Goal: Task Accomplishment & Management: Manage account settings

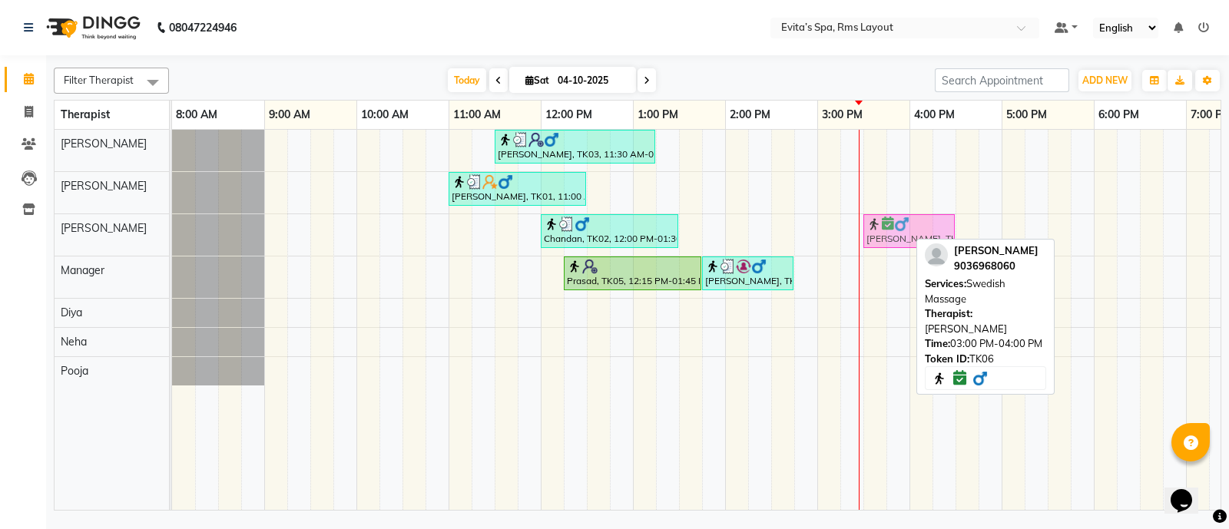
drag, startPoint x: 839, startPoint y: 230, endPoint x: 883, endPoint y: 229, distance: 44.6
click at [172, 229] on div "Chandan, TK02, 12:00 PM-01:30 PM, Aroma Massage (90 min ) [GEOGRAPHIC_DATA], TK…" at bounding box center [172, 234] width 0 height 41
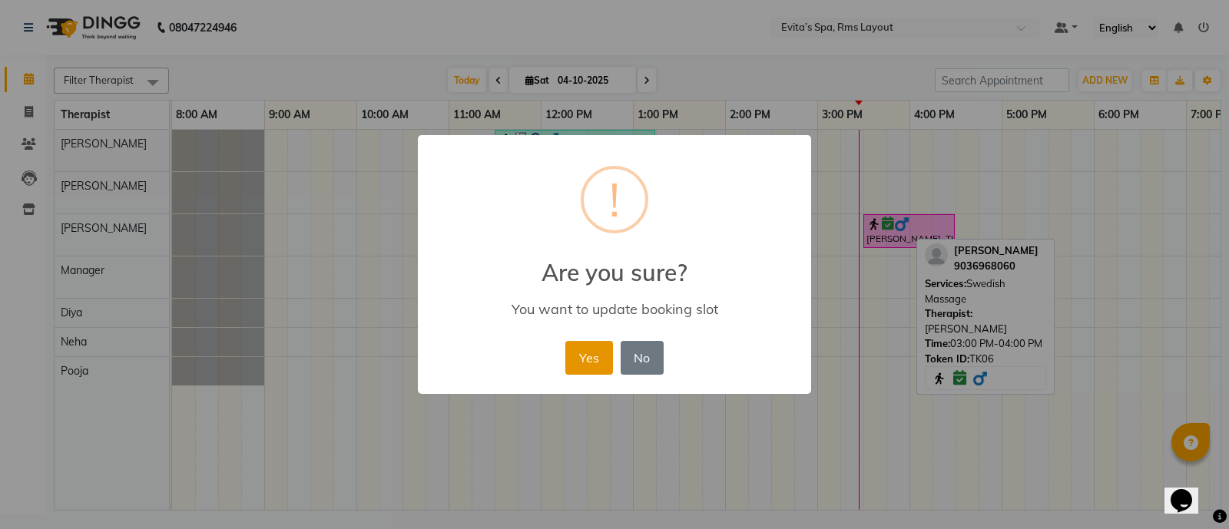
click at [596, 356] on button "Yes" at bounding box center [588, 358] width 47 height 34
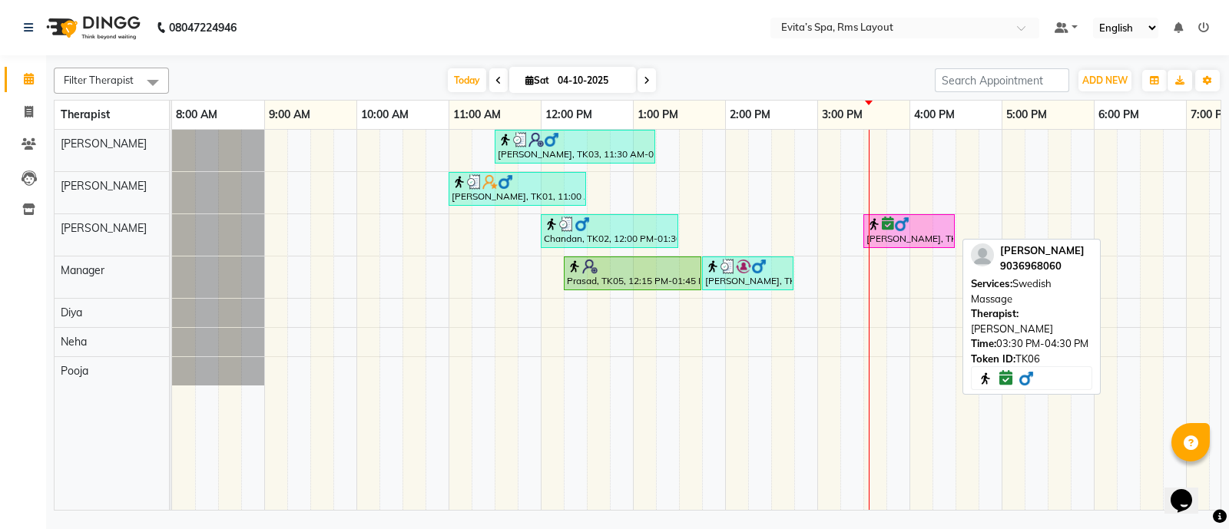
click at [891, 224] on icon at bounding box center [888, 223] width 12 height 1
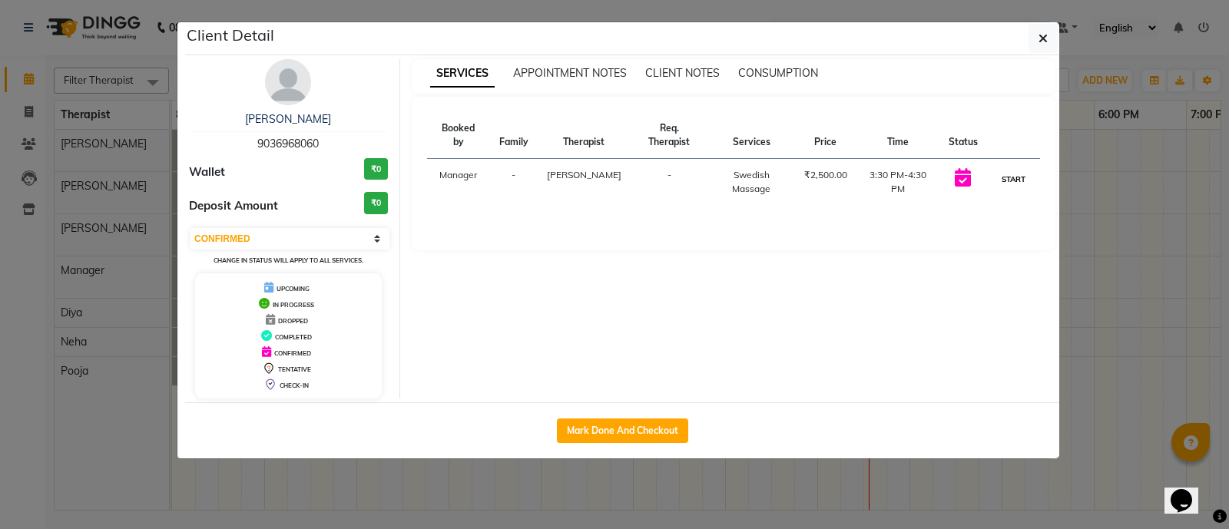
click at [1008, 170] on button "START" at bounding box center [1013, 179] width 31 height 19
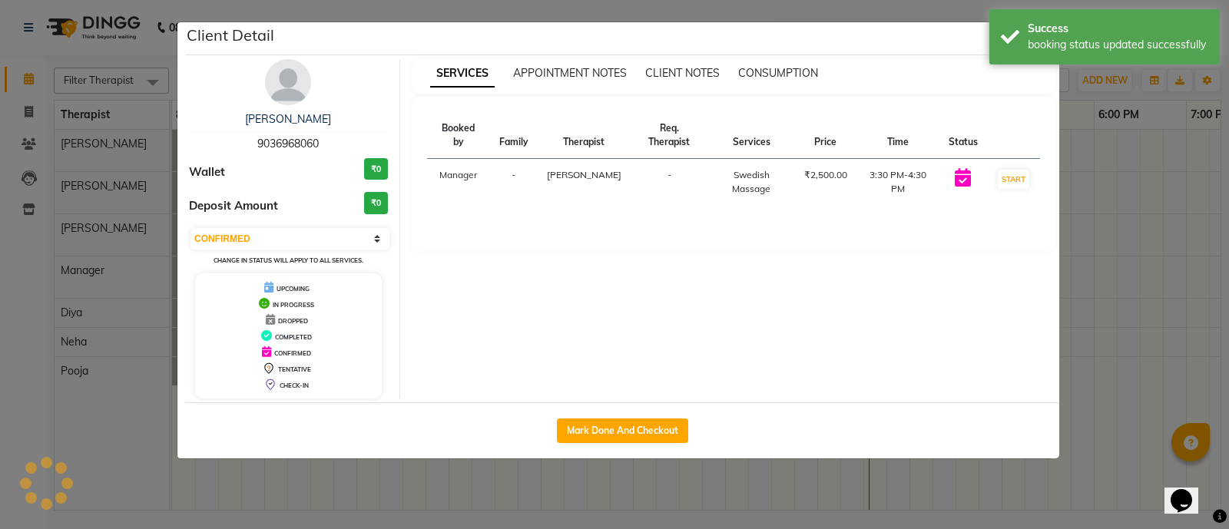
select select "1"
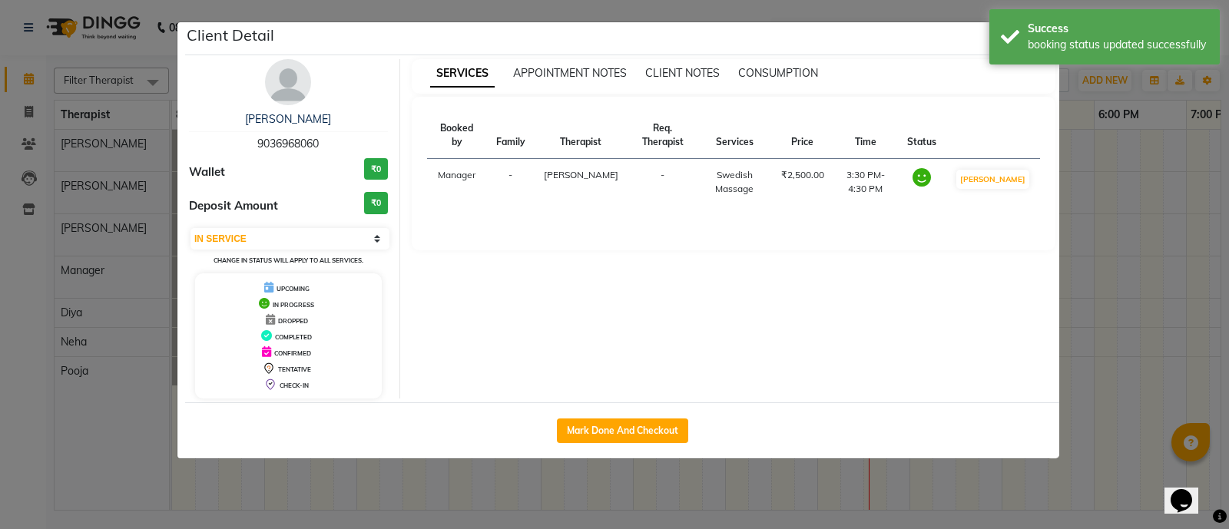
click at [960, 76] on div "SERVICES APPOINTMENT NOTES CLIENT NOTES CONSUMPTION" at bounding box center [725, 73] width 626 height 16
click at [945, 50] on div "Client Detail" at bounding box center [622, 38] width 874 height 33
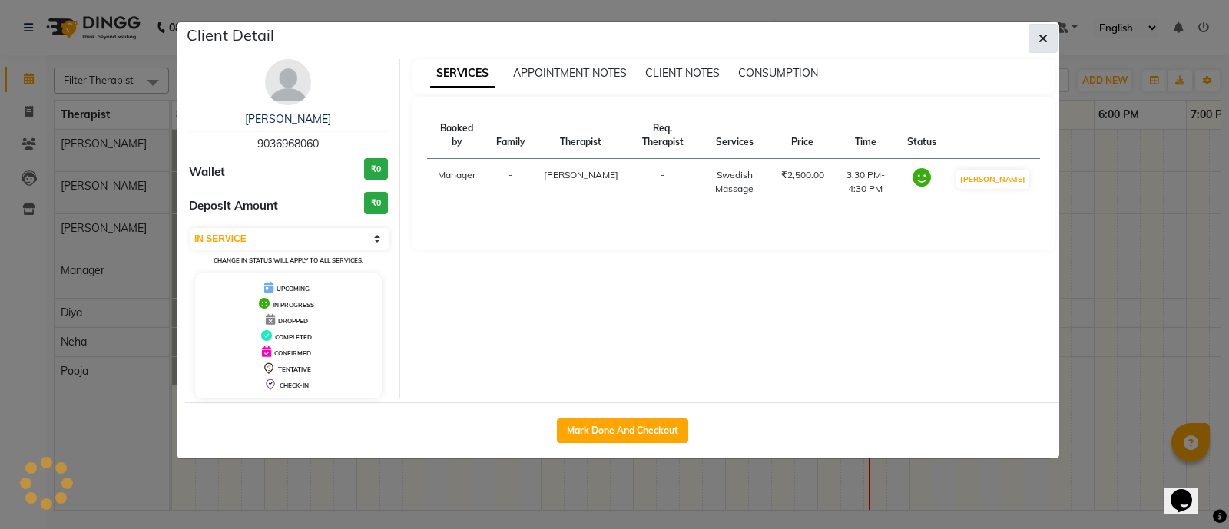
click at [1052, 39] on button "button" at bounding box center [1042, 38] width 29 height 29
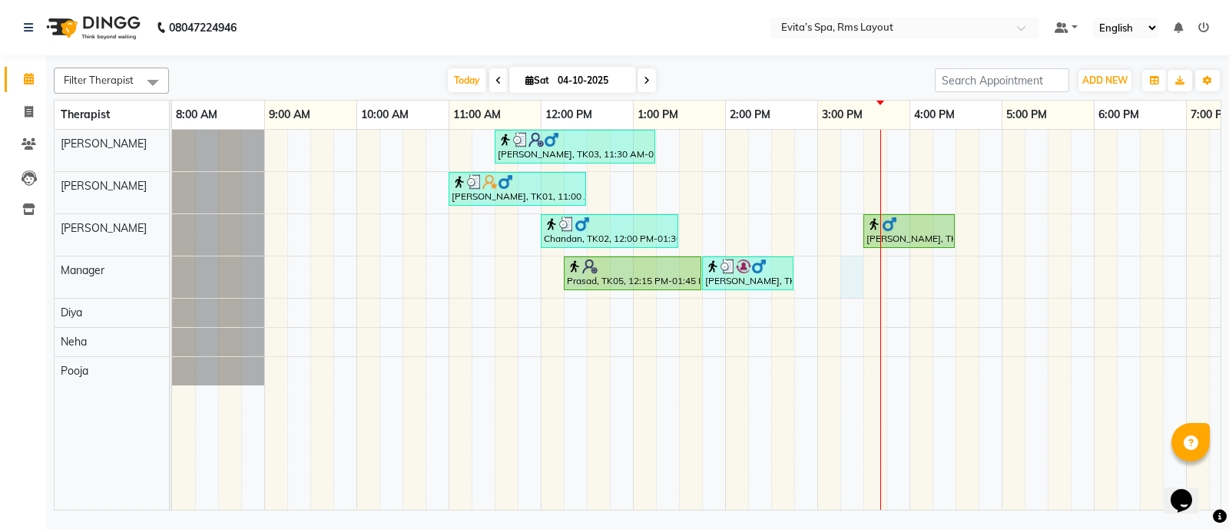
click at [842, 273] on div "[PERSON_NAME], TK03, 11:30 AM-01:15 PM, Deep Tissue Massage,Head Massage [PERSO…" at bounding box center [771, 320] width 1198 height 381
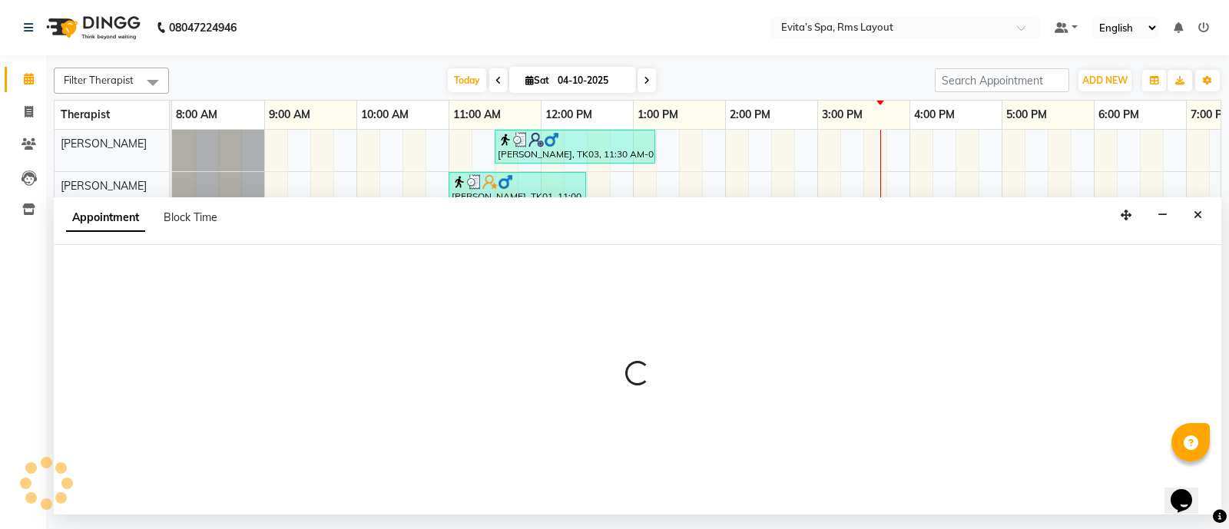
select select "71560"
select select "915"
select select "tentative"
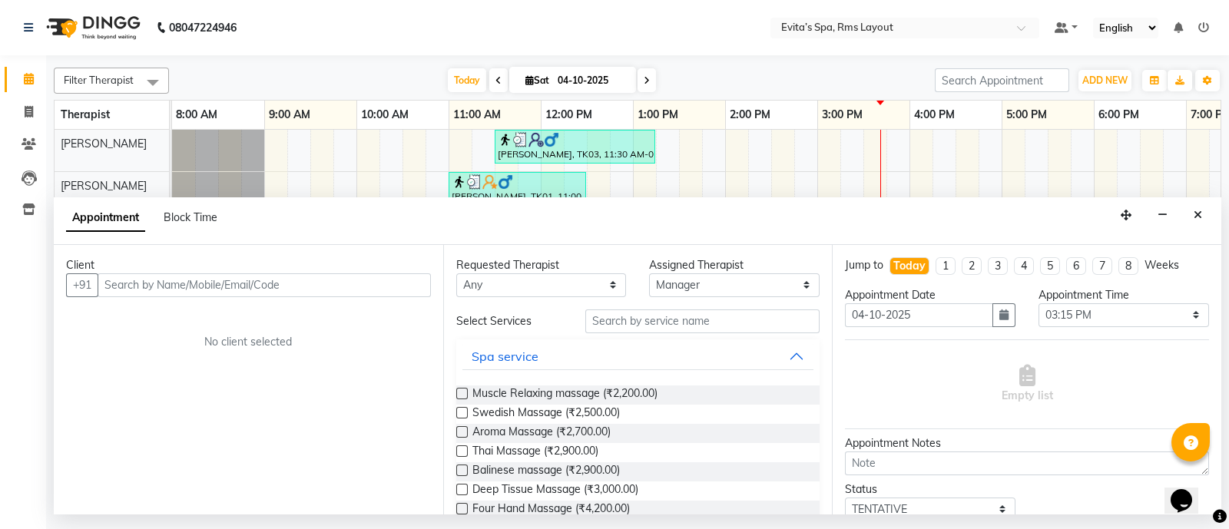
click at [417, 281] on input "text" at bounding box center [264, 285] width 333 height 24
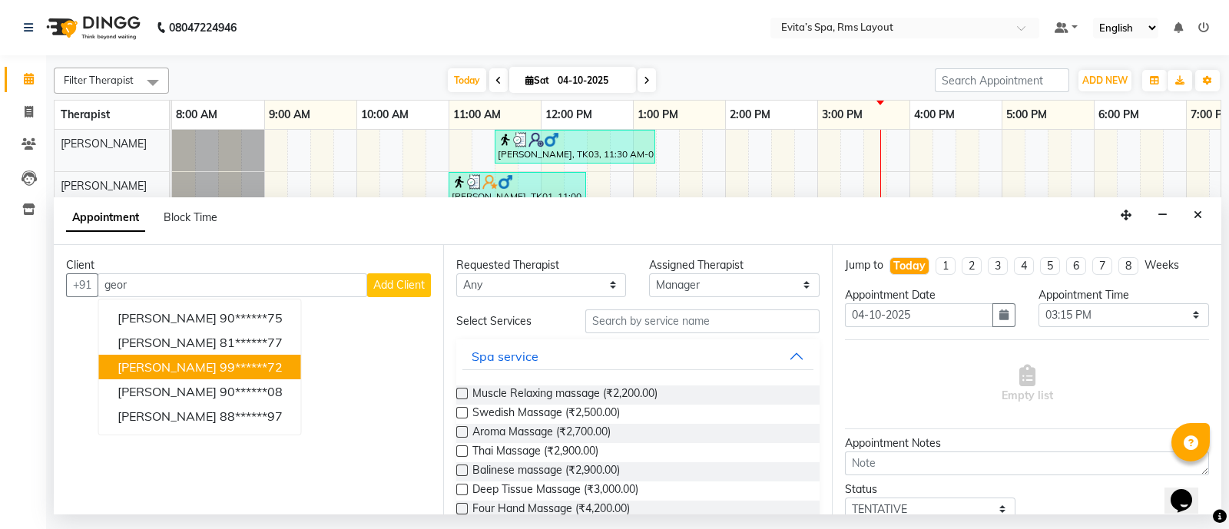
click at [204, 357] on button "[PERSON_NAME] 99******72" at bounding box center [200, 367] width 202 height 25
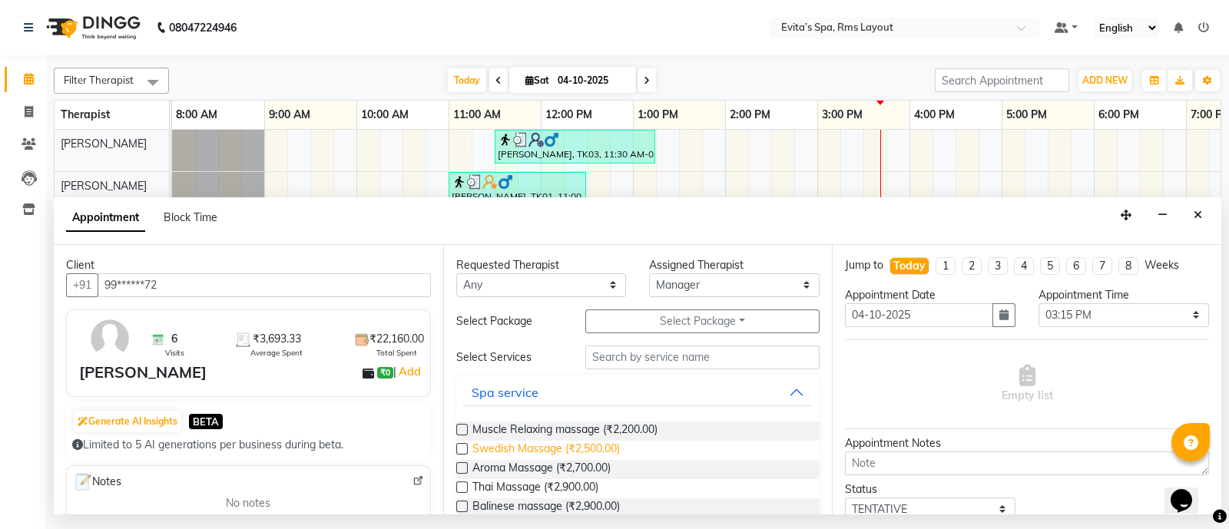
type input "99******72"
click at [582, 455] on span "Swedish Massage (₹2,500.00)" at bounding box center [545, 450] width 147 height 19
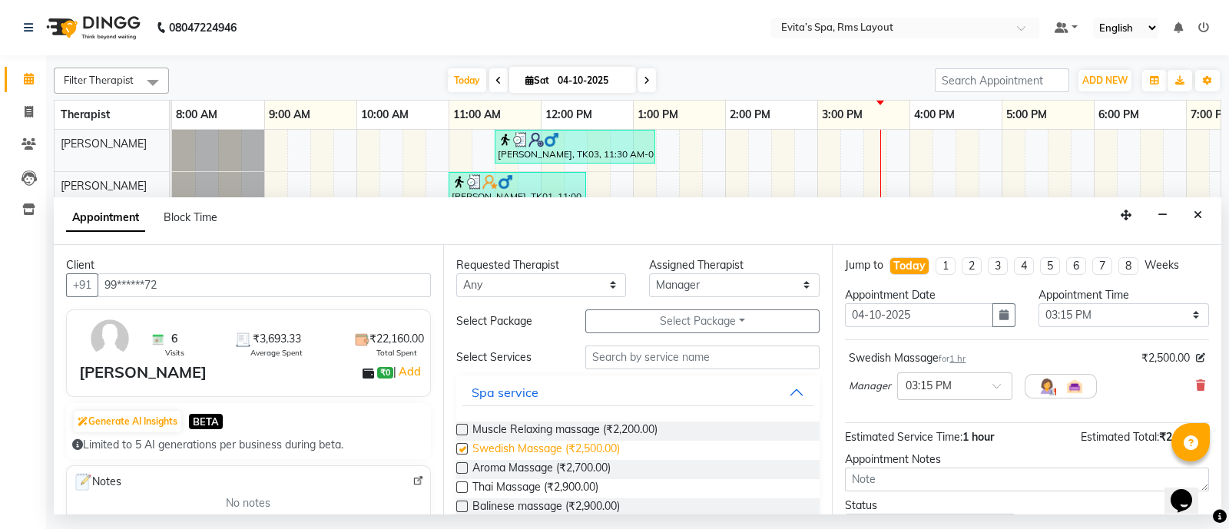
checkbox input "false"
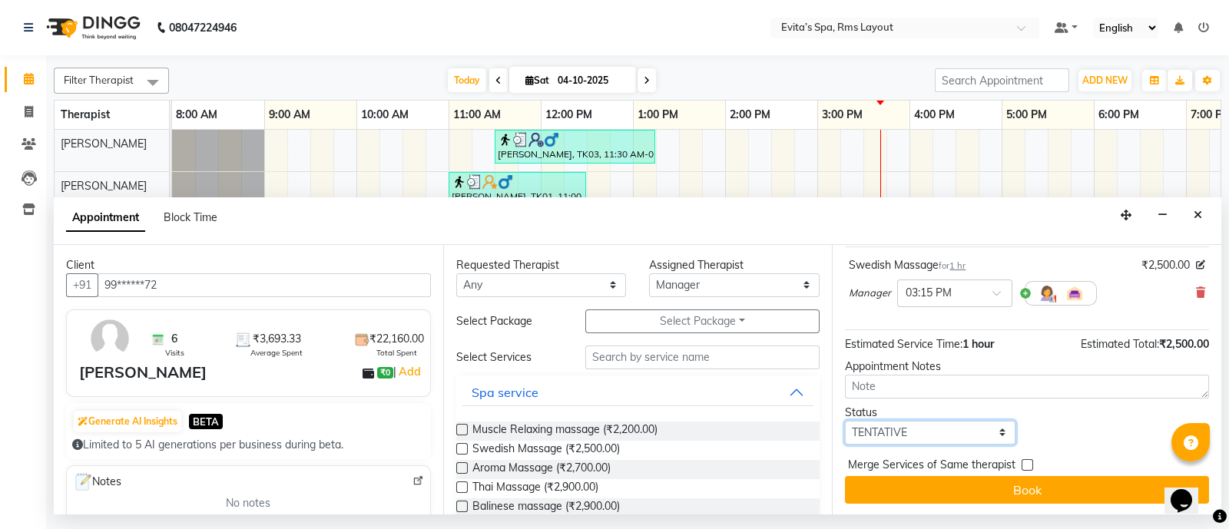
click at [923, 425] on select "Select TENTATIVE CONFIRM CHECK-IN UPCOMING" at bounding box center [930, 433] width 170 height 24
click at [845, 421] on select "Select TENTATIVE CONFIRM CHECK-IN UPCOMING" at bounding box center [930, 433] width 170 height 24
click at [909, 435] on select "Select TENTATIVE CONFIRM CHECK-IN UPCOMING" at bounding box center [930, 433] width 170 height 24
select select "confirm booking"
click at [845, 421] on select "Select TENTATIVE CONFIRM CHECK-IN UPCOMING" at bounding box center [930, 433] width 170 height 24
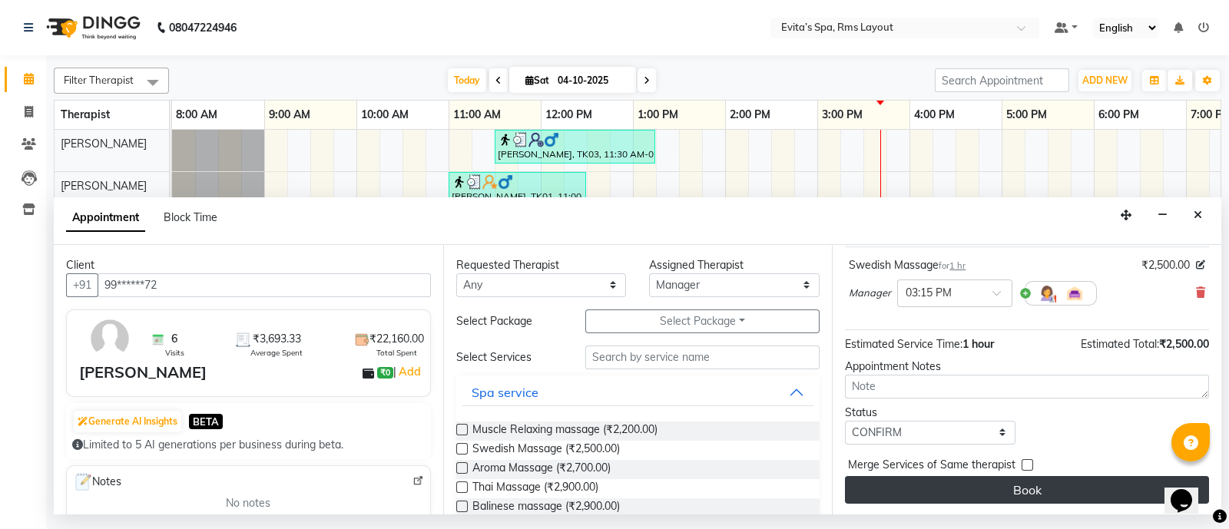
click at [995, 480] on button "Book" at bounding box center [1027, 490] width 364 height 28
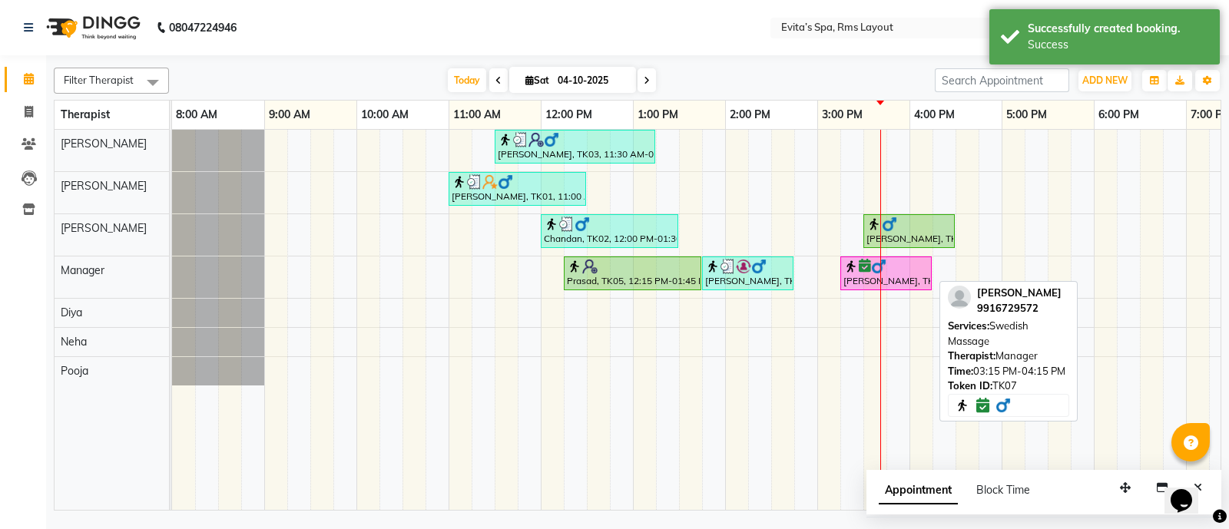
click at [865, 266] on icon at bounding box center [865, 266] width 12 height 1
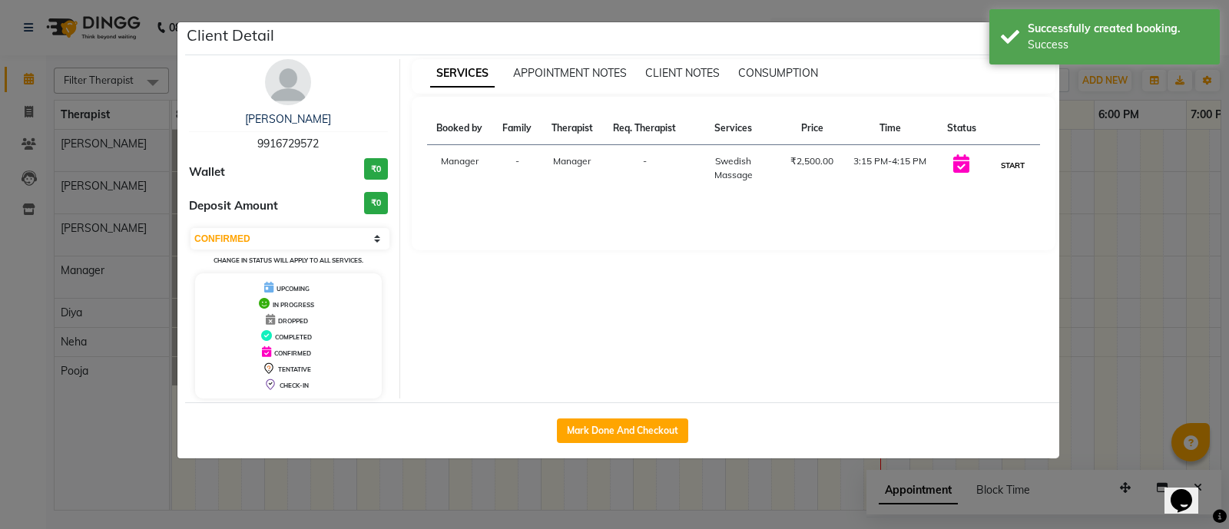
click at [1014, 168] on button "START" at bounding box center [1012, 165] width 31 height 19
select select "1"
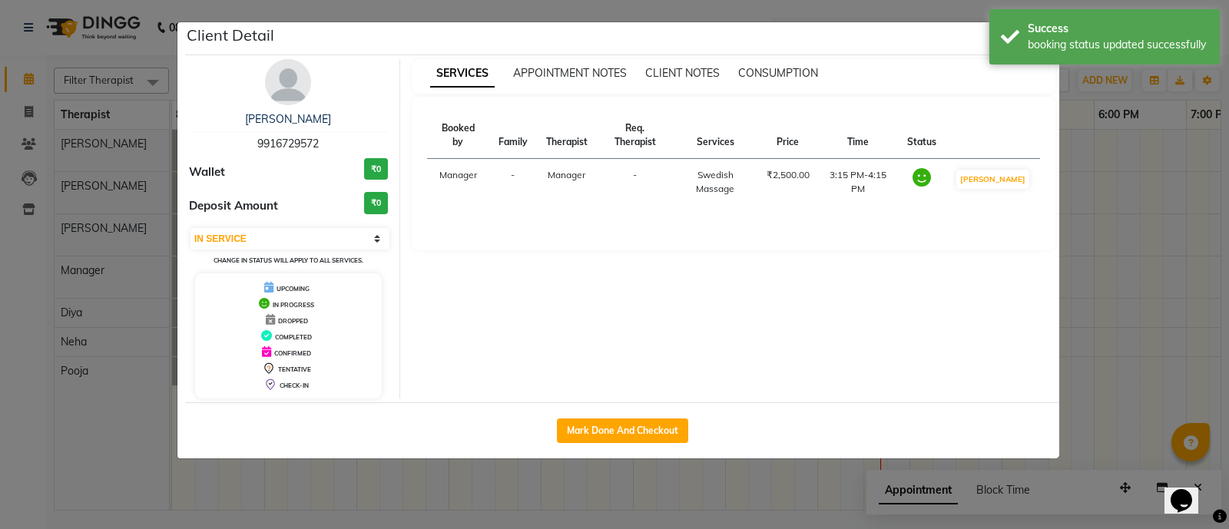
click at [947, 48] on div "Client Detail" at bounding box center [622, 38] width 874 height 33
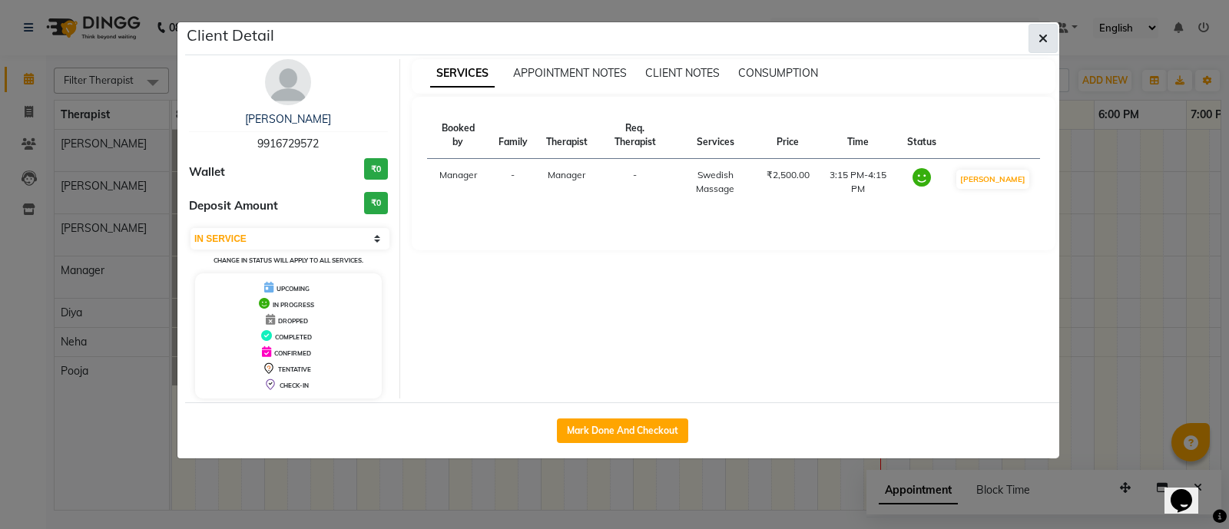
click at [1036, 36] on button "button" at bounding box center [1042, 38] width 29 height 29
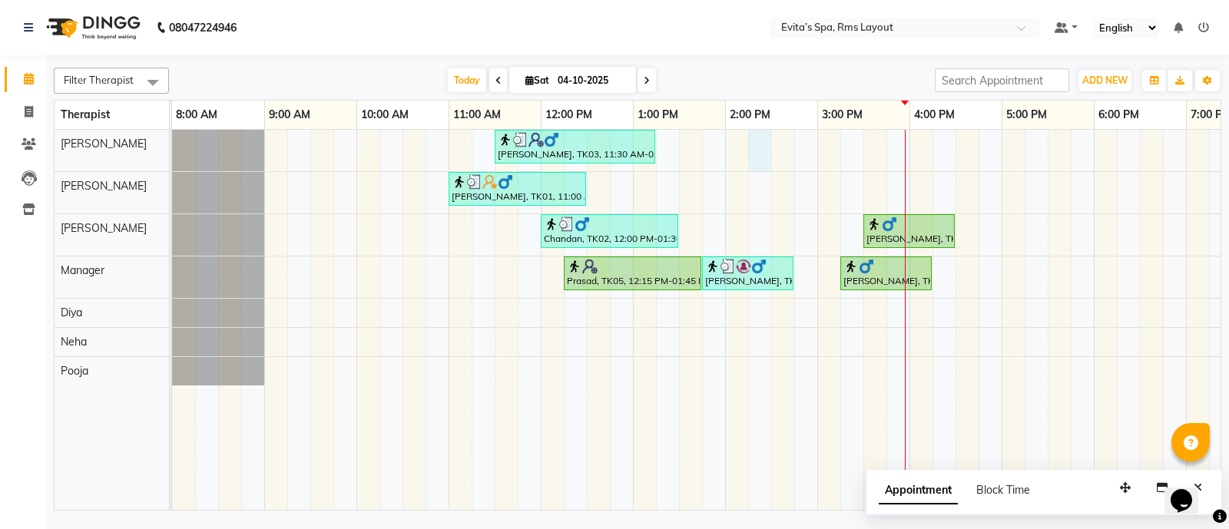
click at [768, 167] on div "[PERSON_NAME], TK03, 11:30 AM-01:15 PM, Deep Tissue Massage,Head Massage [PERSO…" at bounding box center [771, 320] width 1198 height 381
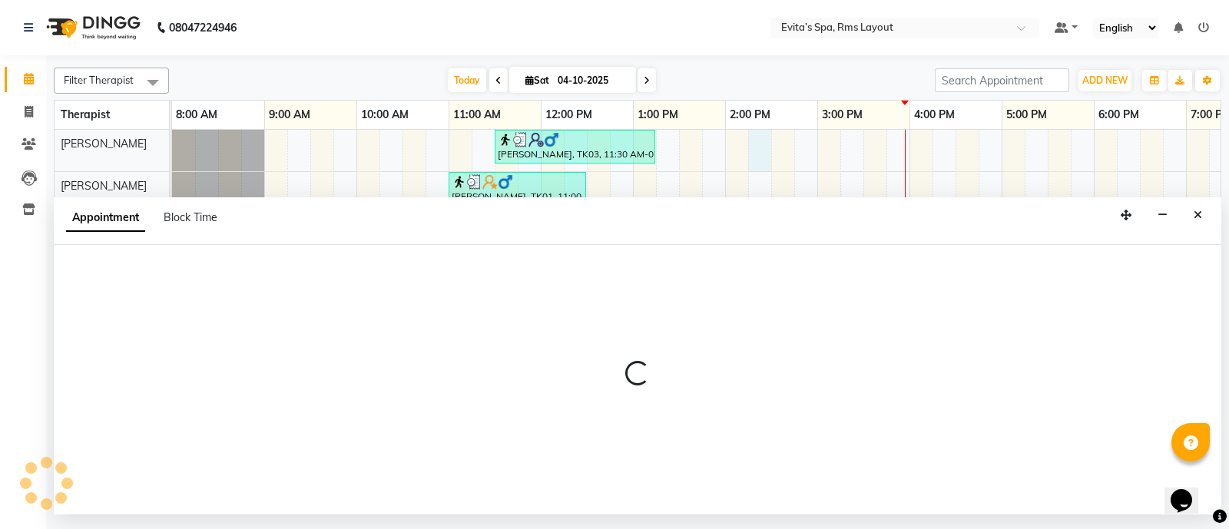
select select "70221"
select select "855"
select select "tentative"
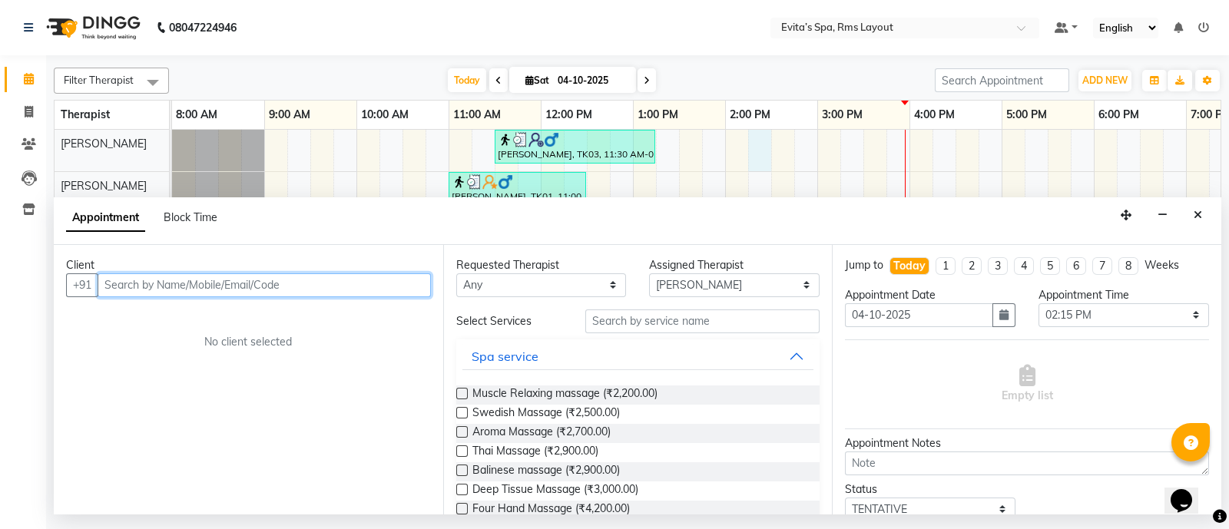
click at [382, 290] on input "text" at bounding box center [264, 285] width 333 height 24
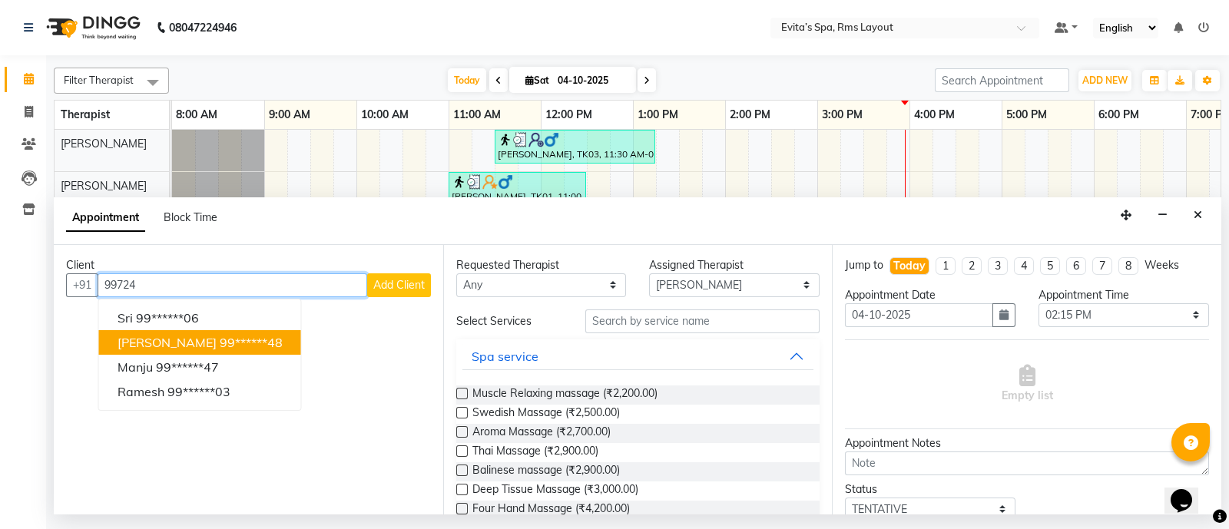
click at [269, 349] on button "[PERSON_NAME] 99******48" at bounding box center [200, 342] width 202 height 25
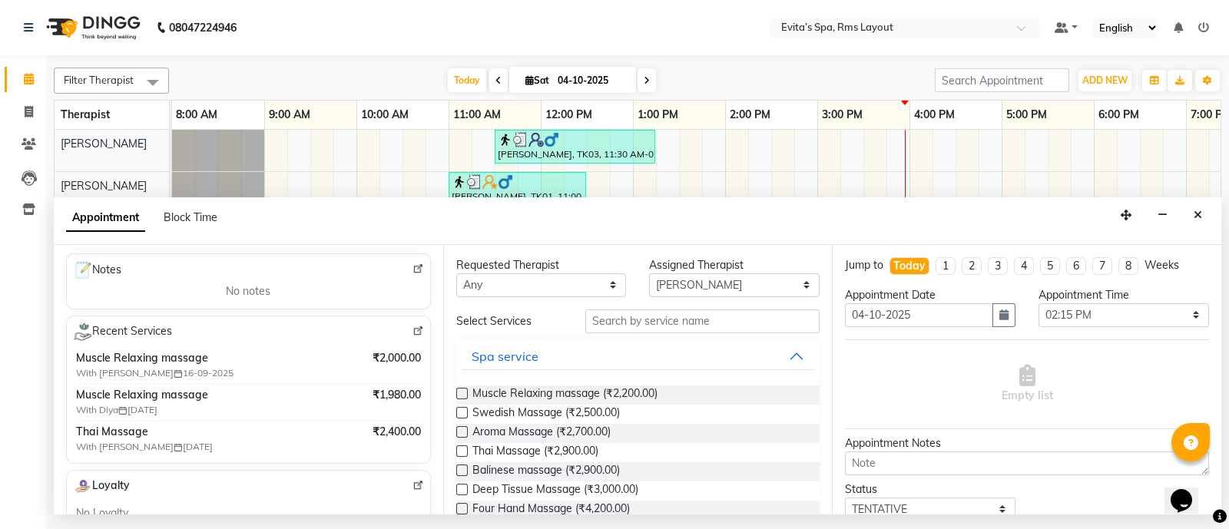
scroll to position [211, 0]
type input "99******48"
click at [538, 392] on span "Muscle Relaxing massage (₹2,200.00)" at bounding box center [564, 395] width 185 height 19
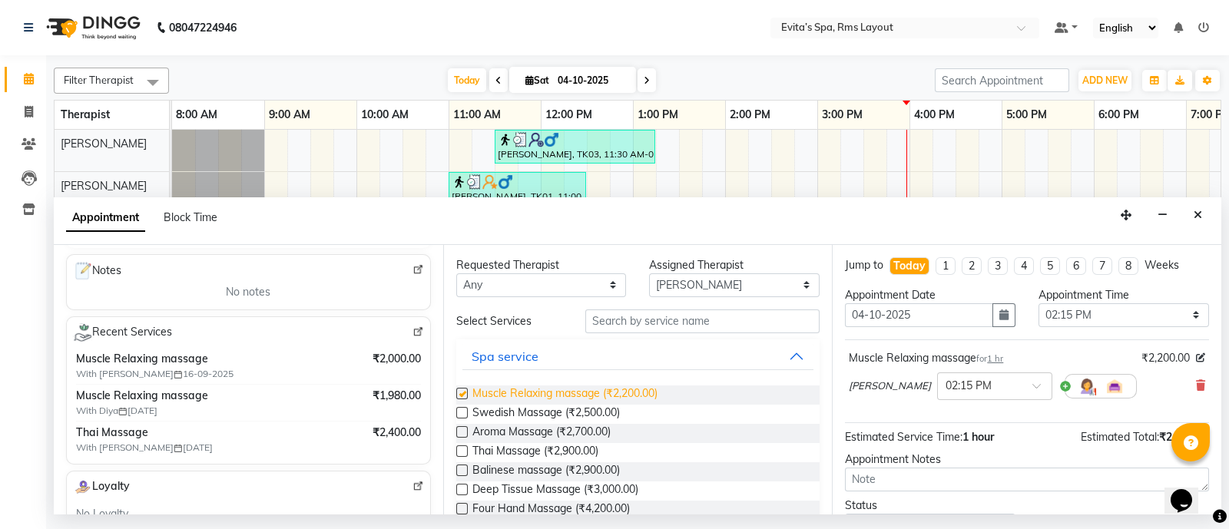
checkbox input "false"
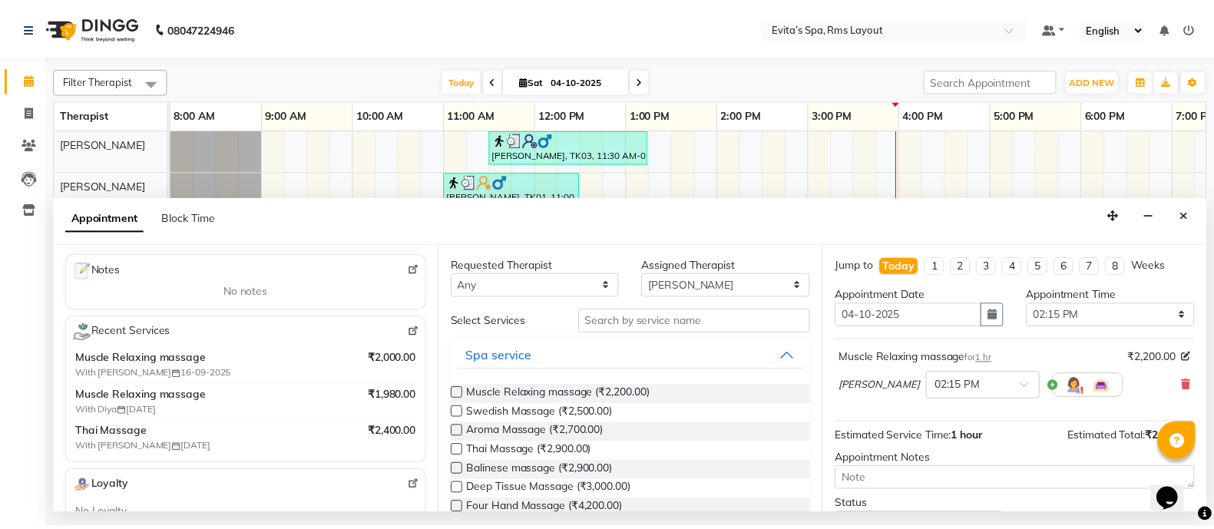
scroll to position [93, 0]
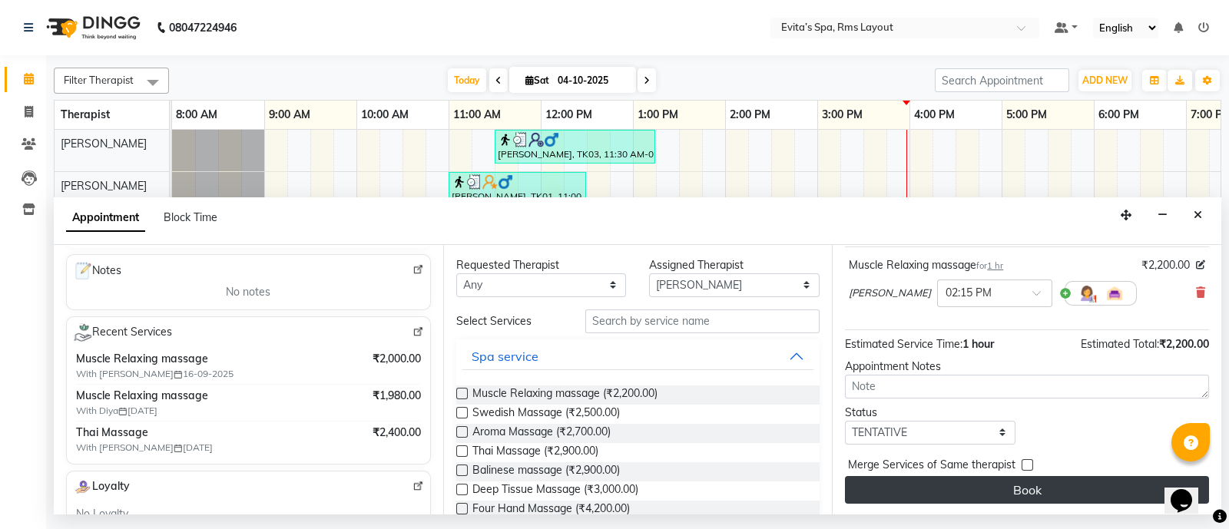
click at [912, 488] on button "Book" at bounding box center [1027, 490] width 364 height 28
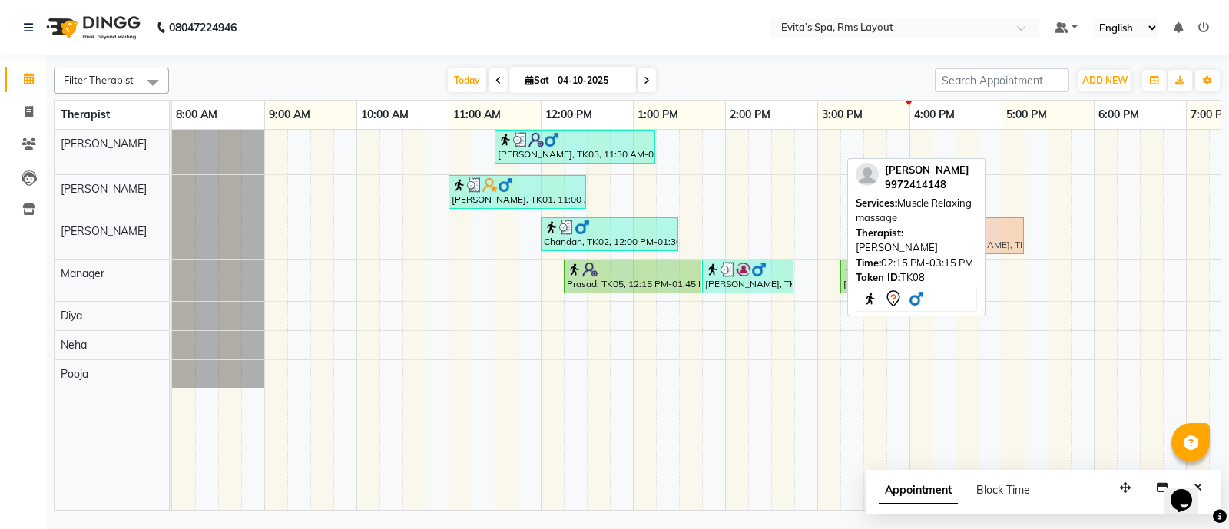
drag, startPoint x: 797, startPoint y: 149, endPoint x: 991, endPoint y: 241, distance: 214.3
click at [991, 241] on tbody "[PERSON_NAME], TK03, 11:30 AM-01:15 PM, Deep Tissue Massage,Head [GEOGRAPHIC_DA…" at bounding box center [771, 259] width 1198 height 259
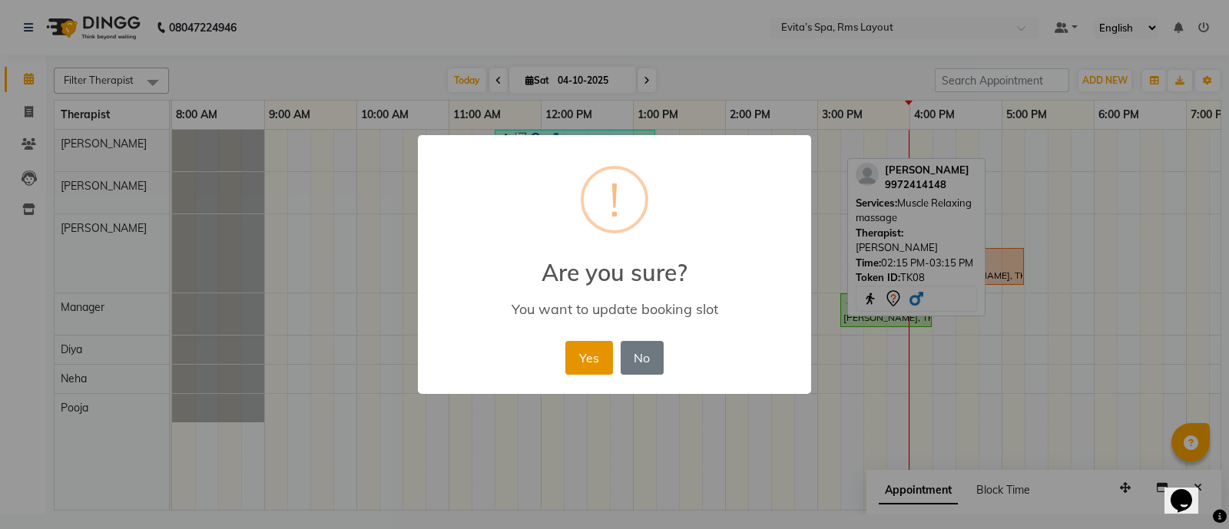
click at [596, 364] on button "Yes" at bounding box center [588, 358] width 47 height 34
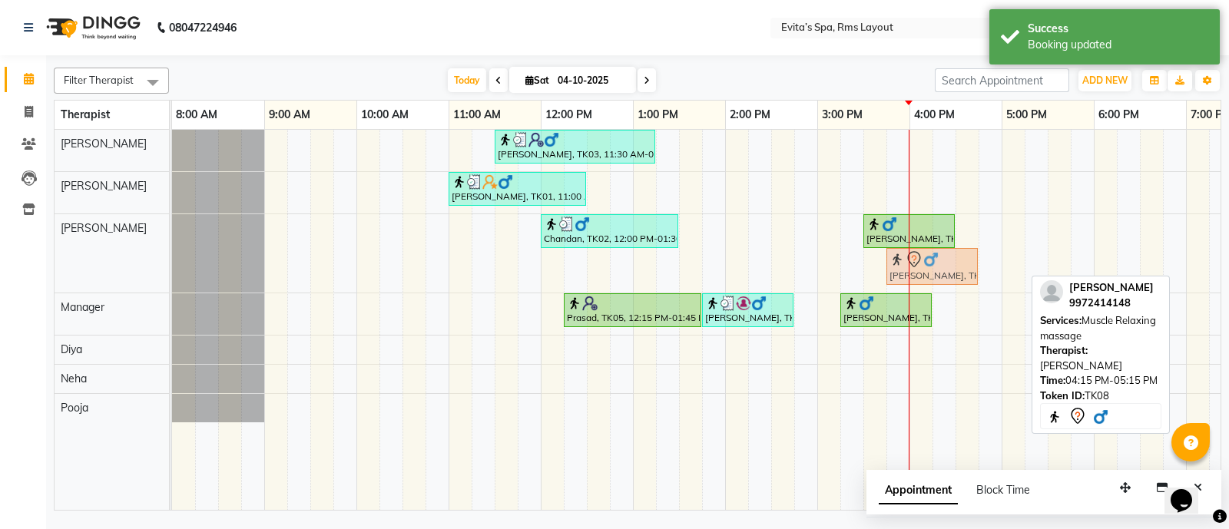
drag, startPoint x: 965, startPoint y: 264, endPoint x: 921, endPoint y: 266, distance: 44.6
click at [172, 266] on div "[GEOGRAPHIC_DATA], TK02, 12:00 PM-01:30 PM, Aroma Massage (90 min ) [GEOGRAPHIC…" at bounding box center [172, 253] width 0 height 78
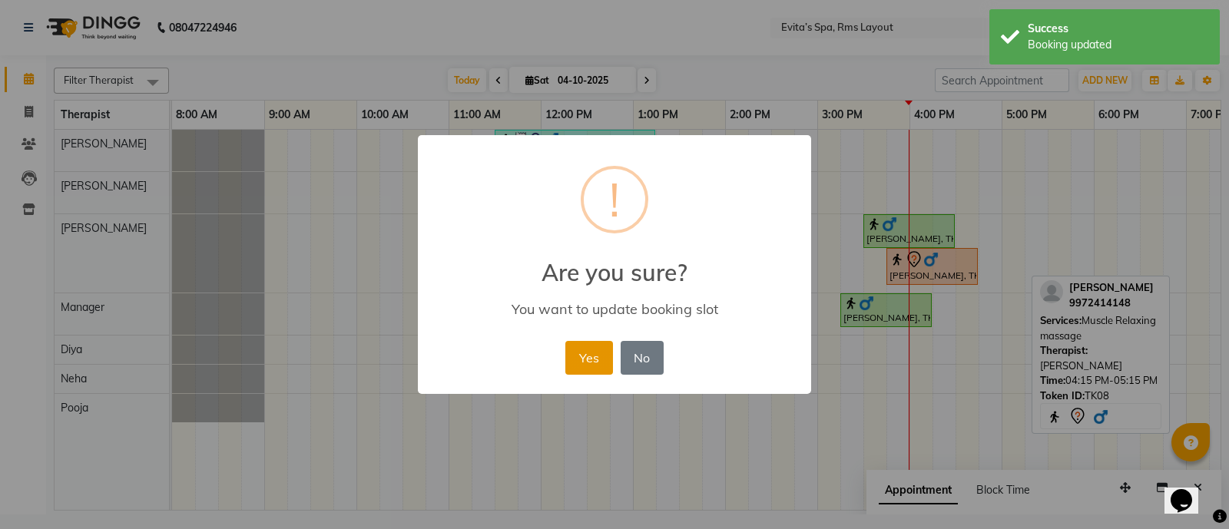
click at [591, 361] on button "Yes" at bounding box center [588, 358] width 47 height 34
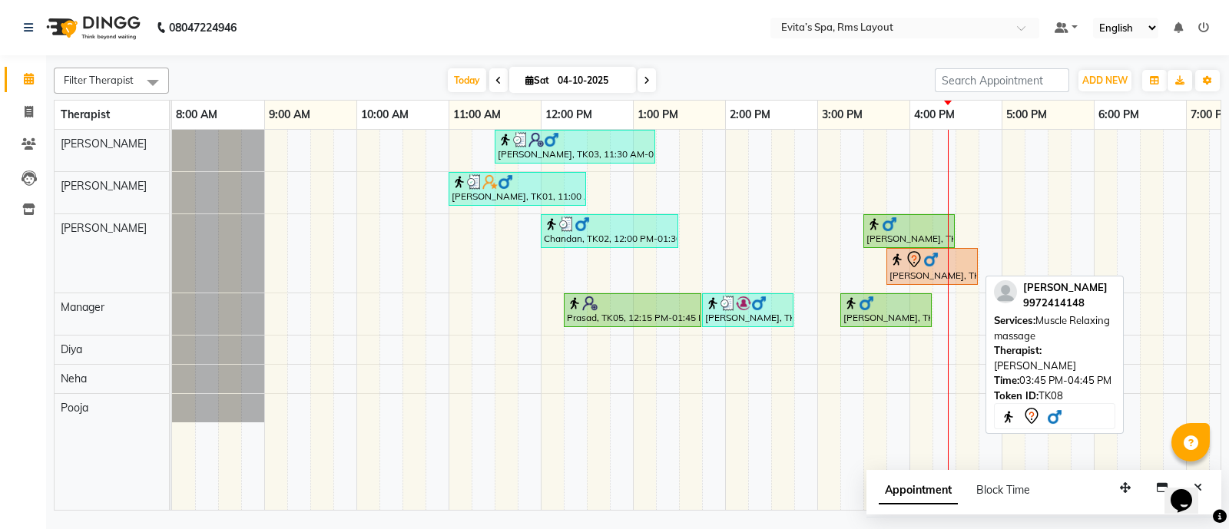
click at [965, 276] on div "[PERSON_NAME], TK08, 03:45 PM-04:45 PM, Muscle Relaxing massage" at bounding box center [932, 266] width 88 height 32
click at [921, 263] on icon at bounding box center [914, 259] width 18 height 18
select select "7"
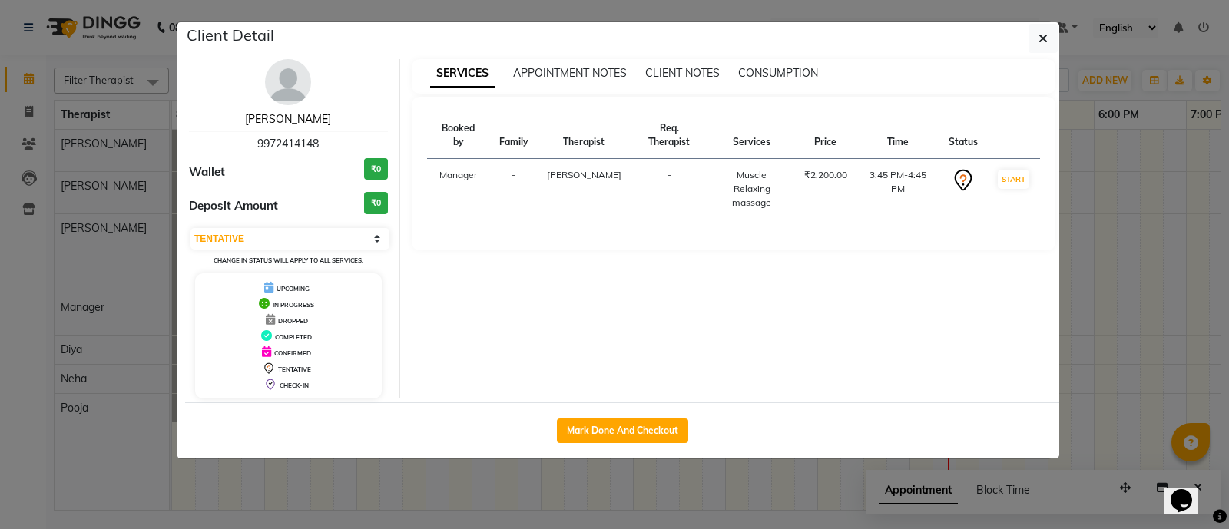
click at [307, 117] on link "[PERSON_NAME]" at bounding box center [288, 119] width 86 height 14
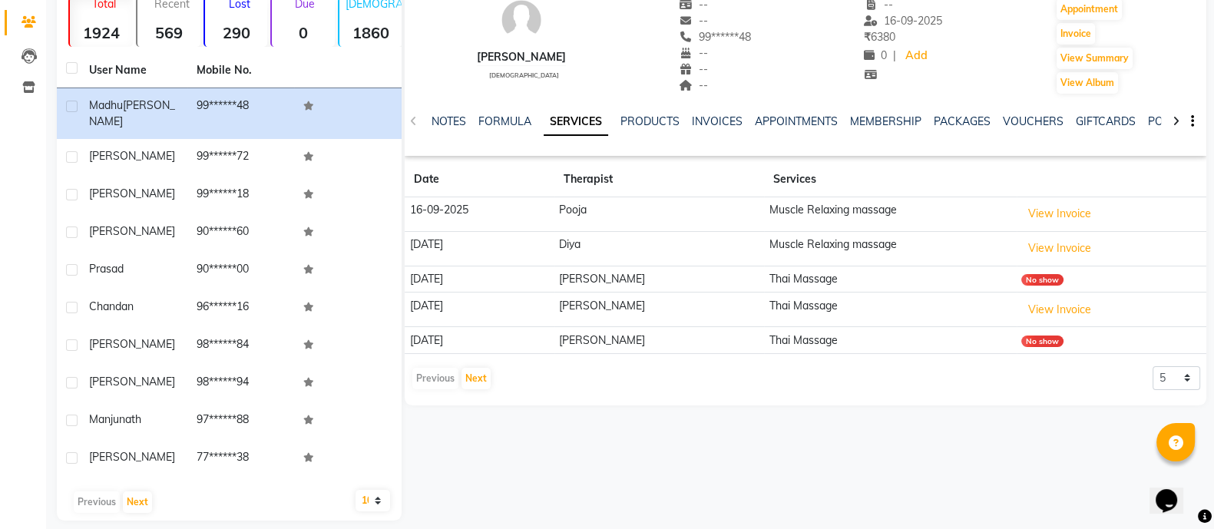
scroll to position [123, 0]
click at [466, 377] on button "Next" at bounding box center [476, 378] width 29 height 22
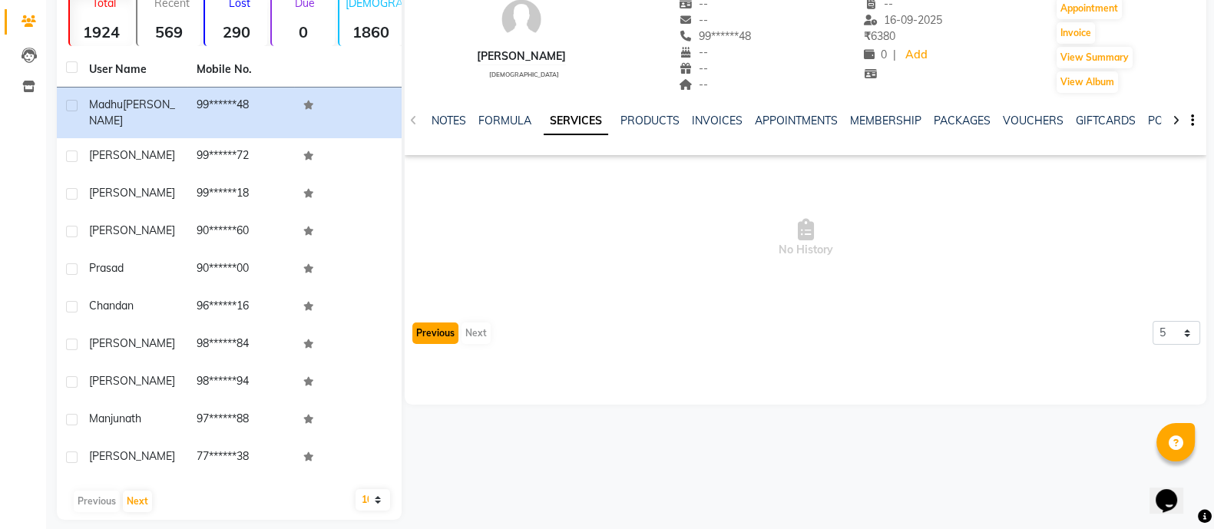
click at [439, 333] on button "Previous" at bounding box center [435, 334] width 46 height 22
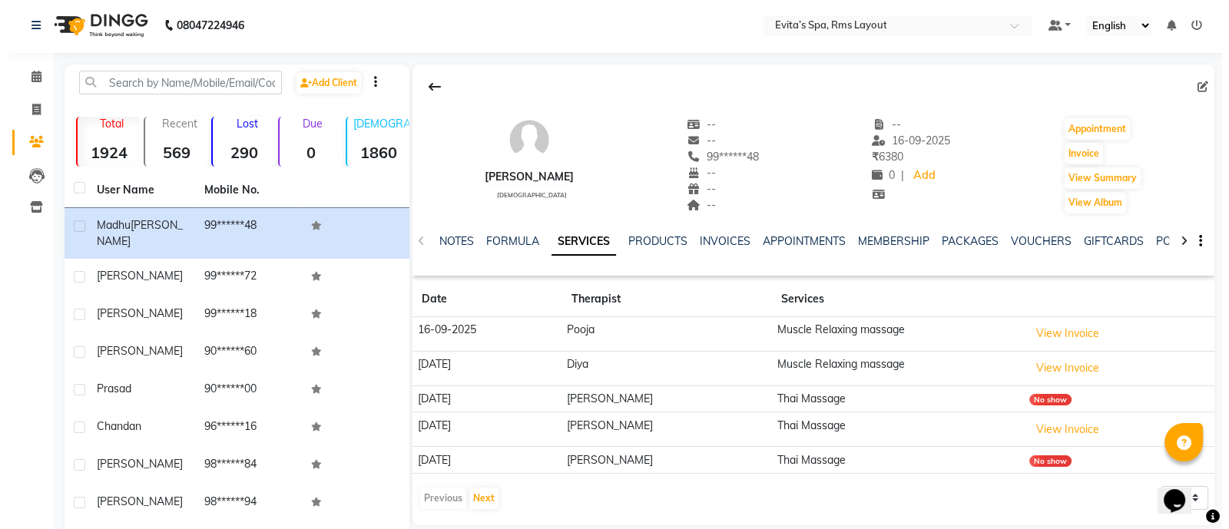
scroll to position [0, 0]
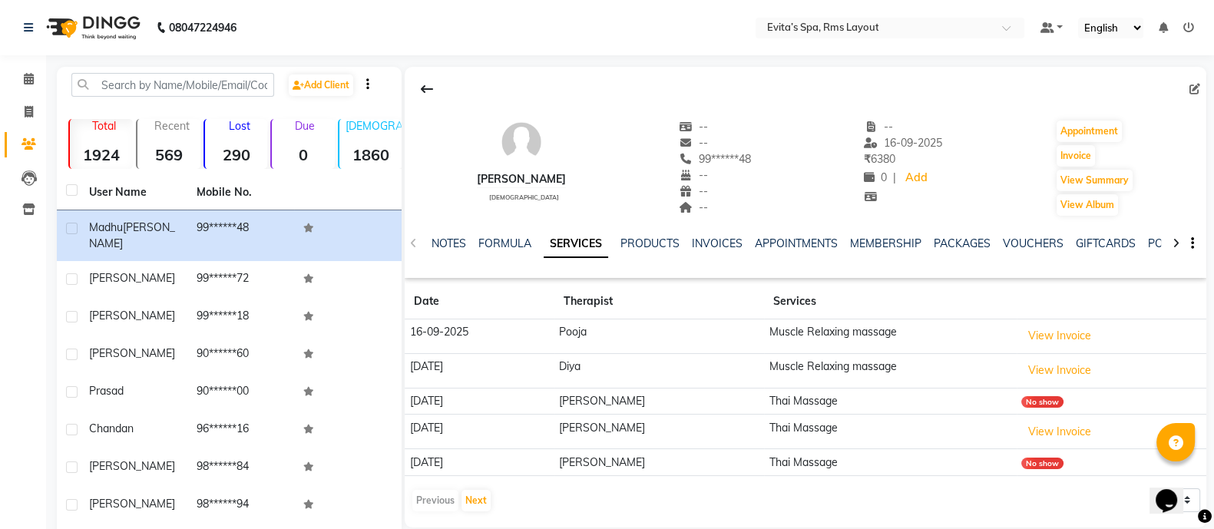
click at [97, 28] on img at bounding box center [91, 27] width 105 height 43
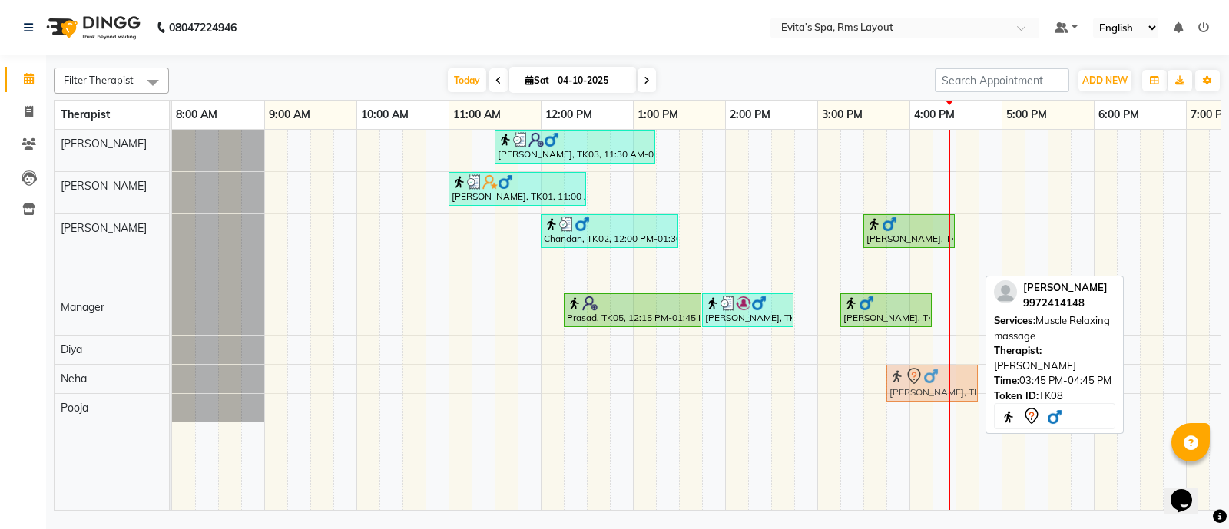
drag, startPoint x: 943, startPoint y: 268, endPoint x: 937, endPoint y: 339, distance: 70.9
click at [935, 366] on tbody "[PERSON_NAME], TK03, 11:30 AM-01:15 PM, Deep Tissue Massage,Head Massage [PERSO…" at bounding box center [771, 276] width 1198 height 293
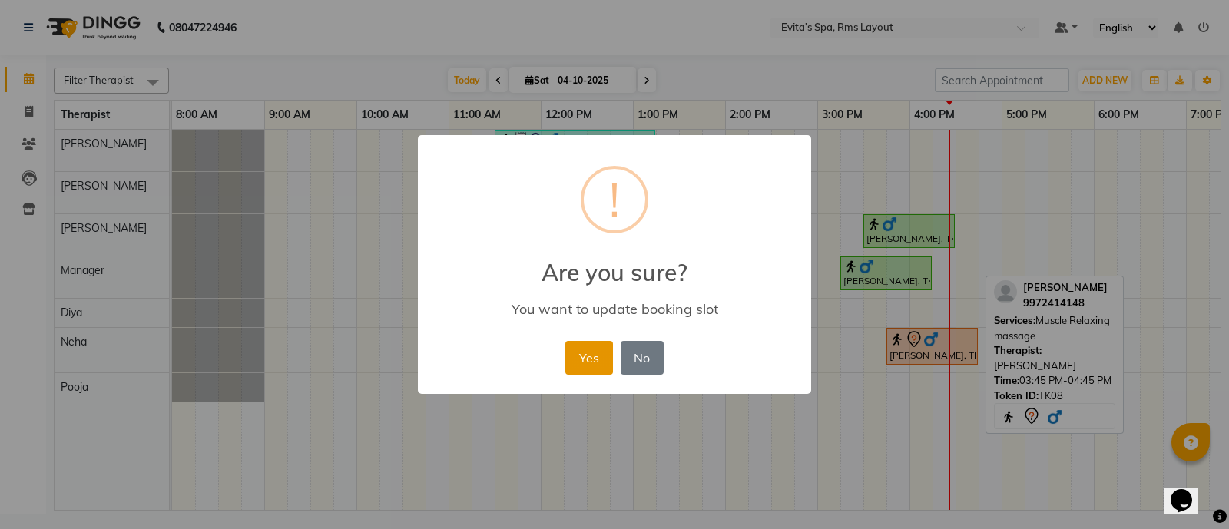
click at [596, 353] on button "Yes" at bounding box center [588, 358] width 47 height 34
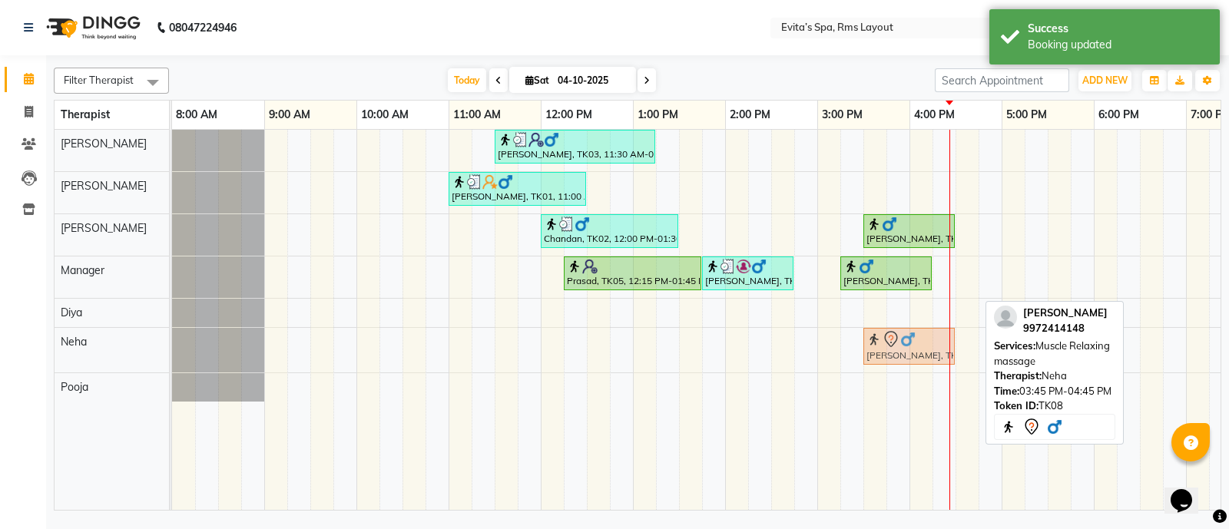
drag, startPoint x: 896, startPoint y: 349, endPoint x: 874, endPoint y: 347, distance: 22.3
click at [172, 347] on div "[PERSON_NAME], TK08, 03:45 PM-04:45 PM, Muscle Relaxing massage [PERSON_NAME][G…" at bounding box center [172, 350] width 0 height 45
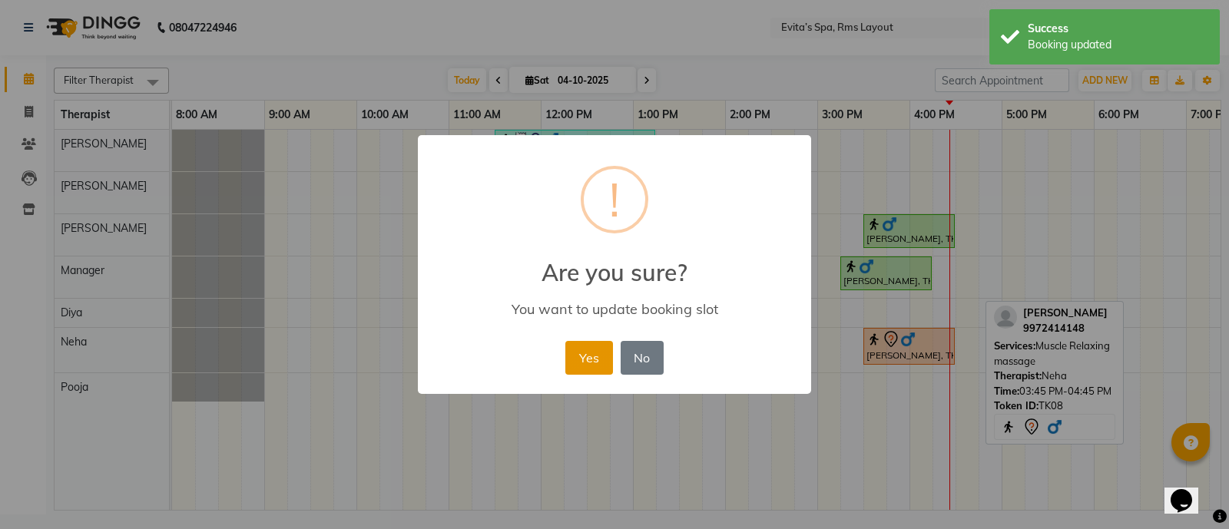
click at [598, 354] on button "Yes" at bounding box center [588, 358] width 47 height 34
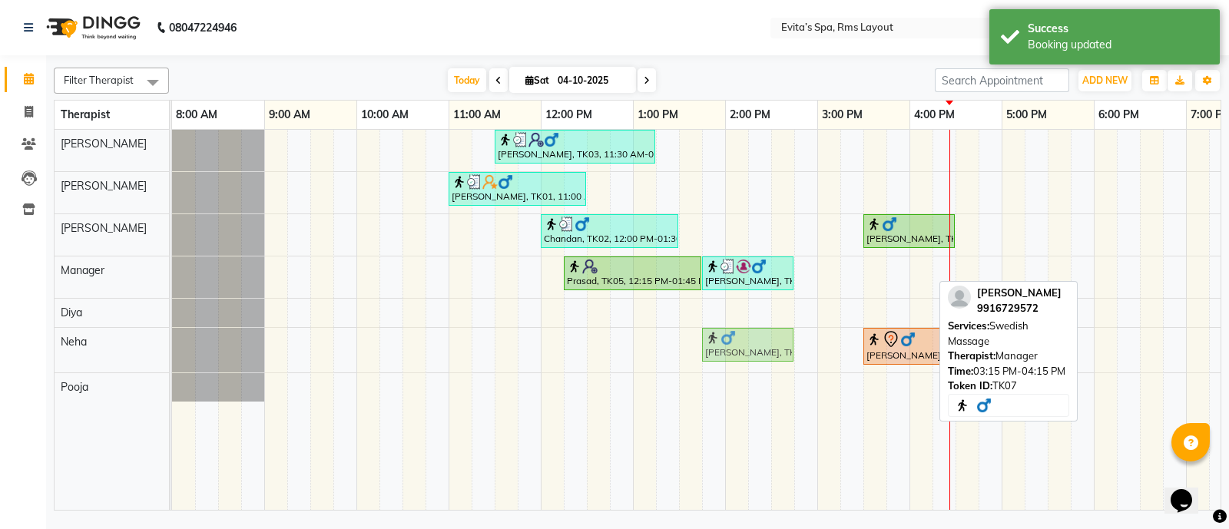
drag, startPoint x: 864, startPoint y: 280, endPoint x: 726, endPoint y: 362, distance: 161.2
click at [726, 362] on div "[PERSON_NAME], TK03, 11:30 AM-01:15 PM, Deep Tissue Massage,Head Massage [PERSO…" at bounding box center [771, 320] width 1198 height 381
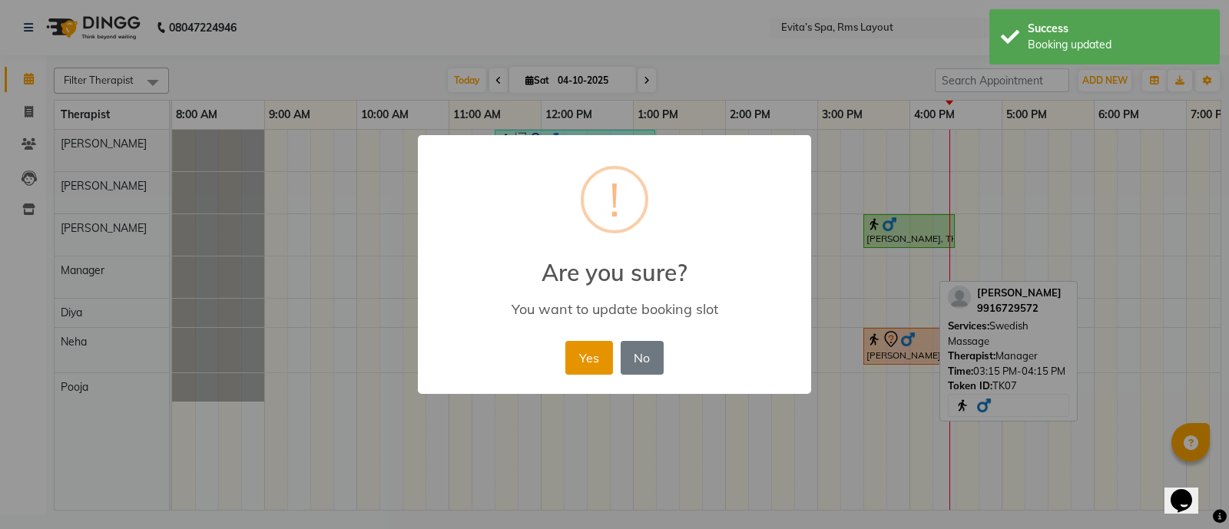
click at [580, 362] on button "Yes" at bounding box center [588, 358] width 47 height 34
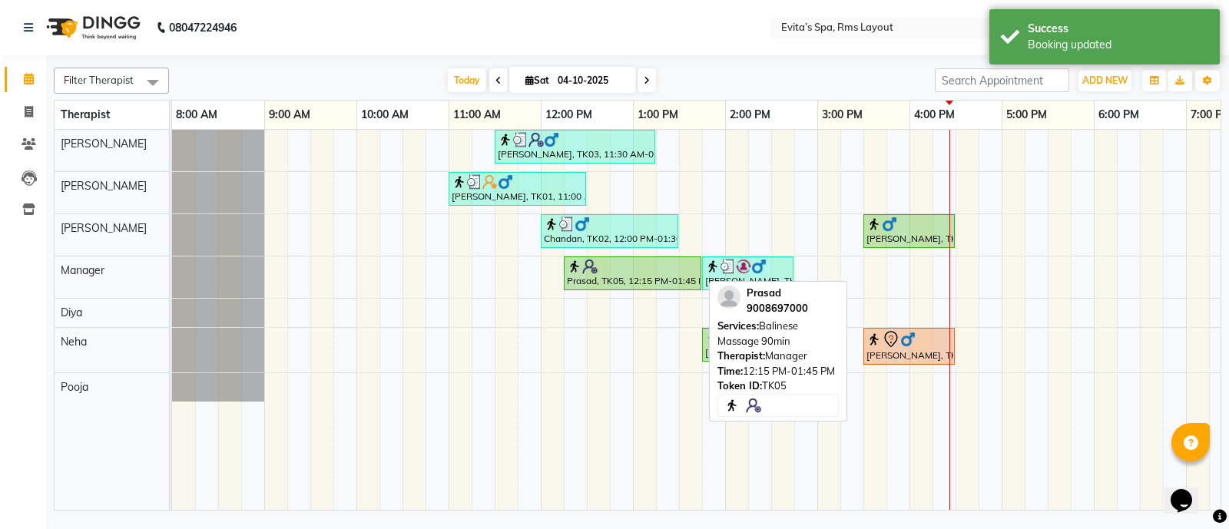
click at [632, 275] on div "Prasad, TK05, 12:15 PM-01:45 PM, Balinese Massage 90min" at bounding box center [632, 273] width 134 height 29
click at [692, 279] on div "Prasad, TK05, 12:15 PM-01:45 PM, Balinese Massage 90min" at bounding box center [632, 273] width 134 height 29
select select "1"
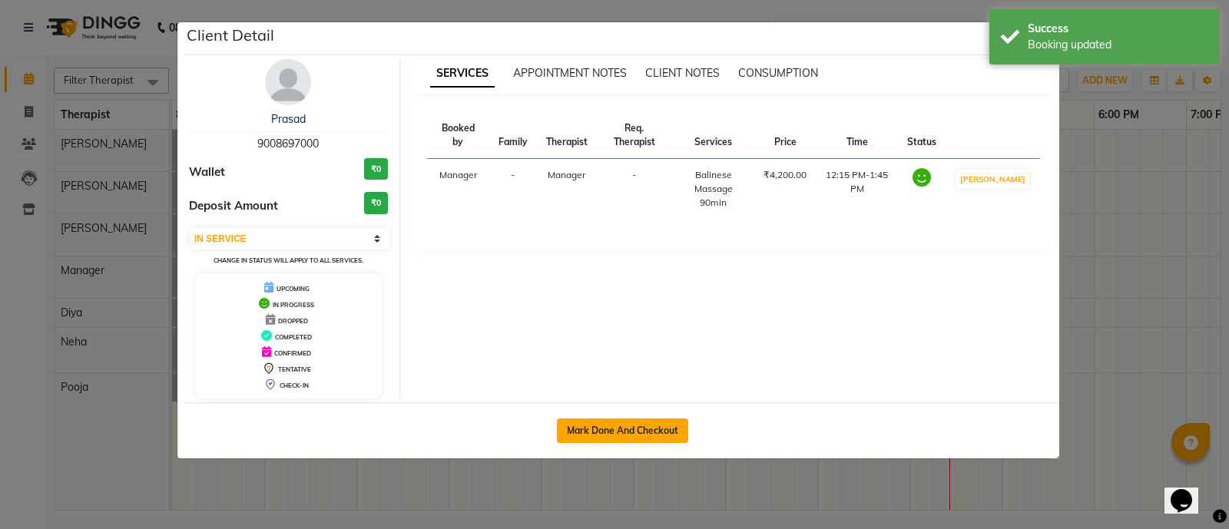
click at [646, 420] on button "Mark Done And Checkout" at bounding box center [622, 431] width 131 height 25
select select "service"
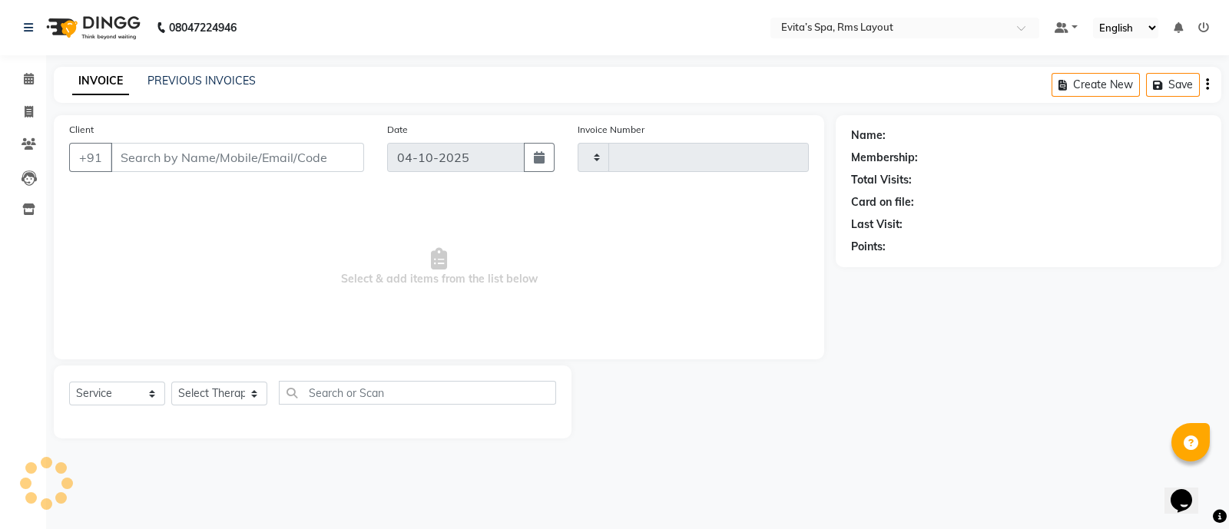
type input "1963"
select select "7850"
type input "90******00"
select select "71560"
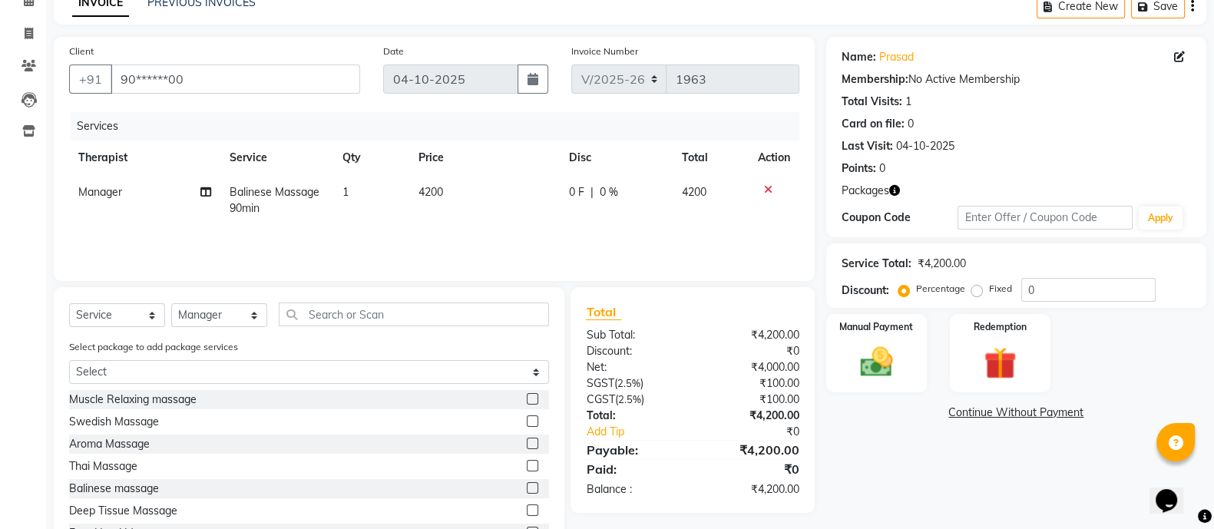
scroll to position [138, 0]
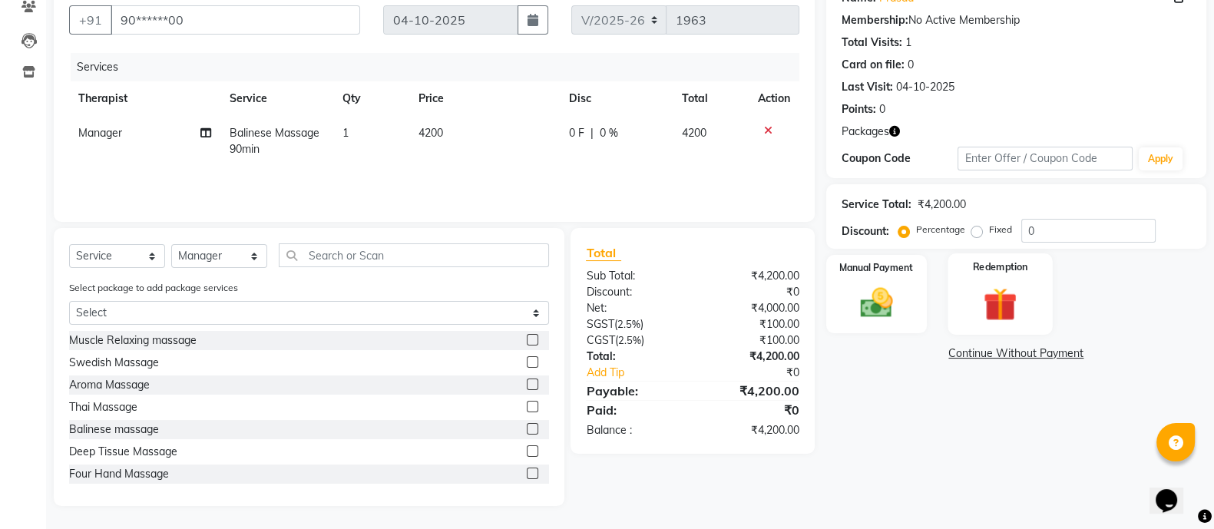
click at [1018, 303] on img at bounding box center [1000, 303] width 55 height 41
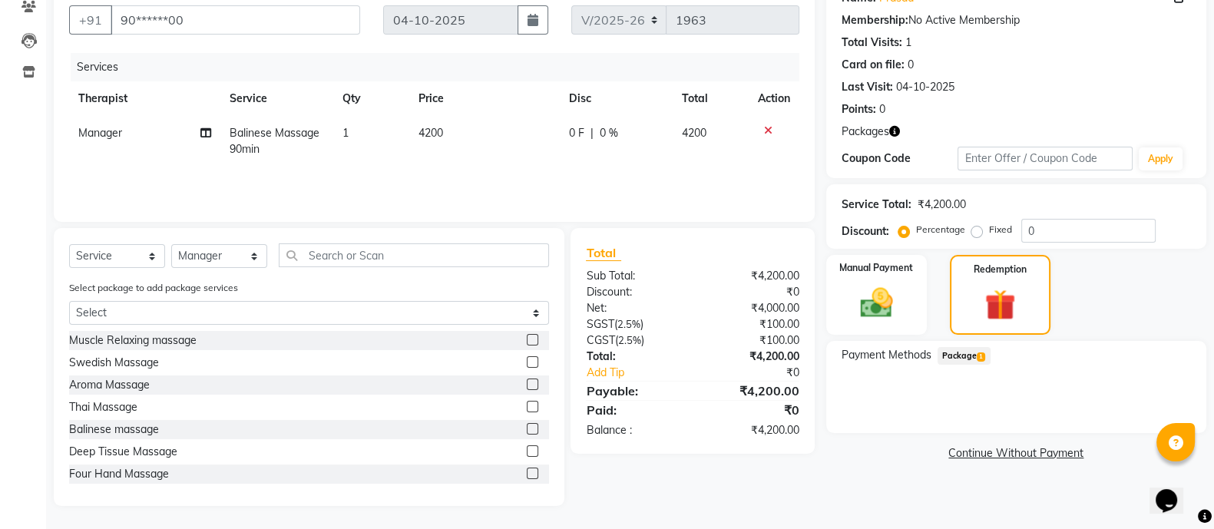
click at [958, 350] on span "Package 1" at bounding box center [964, 356] width 53 height 18
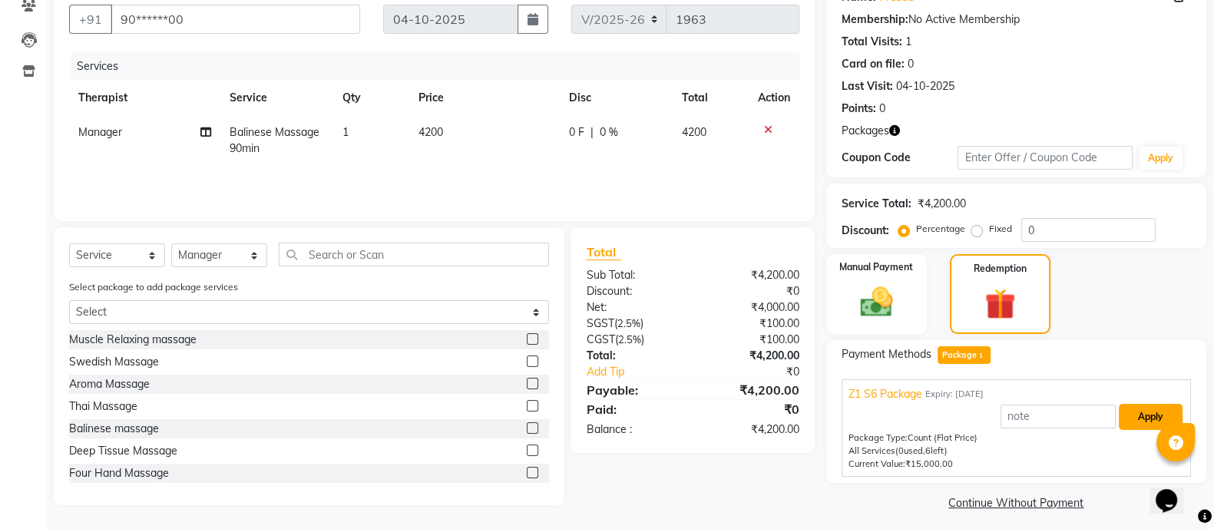
click at [1148, 416] on button "Apply" at bounding box center [1151, 417] width 64 height 26
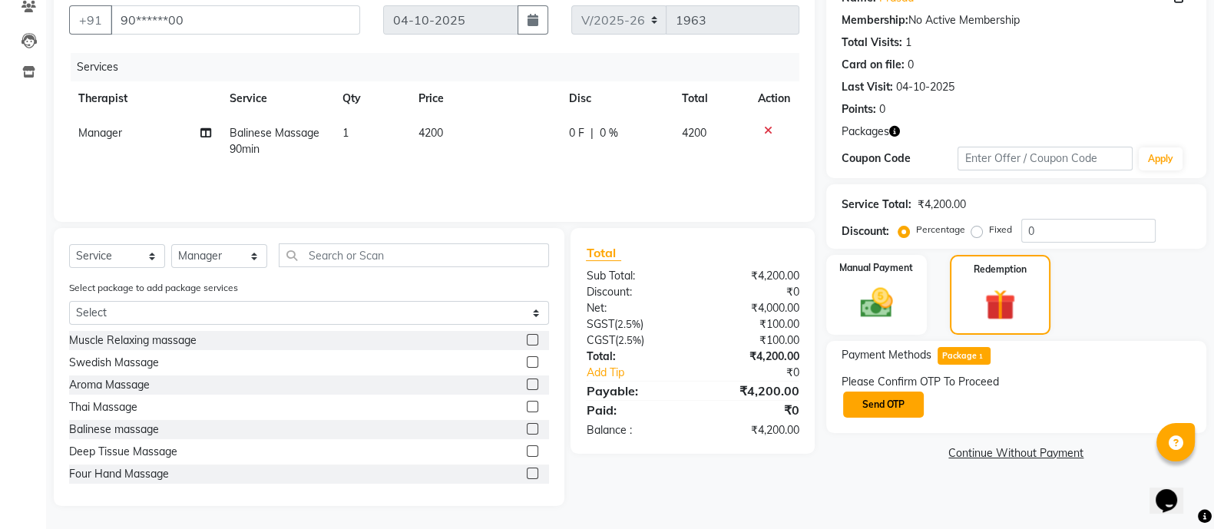
click at [895, 413] on button "Send OTP" at bounding box center [883, 405] width 81 height 26
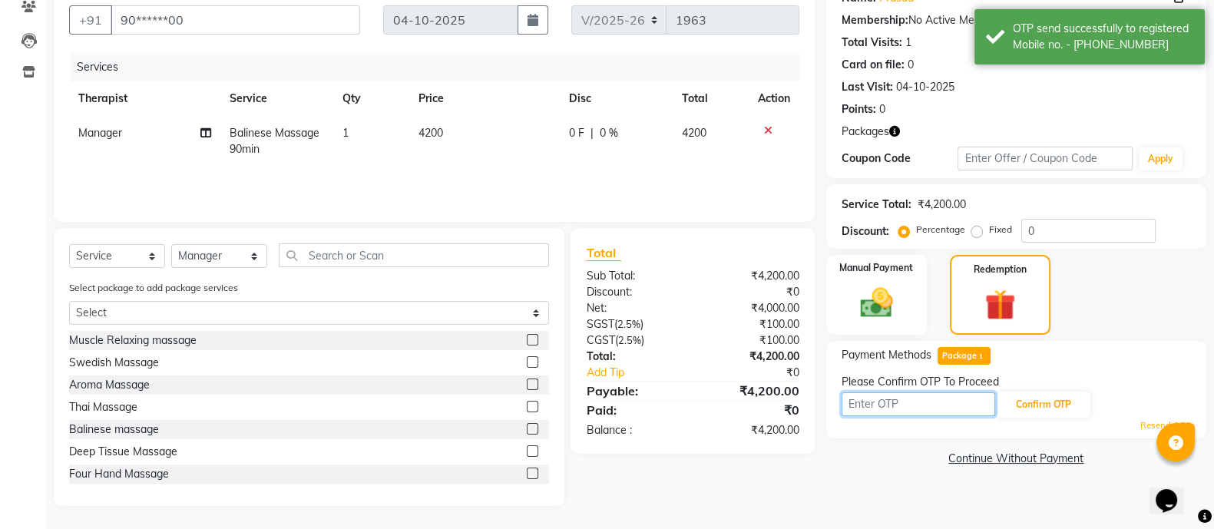
click at [895, 392] on input "text" at bounding box center [919, 404] width 154 height 24
type input "7204"
click at [1034, 385] on div "Please Confirm OTP To Proceed" at bounding box center [1016, 382] width 349 height 16
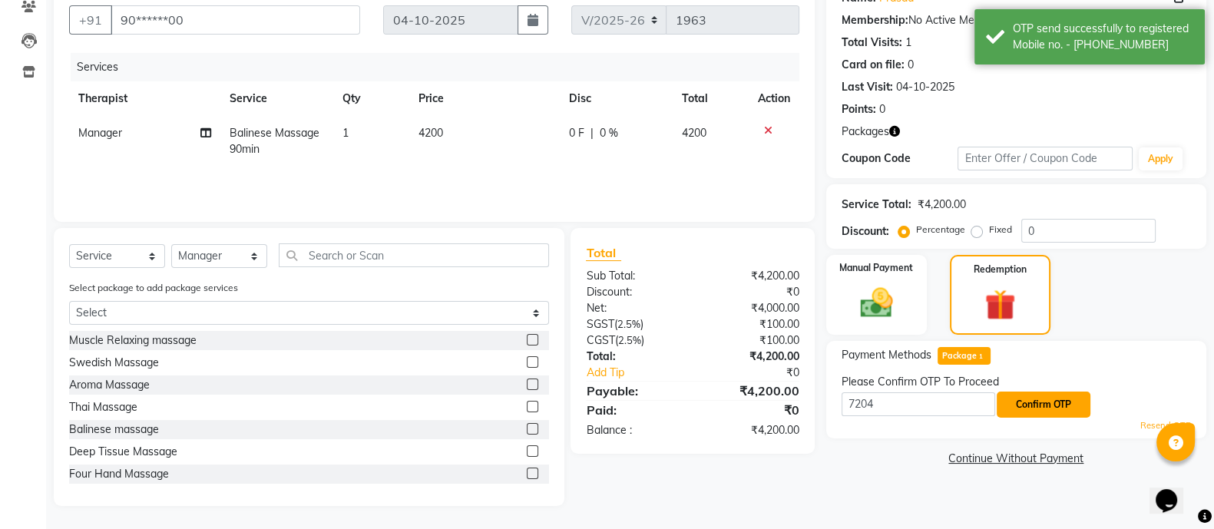
click at [1034, 392] on button "Confirm OTP" at bounding box center [1044, 405] width 94 height 26
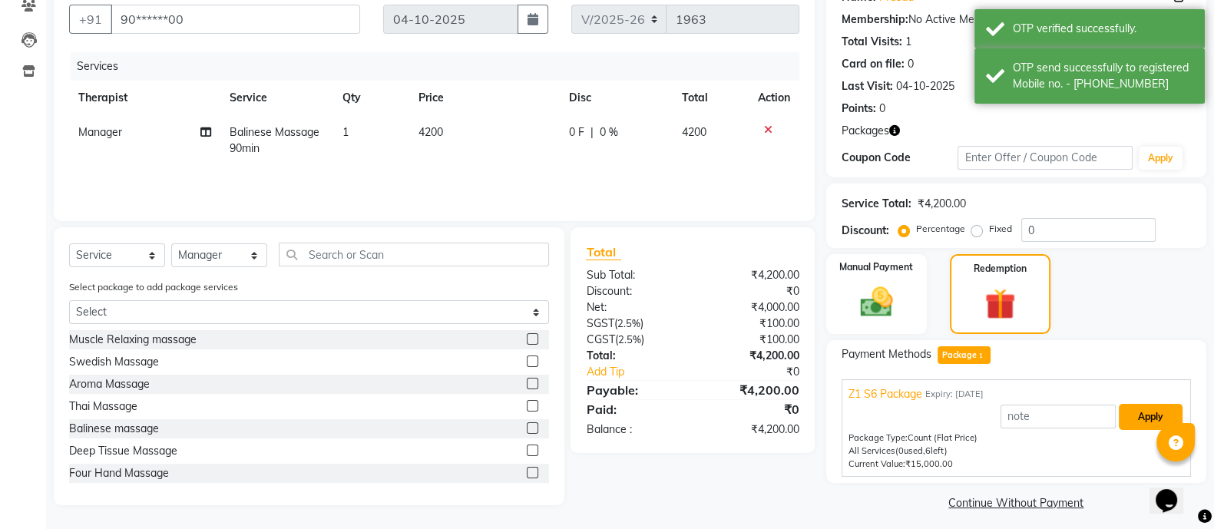
click at [1137, 414] on button "Apply" at bounding box center [1151, 417] width 64 height 26
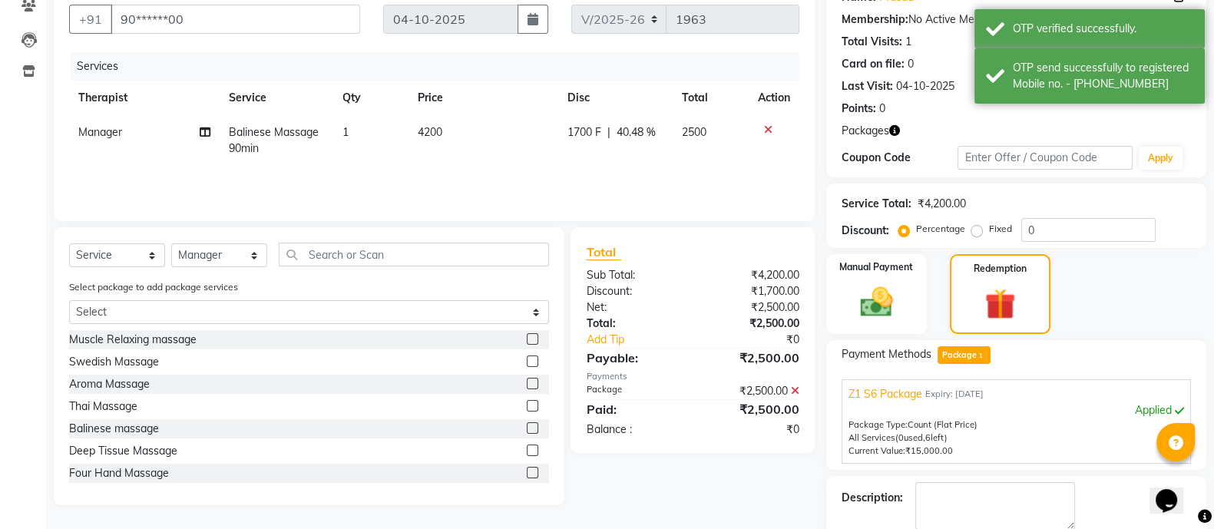
scroll to position [197, 0]
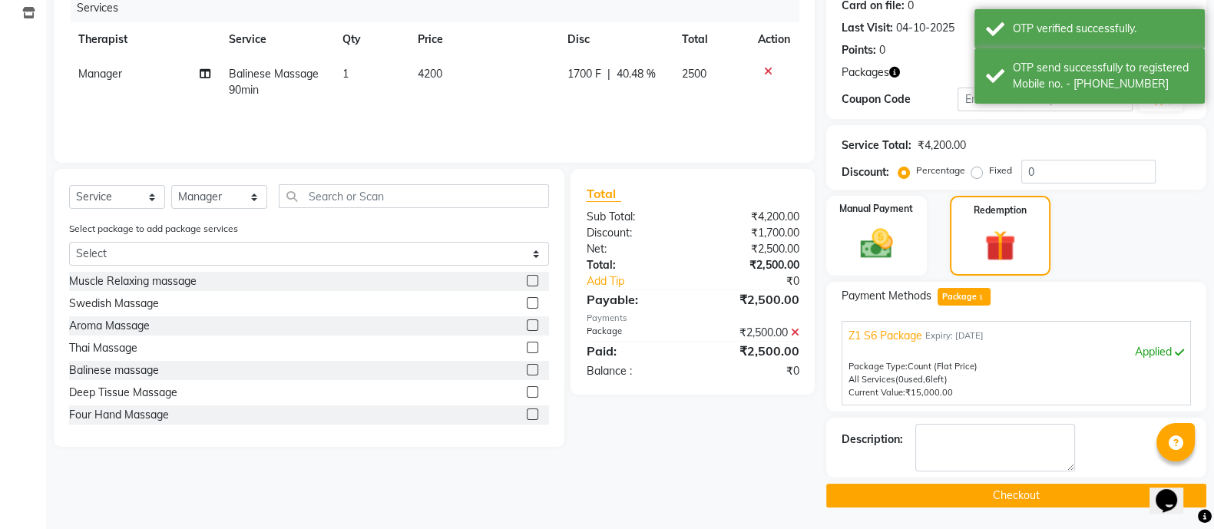
click at [1044, 493] on button "Checkout" at bounding box center [1016, 496] width 380 height 24
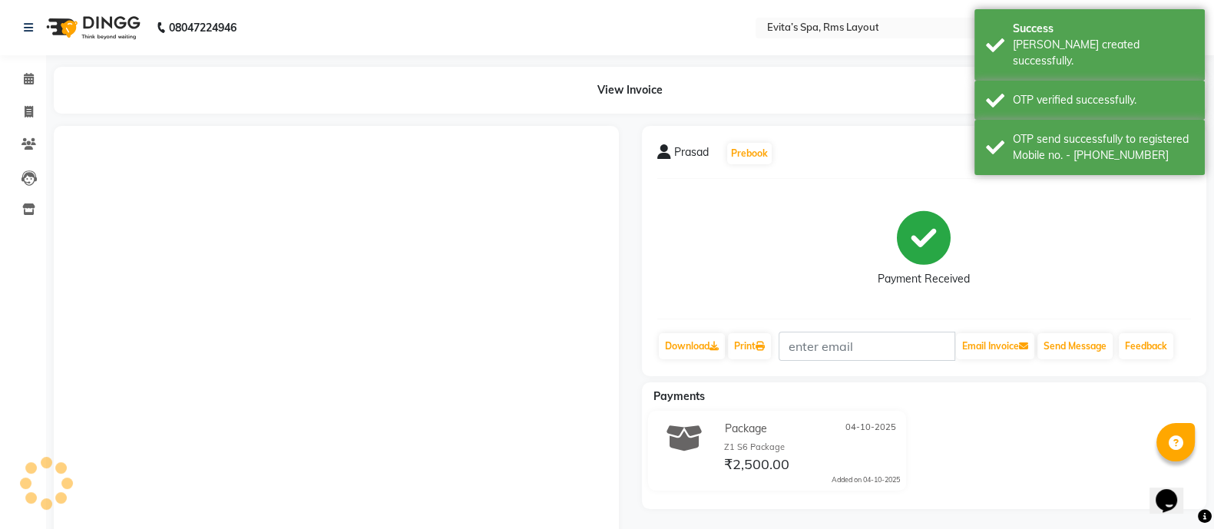
click at [103, 26] on img at bounding box center [91, 27] width 105 height 43
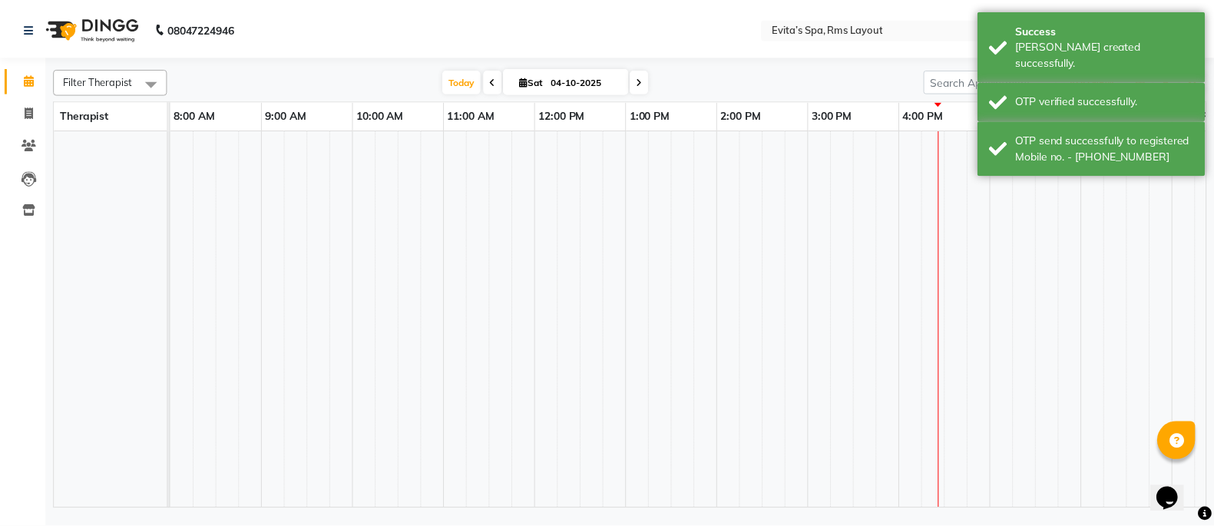
scroll to position [0, 149]
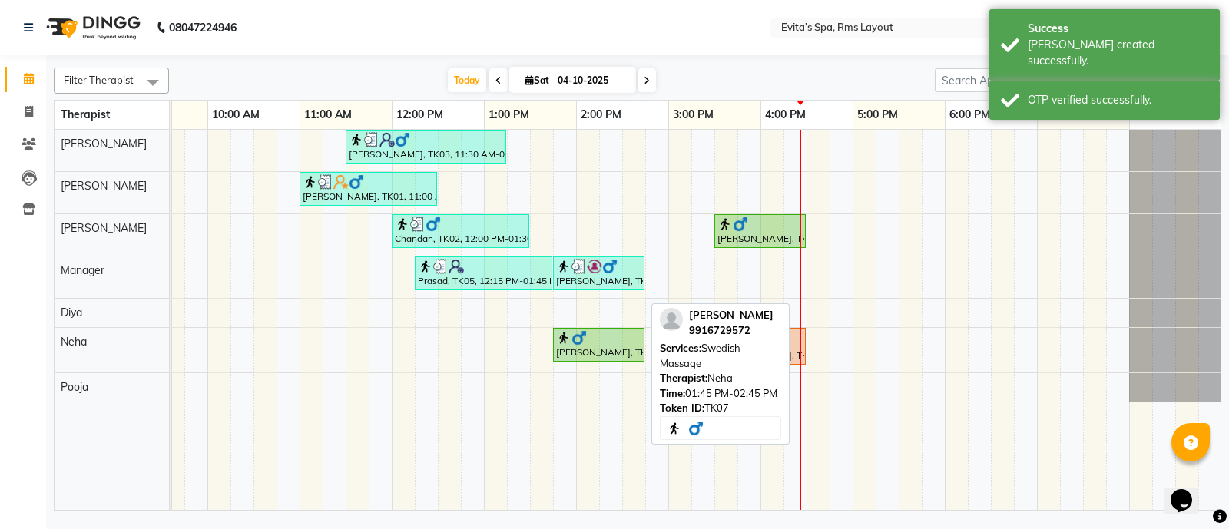
click at [580, 333] on img at bounding box center [578, 337] width 15 height 15
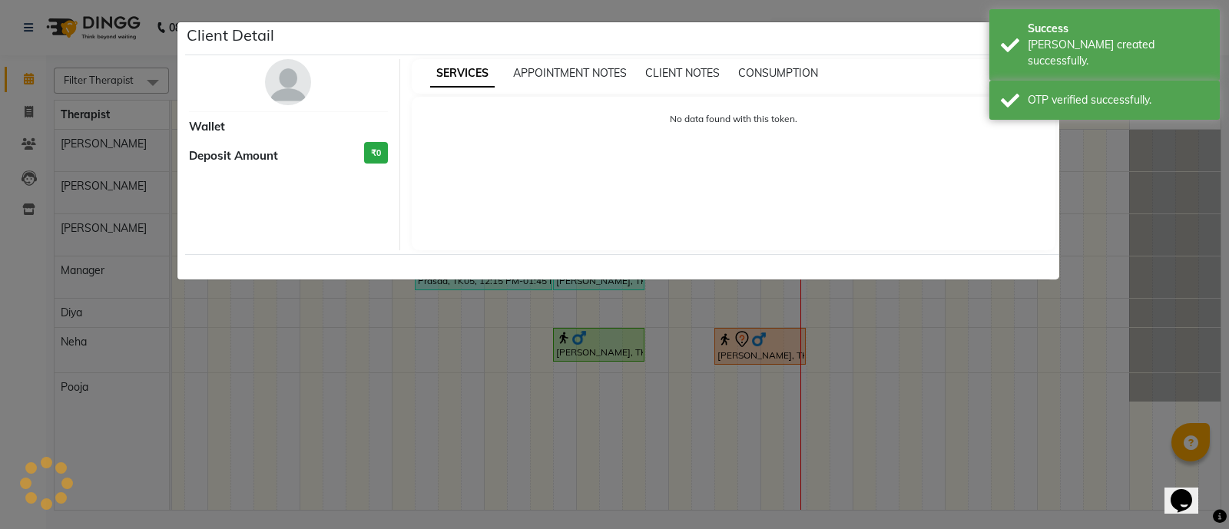
select select "1"
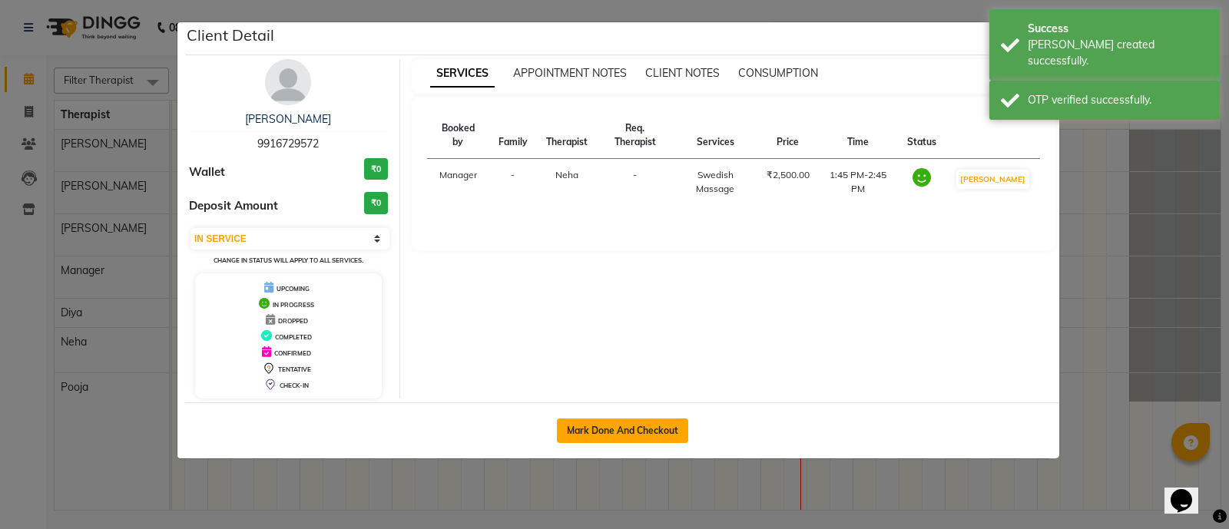
click at [657, 422] on button "Mark Done And Checkout" at bounding box center [622, 431] width 131 height 25
select select "service"
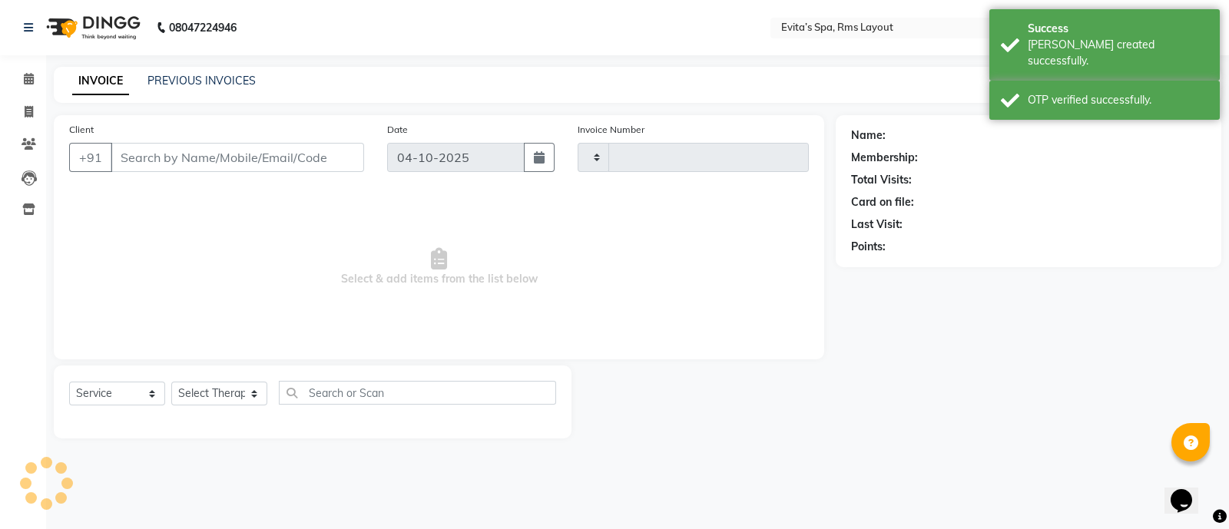
type input "1964"
select select "7850"
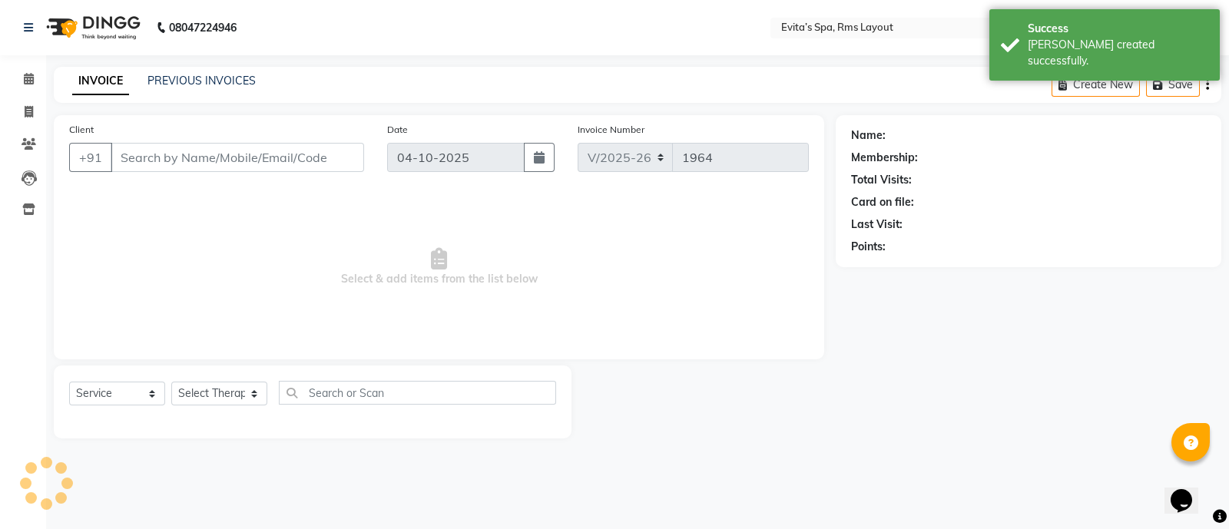
type input "99******72"
select select "84399"
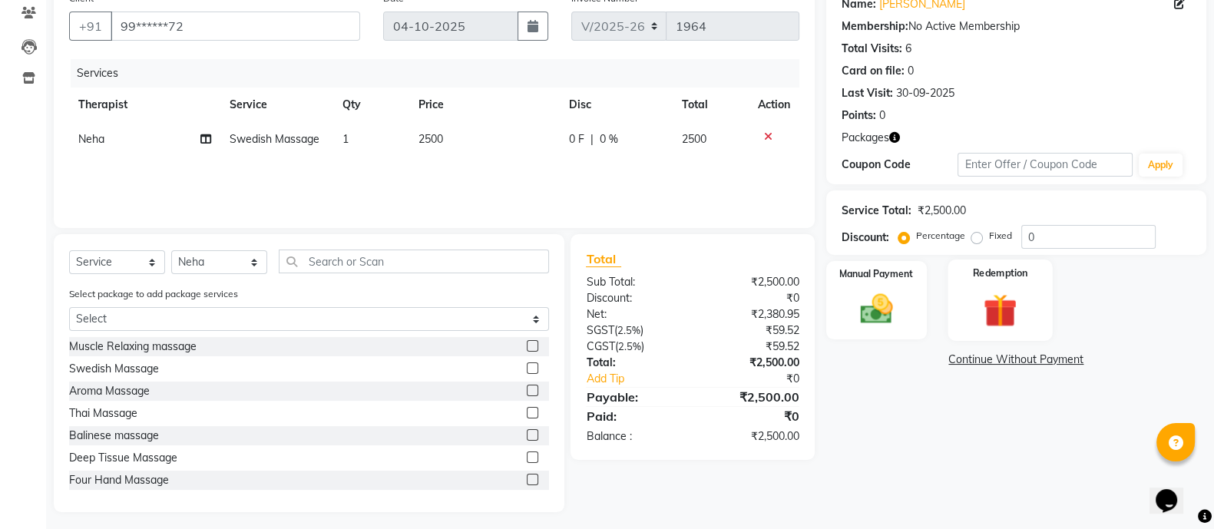
scroll to position [138, 0]
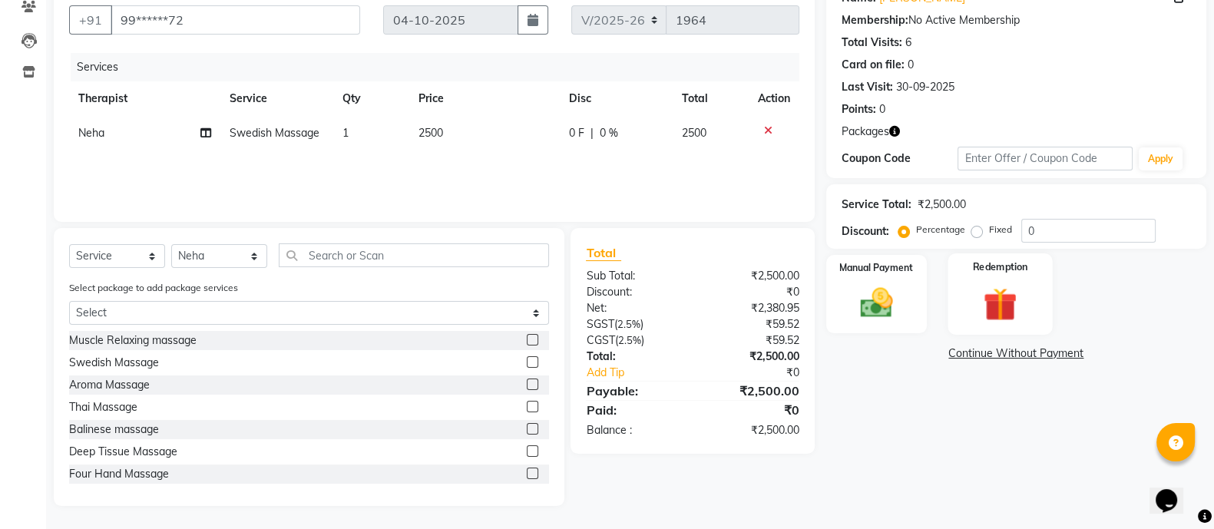
click at [986, 312] on img at bounding box center [1000, 303] width 55 height 41
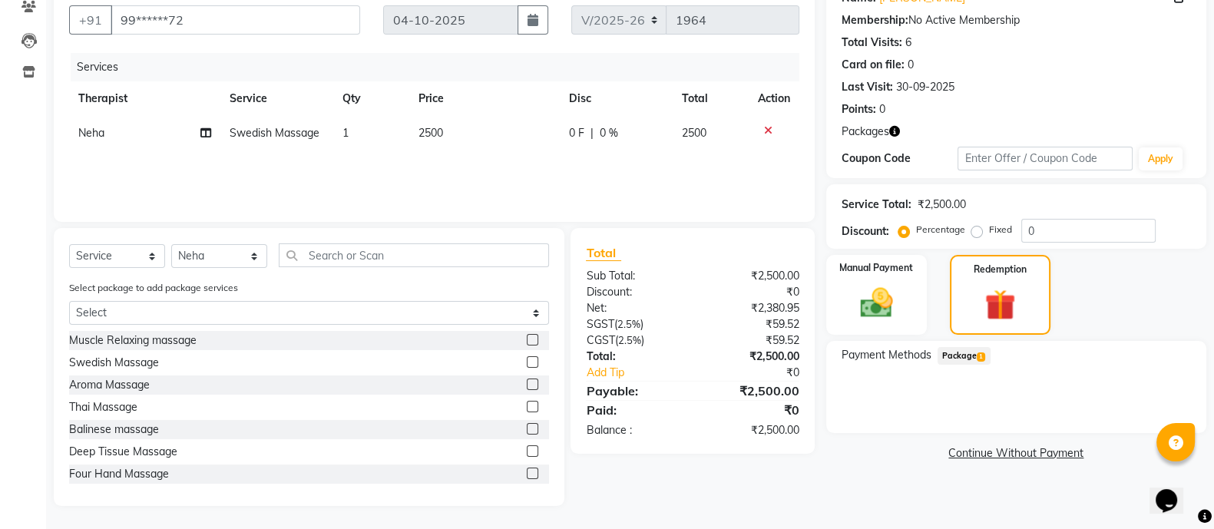
click at [970, 349] on span "Package 1" at bounding box center [964, 356] width 53 height 18
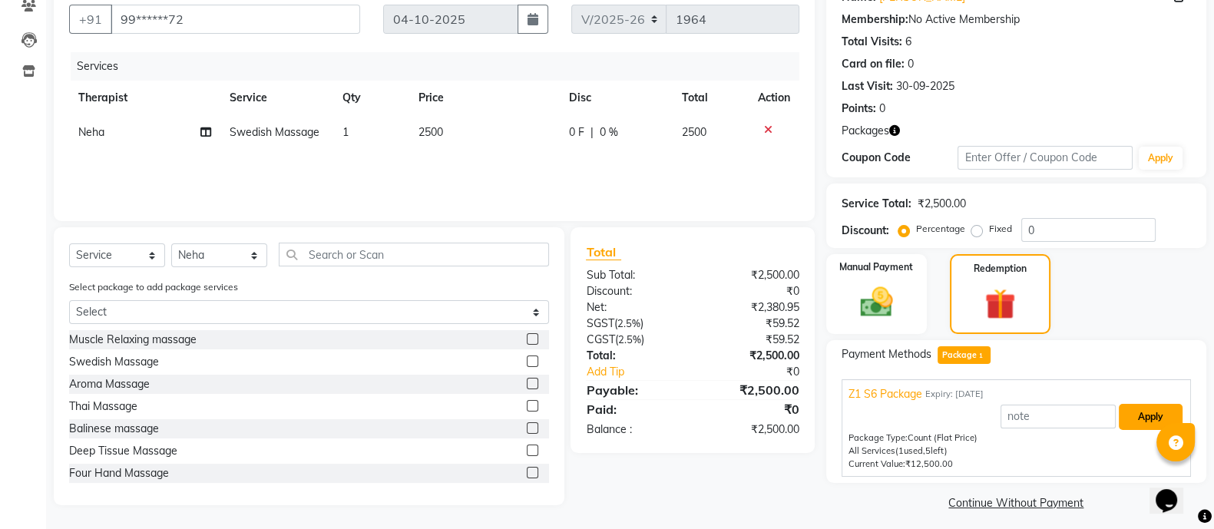
click at [1137, 415] on button "Apply" at bounding box center [1151, 417] width 64 height 26
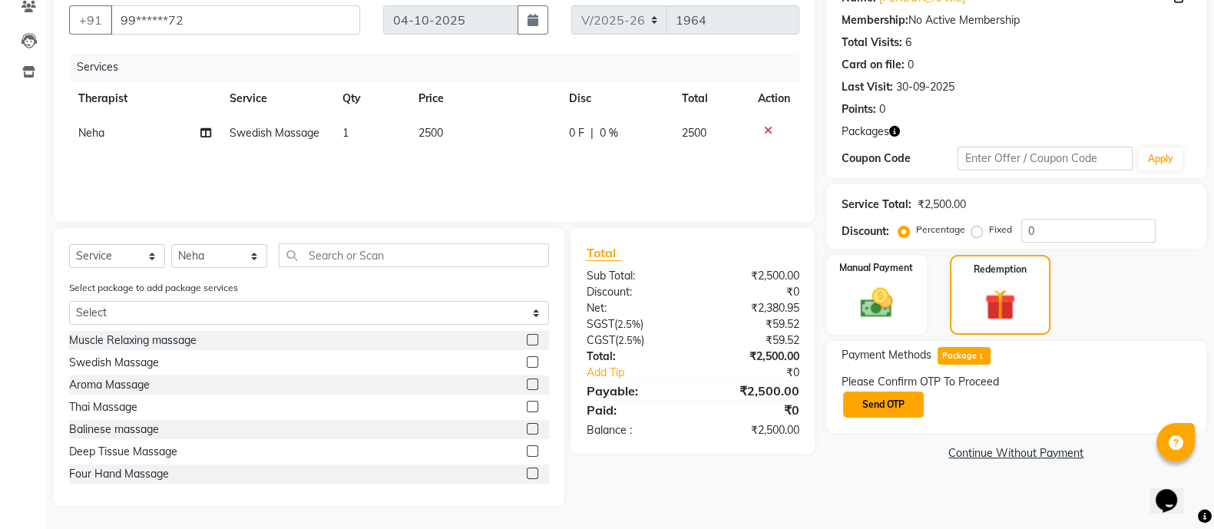
click at [888, 404] on button "Send OTP" at bounding box center [883, 405] width 81 height 26
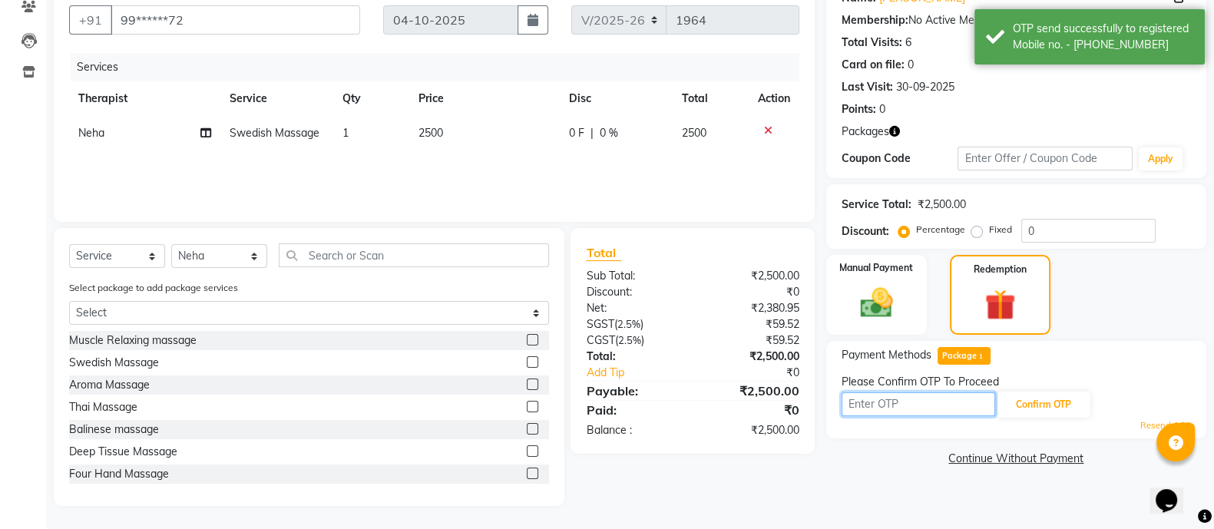
click at [918, 407] on input "text" at bounding box center [919, 404] width 154 height 24
type input "7204"
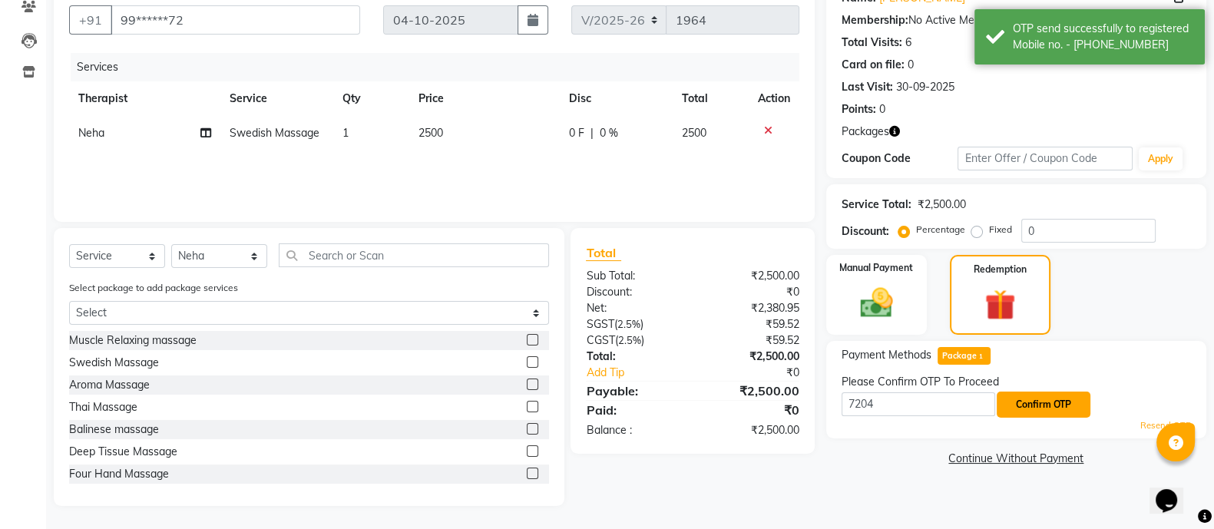
click at [1044, 399] on button "Confirm OTP" at bounding box center [1044, 405] width 94 height 26
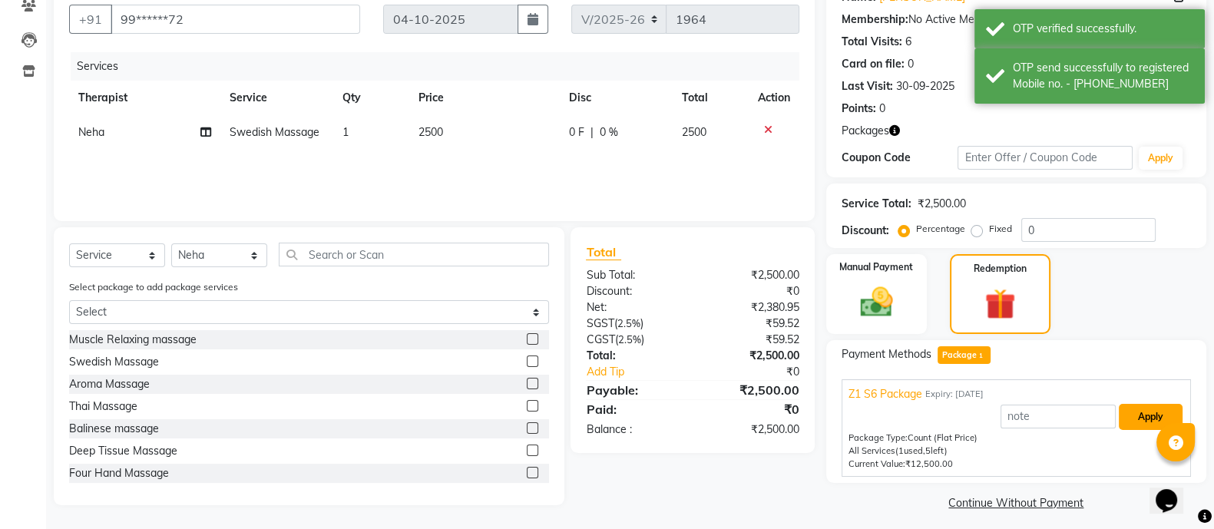
click at [1144, 420] on button "Apply" at bounding box center [1151, 417] width 64 height 26
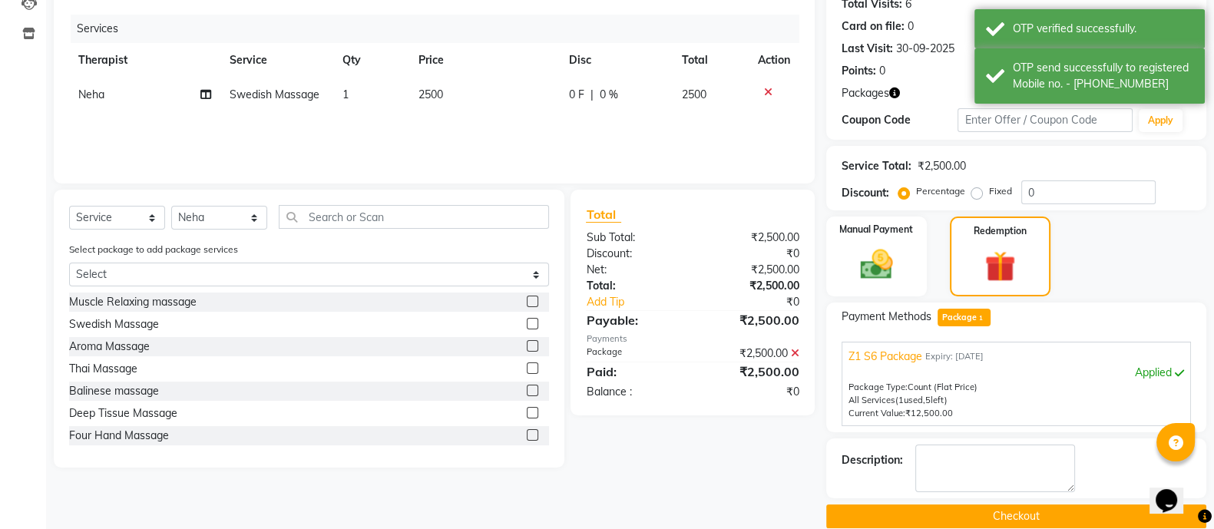
scroll to position [197, 0]
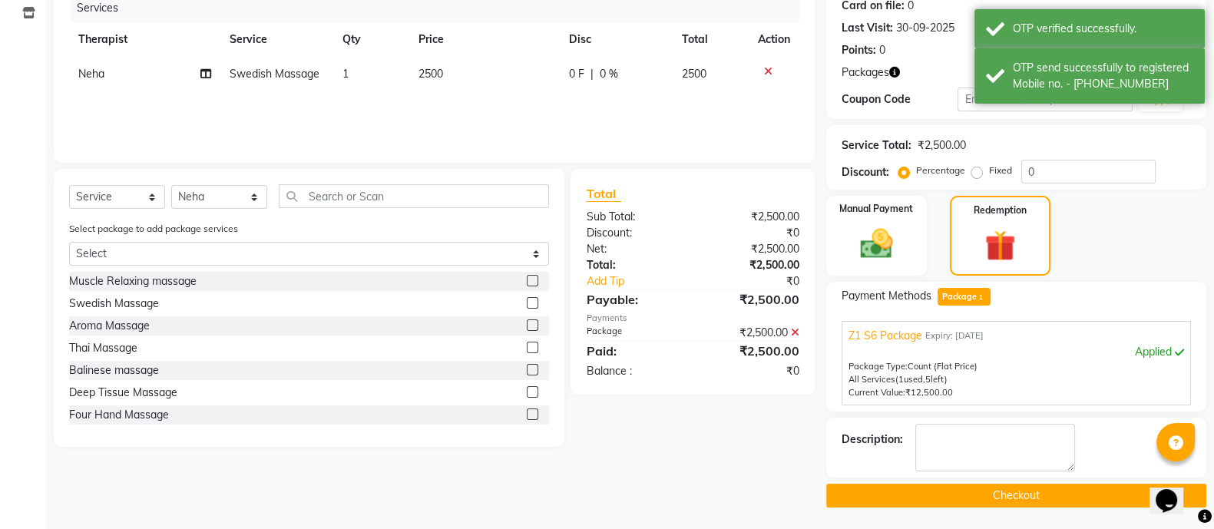
click at [975, 494] on button "Checkout" at bounding box center [1016, 496] width 380 height 24
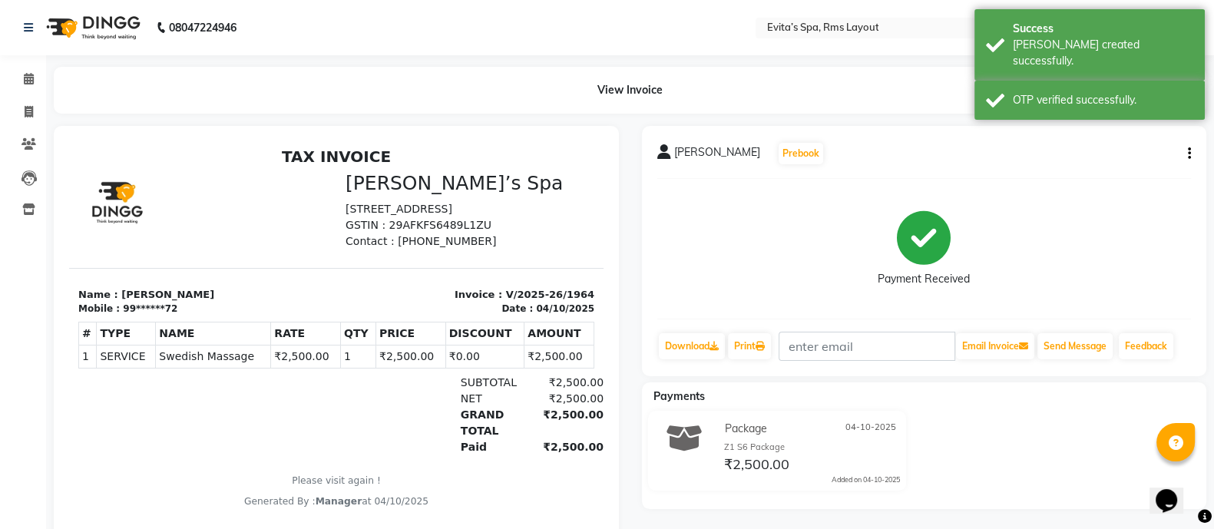
click at [102, 32] on img at bounding box center [91, 27] width 105 height 43
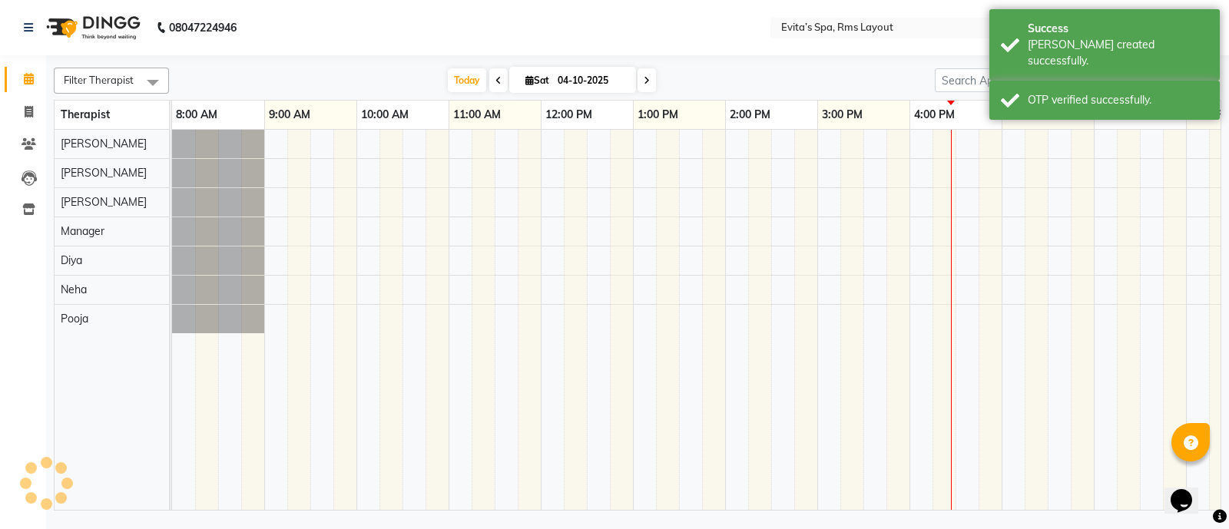
scroll to position [0, 149]
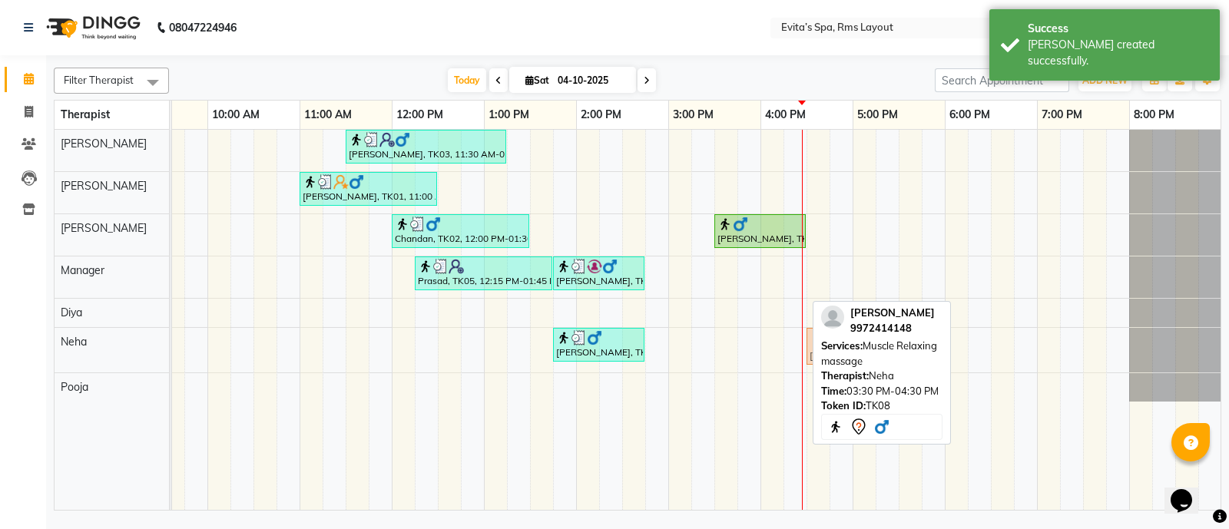
drag, startPoint x: 743, startPoint y: 352, endPoint x: 832, endPoint y: 365, distance: 89.9
click at [832, 365] on div "Filter Therapist Select All [PERSON_NAME] Manager [PERSON_NAME] [PERSON_NAME] […" at bounding box center [637, 285] width 1167 height 449
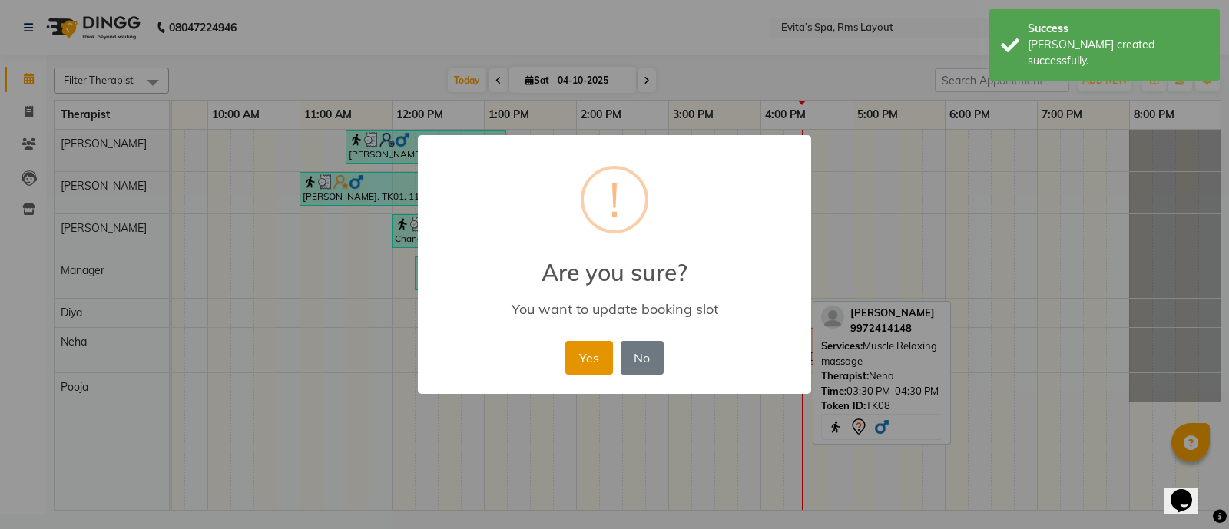
click at [595, 364] on button "Yes" at bounding box center [588, 358] width 47 height 34
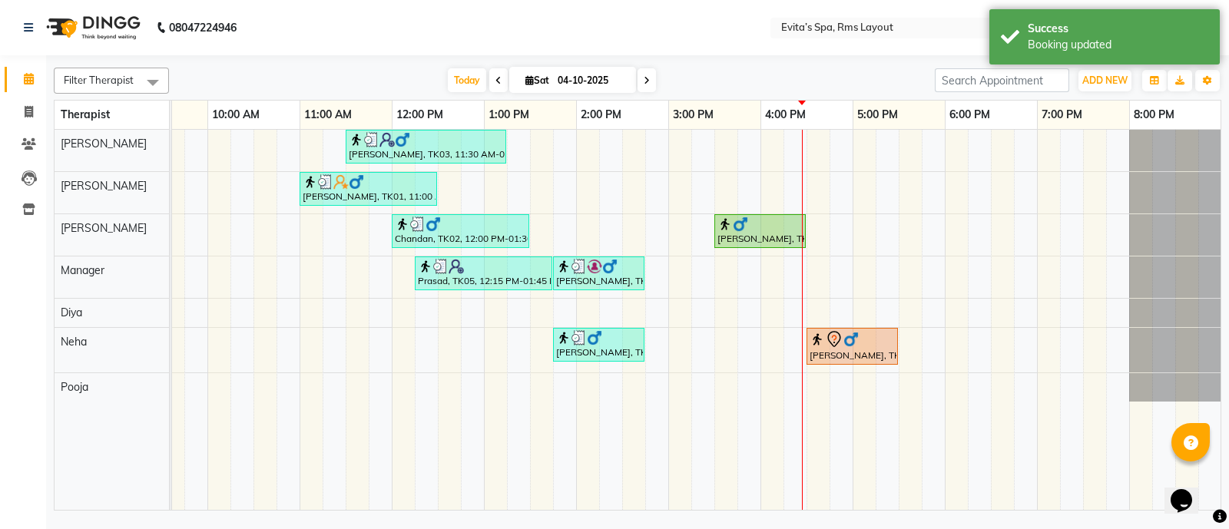
click at [497, 84] on span at bounding box center [498, 80] width 18 height 24
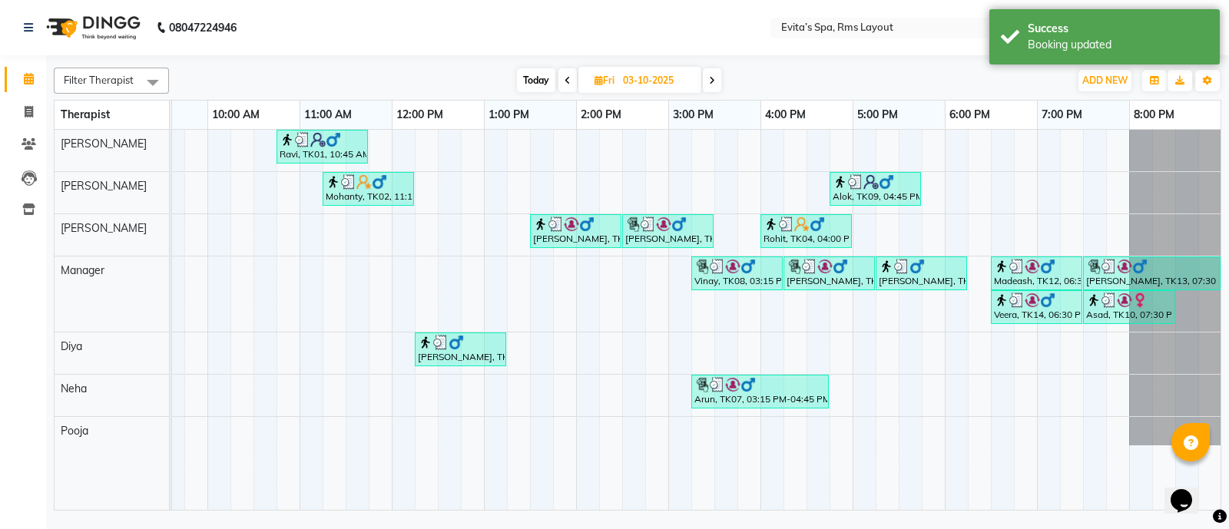
click at [565, 85] on span at bounding box center [567, 80] width 18 height 24
type input "02-10-2025"
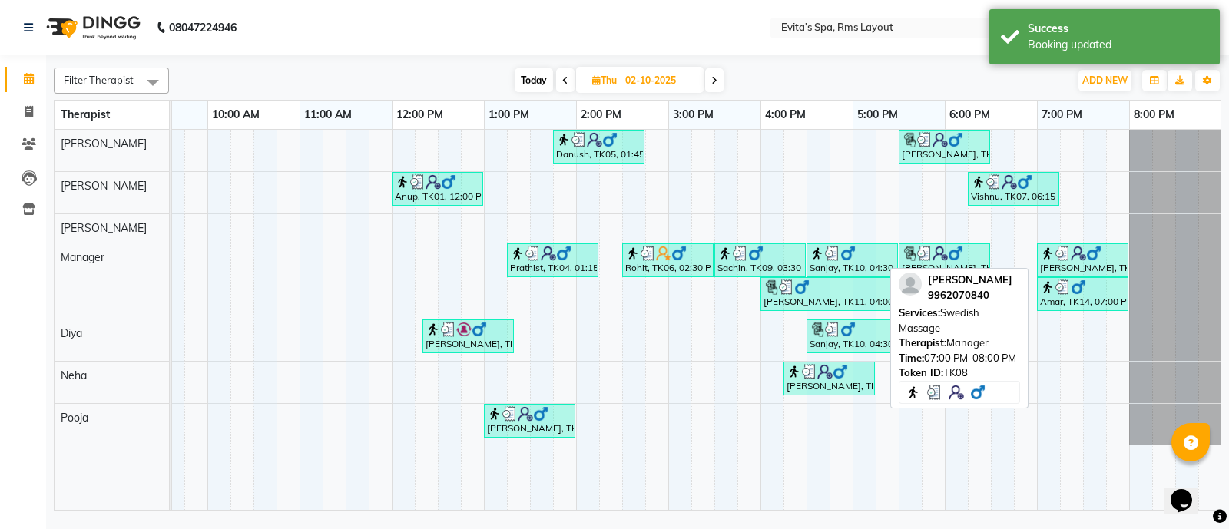
click at [1066, 263] on div "[PERSON_NAME], TK08, 07:00 PM-08:00 PM, Swedish Massage" at bounding box center [1082, 260] width 88 height 29
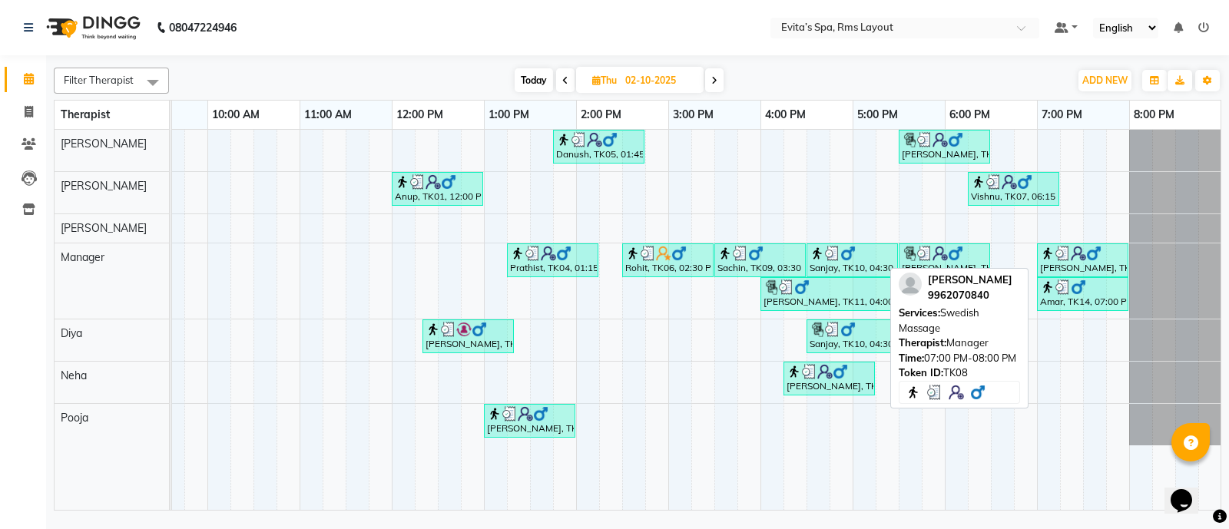
click at [1075, 260] on div "[PERSON_NAME], TK08, 07:00 PM-08:00 PM, Swedish Massage" at bounding box center [1082, 260] width 88 height 29
select select "3"
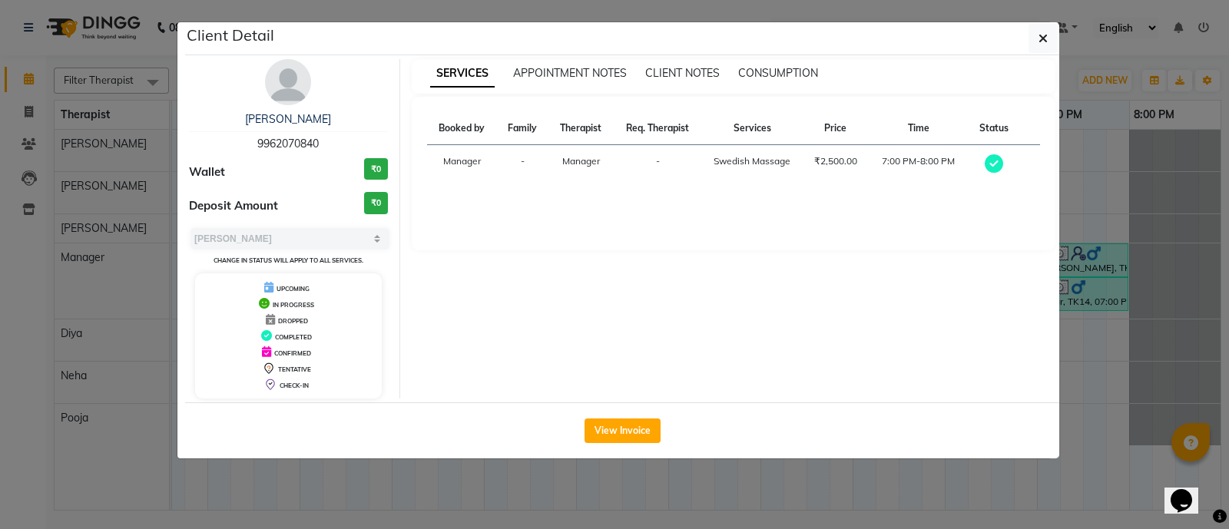
drag, startPoint x: 323, startPoint y: 147, endPoint x: 253, endPoint y: 146, distance: 69.1
click at [253, 146] on div "[PERSON_NAME] 9962070840" at bounding box center [288, 131] width 199 height 41
copy span "9962070840"
drag, startPoint x: 1040, startPoint y: 41, endPoint x: 1031, endPoint y: 44, distance: 8.8
click at [1039, 41] on icon "button" at bounding box center [1042, 38] width 9 height 12
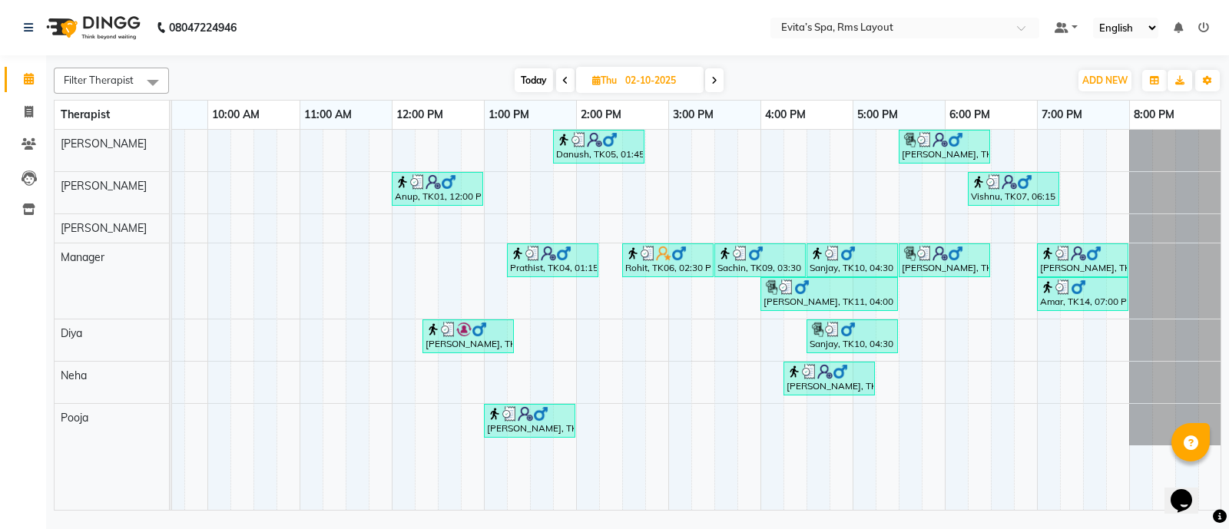
click at [656, 82] on input "02-10-2025" at bounding box center [659, 80] width 77 height 23
select select "10"
select select "2025"
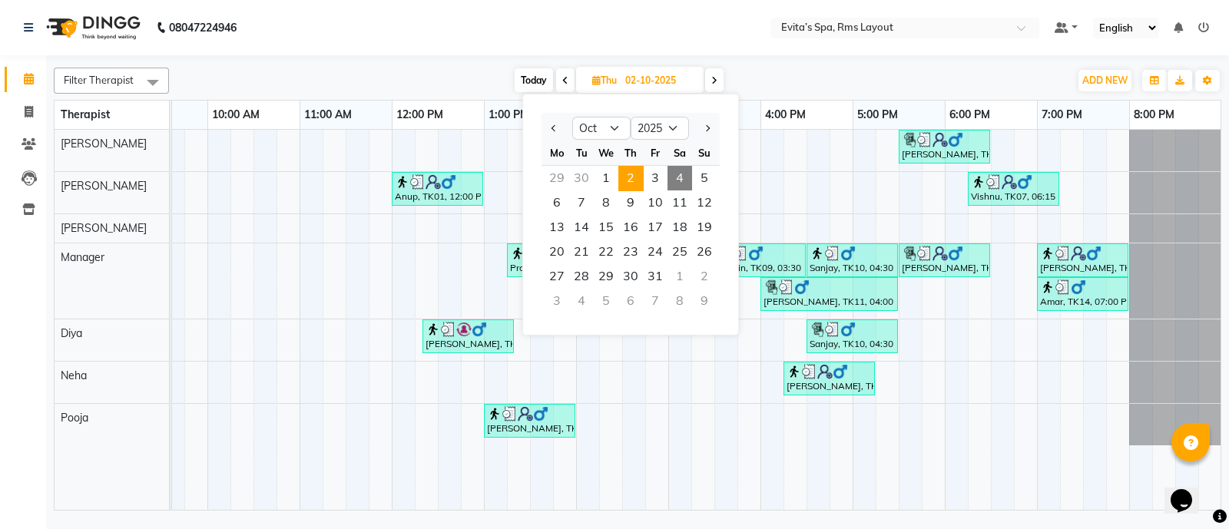
click at [683, 177] on span "4" at bounding box center [679, 178] width 25 height 25
type input "04-10-2025"
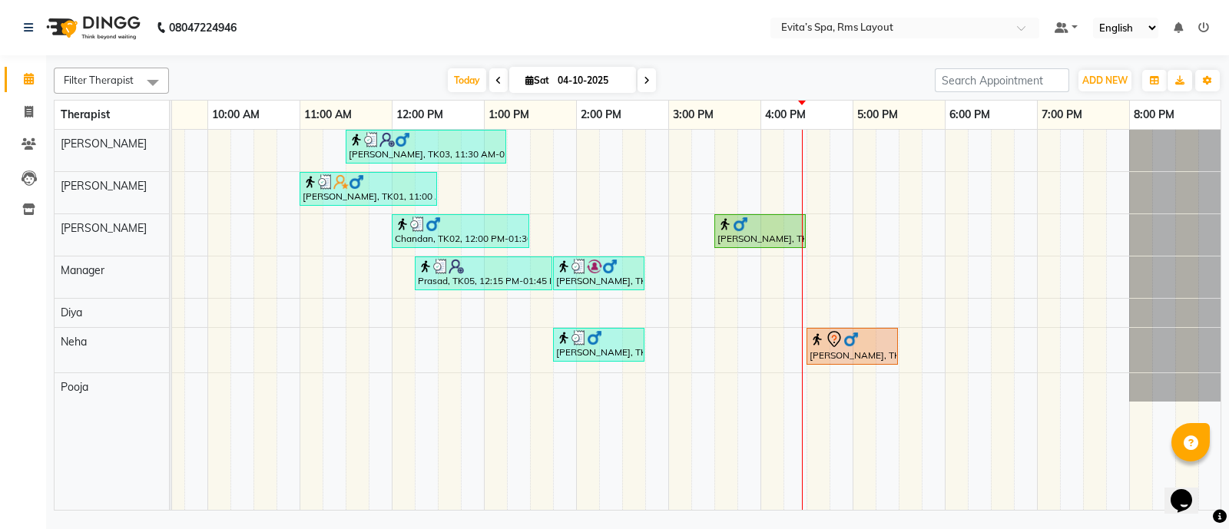
click at [765, 273] on div "[PERSON_NAME], TK03, 11:30 AM-01:15 PM, Deep Tissue Massage,Head Massage [PERSO…" at bounding box center [622, 320] width 1198 height 381
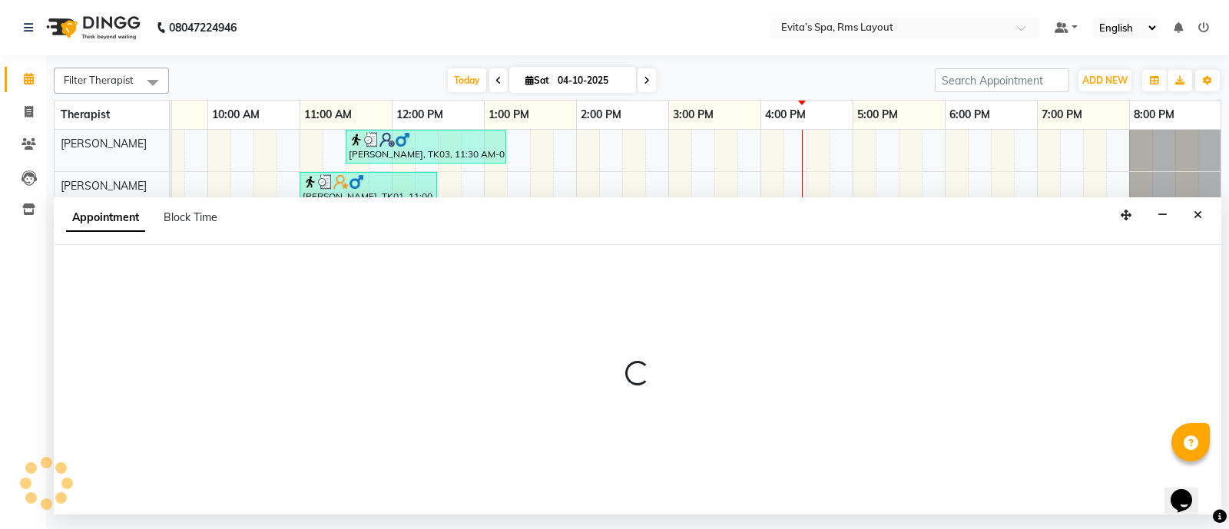
select select "71560"
select select "960"
select select "tentative"
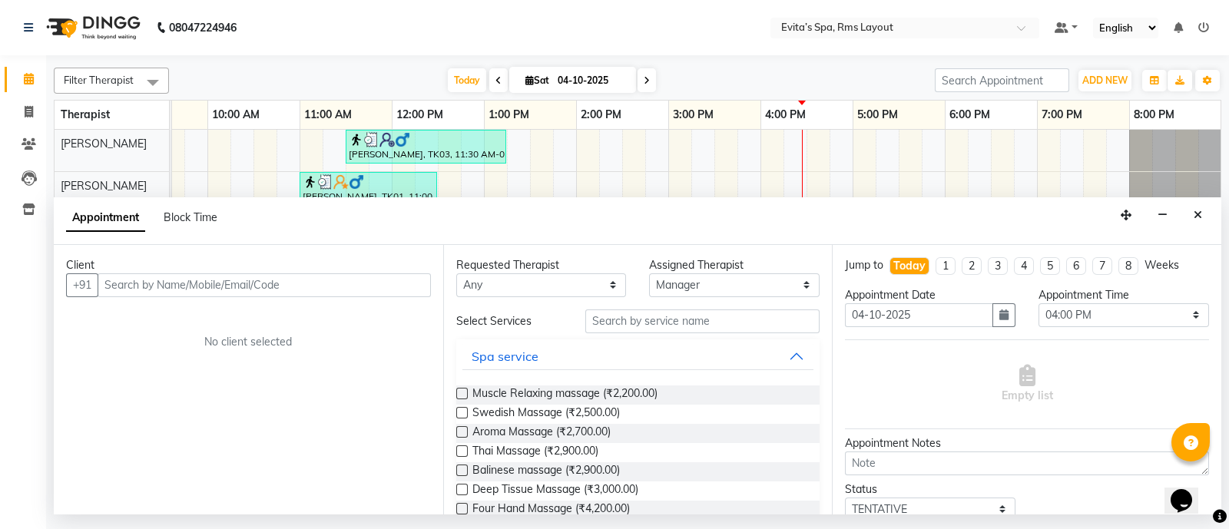
click at [384, 290] on input "text" at bounding box center [264, 285] width 333 height 24
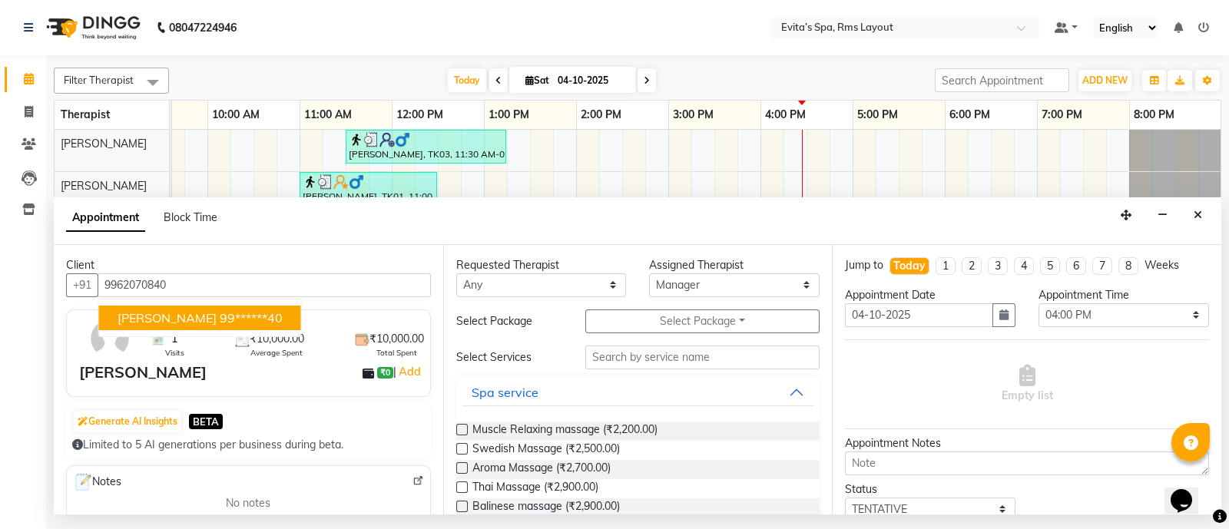
click at [240, 323] on ngb-highlight "99******40" at bounding box center [251, 317] width 63 height 15
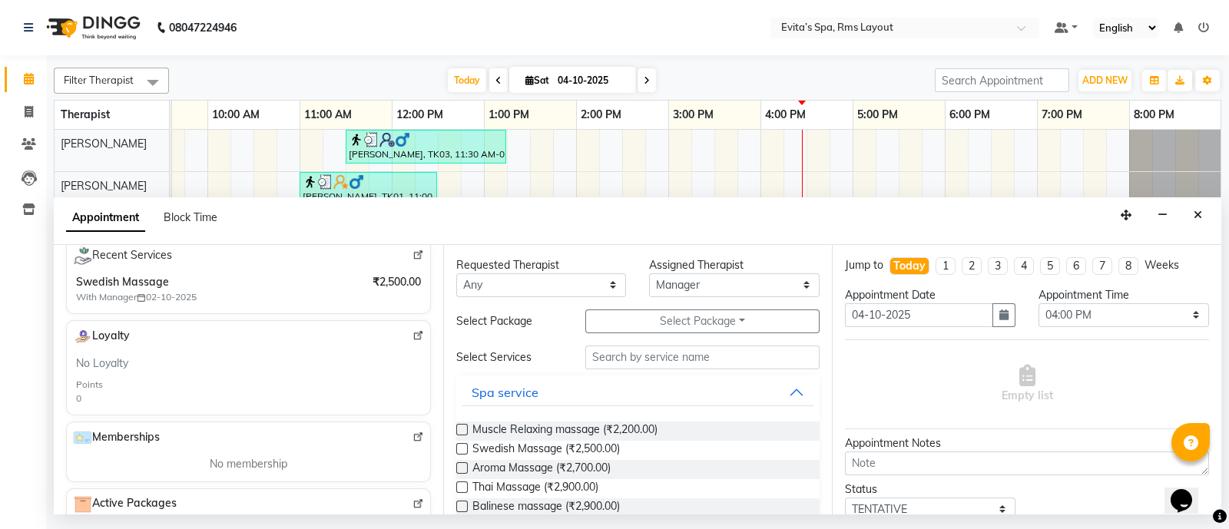
scroll to position [414, 0]
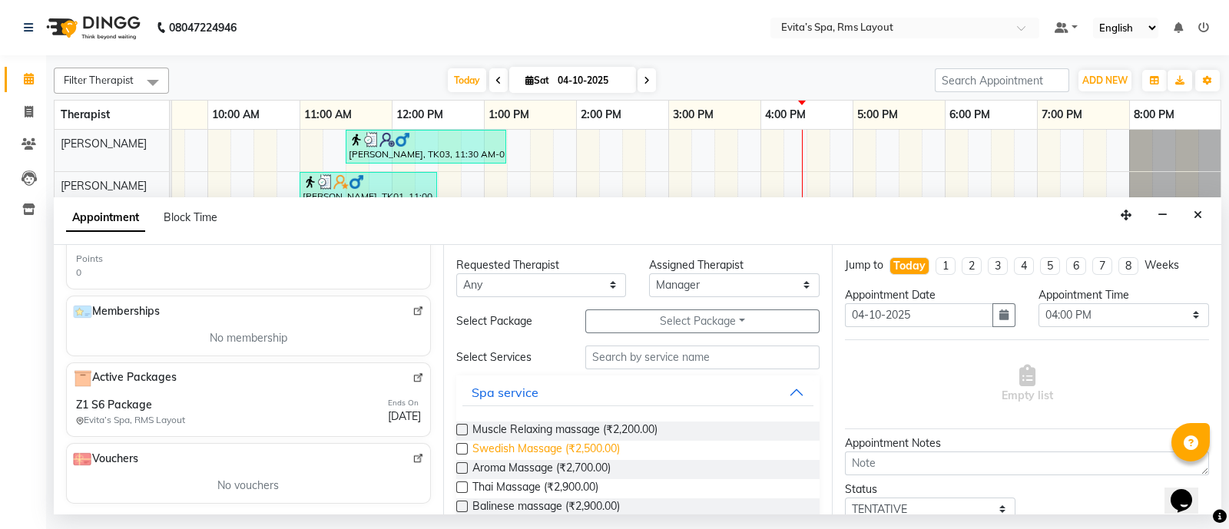
type input "99******40"
click at [530, 452] on span "Swedish Massage (₹2,500.00)" at bounding box center [545, 450] width 147 height 19
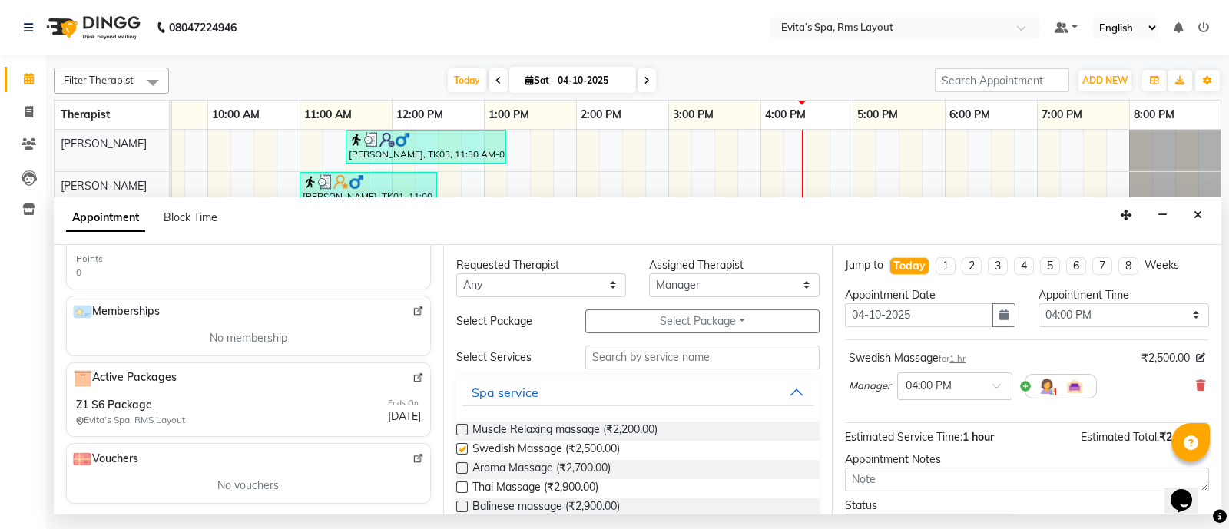
checkbox input "false"
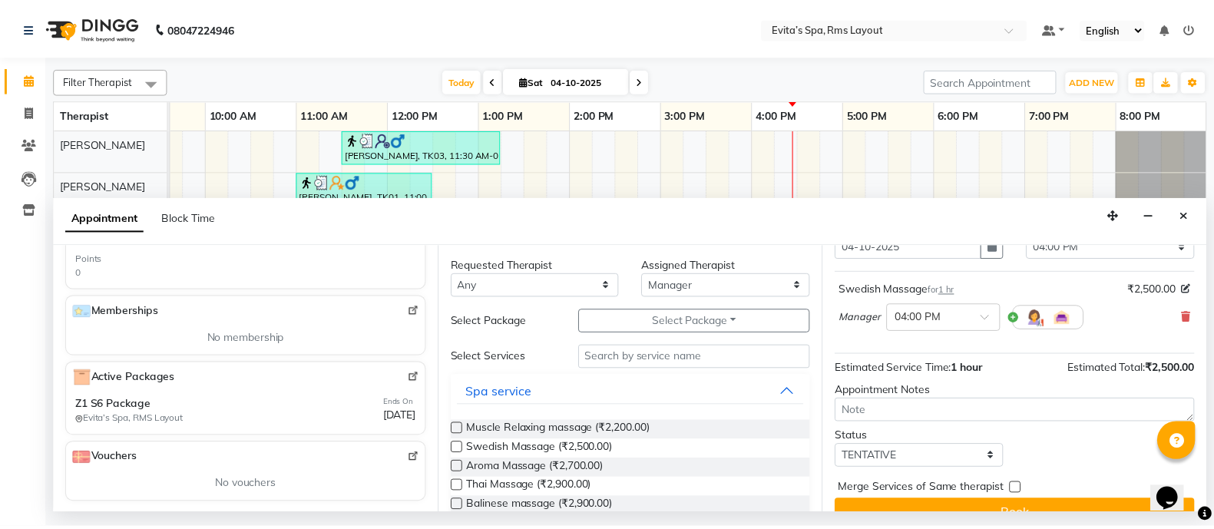
scroll to position [93, 0]
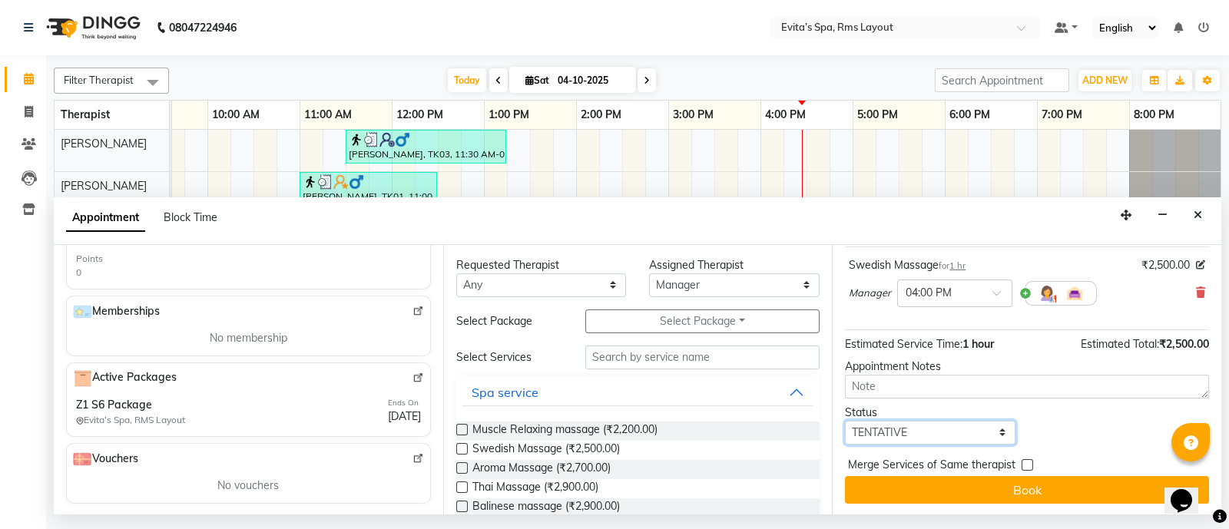
click at [922, 430] on select "Select TENTATIVE CONFIRM CHECK-IN UPCOMING" at bounding box center [930, 433] width 170 height 24
select select "confirm booking"
click at [845, 421] on select "Select TENTATIVE CONFIRM CHECK-IN UPCOMING" at bounding box center [930, 433] width 170 height 24
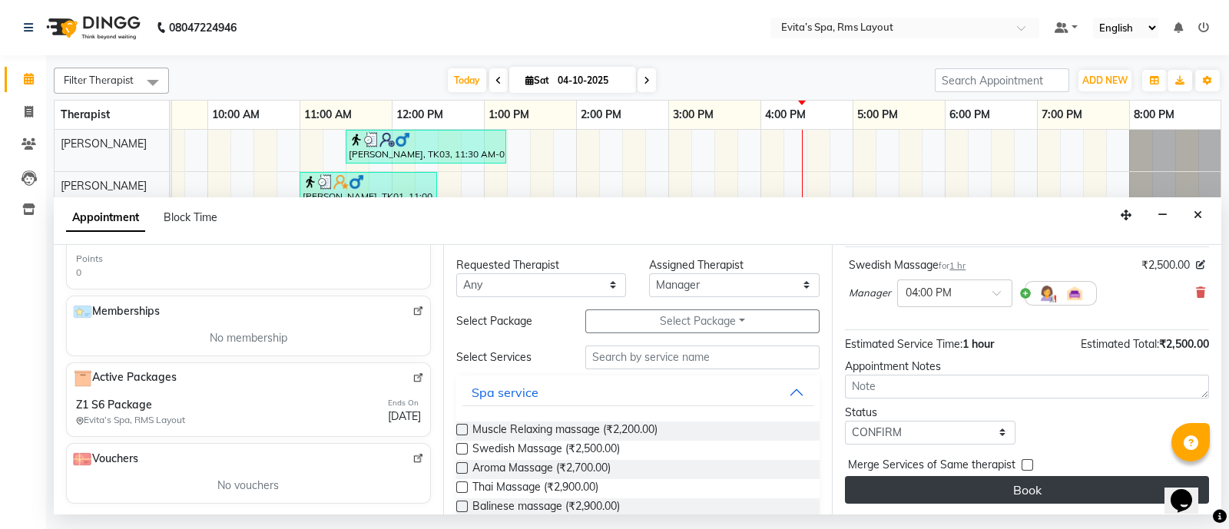
click at [1003, 490] on button "Book" at bounding box center [1027, 490] width 364 height 28
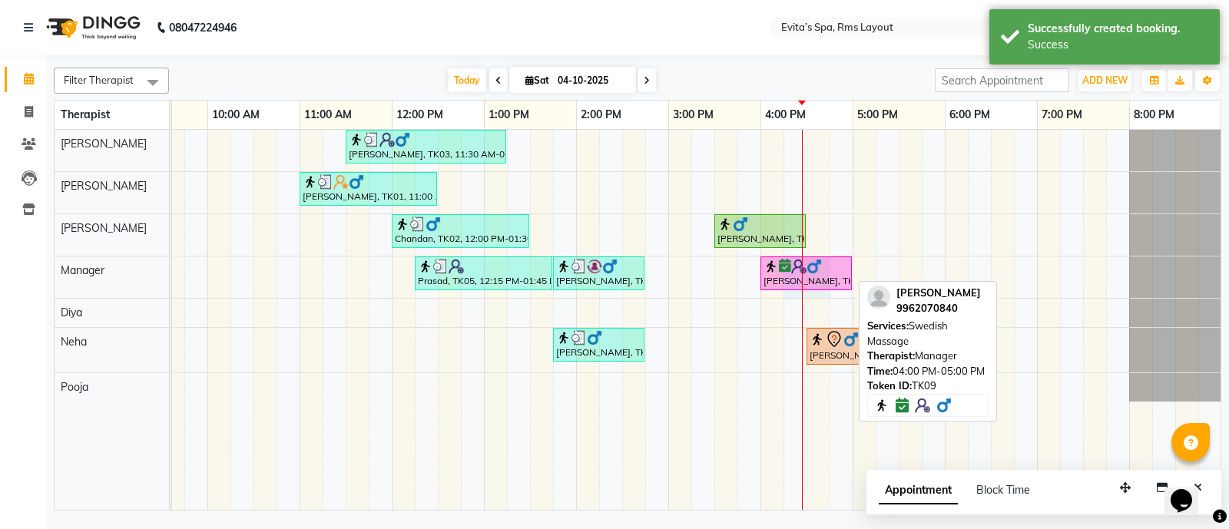
drag, startPoint x: 800, startPoint y: 266, endPoint x: 821, endPoint y: 269, distance: 20.9
click at [822, 269] on div "[PERSON_NAME], TK03, 11:30 AM-01:15 PM, Deep Tissue Massage,Head Massage [PERSO…" at bounding box center [622, 320] width 1198 height 381
select select "71560"
select select "975"
select select "tentative"
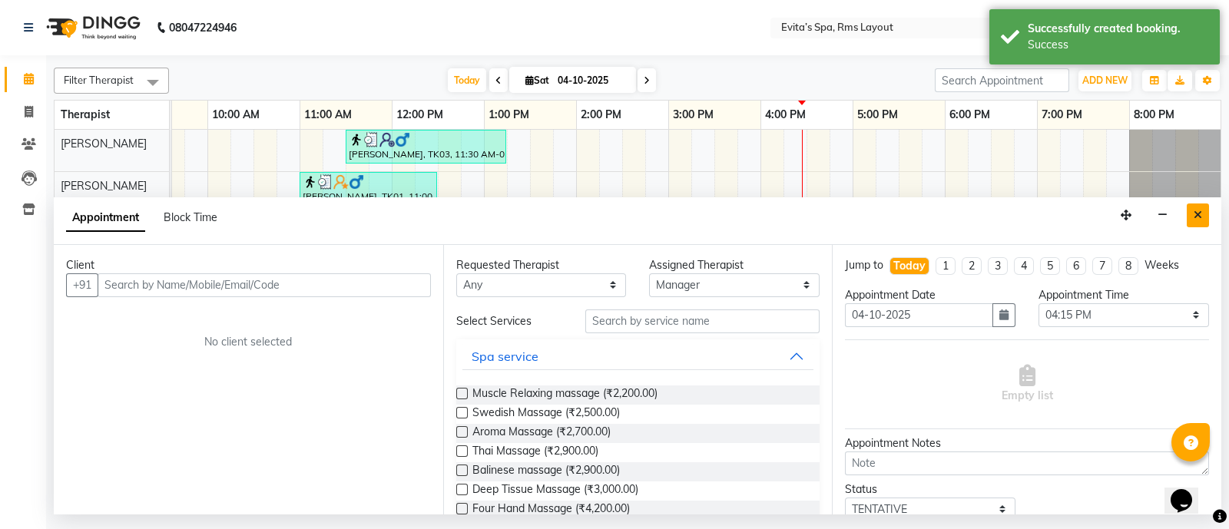
click at [1195, 211] on icon "Close" at bounding box center [1197, 215] width 8 height 11
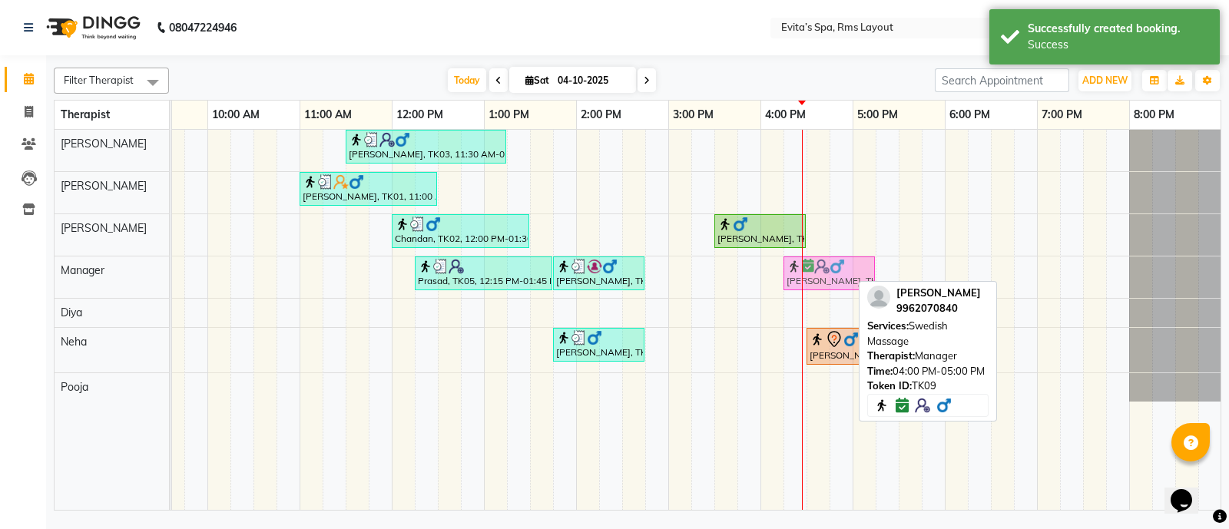
drag, startPoint x: 790, startPoint y: 278, endPoint x: 815, endPoint y: 279, distance: 24.6
click at [23, 279] on div "Prasad, TK05, 12:15 PM-01:45 PM, Balinese Massage 90min [PERSON_NAME], TK04, 01…" at bounding box center [23, 276] width 0 height 41
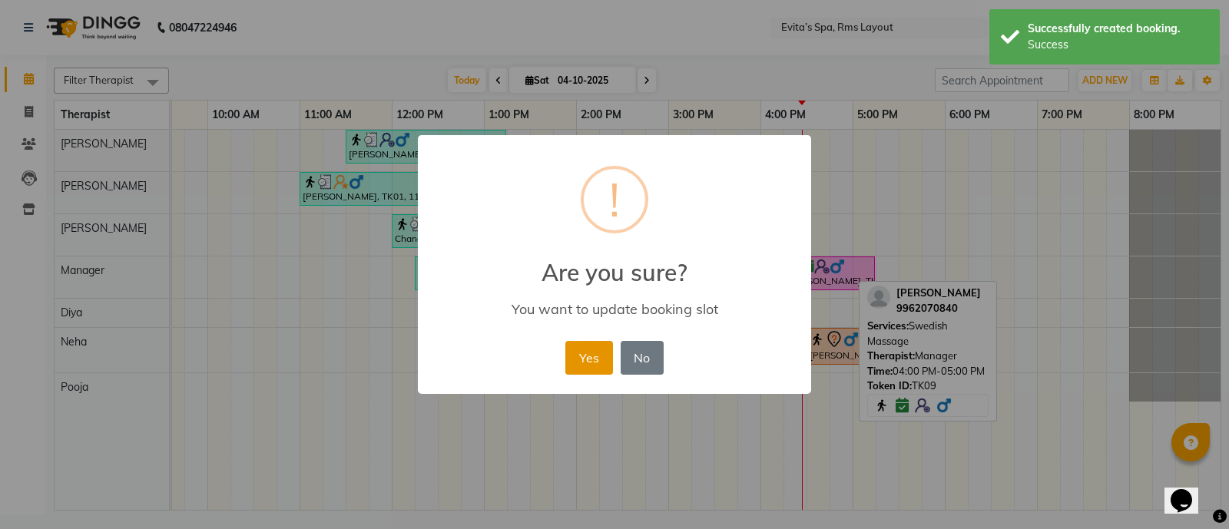
click at [593, 351] on button "Yes" at bounding box center [588, 358] width 47 height 34
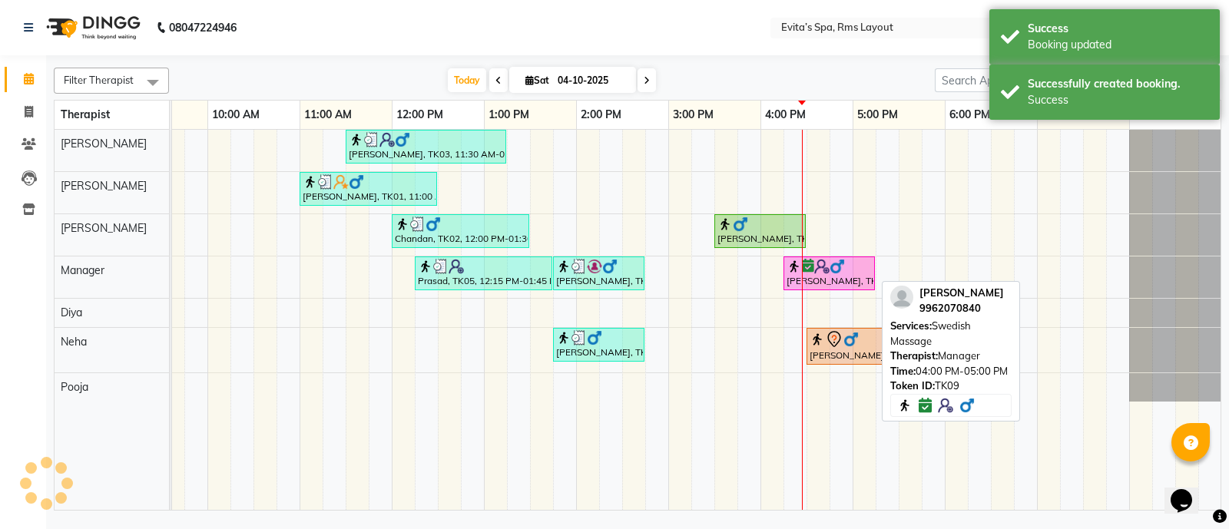
click at [820, 271] on img at bounding box center [821, 266] width 15 height 15
click at [850, 268] on div at bounding box center [828, 266] width 85 height 15
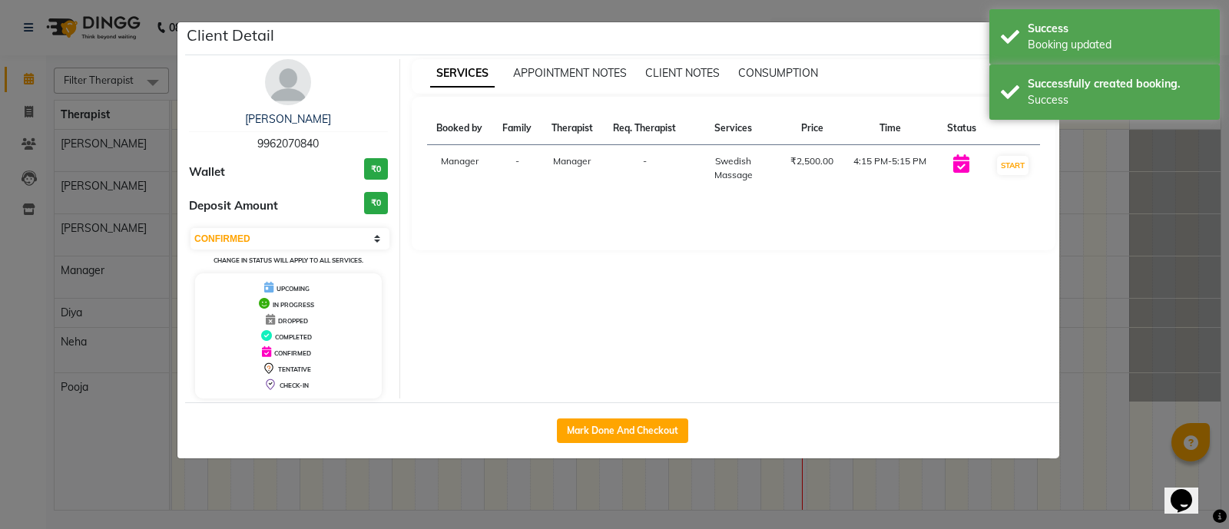
click at [1018, 154] on td "START" at bounding box center [1012, 168] width 55 height 47
click at [1008, 157] on button "START" at bounding box center [1012, 165] width 31 height 19
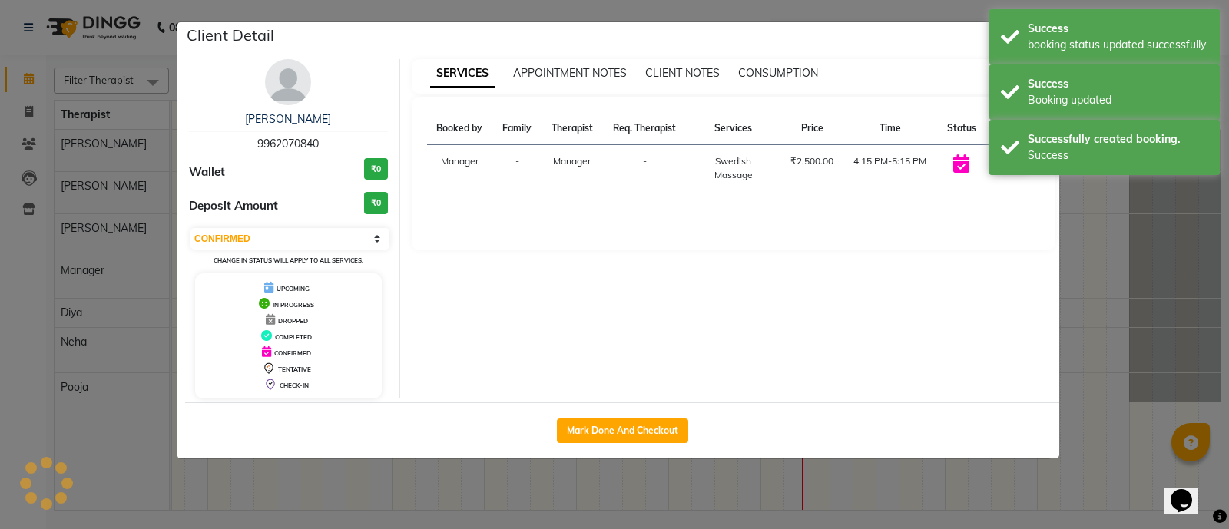
select select "1"
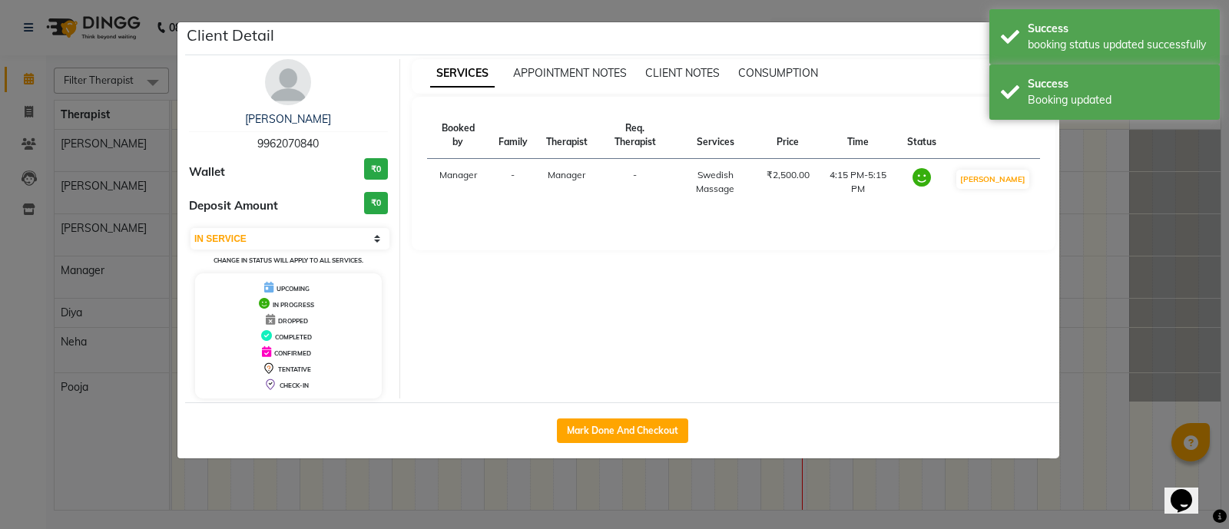
click at [945, 57] on div "[PERSON_NAME] 9962070840 Wallet ₹0 Deposit Amount ₹0 Select IN SERVICE CONFIRME…" at bounding box center [622, 228] width 874 height 347
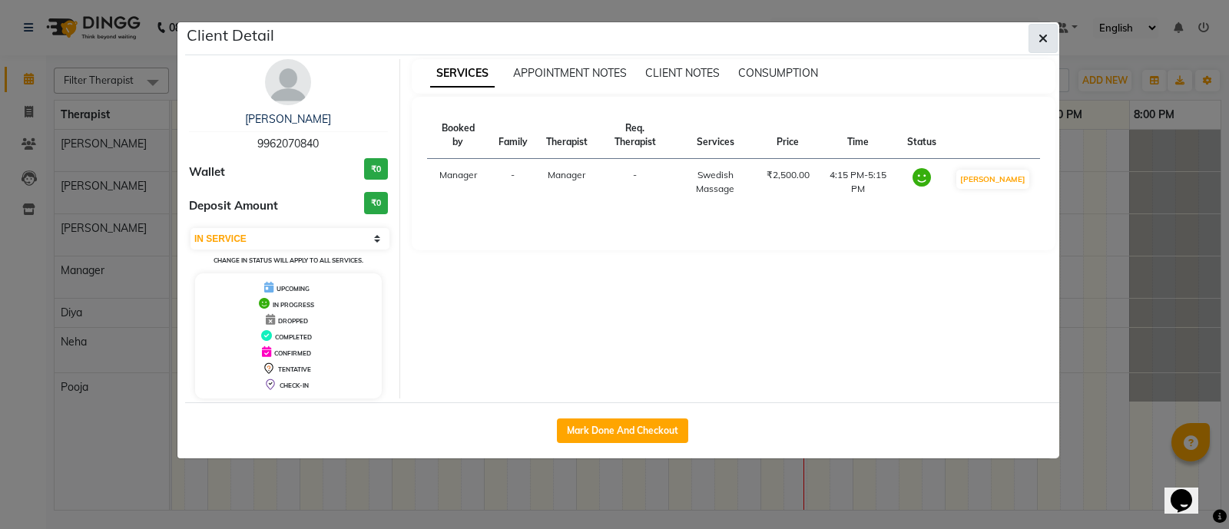
click at [1045, 39] on icon "button" at bounding box center [1042, 38] width 9 height 12
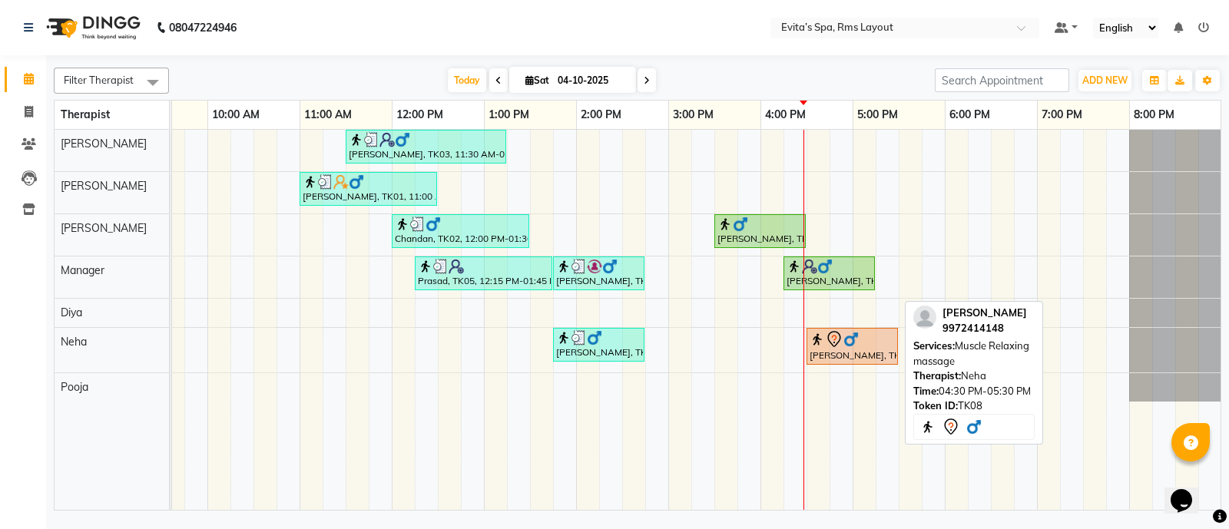
click at [850, 359] on div "[PERSON_NAME], TK08, 04:30 PM-05:30 PM, Muscle Relaxing massage" at bounding box center [852, 346] width 88 height 32
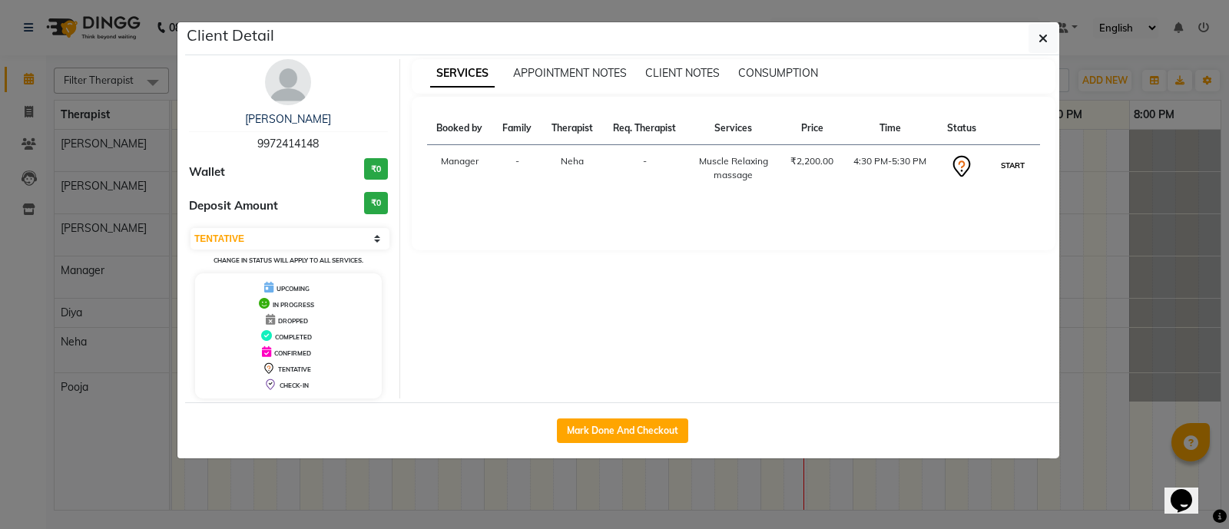
click at [999, 167] on button "START" at bounding box center [1012, 165] width 31 height 19
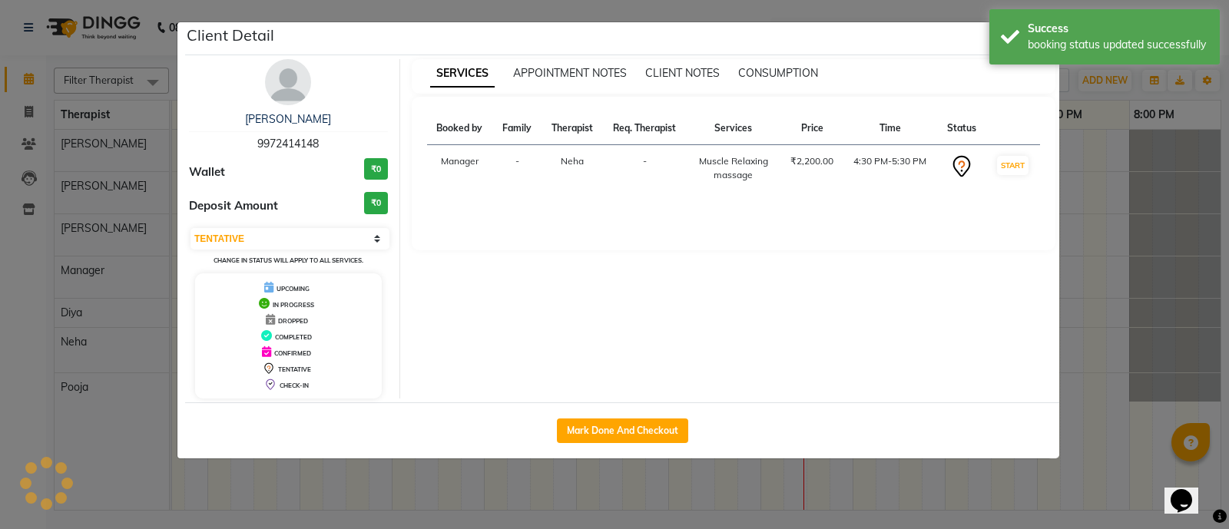
select select "1"
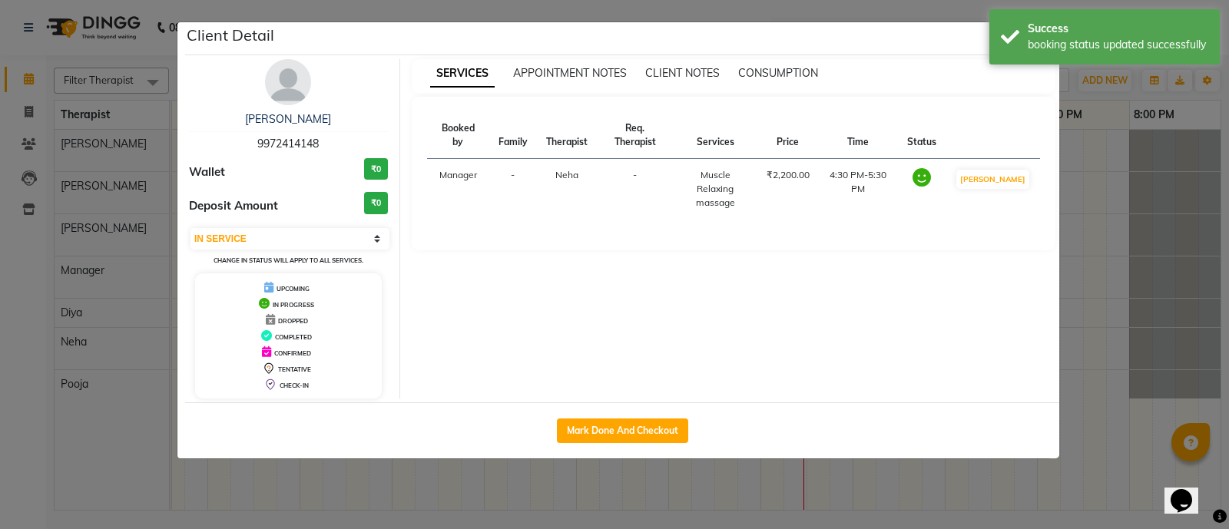
click at [955, 49] on div "Client Detail" at bounding box center [622, 38] width 874 height 33
click at [989, 104] on div "Booked by Family Therapist Req. Therapist Services Price Time Status Manager - …" at bounding box center [734, 174] width 644 height 154
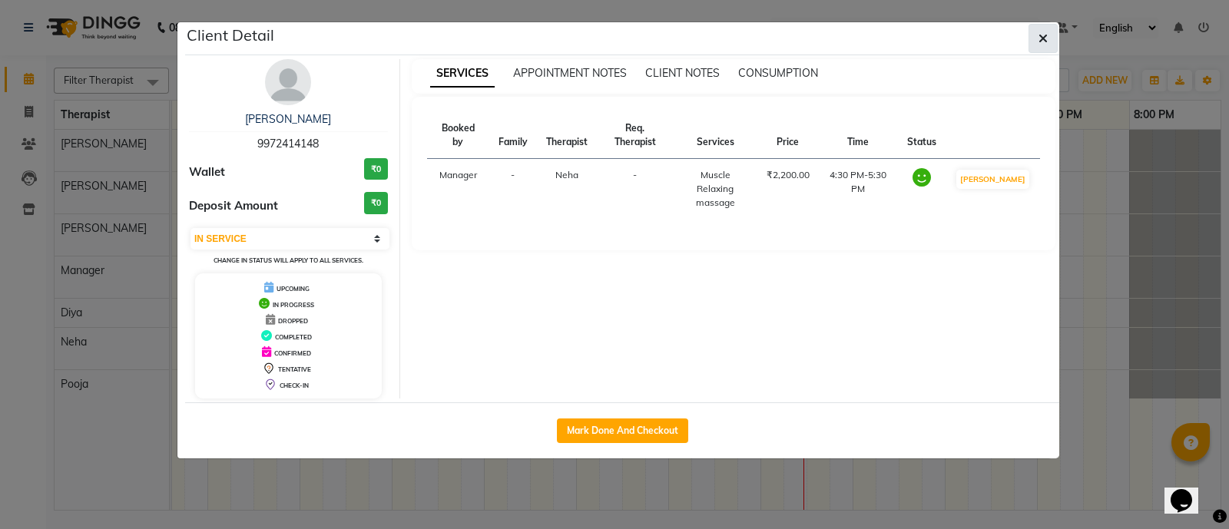
click at [1039, 35] on icon "button" at bounding box center [1042, 38] width 9 height 12
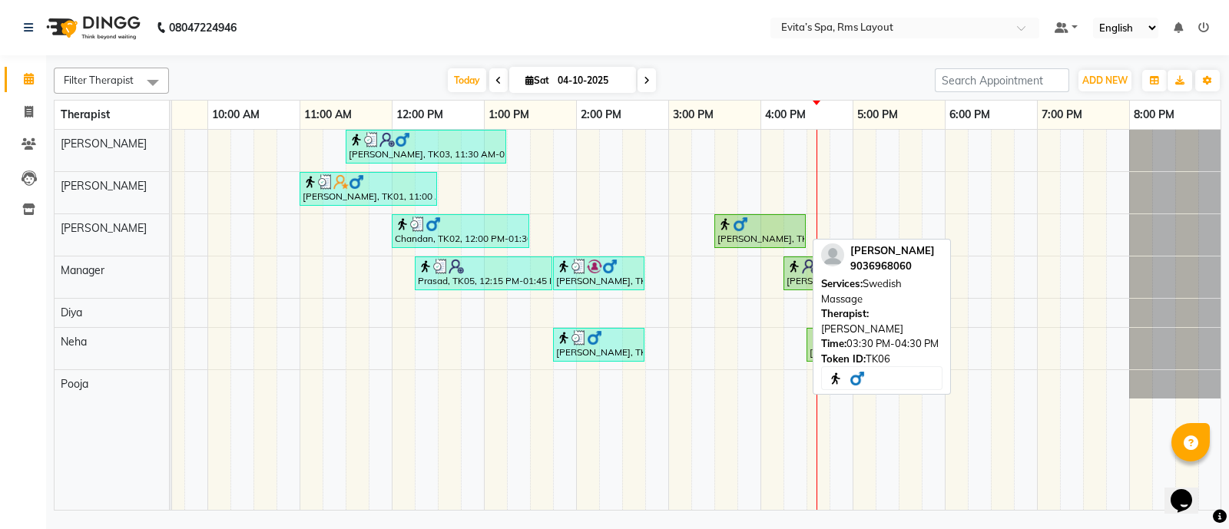
click at [744, 239] on div "[PERSON_NAME], TK06, 03:30 PM-04:30 PM, Swedish Massage" at bounding box center [760, 231] width 88 height 29
select select "1"
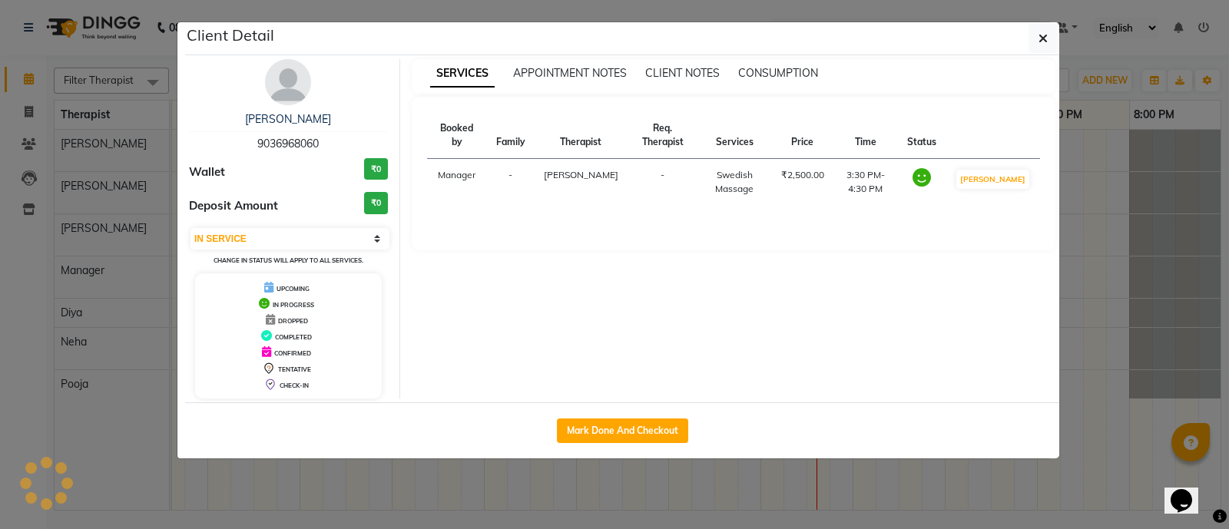
drag, startPoint x: 322, startPoint y: 146, endPoint x: 244, endPoint y: 145, distance: 77.6
click at [244, 145] on div "[PERSON_NAME] 9036968060" at bounding box center [288, 131] width 199 height 41
copy span "9036968060"
click at [343, 136] on div "[PERSON_NAME] 9036968060" at bounding box center [288, 131] width 199 height 41
click at [1041, 35] on icon "button" at bounding box center [1042, 38] width 9 height 12
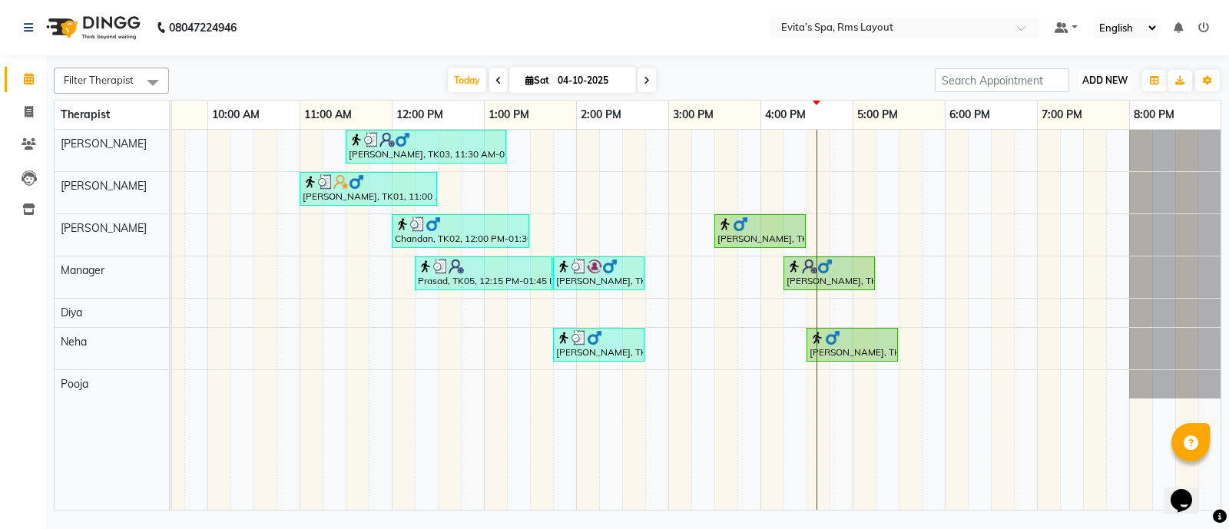
click at [1110, 76] on span "ADD NEW" at bounding box center [1104, 80] width 45 height 12
click at [1076, 130] on link "Add Invoice" at bounding box center [1069, 130] width 121 height 20
select select "service"
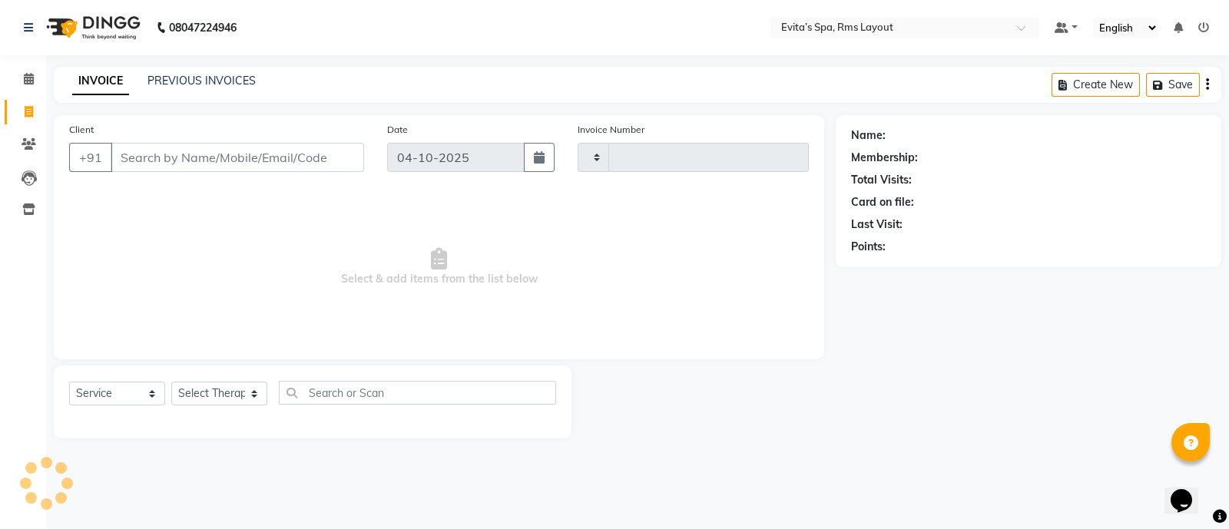
type input "1965"
select select "7850"
click at [326, 161] on input "Client" at bounding box center [237, 157] width 253 height 29
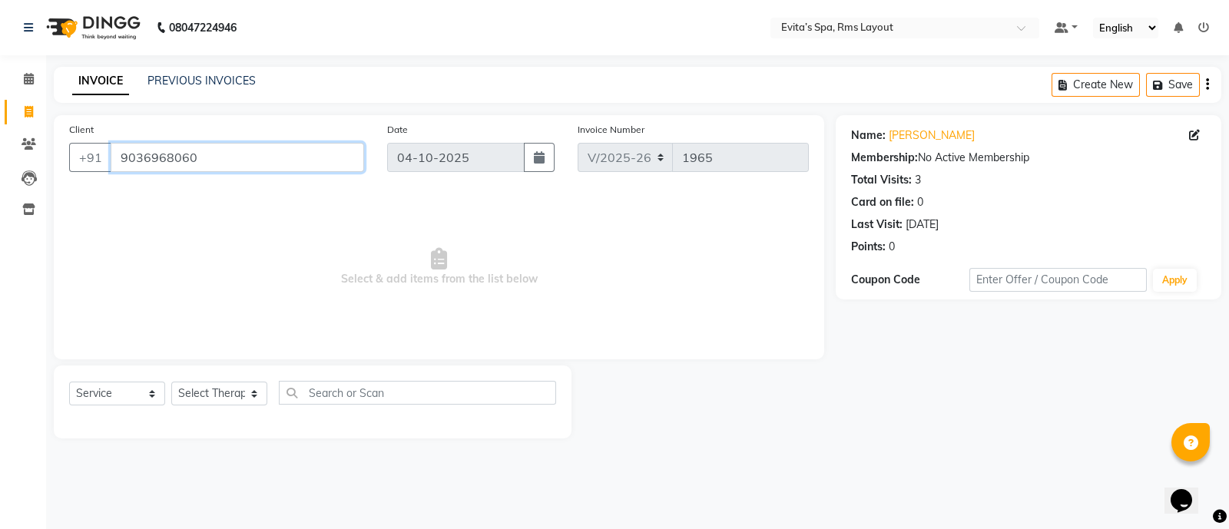
click at [300, 161] on input "9036968060" at bounding box center [237, 157] width 253 height 29
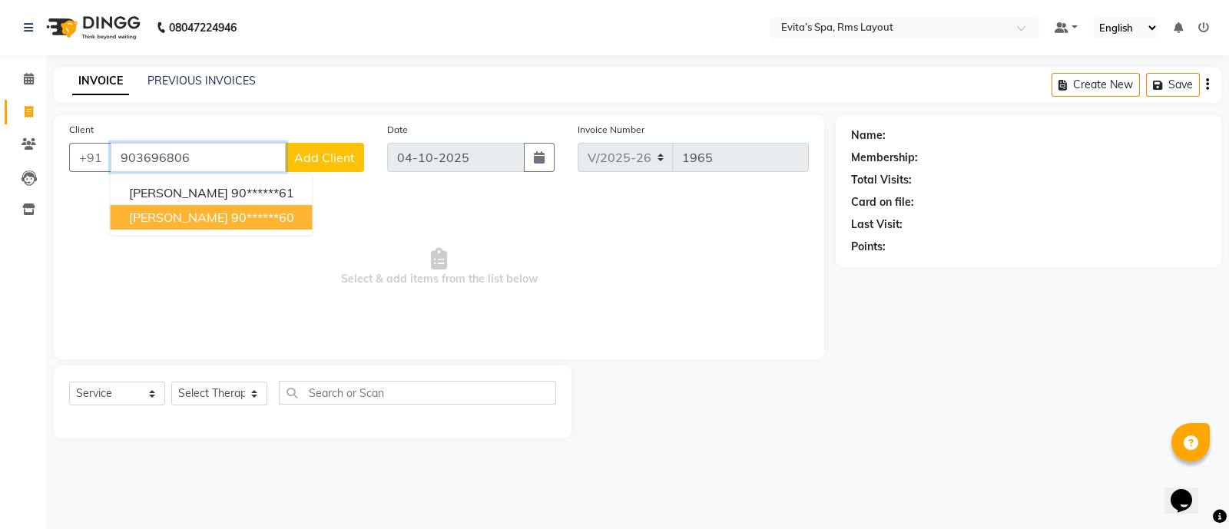
click at [231, 216] on ngb-highlight "90******60" at bounding box center [262, 217] width 63 height 15
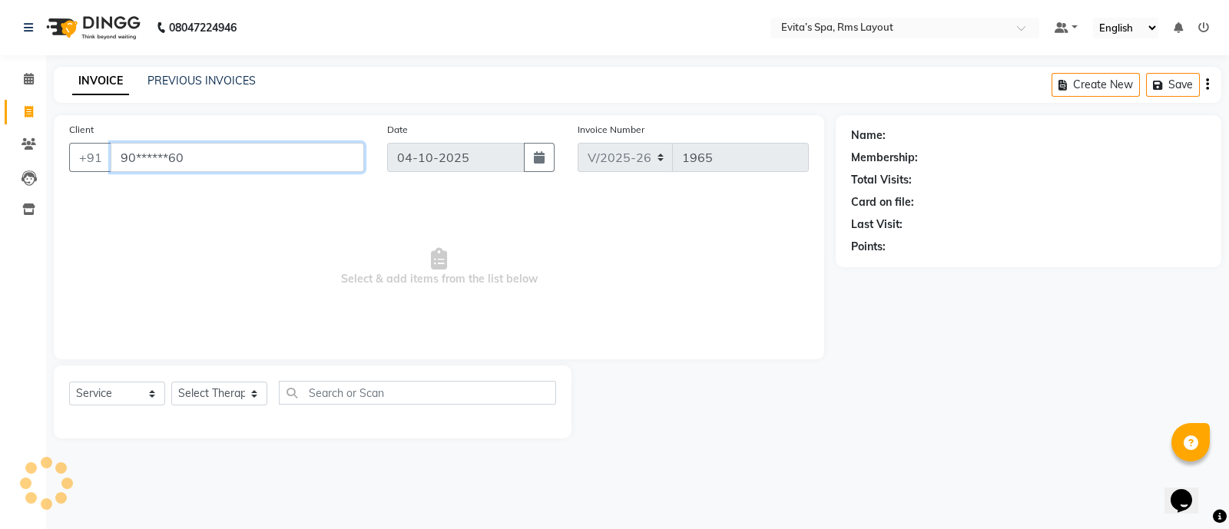
type input "90******60"
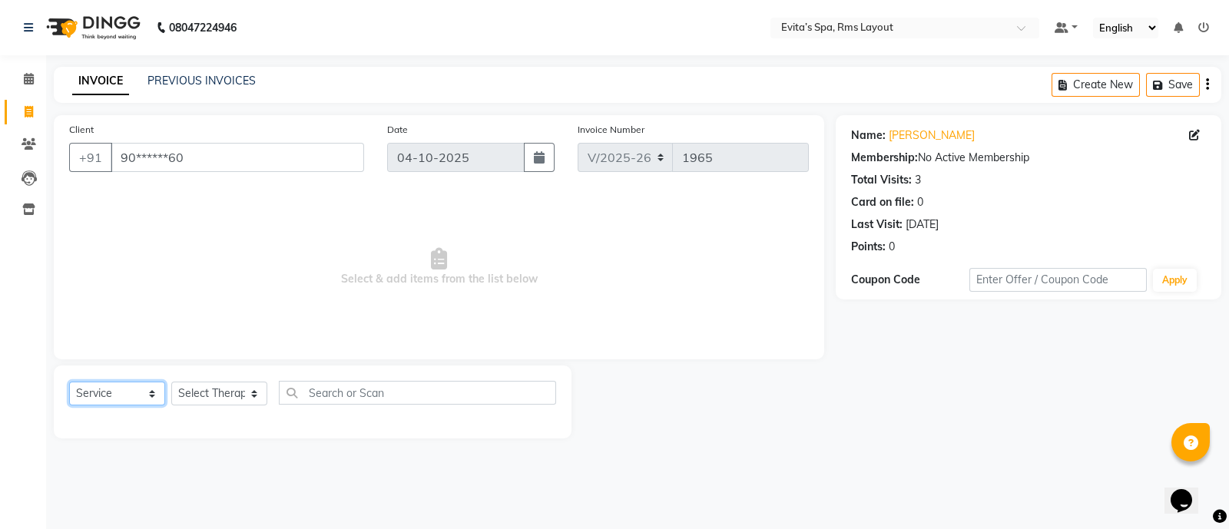
click at [137, 399] on select "Select Service Product Membership Package Voucher Prepaid Gift Card" at bounding box center [117, 394] width 96 height 24
select select "package"
click at [69, 382] on select "Select Service Product Membership Package Voucher Prepaid Gift Card" at bounding box center [117, 394] width 96 height 24
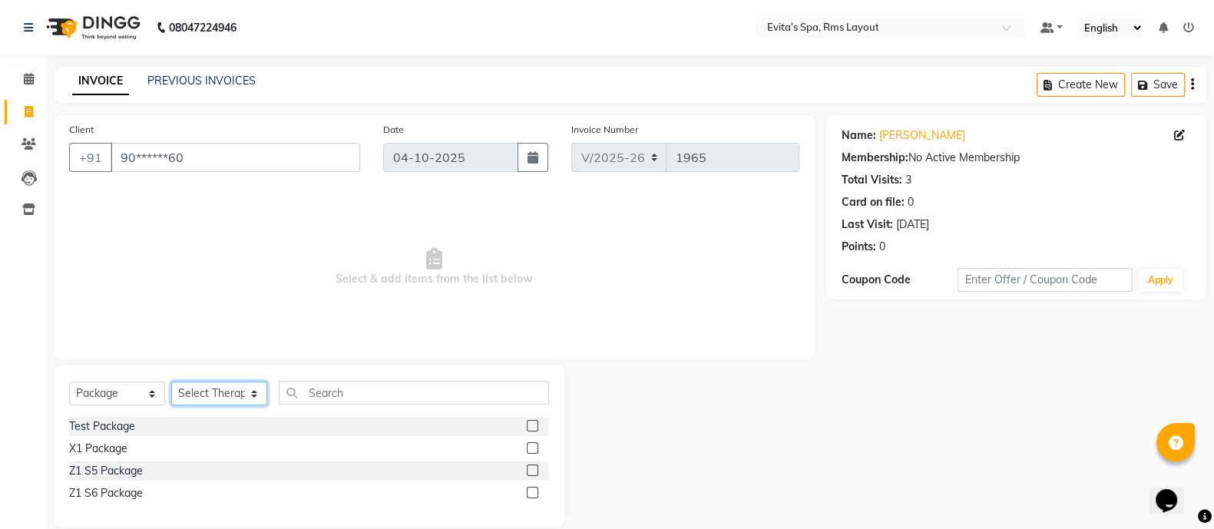
click at [212, 387] on select "Select Therapist [PERSON_NAME] Manager [PERSON_NAME] [PERSON_NAME]" at bounding box center [219, 394] width 96 height 24
select select "70223"
click at [171, 382] on select "Select Therapist [PERSON_NAME] Manager [PERSON_NAME] [PERSON_NAME]" at bounding box center [219, 394] width 96 height 24
click at [111, 496] on div "Z1 S6 Package" at bounding box center [106, 493] width 74 height 16
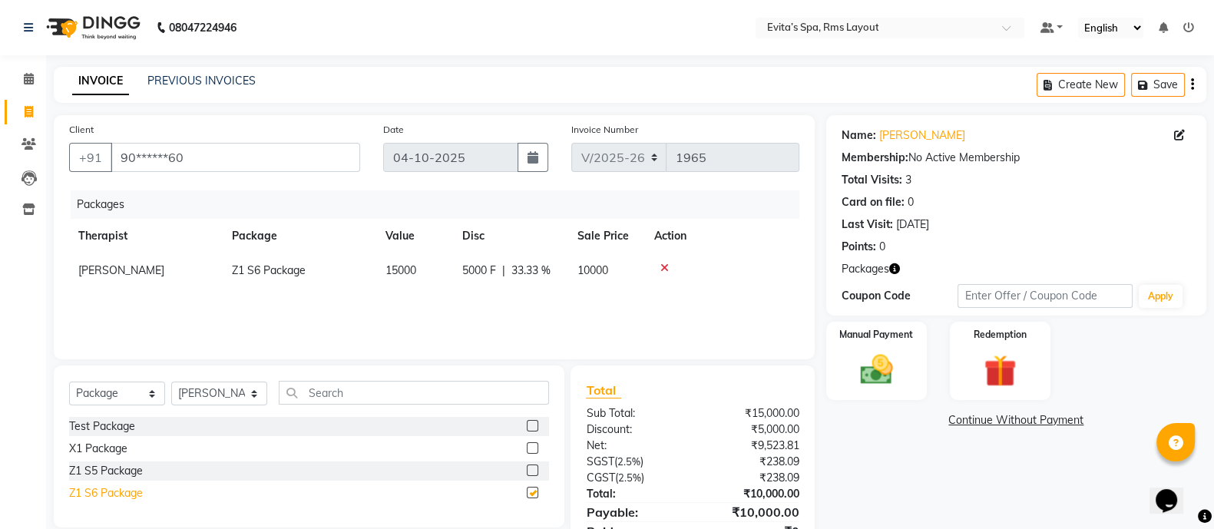
checkbox input "false"
click at [994, 475] on div "Name: [PERSON_NAME] Membership: No Active Membership Total Visits: 3 Card on fi…" at bounding box center [1022, 345] width 392 height 460
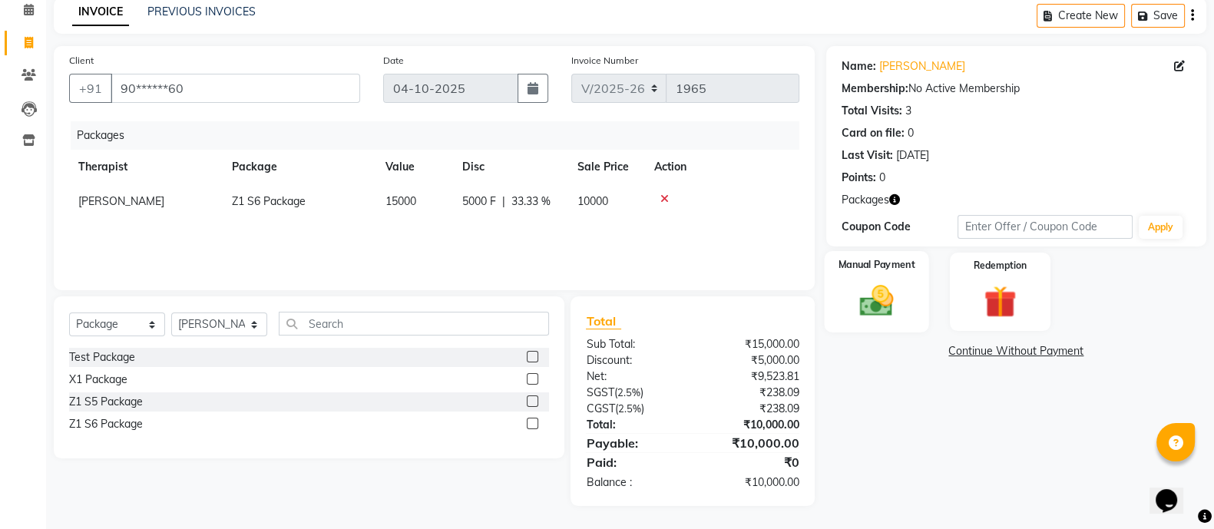
click at [864, 298] on img at bounding box center [876, 300] width 55 height 38
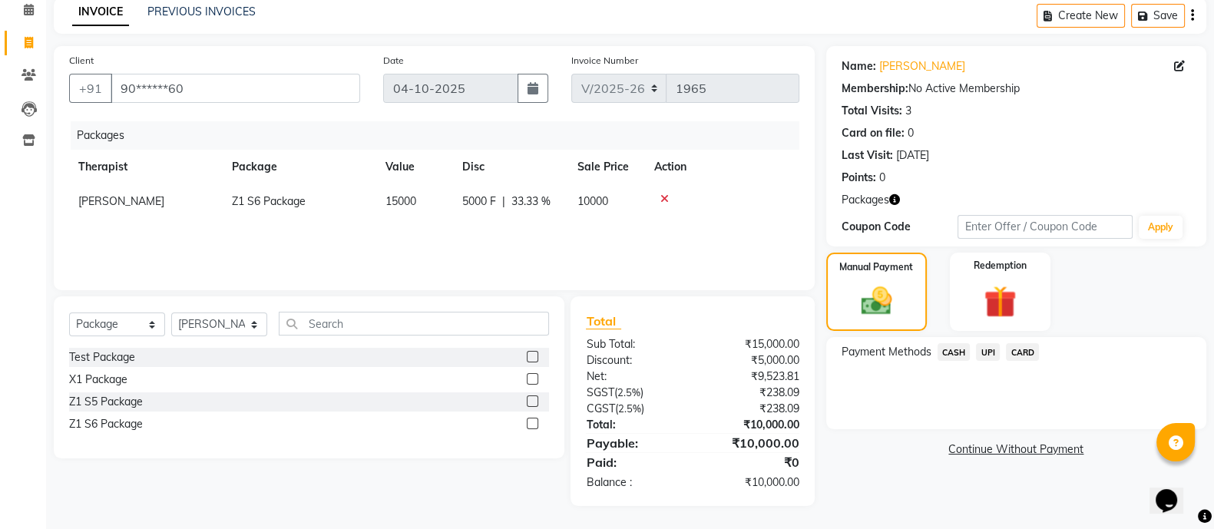
click at [994, 353] on span "UPI" at bounding box center [988, 352] width 24 height 18
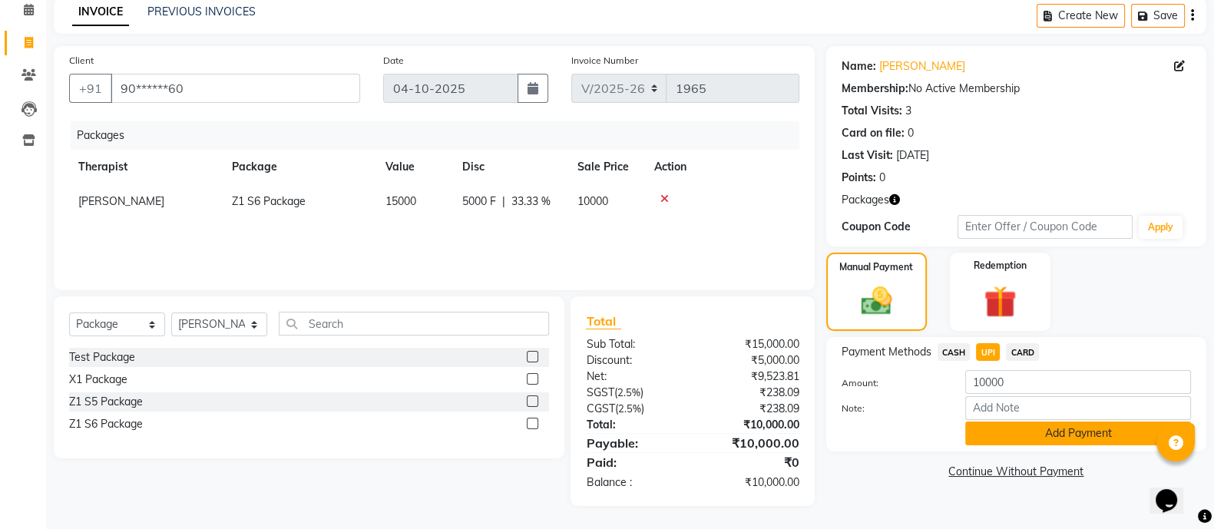
click at [1033, 433] on button "Add Payment" at bounding box center [1078, 434] width 226 height 24
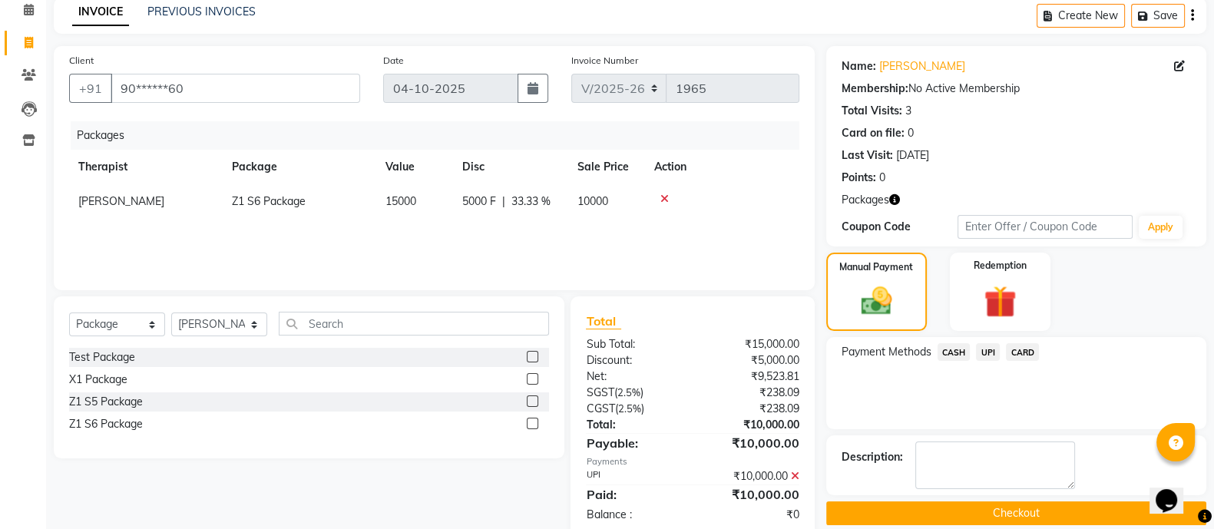
click at [992, 510] on button "Checkout" at bounding box center [1016, 513] width 380 height 24
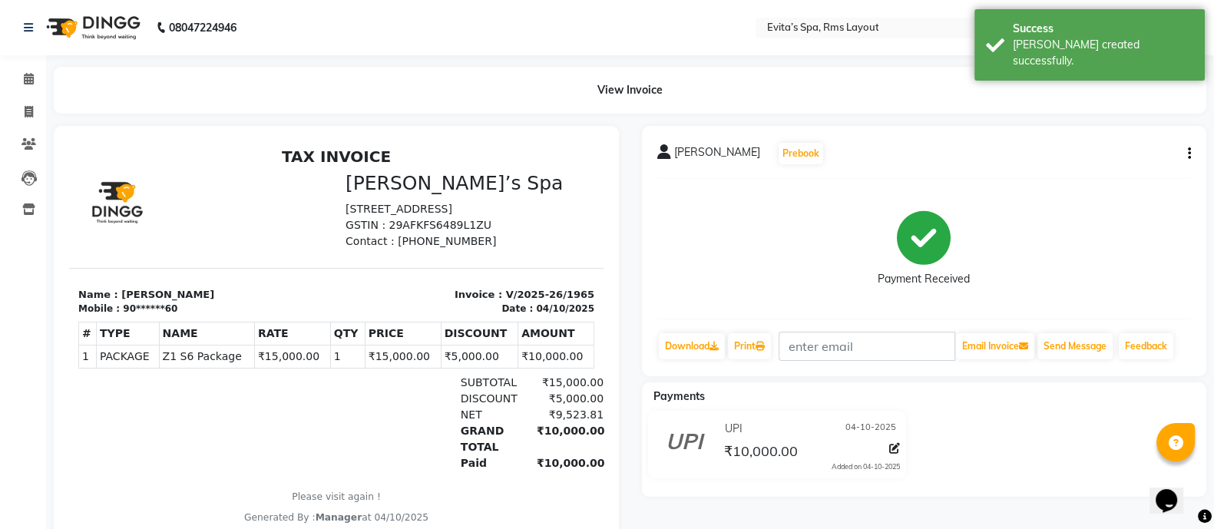
click at [107, 34] on img at bounding box center [91, 27] width 105 height 43
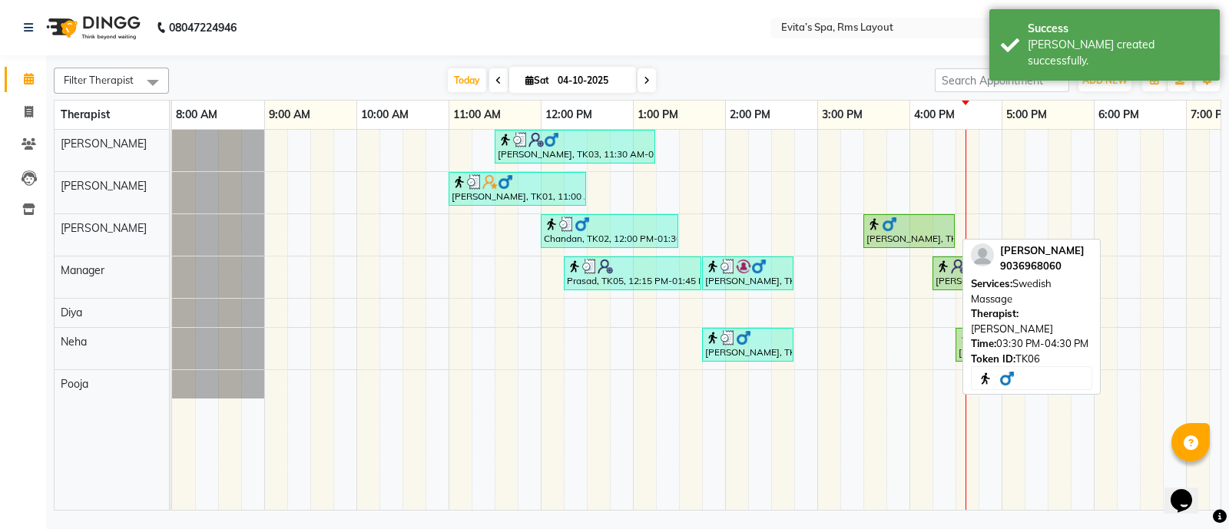
click at [928, 242] on div "[PERSON_NAME], TK06, 03:30 PM-04:30 PM, Swedish Massage" at bounding box center [909, 231] width 88 height 29
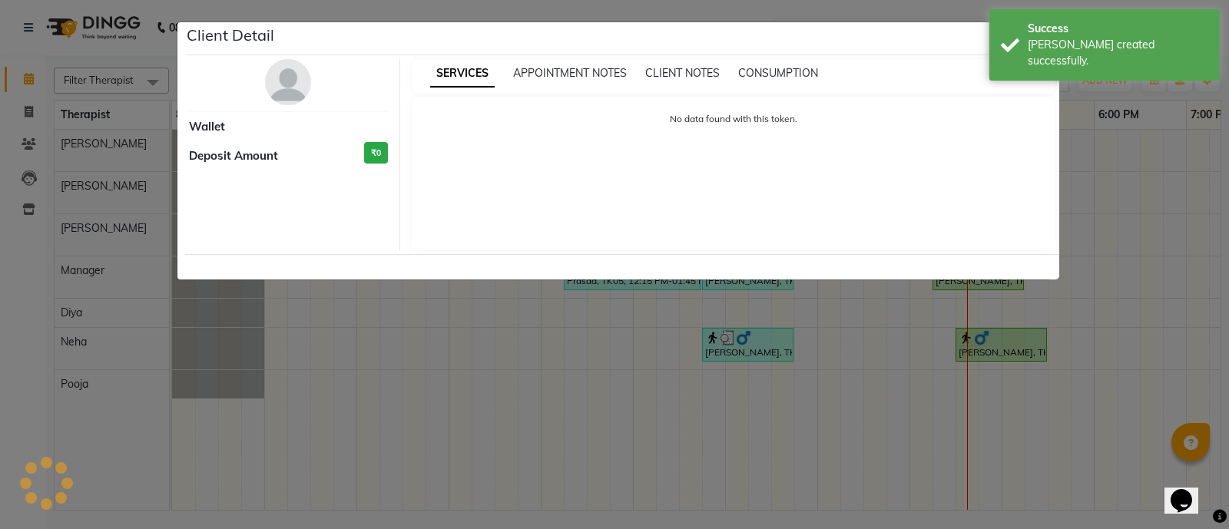
select select "1"
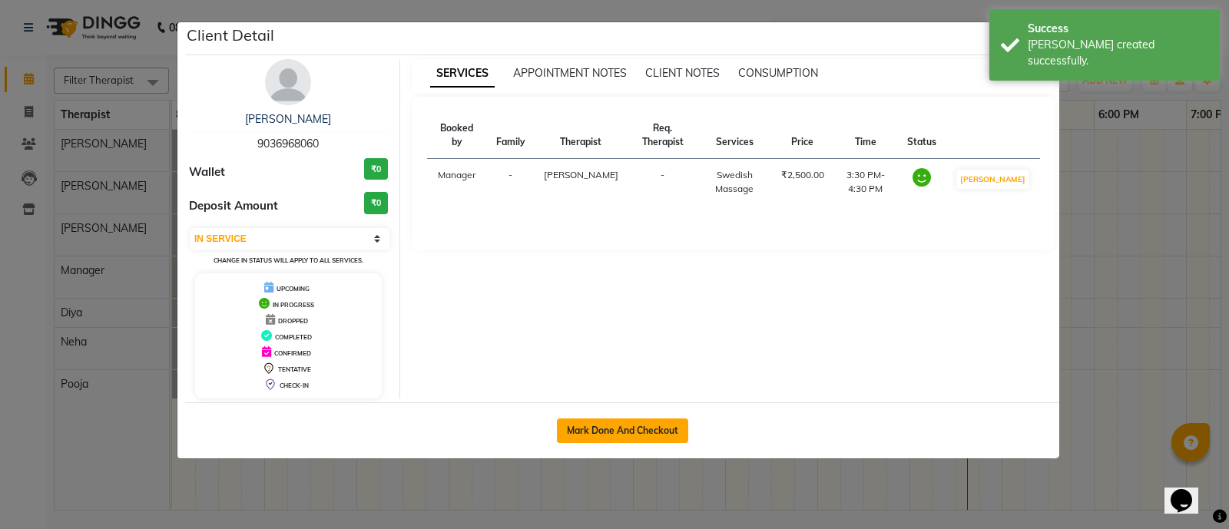
click at [660, 425] on button "Mark Done And Checkout" at bounding box center [622, 431] width 131 height 25
select select "7850"
select select "service"
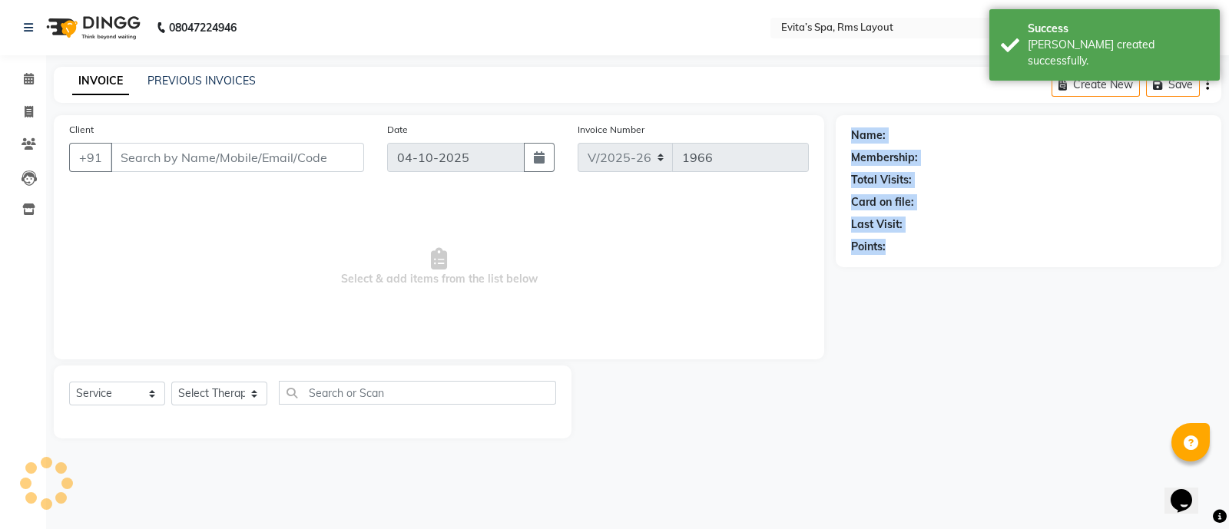
drag, startPoint x: 660, startPoint y: 425, endPoint x: 940, endPoint y: 289, distance: 311.5
click at [940, 289] on div "Client +91 Date [DATE] Invoice Number V/2025 V/[PHONE_NUMBER] Select & add item…" at bounding box center [637, 276] width 1190 height 323
type input "90******60"
select select "70223"
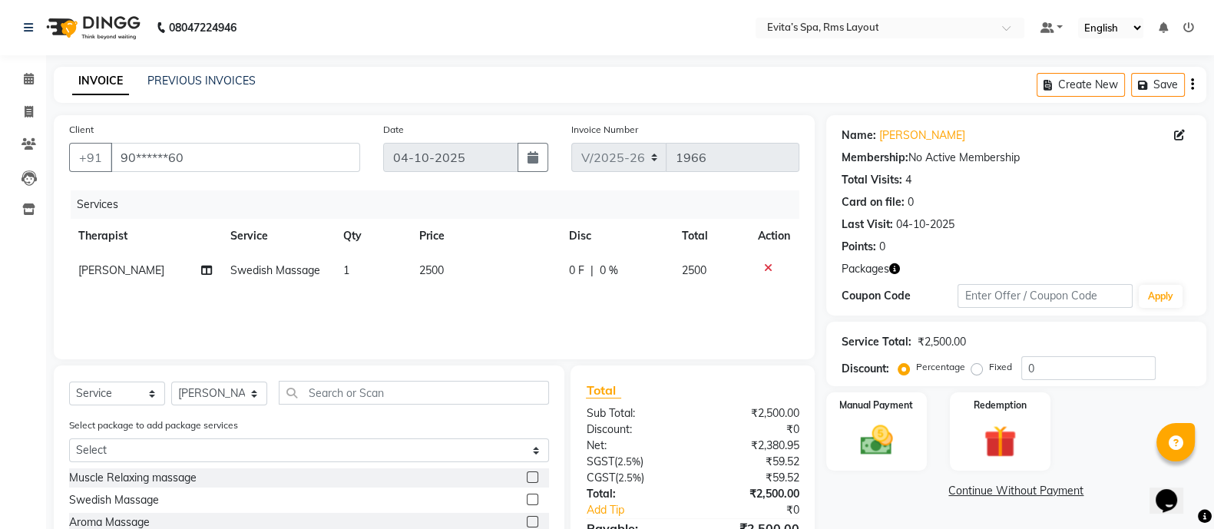
click at [819, 334] on div "Client +91 90******60 Date [DATE] Invoice Number V/2025 V/[PHONE_NUMBER] Servic…" at bounding box center [434, 379] width 784 height 528
click at [905, 432] on div "Manual Payment" at bounding box center [876, 431] width 105 height 81
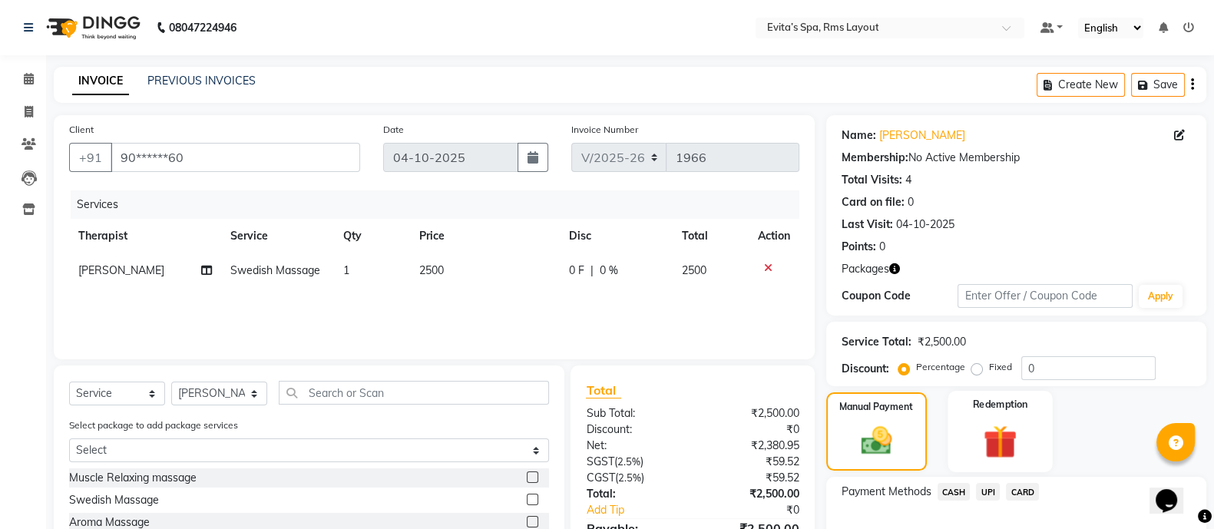
click at [1022, 425] on img at bounding box center [1000, 441] width 55 height 41
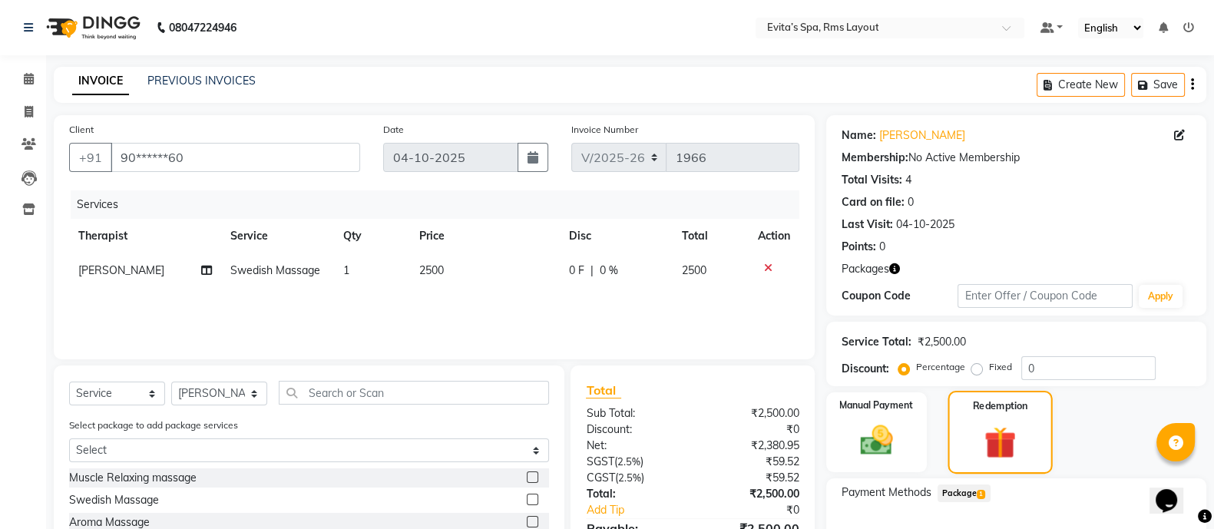
scroll to position [138, 0]
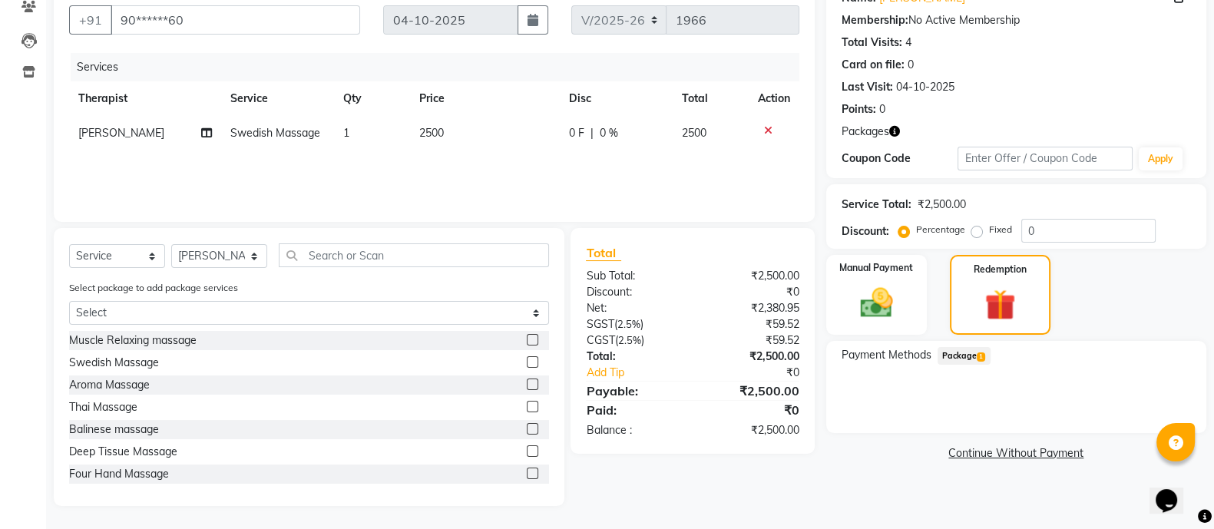
click at [973, 353] on span "Package 1" at bounding box center [964, 356] width 53 height 18
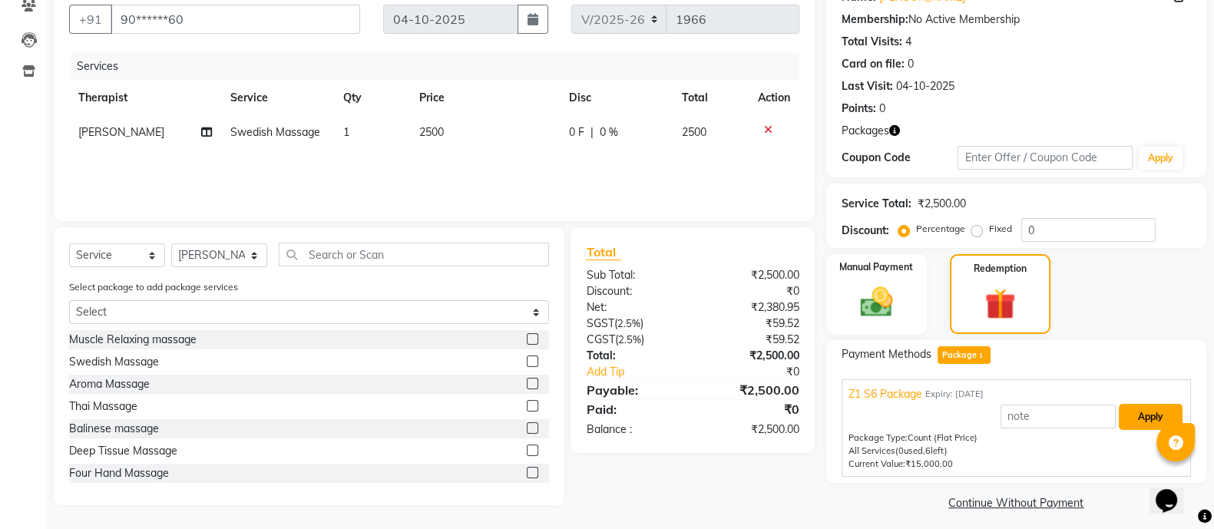
click at [1148, 409] on button "Apply" at bounding box center [1151, 417] width 64 height 26
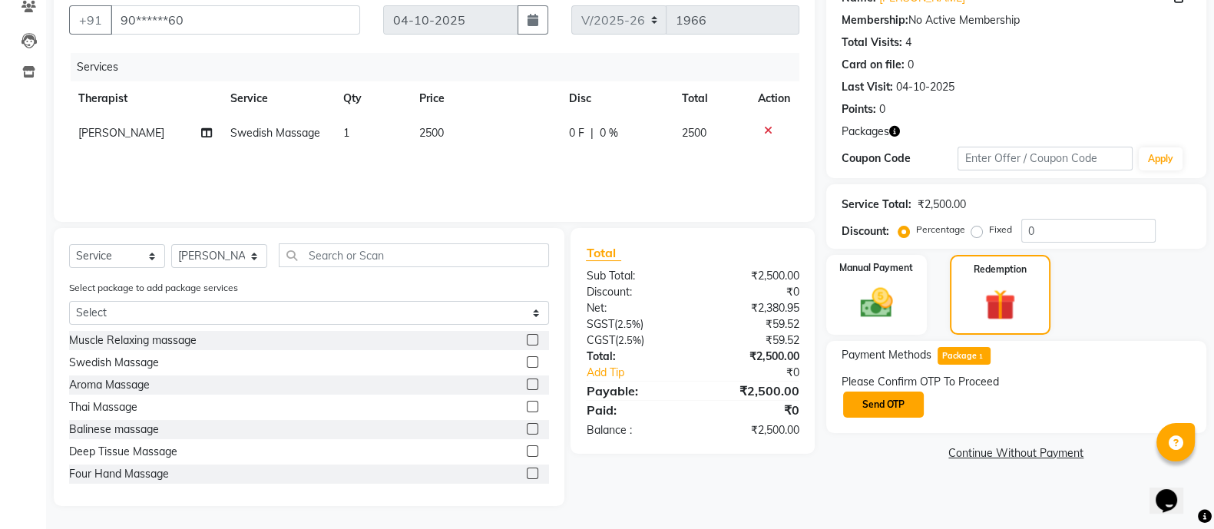
click at [905, 401] on button "Send OTP" at bounding box center [883, 405] width 81 height 26
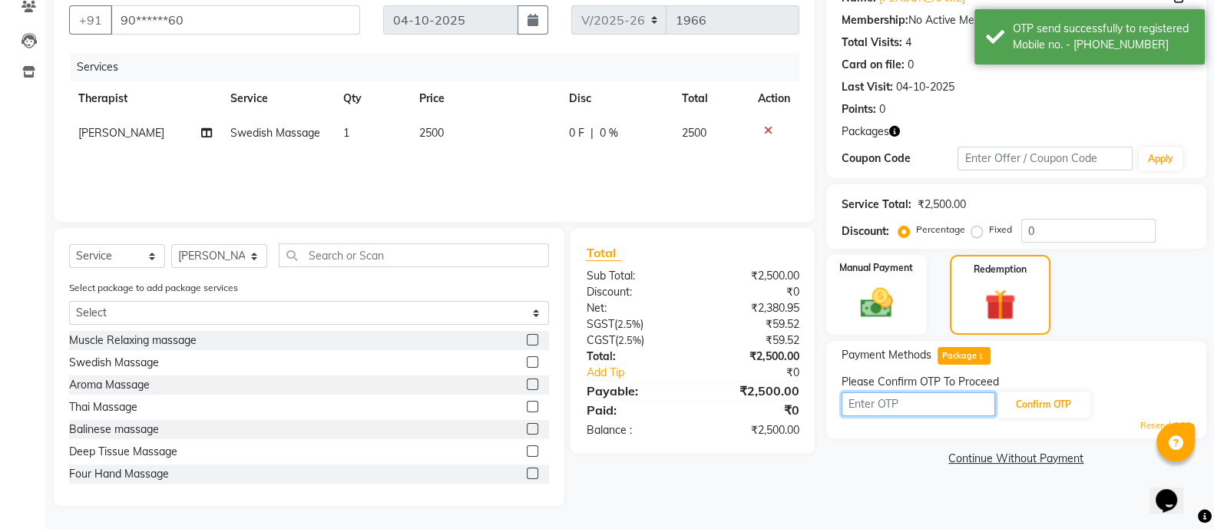
click at [905, 401] on input "text" at bounding box center [919, 404] width 154 height 24
type input "7204"
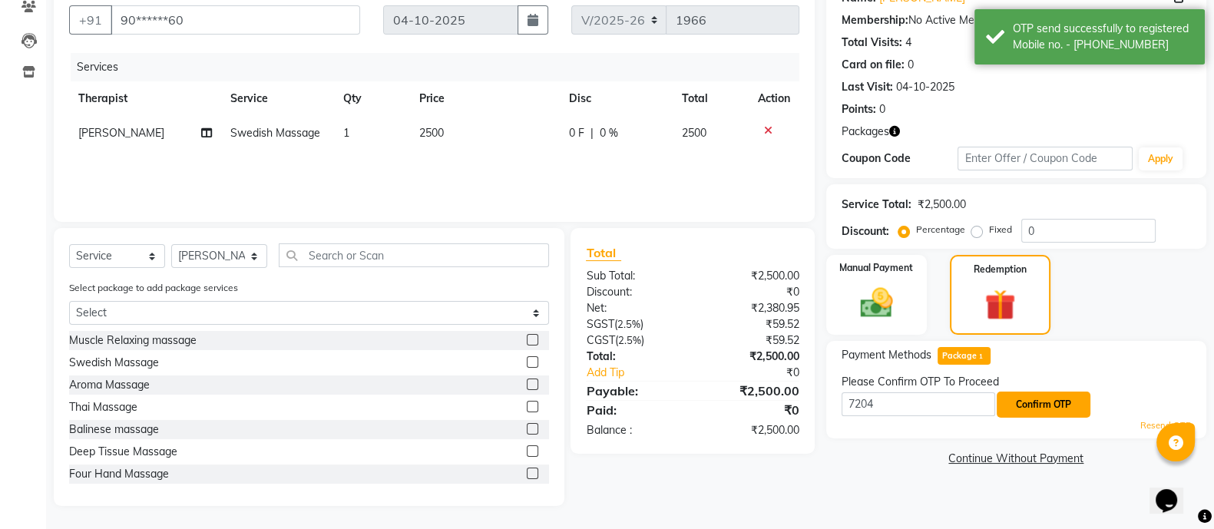
click at [1033, 405] on button "Confirm OTP" at bounding box center [1044, 405] width 94 height 26
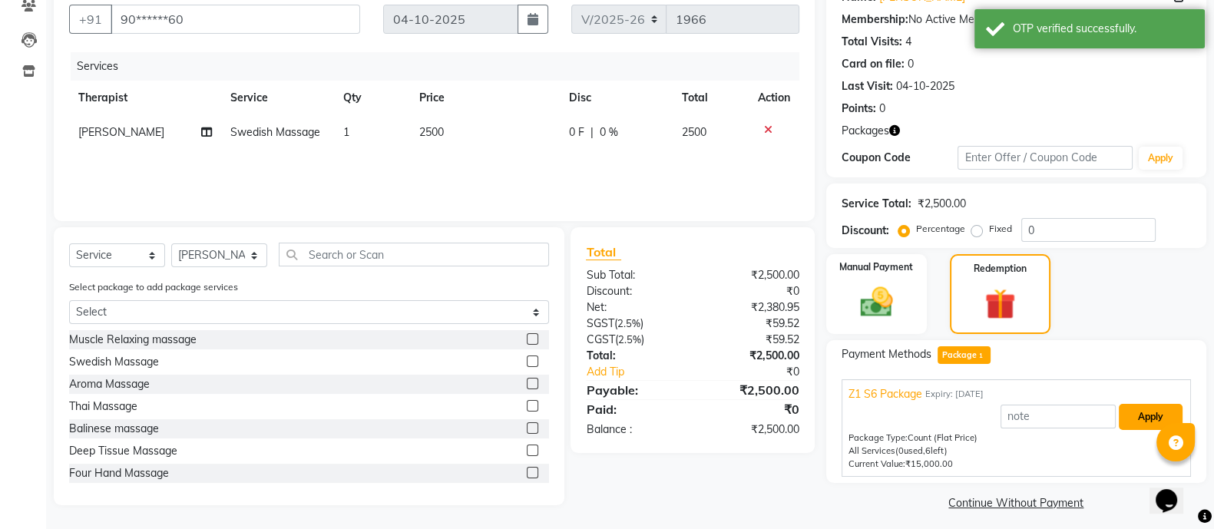
click at [1125, 420] on button "Apply" at bounding box center [1151, 417] width 64 height 26
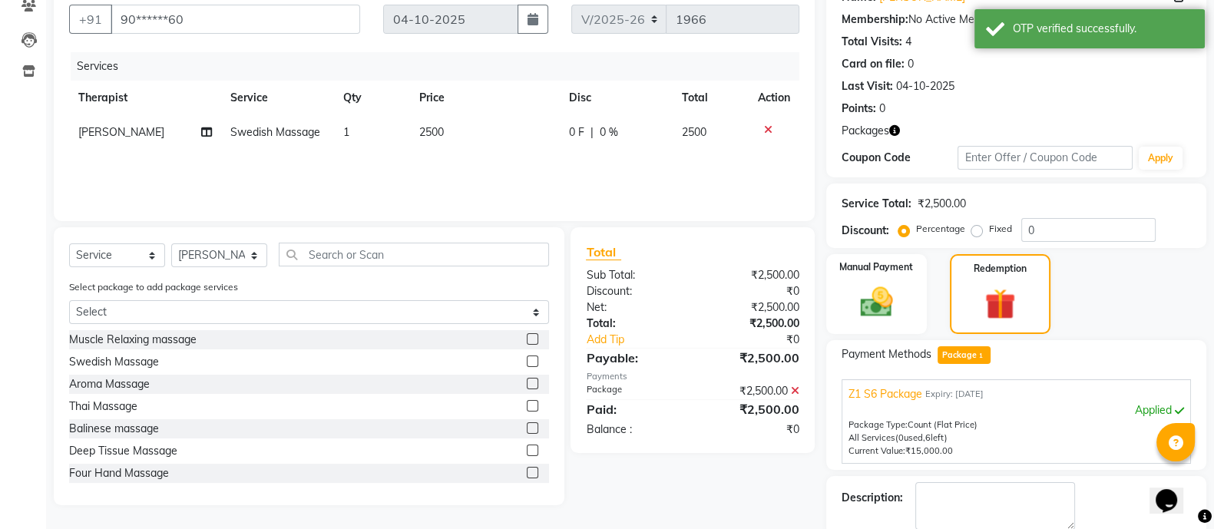
scroll to position [197, 0]
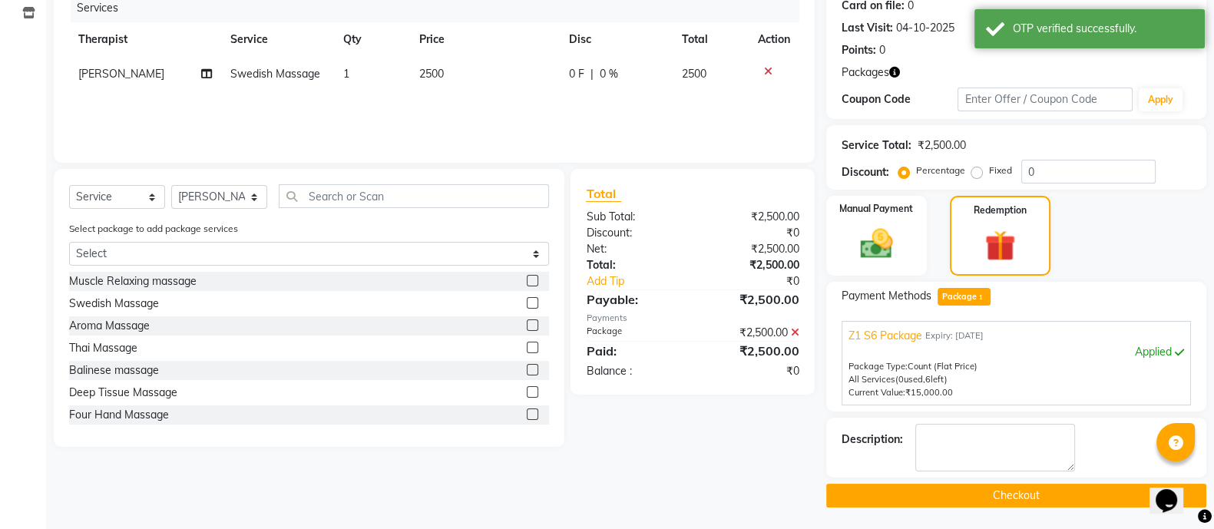
click at [1009, 494] on button "Checkout" at bounding box center [1016, 496] width 380 height 24
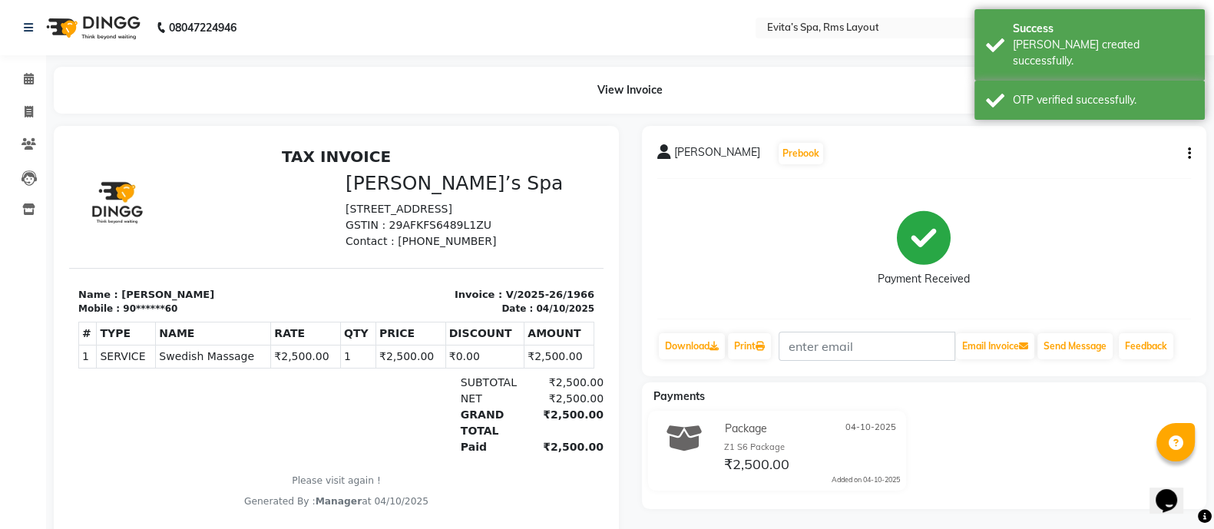
click at [111, 28] on img at bounding box center [91, 27] width 105 height 43
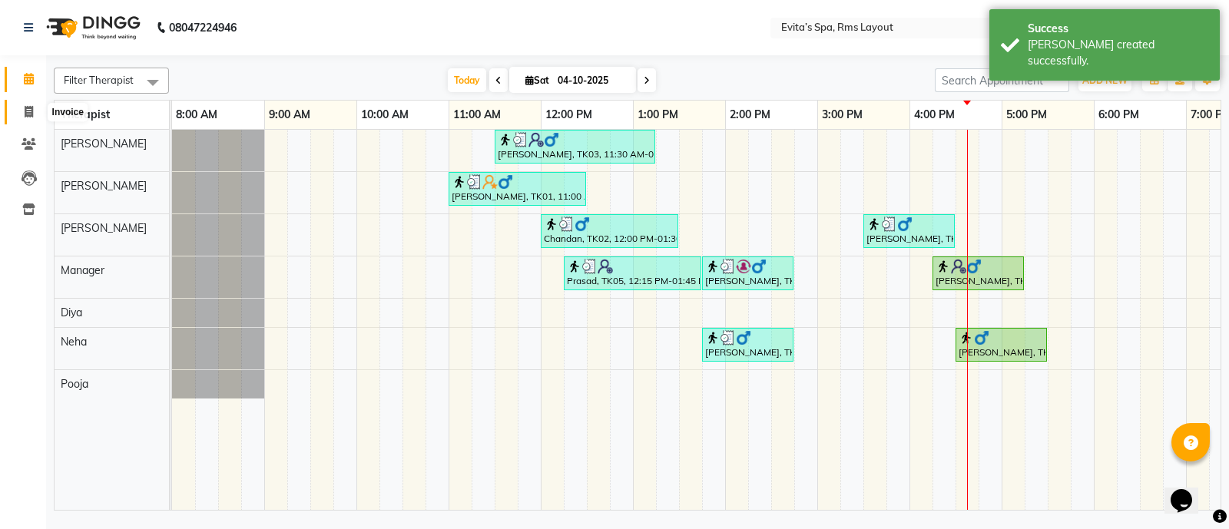
click at [33, 115] on span at bounding box center [28, 113] width 27 height 18
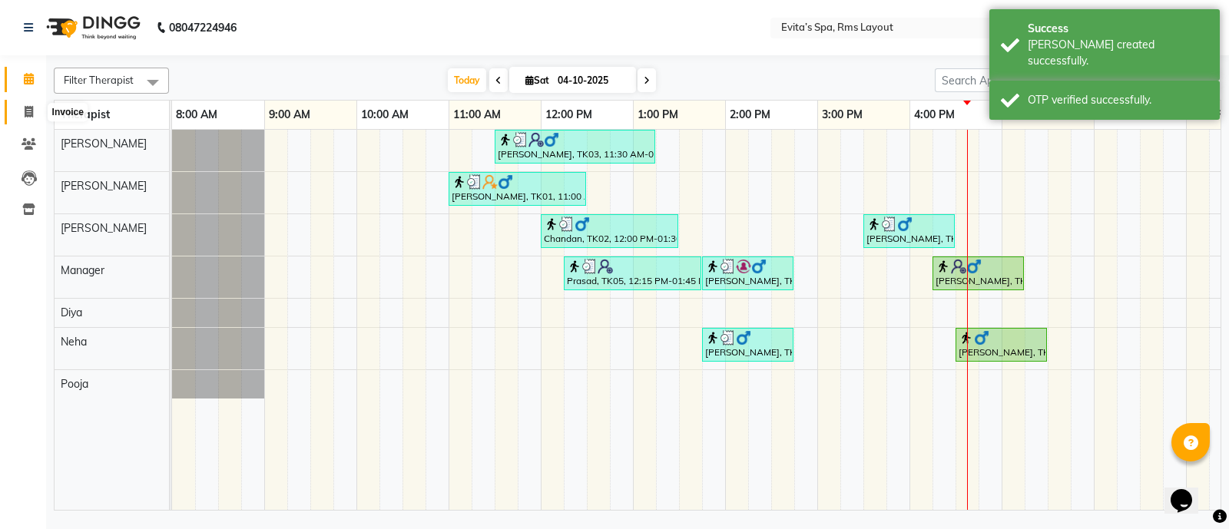
select select "7850"
select select "service"
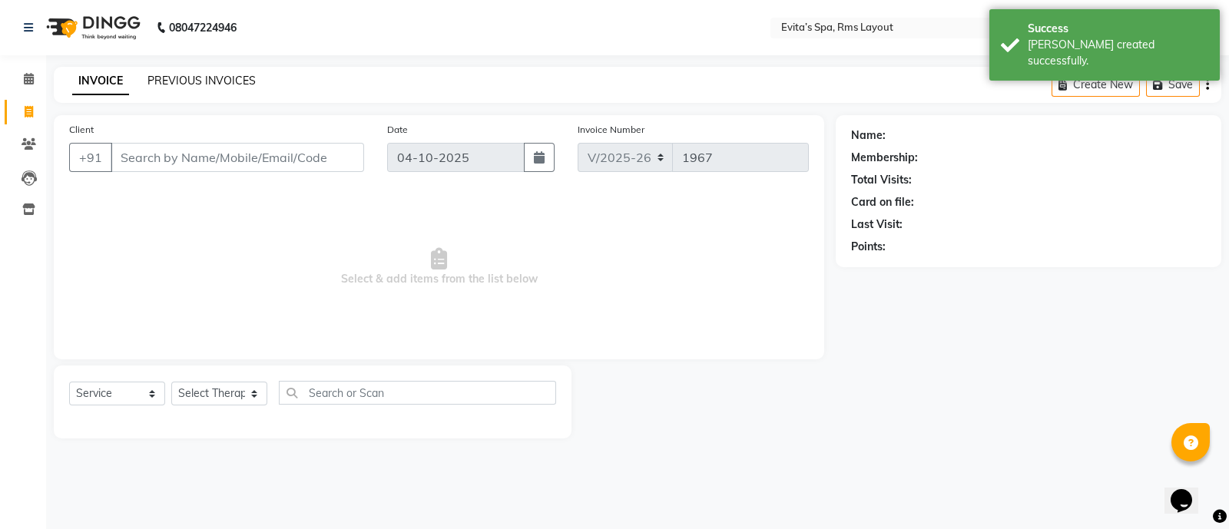
click at [197, 82] on link "PREVIOUS INVOICES" at bounding box center [201, 81] width 108 height 14
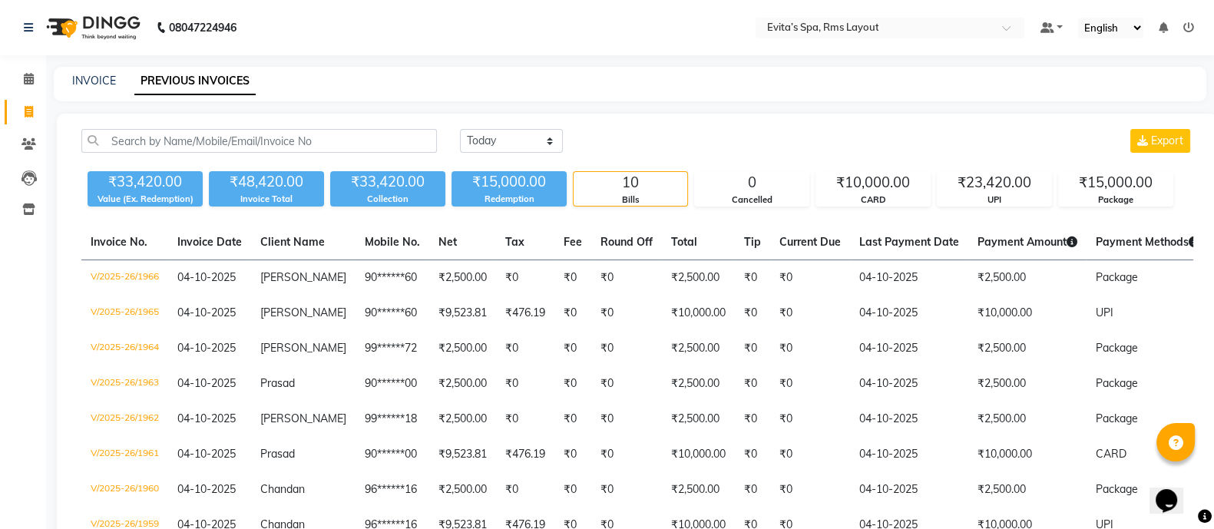
click at [122, 20] on img at bounding box center [91, 27] width 105 height 43
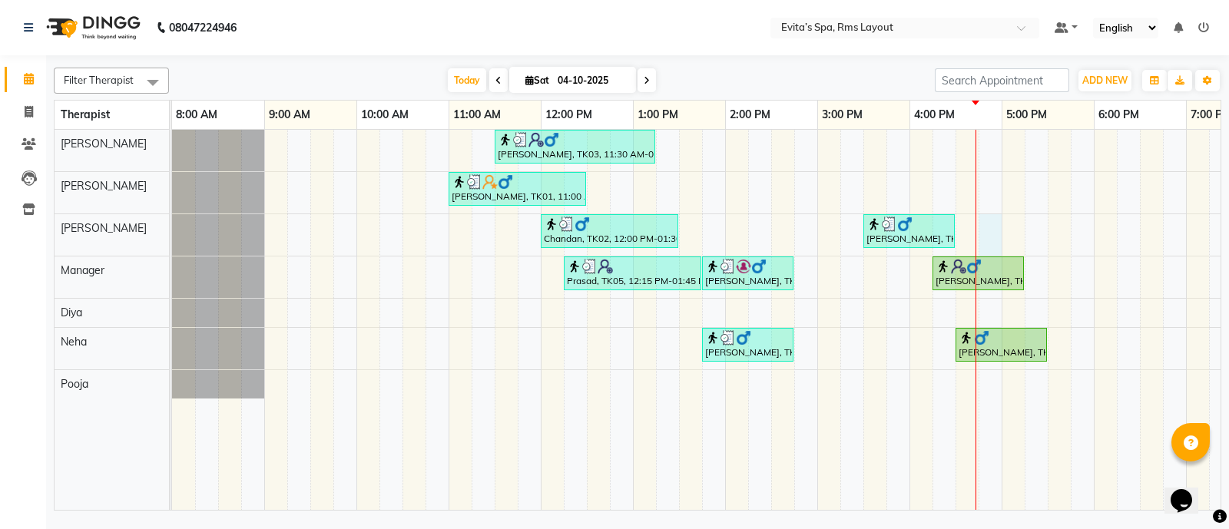
click at [988, 229] on div "[PERSON_NAME], TK03, 11:30 AM-01:15 PM, Deep Tissue Massage,Head Massage [PERSO…" at bounding box center [771, 320] width 1198 height 381
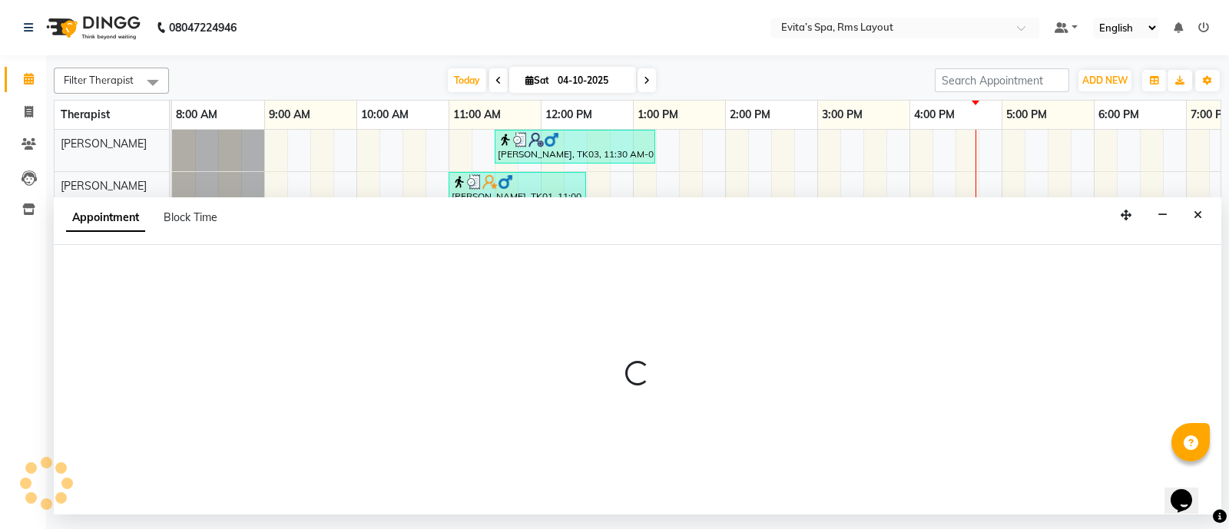
select select "70223"
select select "1005"
select select "tentative"
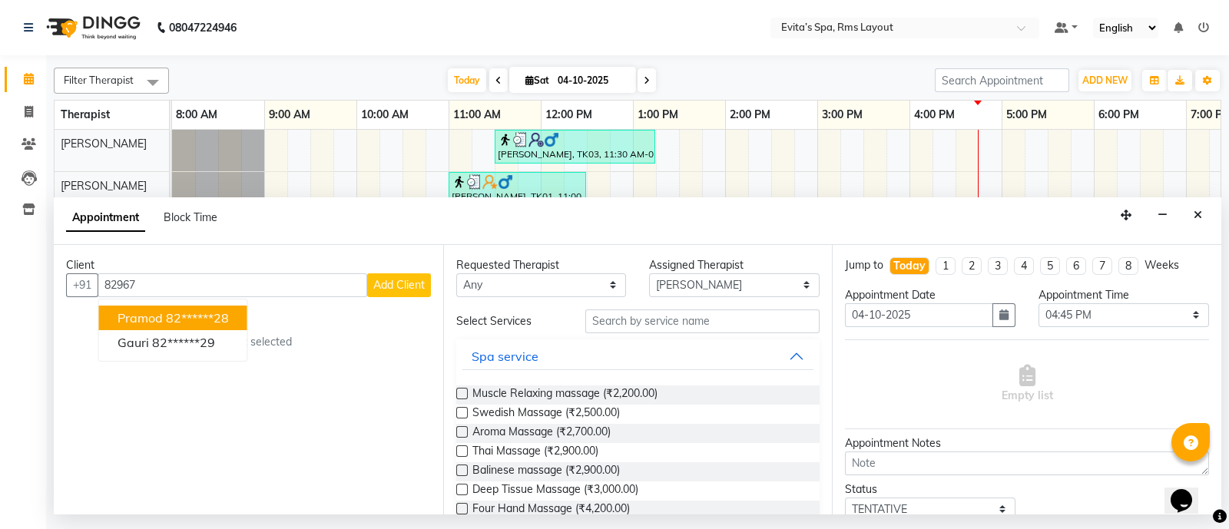
click at [212, 319] on ngb-highlight "82******28" at bounding box center [197, 317] width 63 height 15
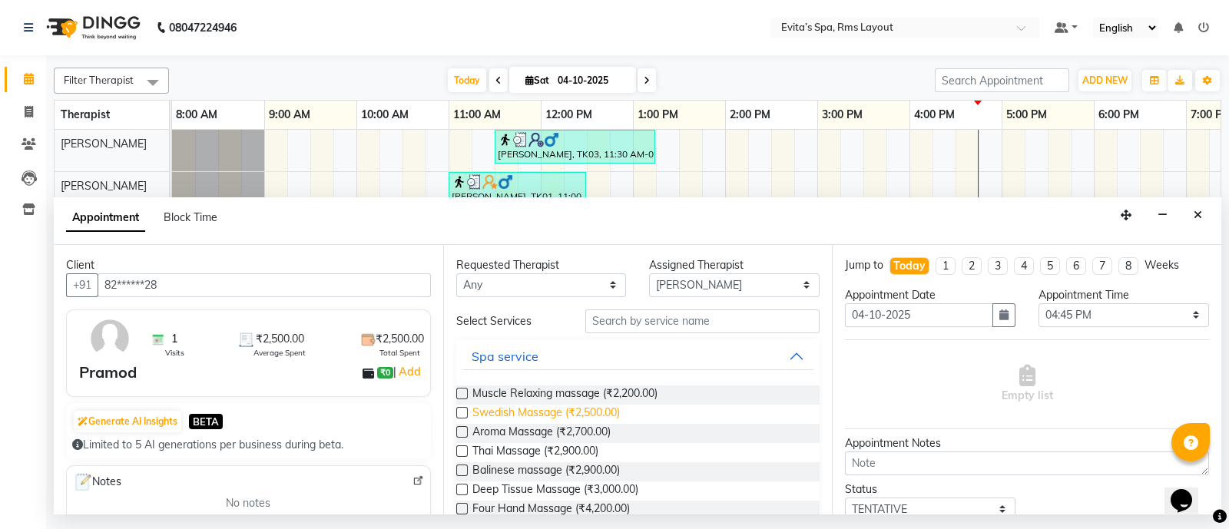
type input "82******28"
click at [510, 409] on span "Swedish Massage (₹2,500.00)" at bounding box center [545, 414] width 147 height 19
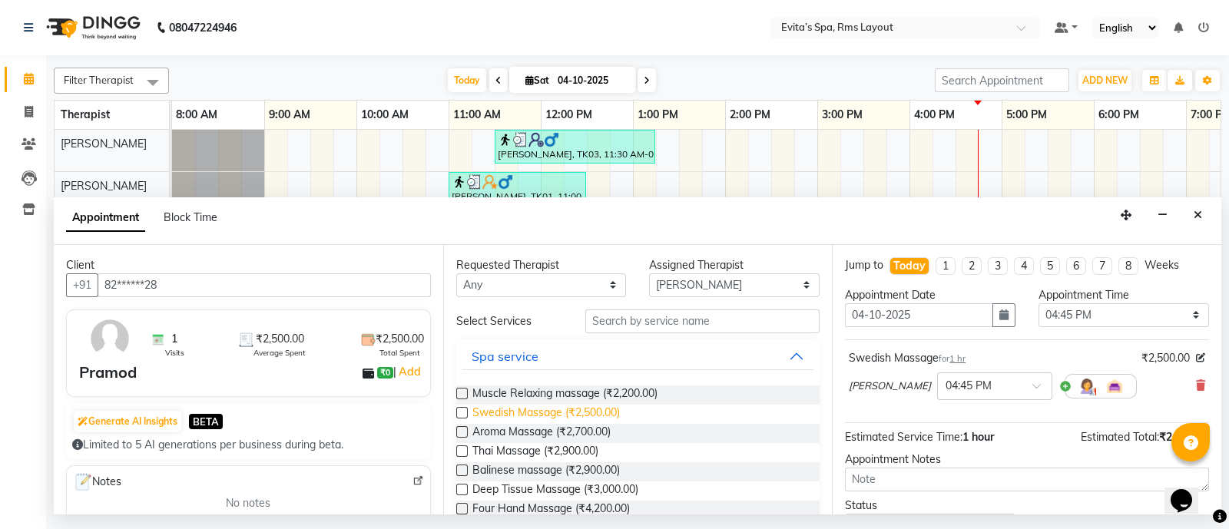
click at [510, 409] on span "Swedish Massage (₹2,500.00)" at bounding box center [545, 414] width 147 height 19
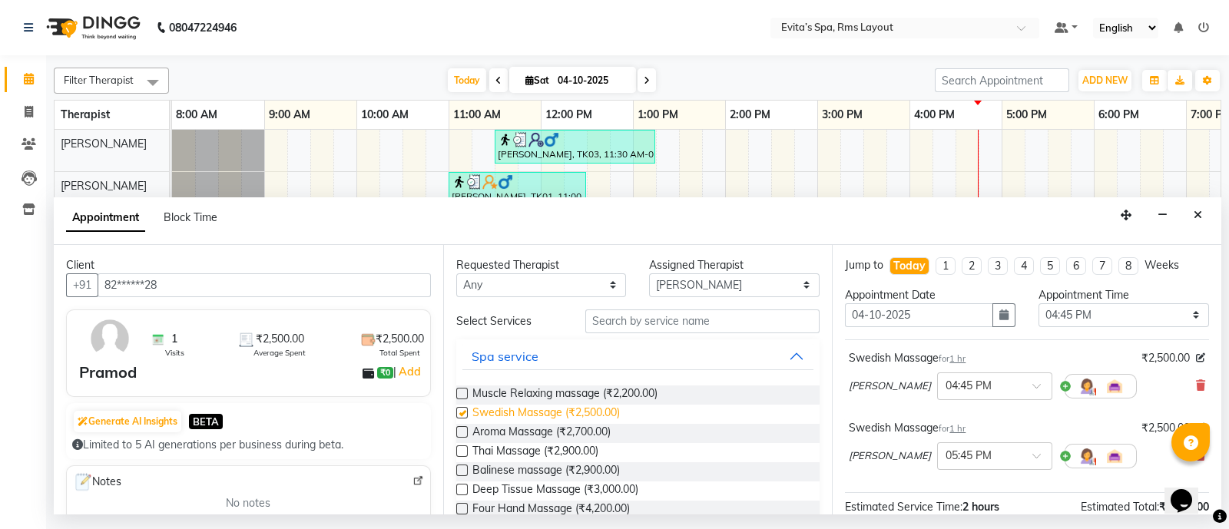
checkbox input "false"
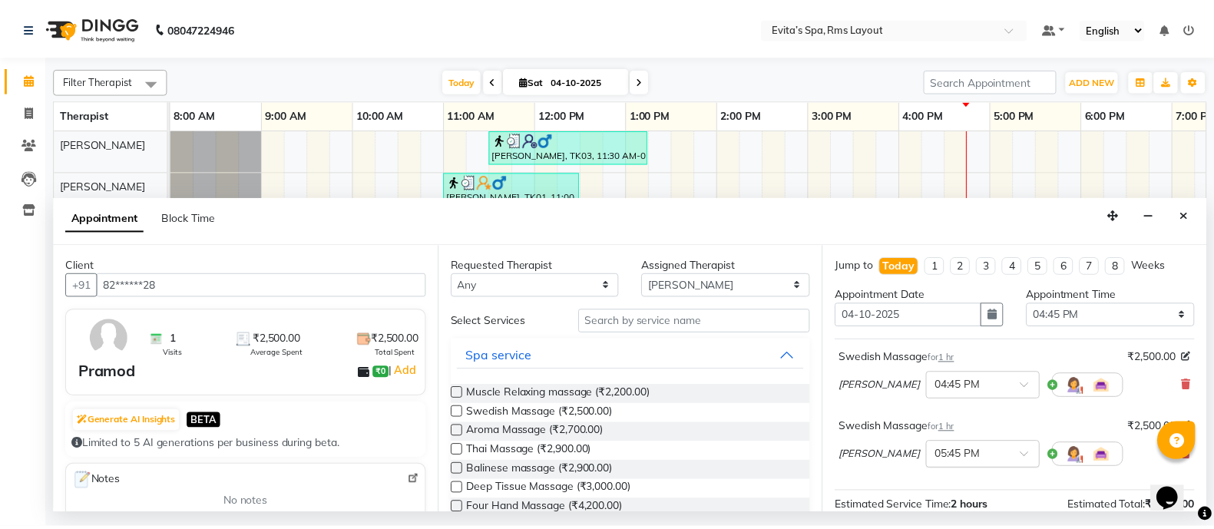
scroll to position [163, 0]
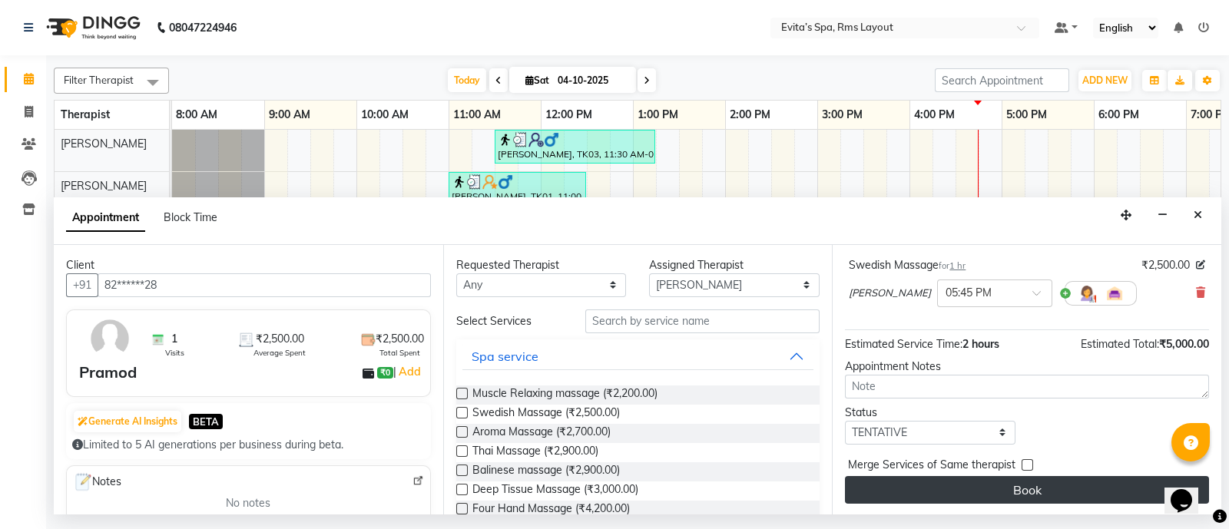
click at [975, 485] on button "Book" at bounding box center [1027, 490] width 364 height 28
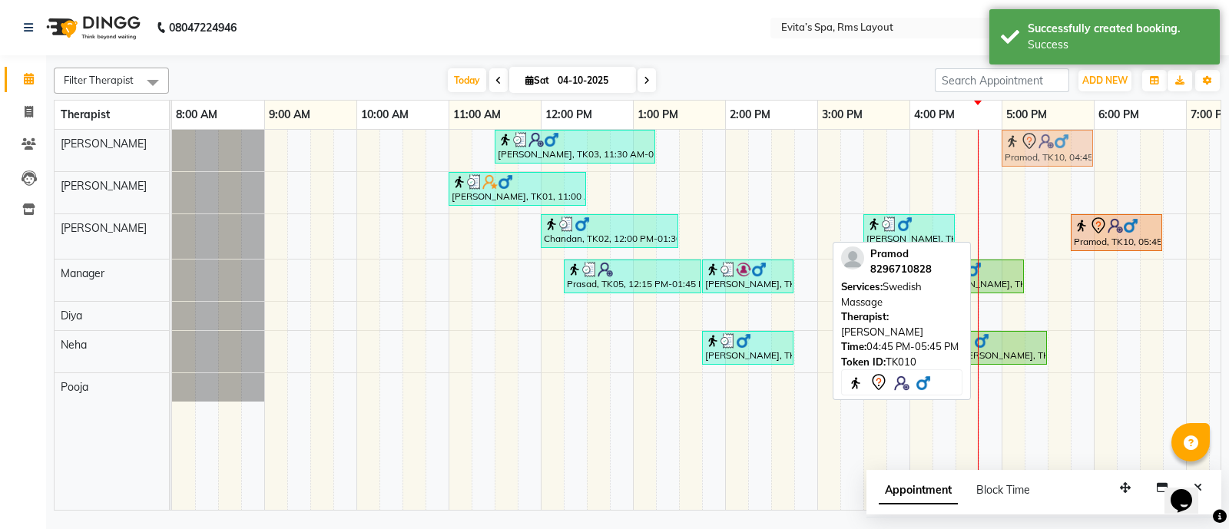
drag, startPoint x: 1037, startPoint y: 228, endPoint x: 1065, endPoint y: 151, distance: 82.6
click at [1065, 151] on tbody "[PERSON_NAME], TK03, 11:30 AM-01:15 PM, Deep Tissue Massage,Head Massage Pramod…" at bounding box center [771, 266] width 1198 height 272
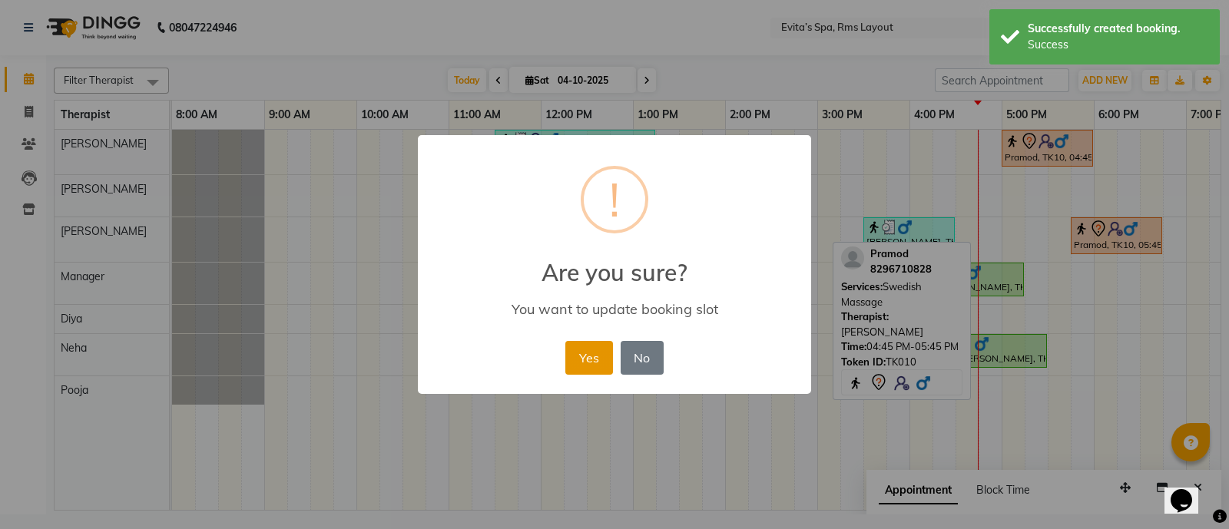
click at [592, 358] on button "Yes" at bounding box center [588, 358] width 47 height 34
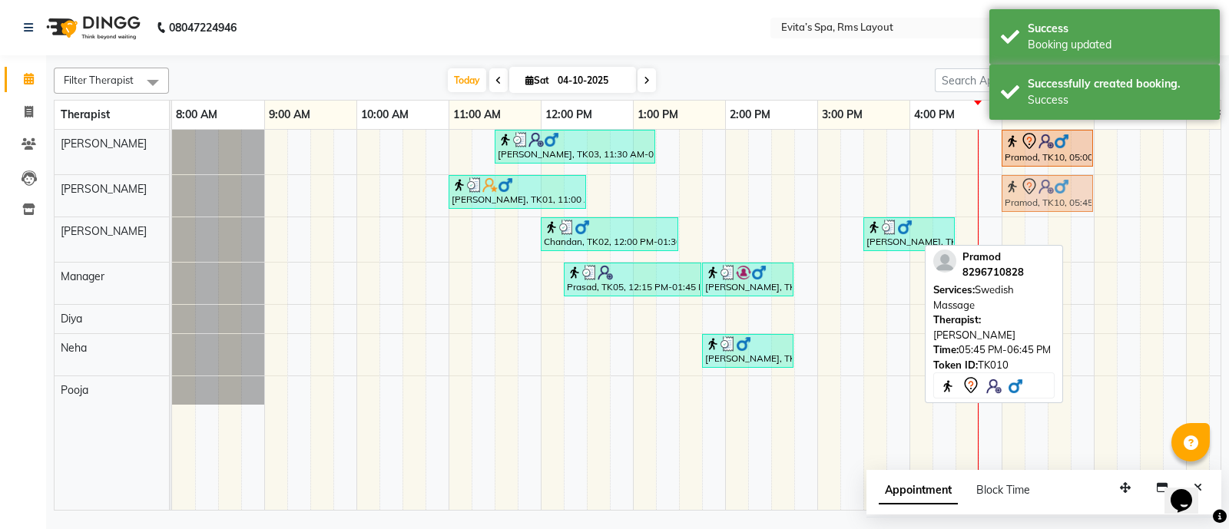
drag, startPoint x: 1114, startPoint y: 236, endPoint x: 1038, endPoint y: 198, distance: 84.1
click at [1038, 198] on tbody "[PERSON_NAME], TK03, 11:30 AM-01:15 PM, Deep Tissue Massage,Head Massage Pramod…" at bounding box center [771, 267] width 1198 height 275
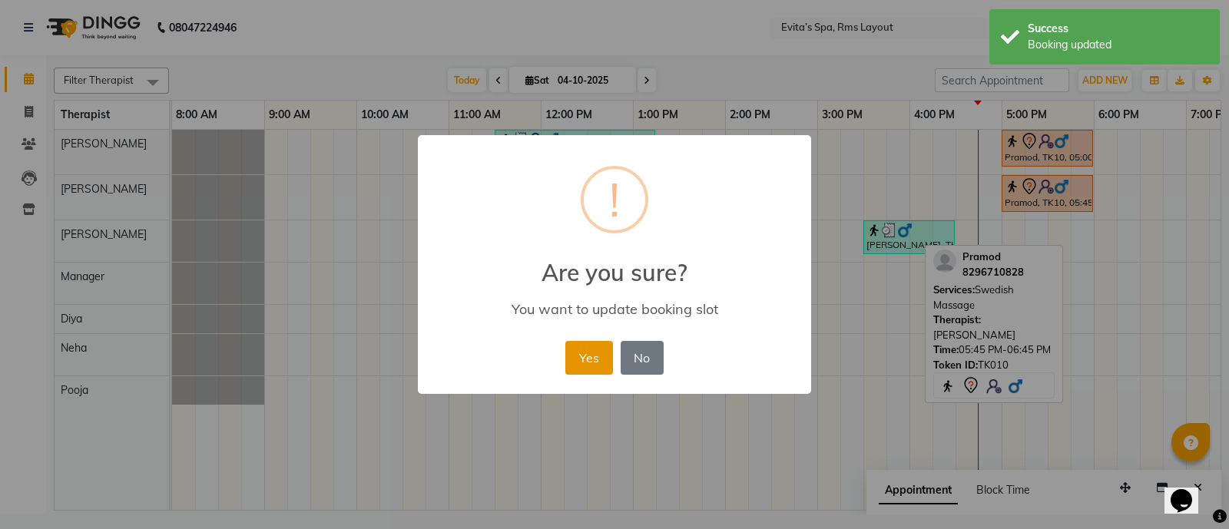
click at [580, 354] on button "Yes" at bounding box center [588, 358] width 47 height 34
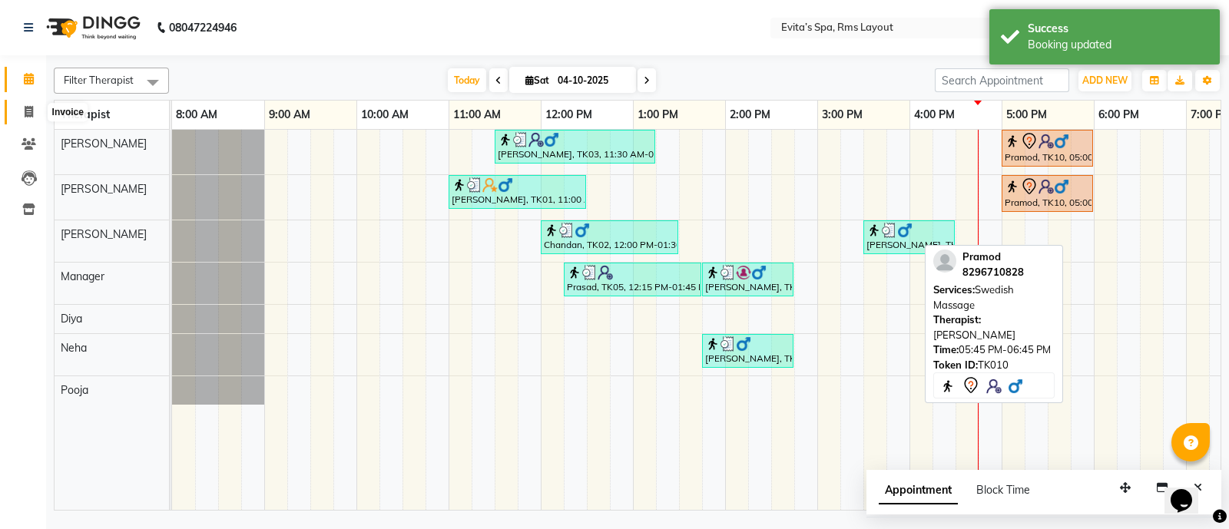
click at [31, 114] on icon at bounding box center [29, 112] width 8 height 12
select select "service"
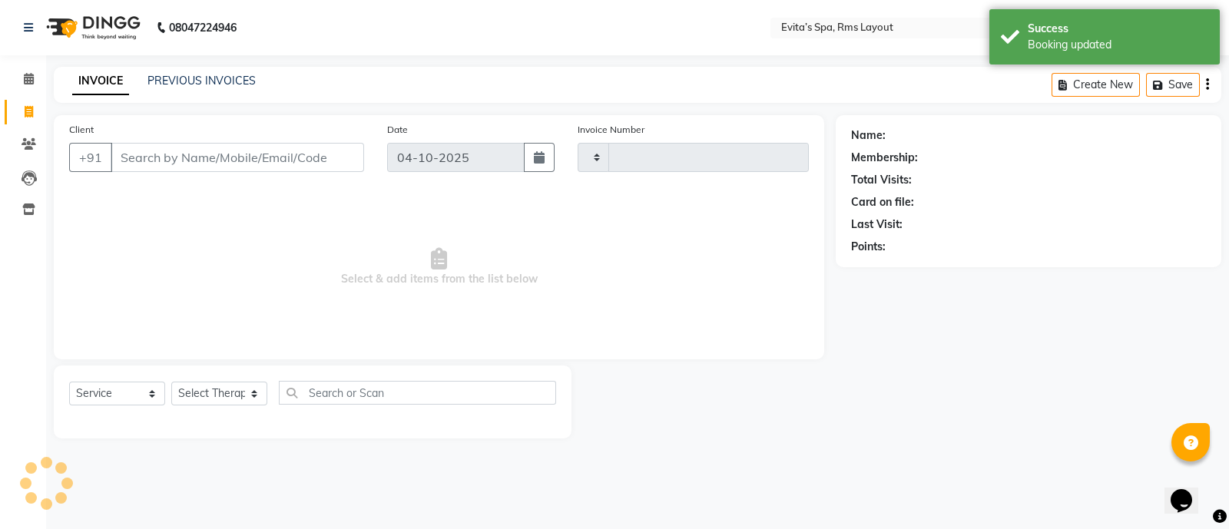
type input "1967"
select select "7850"
click at [210, 74] on link "PREVIOUS INVOICES" at bounding box center [201, 81] width 108 height 14
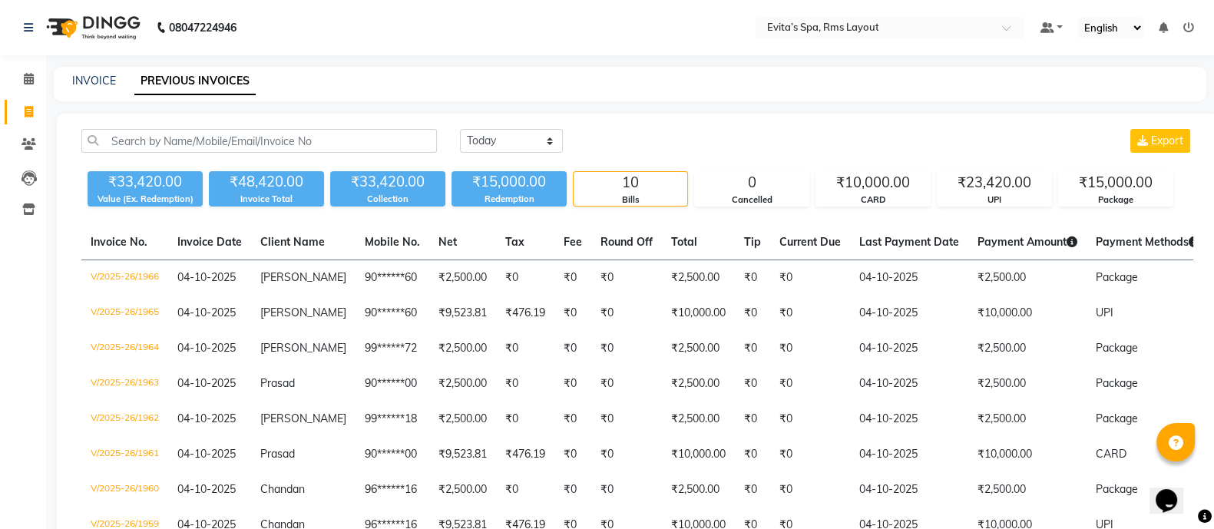
click at [721, 151] on div "[DATE] [DATE] Custom Range Export" at bounding box center [826, 141] width 733 height 24
click at [108, 32] on img at bounding box center [91, 27] width 105 height 43
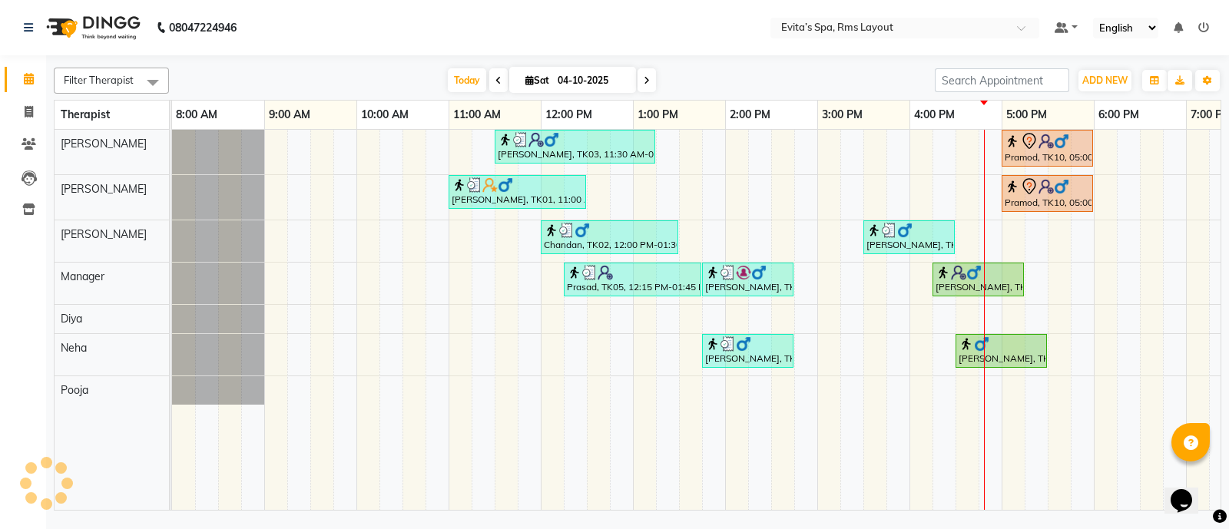
scroll to position [0, 149]
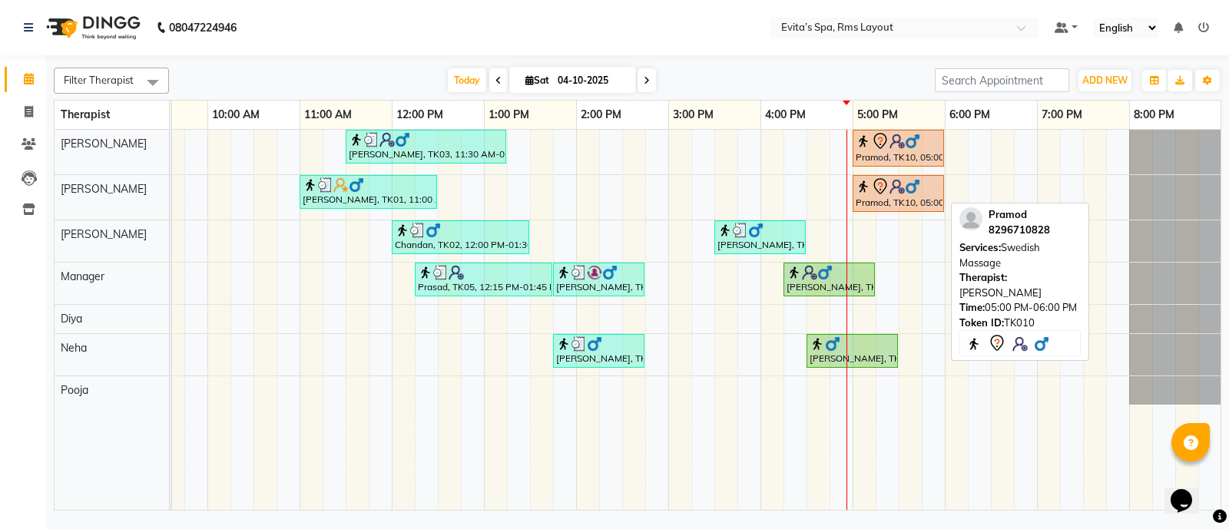
click at [874, 194] on div "Pramod, TK10, 05:00 PM-06:00 PM, Swedish Massage" at bounding box center [898, 193] width 88 height 32
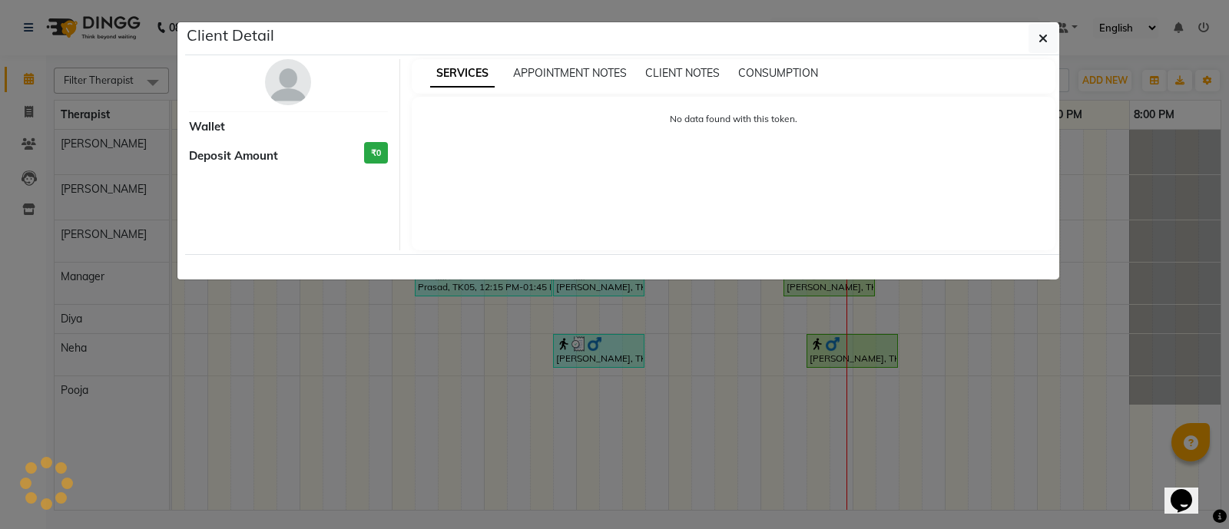
select select "7"
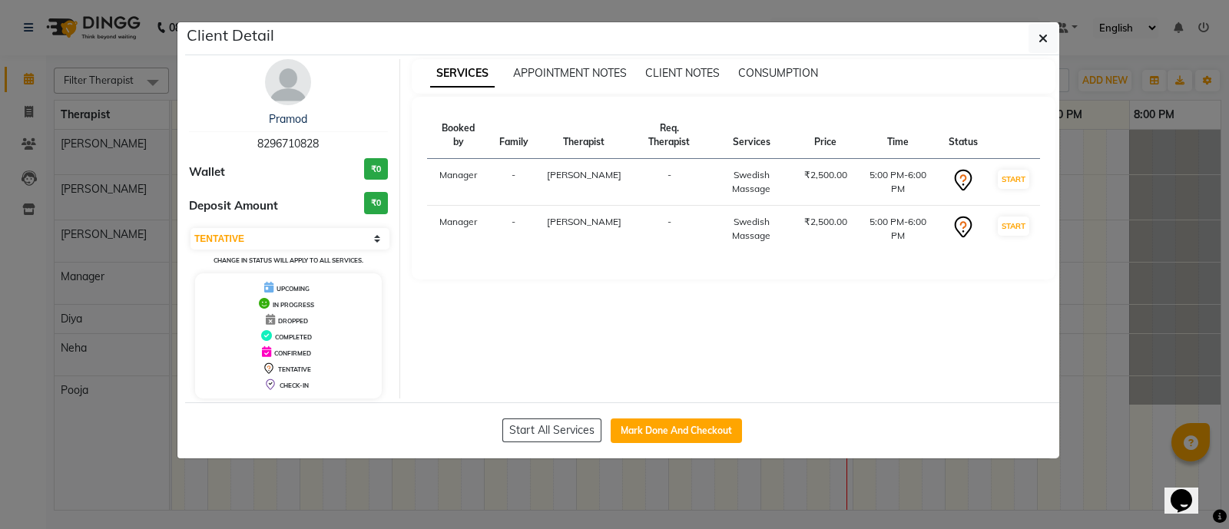
drag, startPoint x: 549, startPoint y: 337, endPoint x: 540, endPoint y: 306, distance: 32.8
click at [540, 306] on div "SERVICES APPOINTMENT NOTES CLIENT NOTES CONSUMPTION Booked by Family Therapist …" at bounding box center [733, 228] width 667 height 339
click at [1049, 36] on button "button" at bounding box center [1042, 38] width 29 height 29
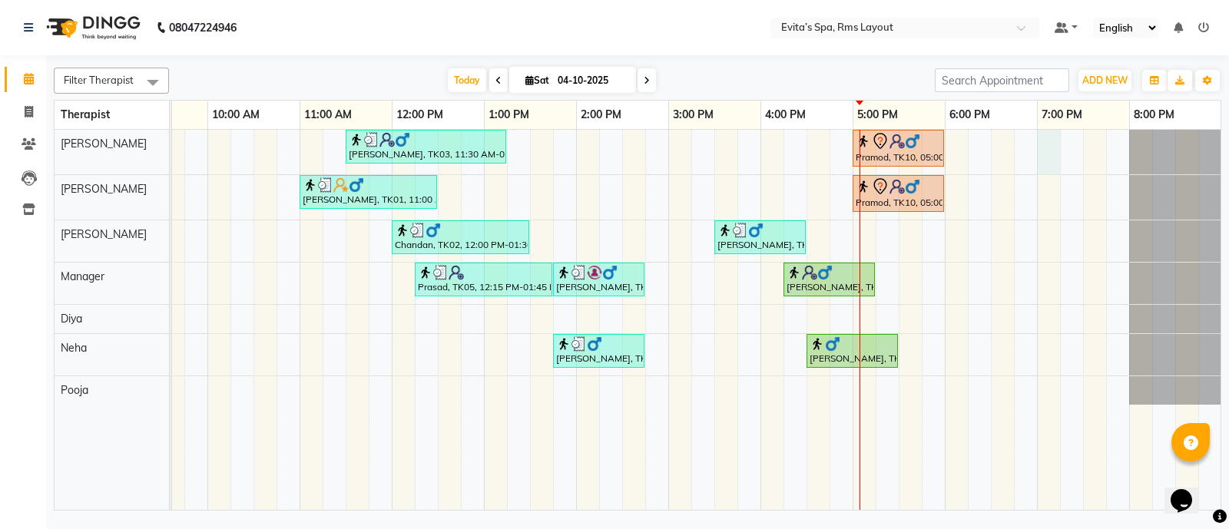
click at [1038, 159] on div "[PERSON_NAME], TK03, 11:30 AM-01:15 PM, Deep Tissue Massage,Head Massage Pramod…" at bounding box center [622, 320] width 1198 height 381
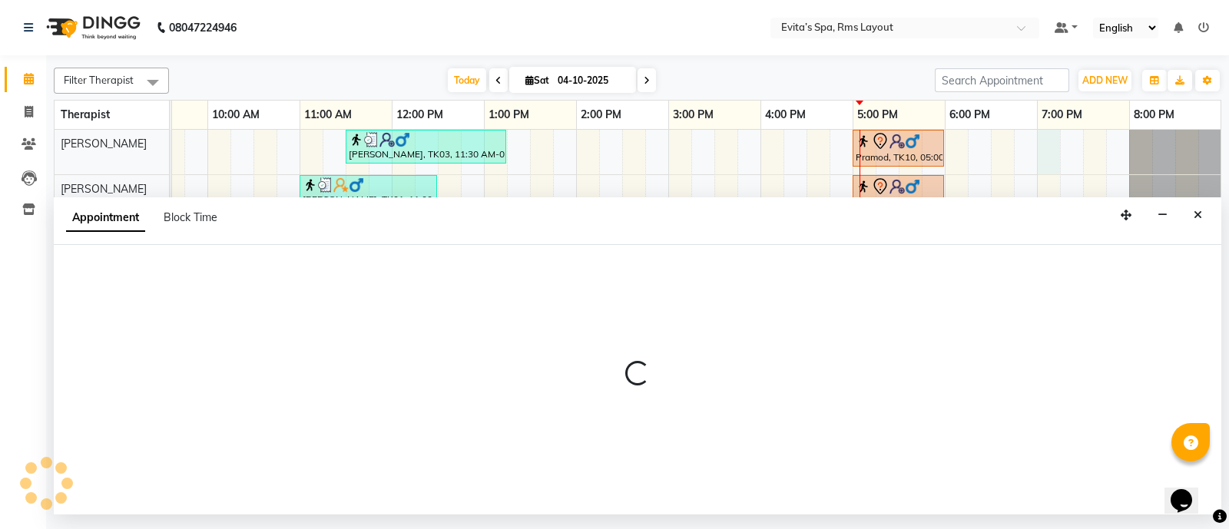
select select "70221"
select select "1140"
select select "tentative"
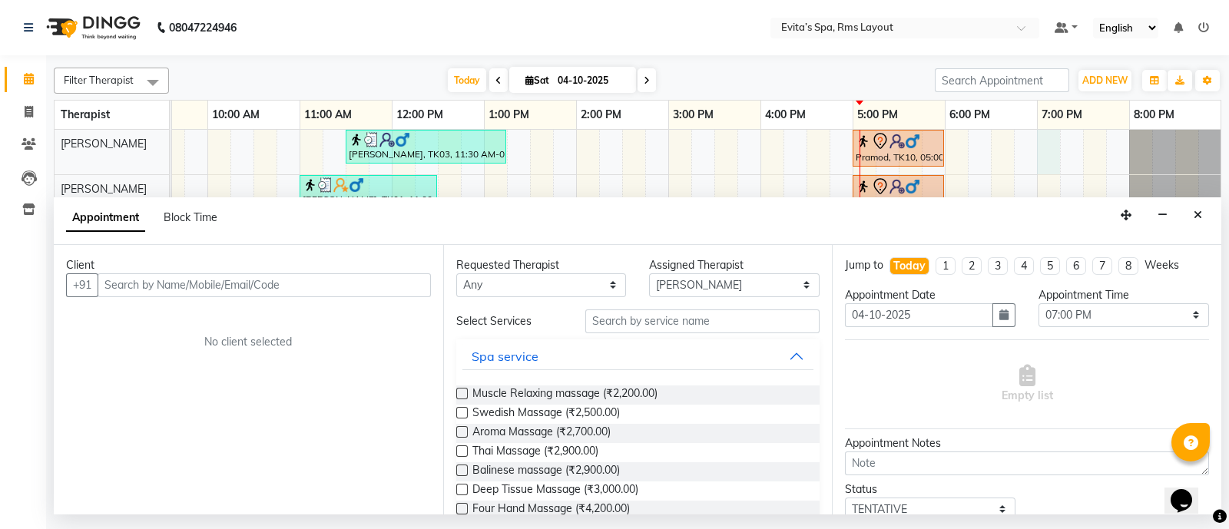
click at [396, 293] on input "text" at bounding box center [264, 285] width 333 height 24
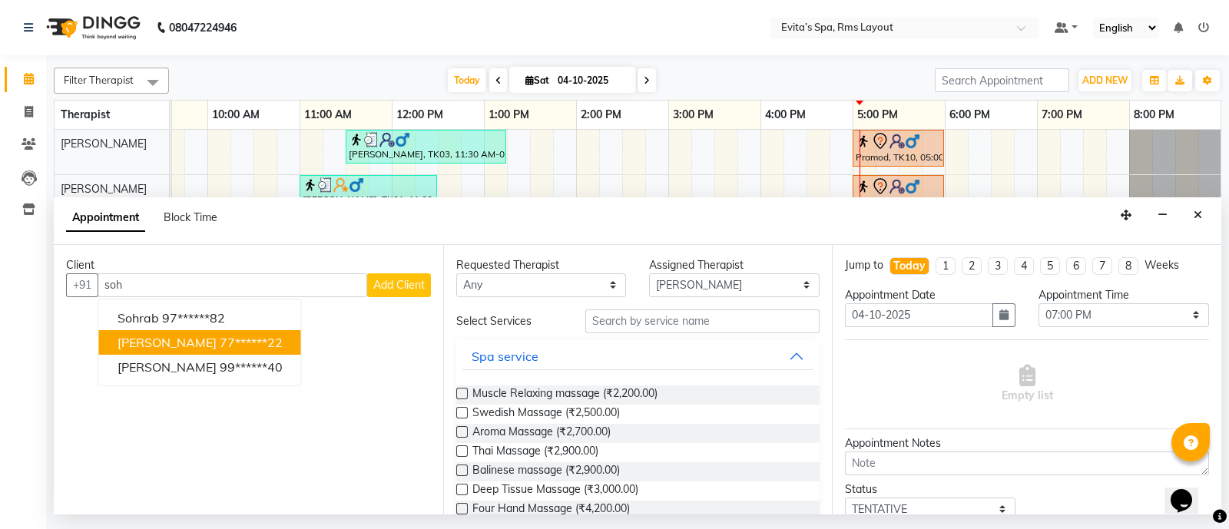
click at [220, 336] on ngb-highlight "77******22" at bounding box center [251, 342] width 63 height 15
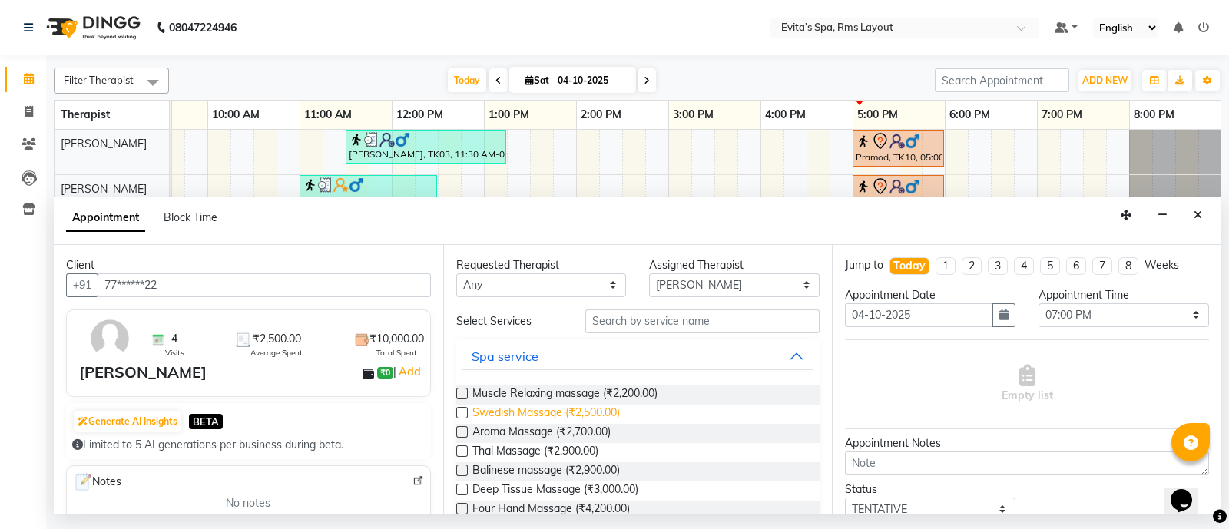
type input "77******22"
click at [544, 405] on span "Swedish Massage (₹2,500.00)" at bounding box center [545, 414] width 147 height 19
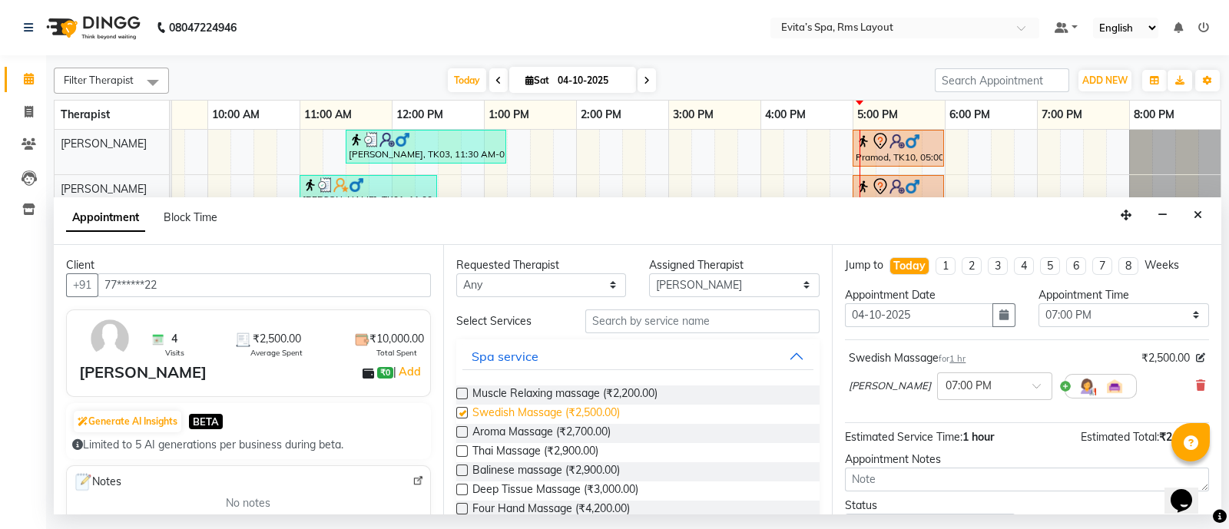
checkbox input "false"
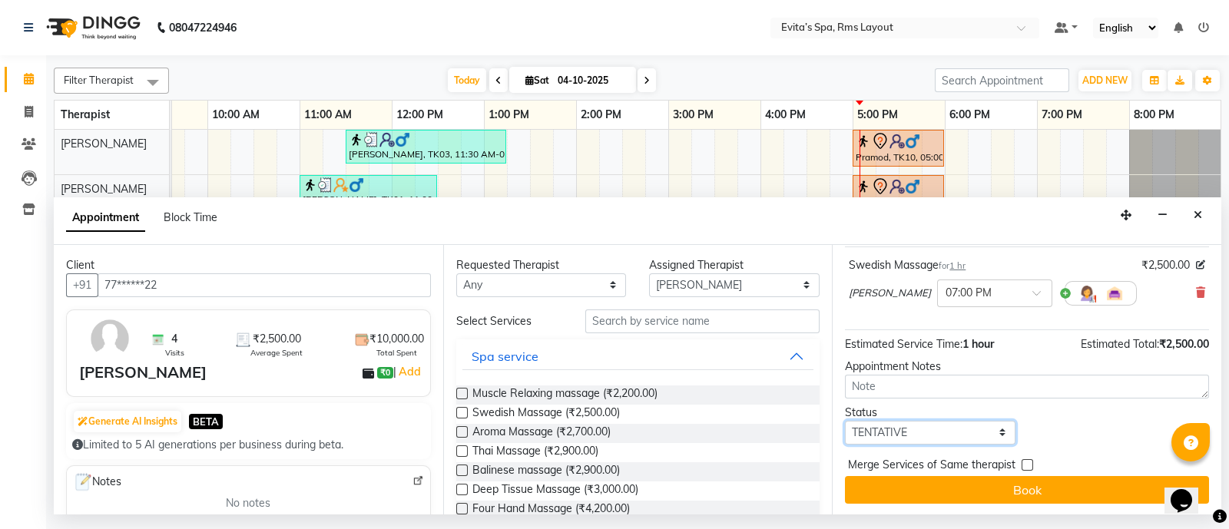
click at [922, 428] on select "Select TENTATIVE CONFIRM CHECK-IN UPCOMING" at bounding box center [930, 433] width 170 height 24
select select "confirm booking"
click at [845, 421] on select "Select TENTATIVE CONFIRM CHECK-IN UPCOMING" at bounding box center [930, 433] width 170 height 24
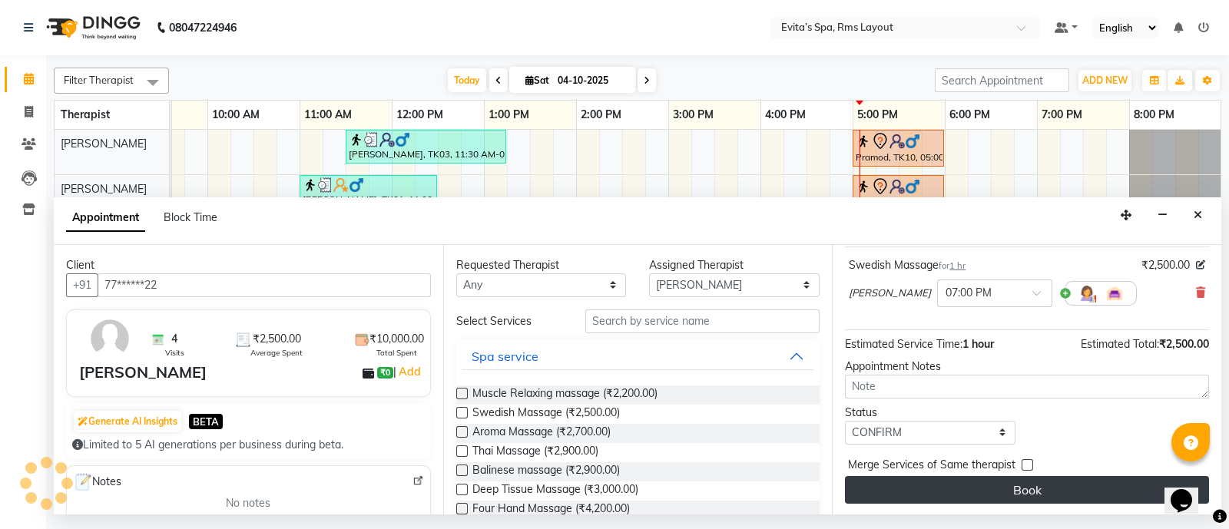
click at [1032, 487] on button "Book" at bounding box center [1027, 490] width 364 height 28
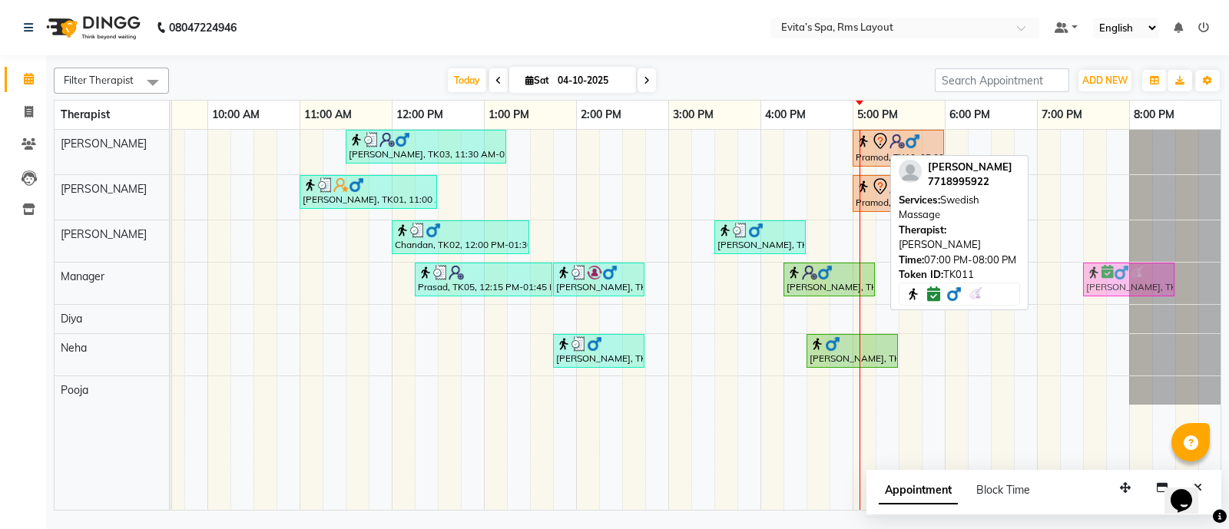
drag, startPoint x: 1075, startPoint y: 151, endPoint x: 1121, endPoint y: 296, distance: 151.6
click at [1121, 296] on div "[PERSON_NAME], TK03, 11:30 AM-01:15 PM, Deep Tissue Massage,Head Massage Pramod…" at bounding box center [622, 320] width 1198 height 381
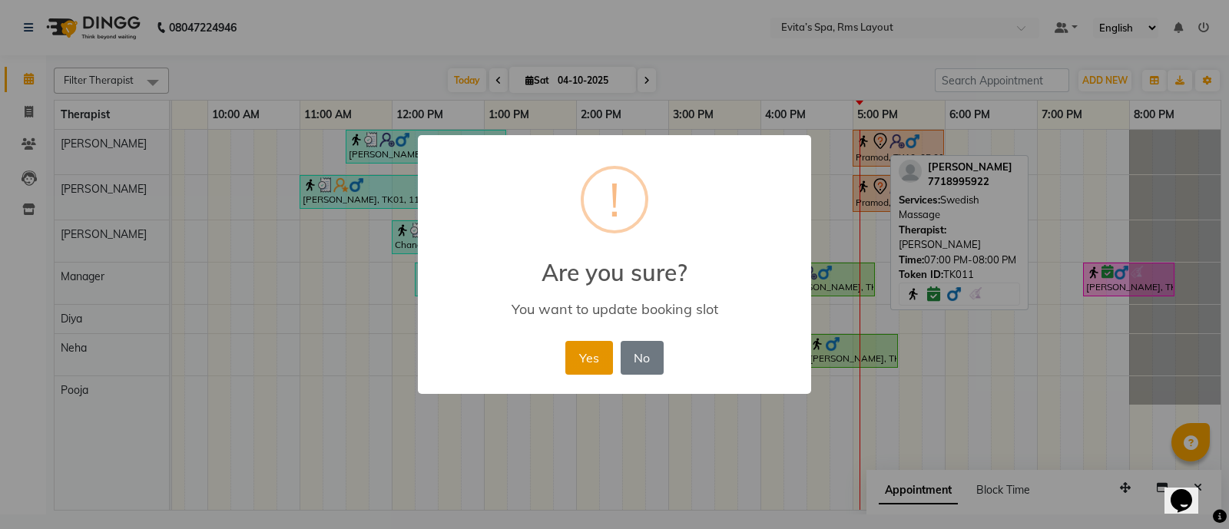
click at [599, 366] on button "Yes" at bounding box center [588, 358] width 47 height 34
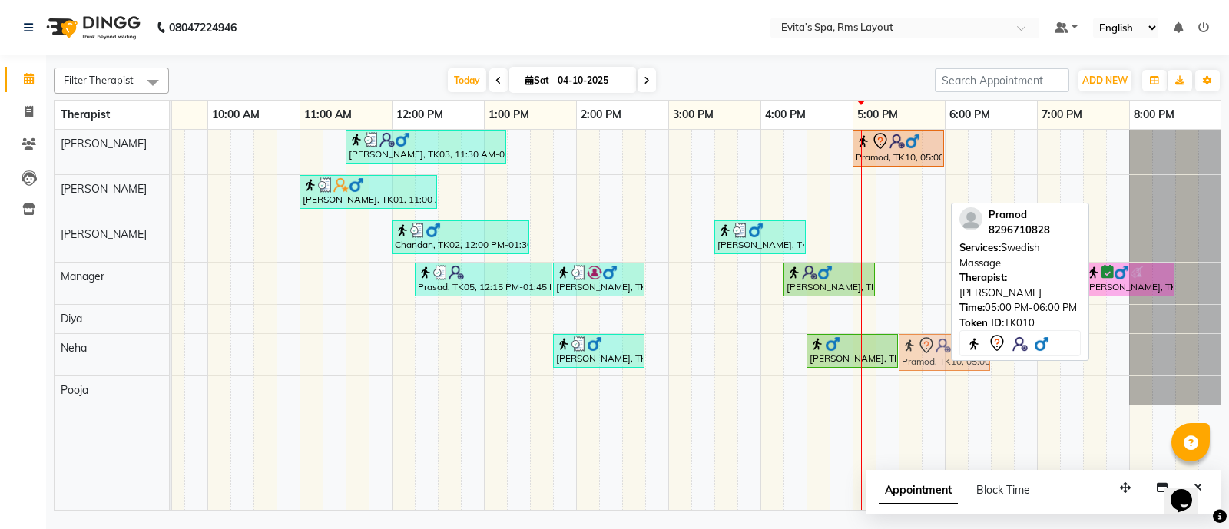
drag, startPoint x: 880, startPoint y: 188, endPoint x: 932, endPoint y: 343, distance: 162.7
click at [932, 343] on tbody "[PERSON_NAME], TK03, 11:30 AM-01:15 PM, Deep Tissue Massage,Head Massage Pramod…" at bounding box center [622, 267] width 1198 height 275
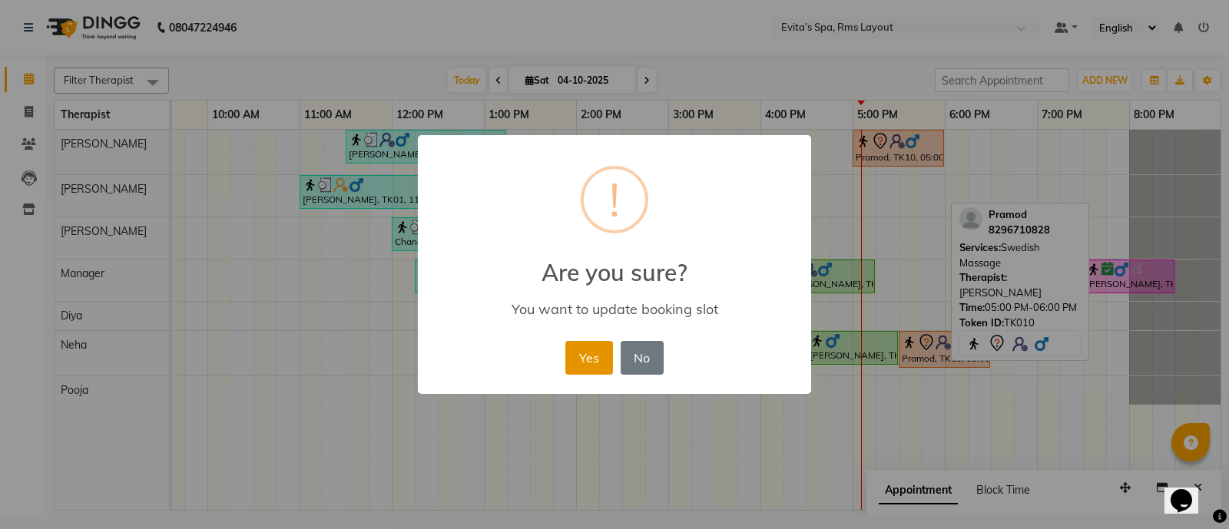
click at [574, 356] on button "Yes" at bounding box center [588, 358] width 47 height 34
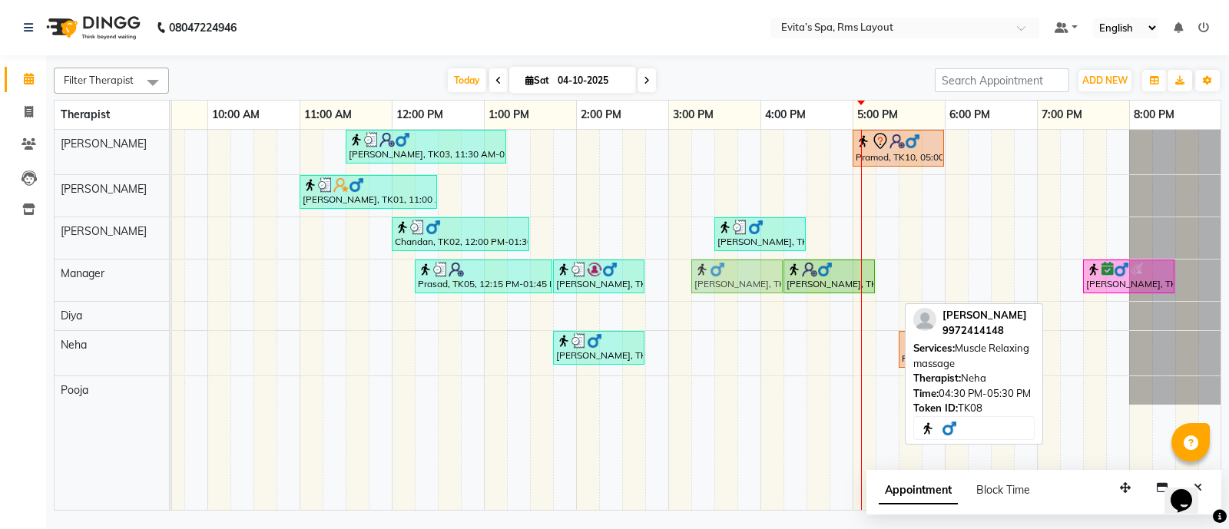
drag, startPoint x: 862, startPoint y: 347, endPoint x: 745, endPoint y: 282, distance: 134.4
click at [745, 282] on tbody "[PERSON_NAME], TK03, 11:30 AM-01:15 PM, Deep Tissue Massage,Head Massage Pramod…" at bounding box center [622, 267] width 1198 height 275
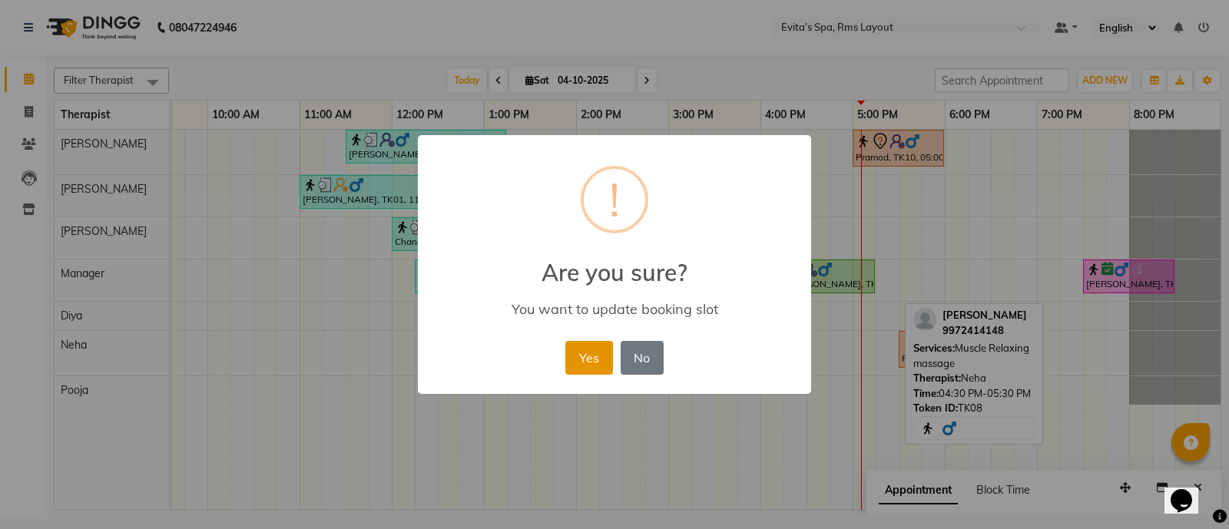
click at [593, 348] on button "Yes" at bounding box center [588, 358] width 47 height 34
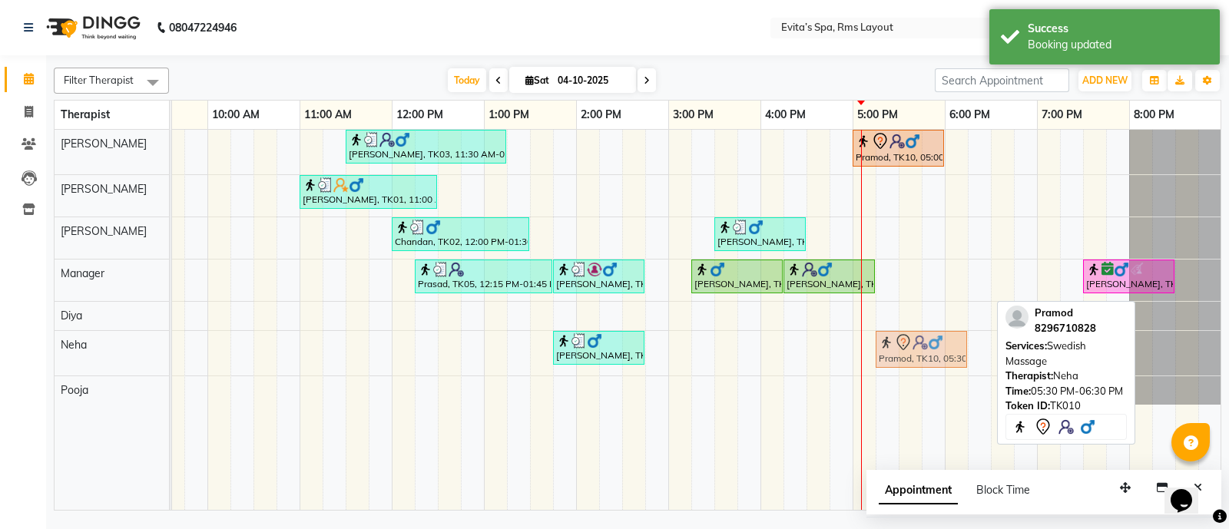
drag, startPoint x: 930, startPoint y: 356, endPoint x: 899, endPoint y: 362, distance: 32.1
click at [23, 362] on div "[PERSON_NAME], TK07, 01:45 PM-02:45 PM, Swedish Massage Pramod, TK10, 05:30 PM-…" at bounding box center [23, 353] width 0 height 45
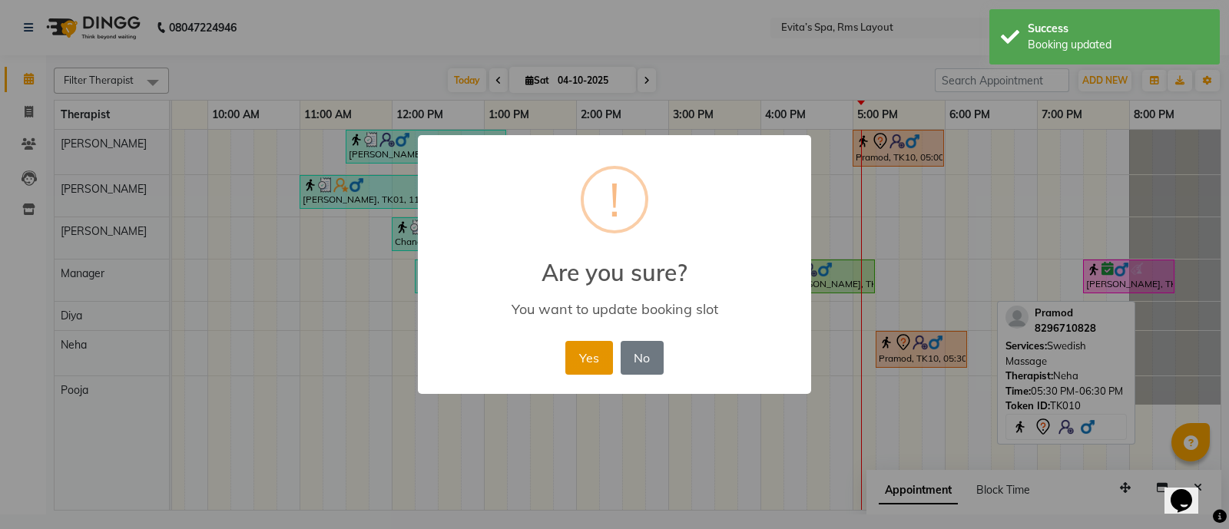
click at [577, 349] on button "Yes" at bounding box center [588, 358] width 47 height 34
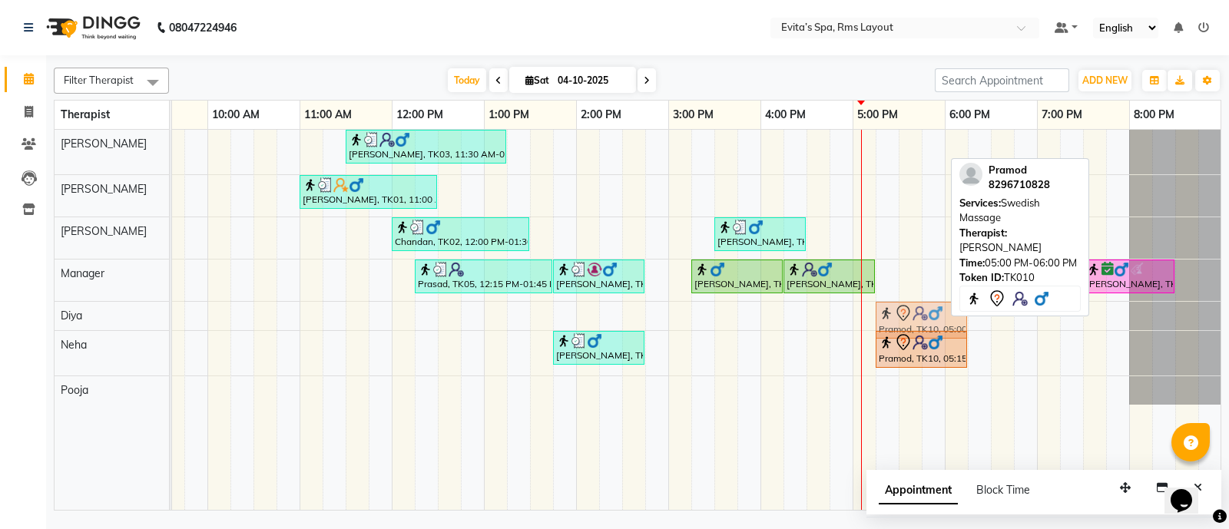
drag, startPoint x: 881, startPoint y: 154, endPoint x: 896, endPoint y: 315, distance: 162.0
click at [896, 315] on tbody "[PERSON_NAME], TK03, 11:30 AM-01:15 PM, Deep Tissue Massage,Head Massage Pramod…" at bounding box center [622, 267] width 1198 height 275
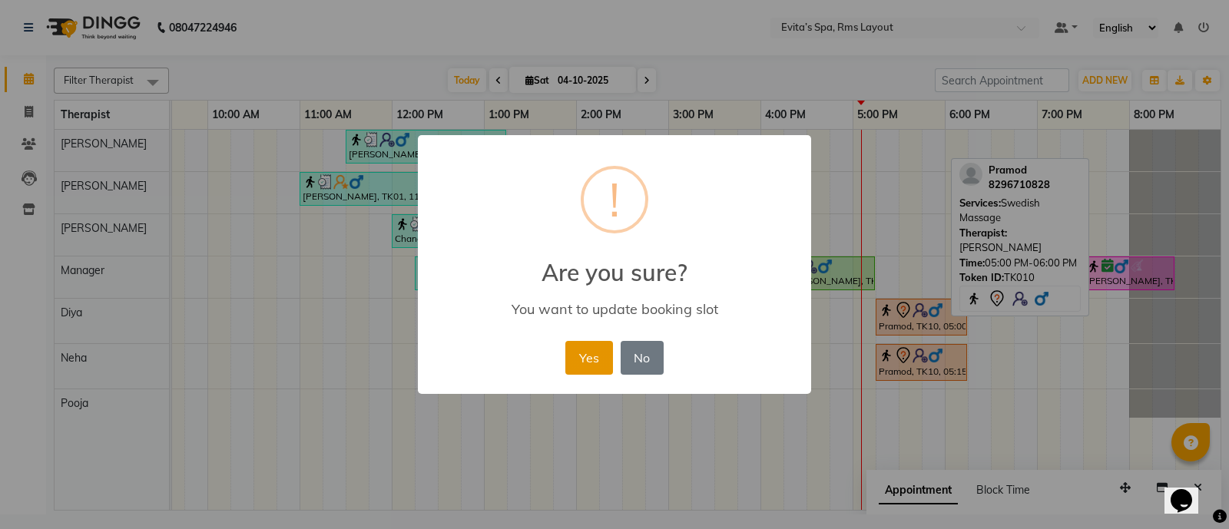
click at [581, 364] on button "Yes" at bounding box center [588, 358] width 47 height 34
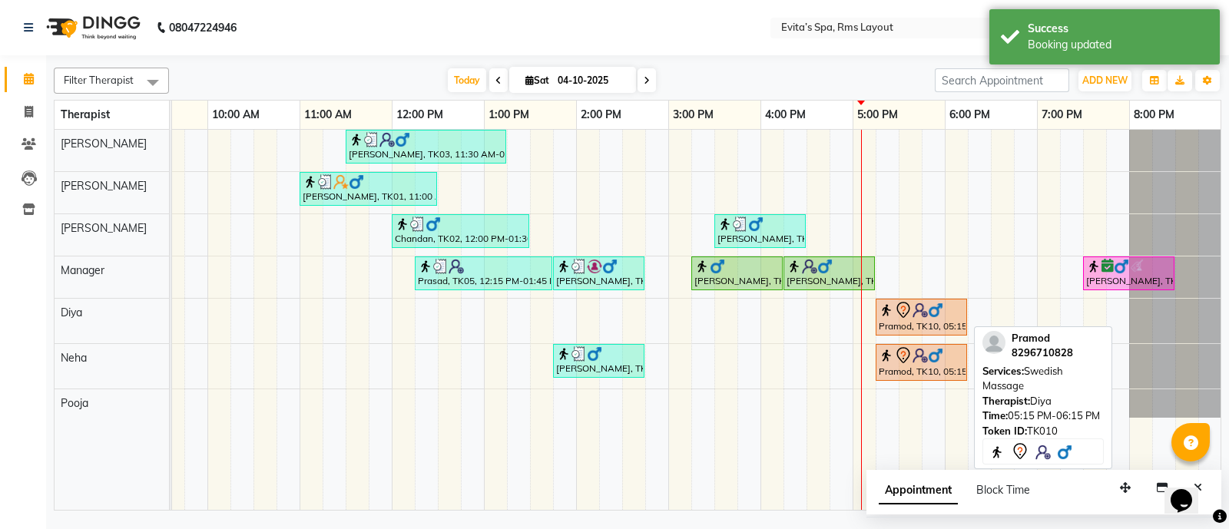
click at [922, 316] on img at bounding box center [919, 310] width 15 height 15
click at [910, 319] on div "Pramod, TK10, 05:15 PM-06:15 PM, Swedish Massage" at bounding box center [921, 317] width 88 height 32
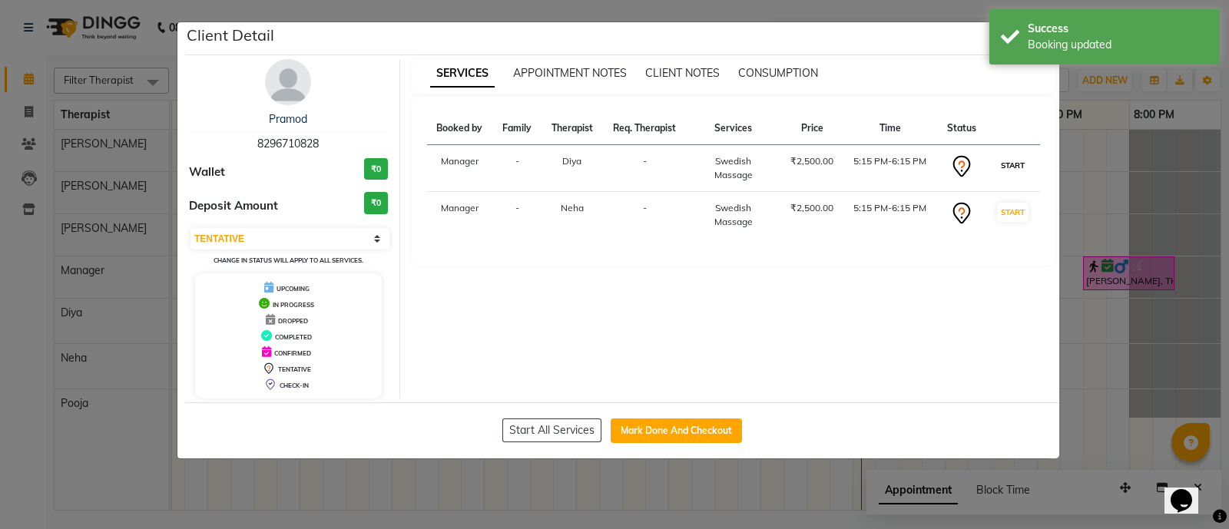
click at [1002, 167] on button "START" at bounding box center [1012, 165] width 31 height 19
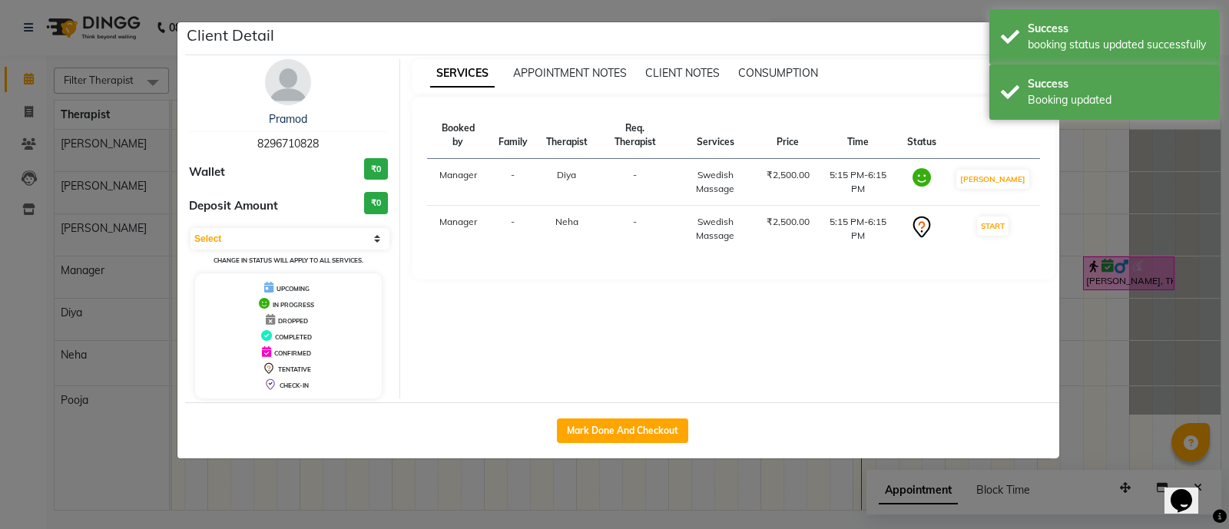
click at [1000, 220] on td "START" at bounding box center [992, 229] width 94 height 47
click at [1000, 232] on button "START" at bounding box center [992, 226] width 31 height 19
select select "1"
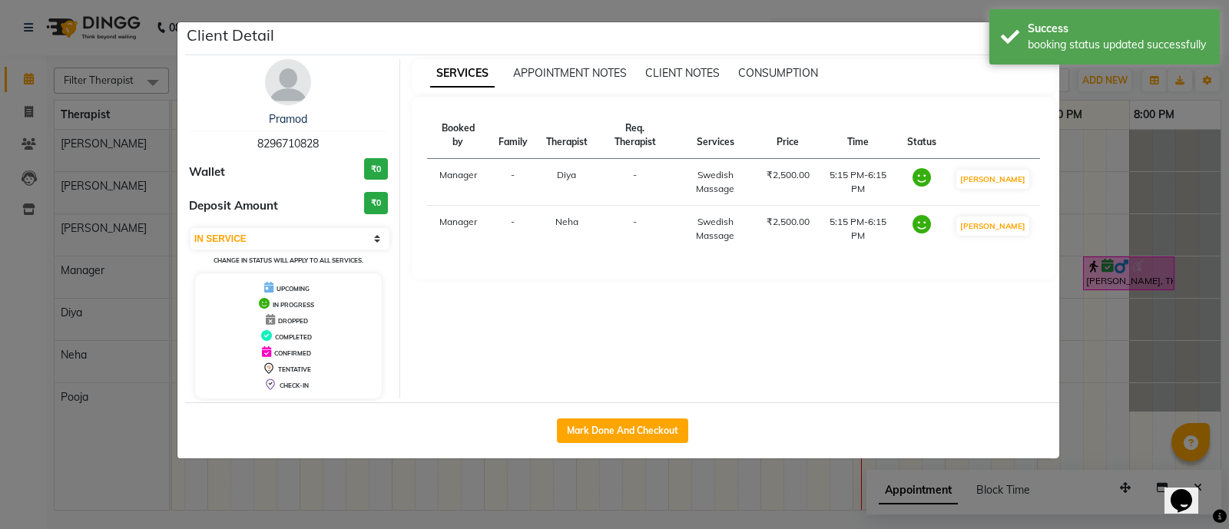
click at [921, 61] on div "SERVICES APPOINTMENT NOTES CLIENT NOTES CONSUMPTION" at bounding box center [734, 76] width 644 height 35
click at [929, 47] on div "Client Detail" at bounding box center [622, 38] width 874 height 33
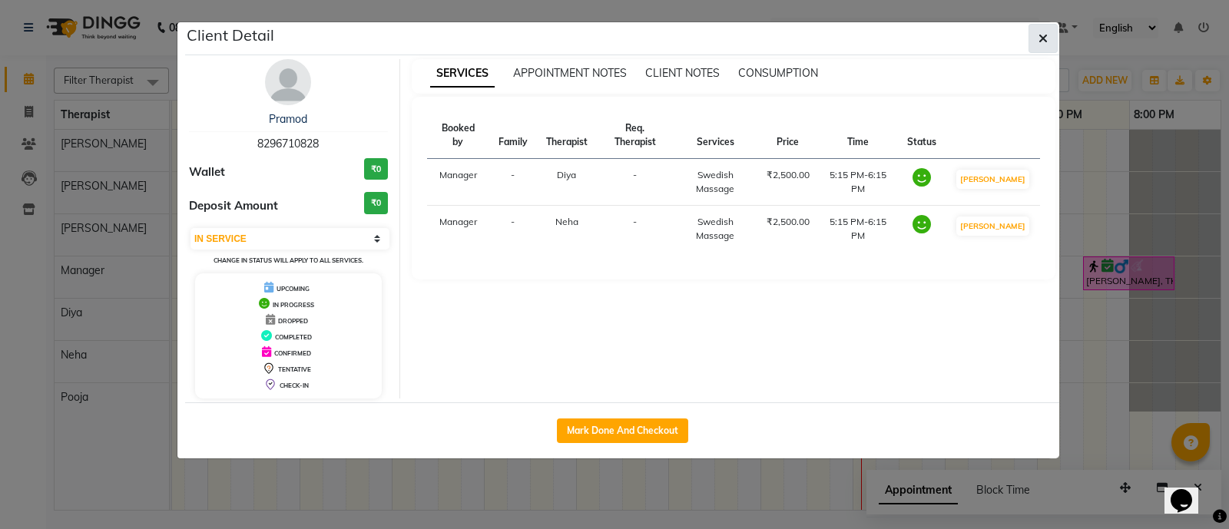
click at [1048, 38] on button "button" at bounding box center [1042, 38] width 29 height 29
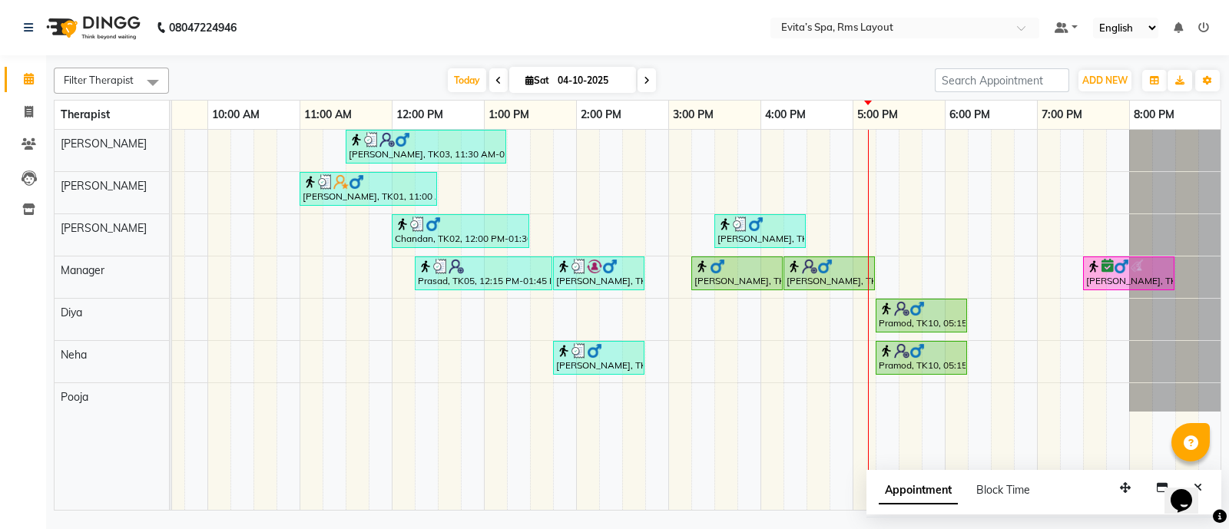
click at [974, 190] on div "[PERSON_NAME], TK03, 11:30 AM-01:15 PM, Deep Tissue Massage,Head Massage [PERSO…" at bounding box center [622, 320] width 1198 height 381
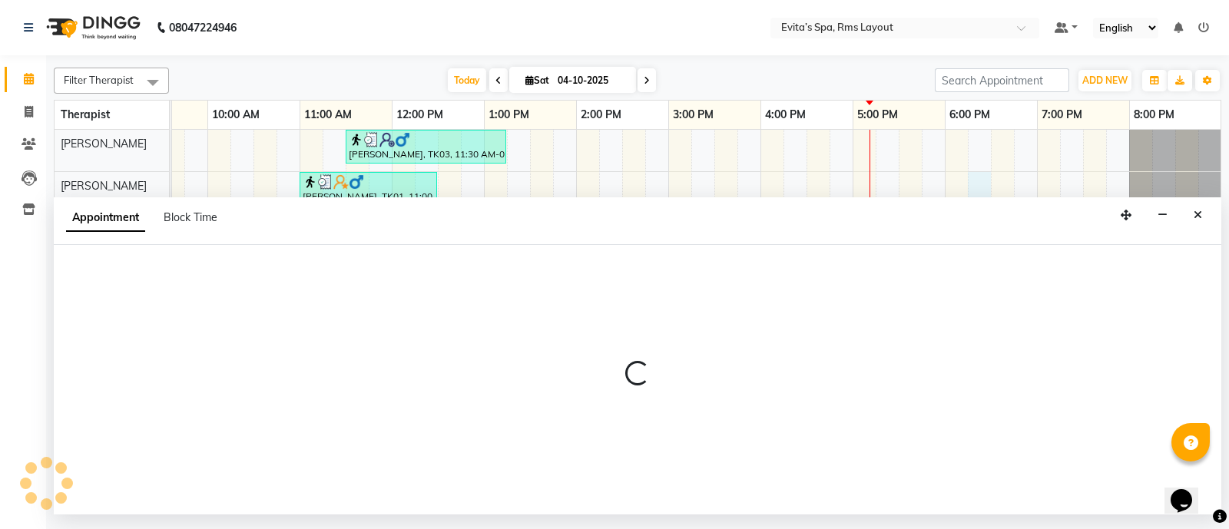
select select "70222"
select select "1095"
select select "tentative"
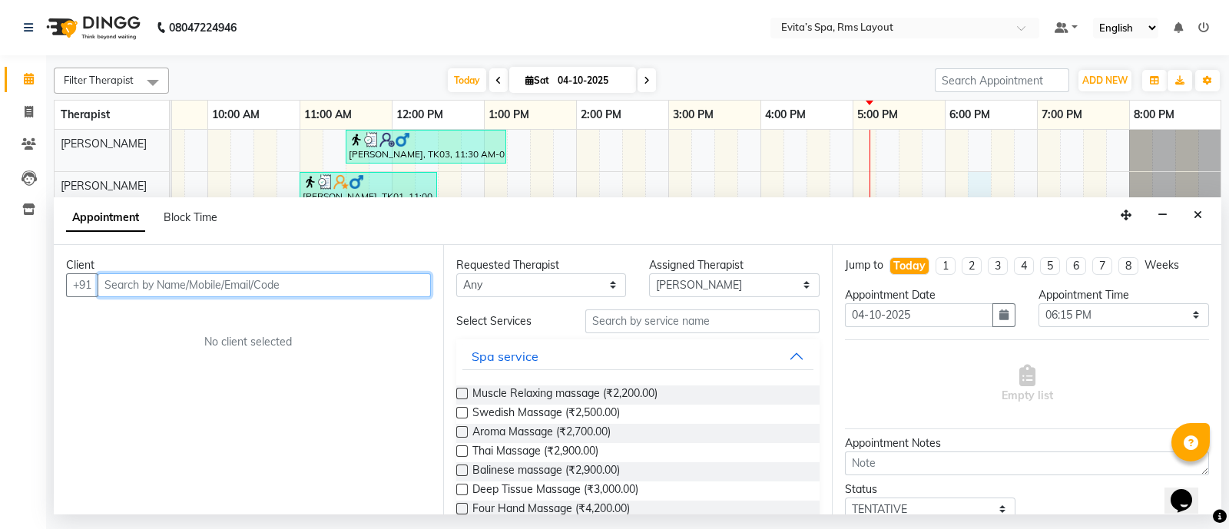
click at [193, 290] on input "text" at bounding box center [264, 285] width 333 height 24
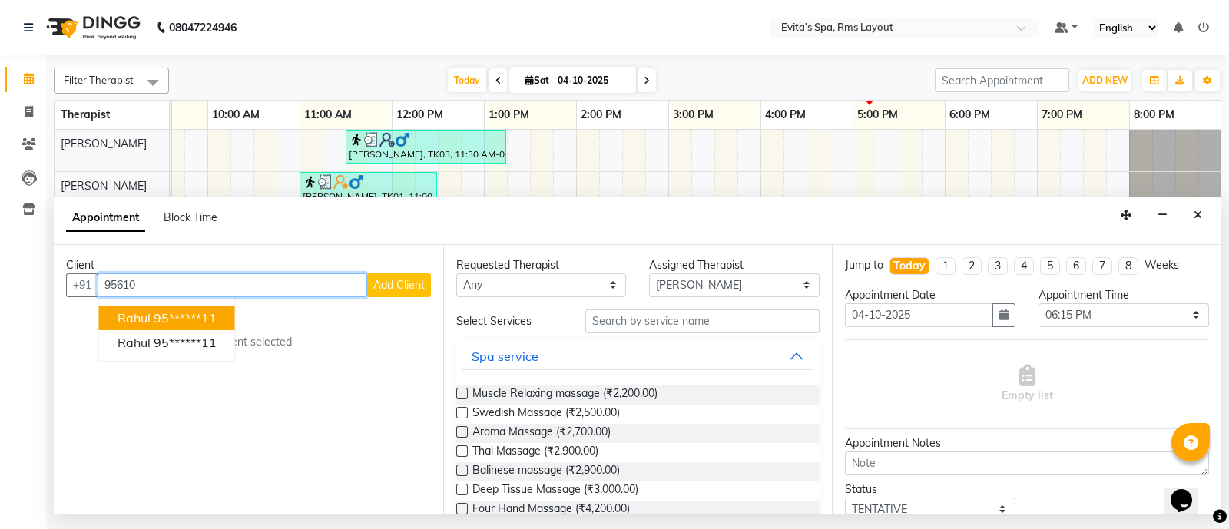
click at [189, 323] on ngb-highlight "95******11" at bounding box center [185, 317] width 63 height 15
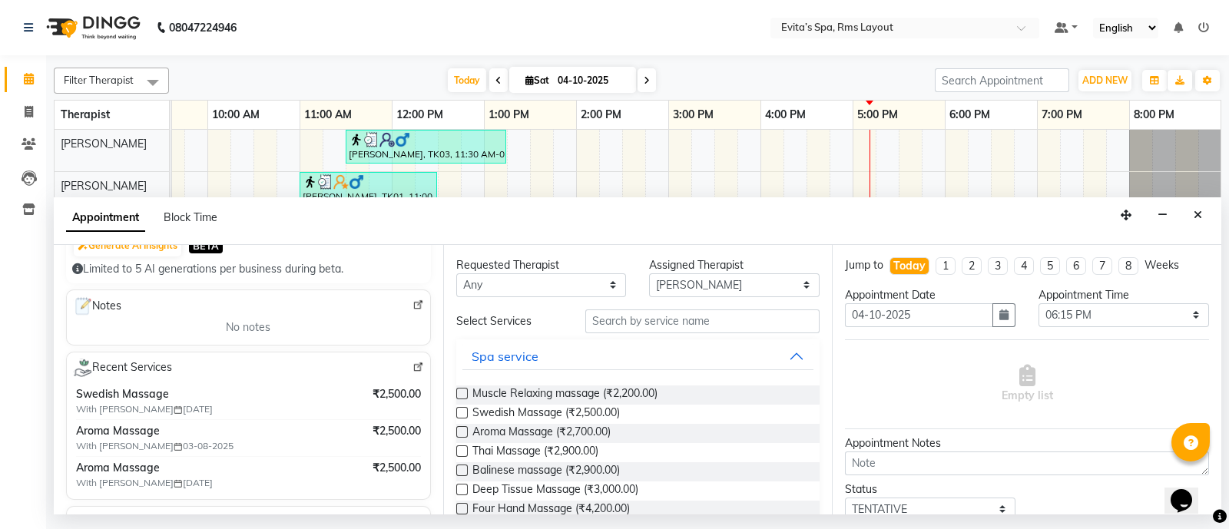
scroll to position [191, 0]
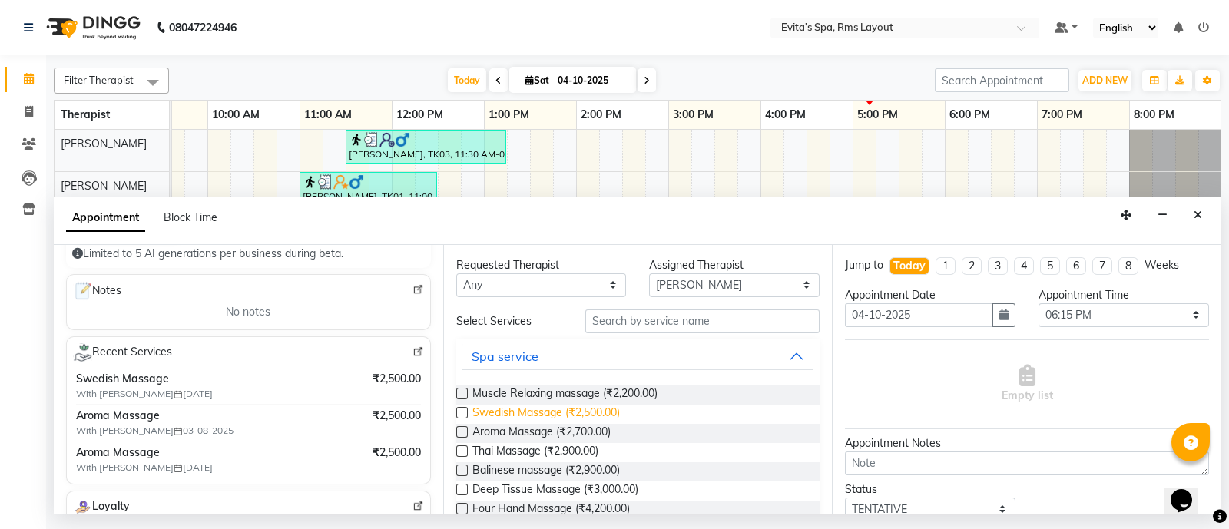
type input "95******11"
click at [578, 411] on span "Swedish Massage (₹2,500.00)" at bounding box center [545, 414] width 147 height 19
checkbox input "false"
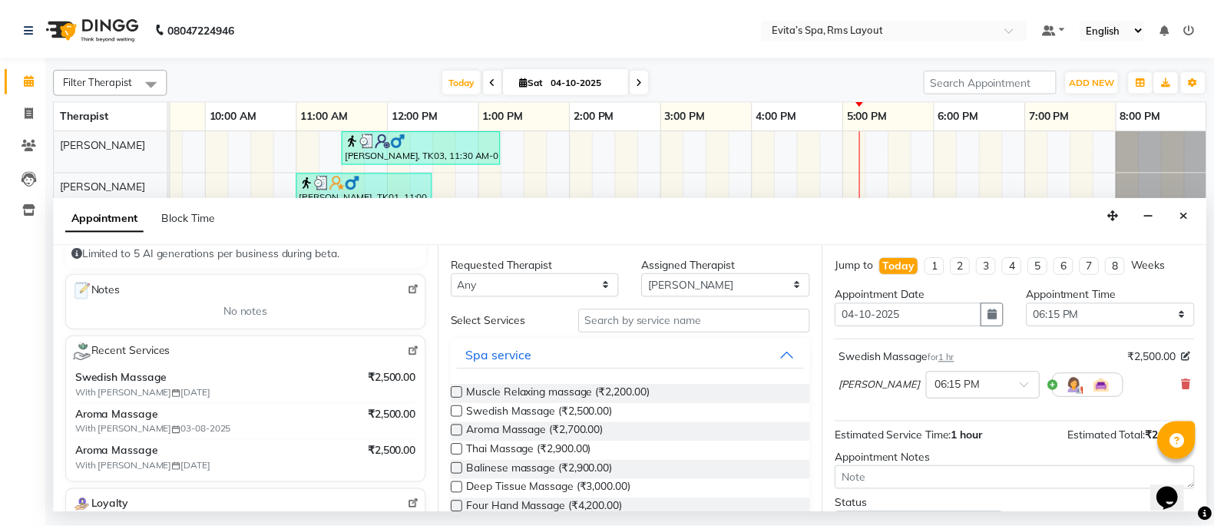
scroll to position [93, 0]
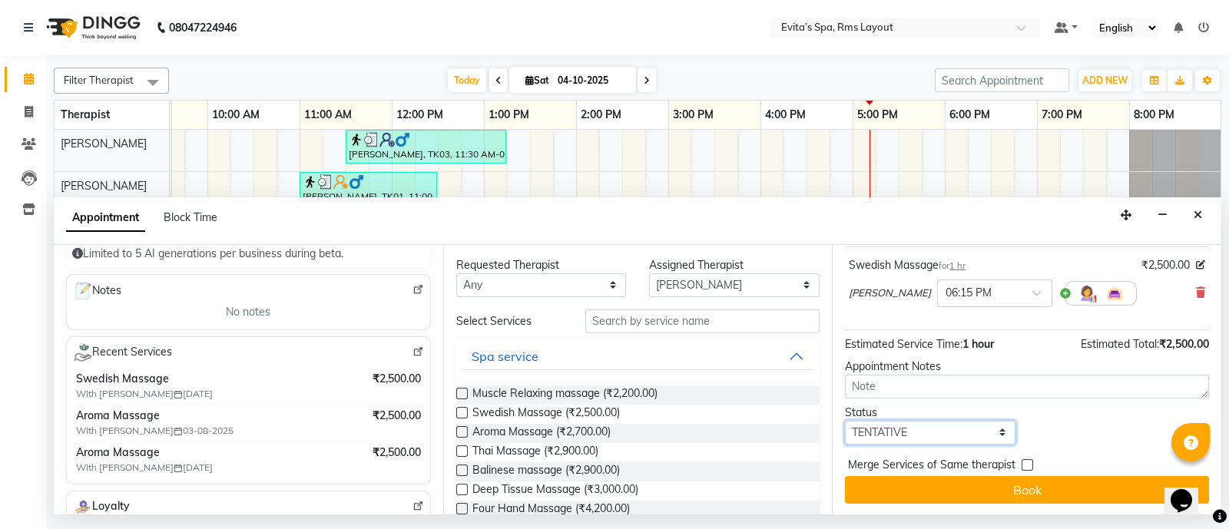
click at [899, 434] on select "Select TENTATIVE CONFIRM CHECK-IN UPCOMING" at bounding box center [930, 433] width 170 height 24
select select "confirm booking"
click at [845, 421] on select "Select TENTATIVE CONFIRM CHECK-IN UPCOMING" at bounding box center [930, 433] width 170 height 24
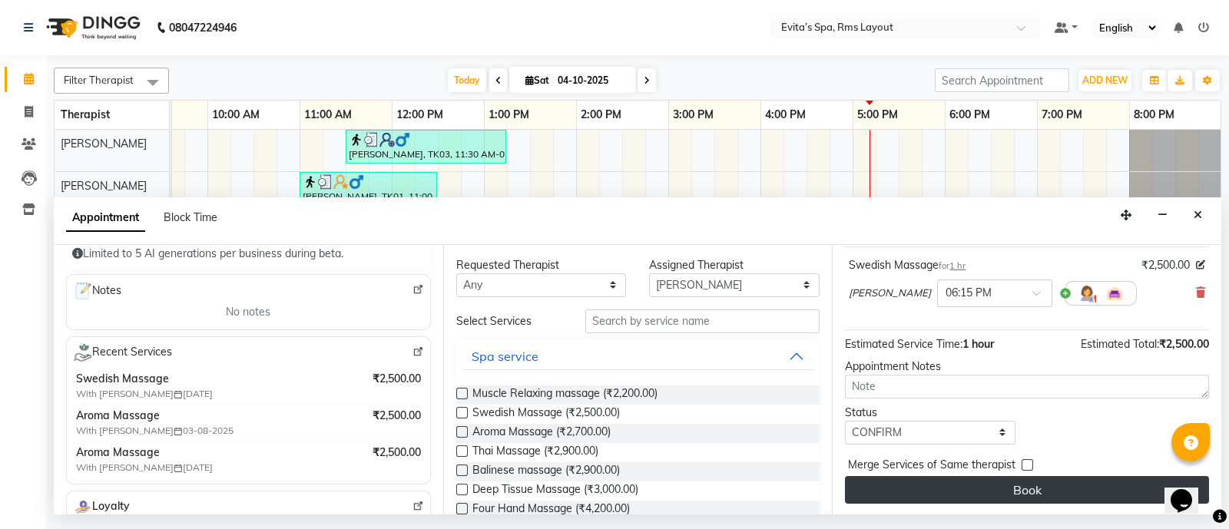
click at [975, 485] on button "Book" at bounding box center [1027, 490] width 364 height 28
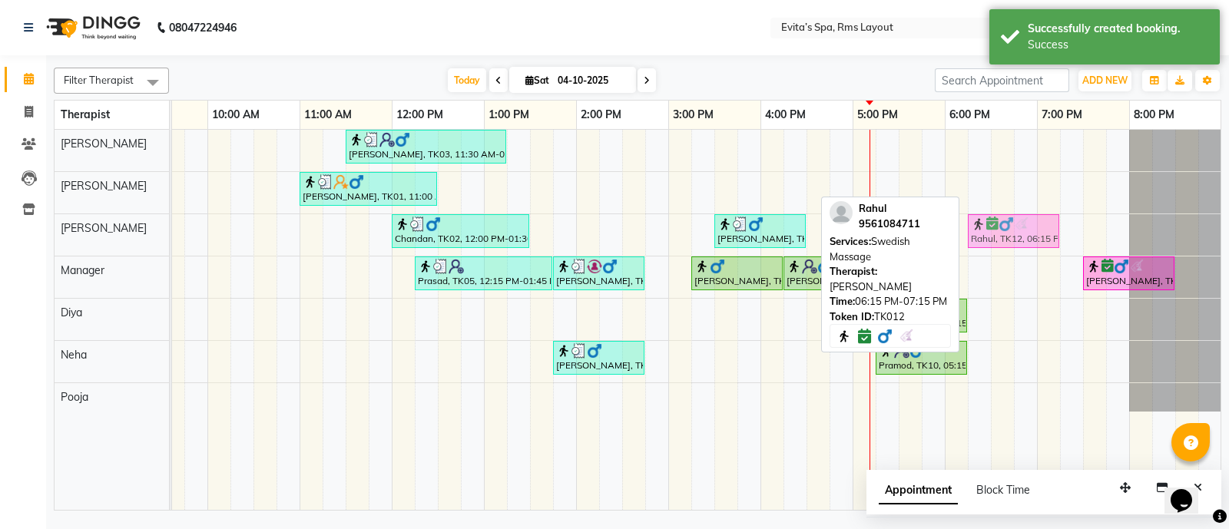
drag, startPoint x: 1010, startPoint y: 190, endPoint x: 1010, endPoint y: 232, distance: 42.2
click at [1010, 232] on tbody "[PERSON_NAME], TK03, 11:30 AM-01:15 PM, Deep Tissue Massage,Head Massage [PERSO…" at bounding box center [622, 271] width 1198 height 282
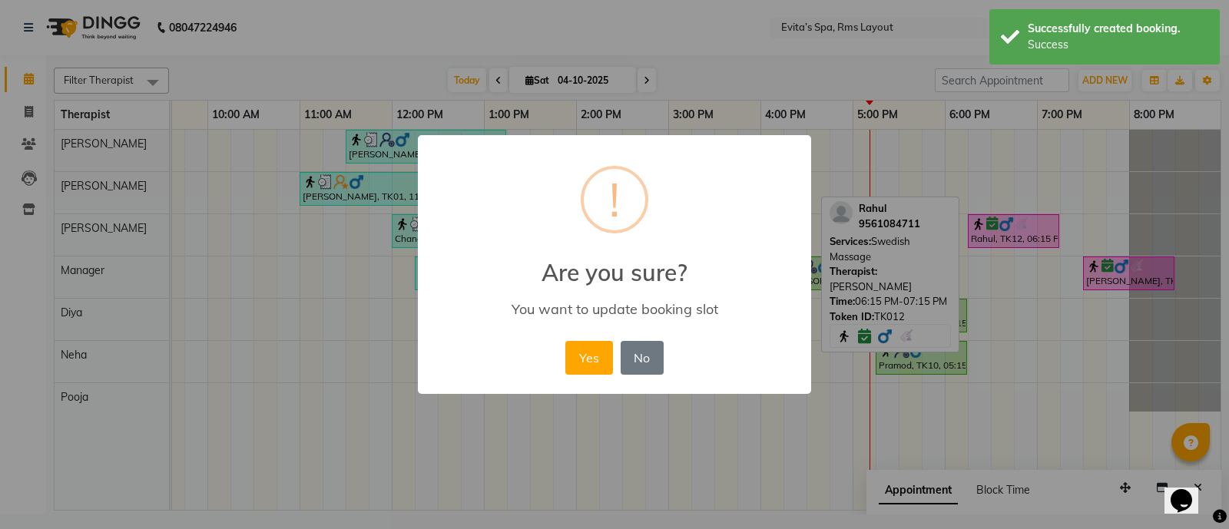
click at [561, 362] on div "× ! Are you sure? You want to update booking slot Yes No No" at bounding box center [614, 265] width 393 height 260
click at [570, 361] on button "Yes" at bounding box center [588, 358] width 47 height 34
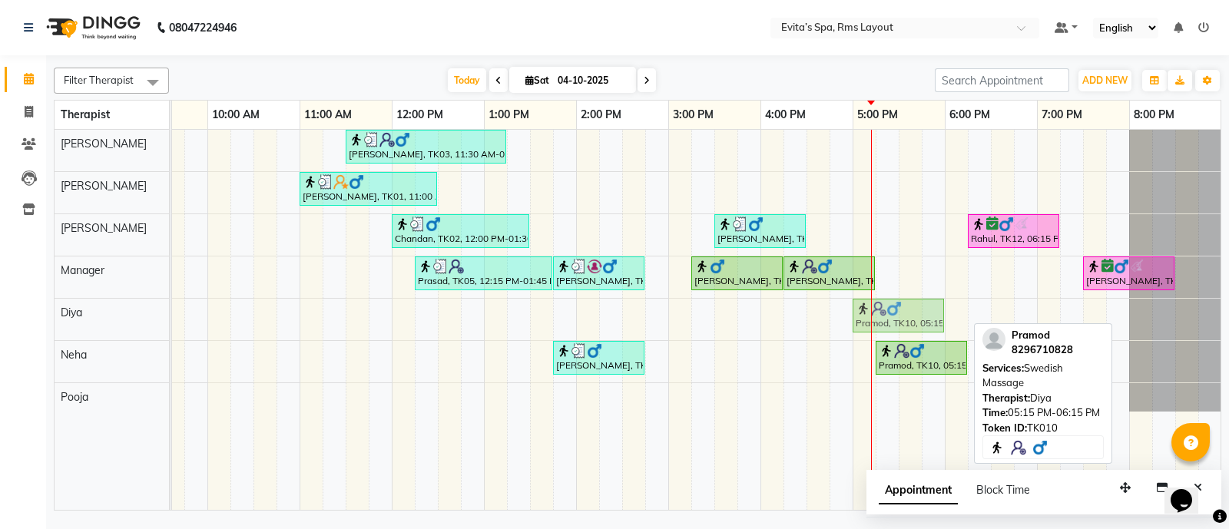
drag, startPoint x: 937, startPoint y: 306, endPoint x: 916, endPoint y: 306, distance: 20.7
click at [23, 306] on div "Pramod, TK10, 05:15 PM-06:15 PM, Swedish Massage Pramod, TK10, 05:15 PM-06:15 P…" at bounding box center [23, 319] width 0 height 41
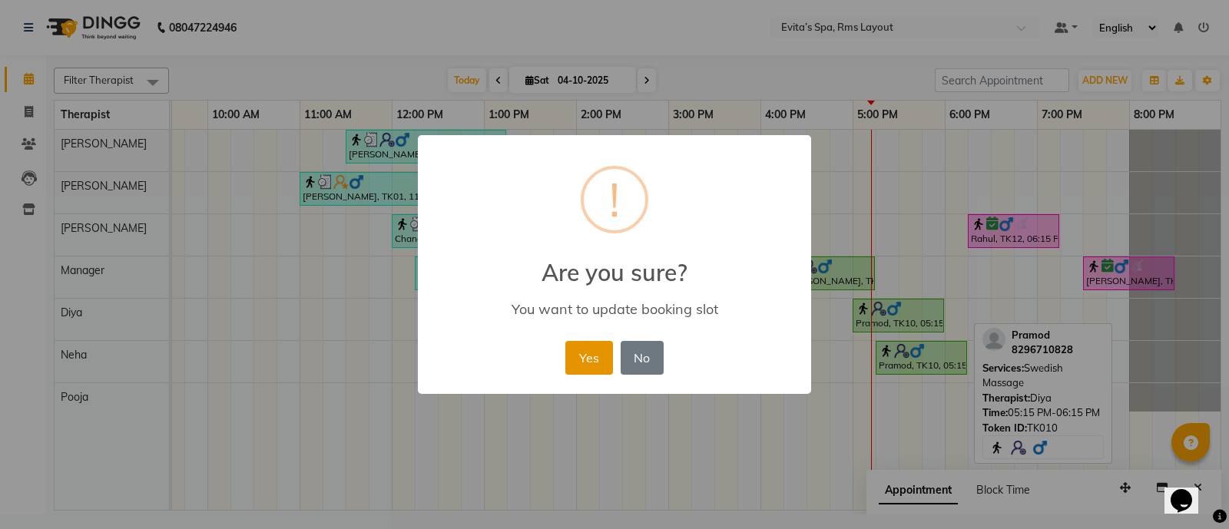
click at [607, 351] on button "Yes" at bounding box center [588, 358] width 47 height 34
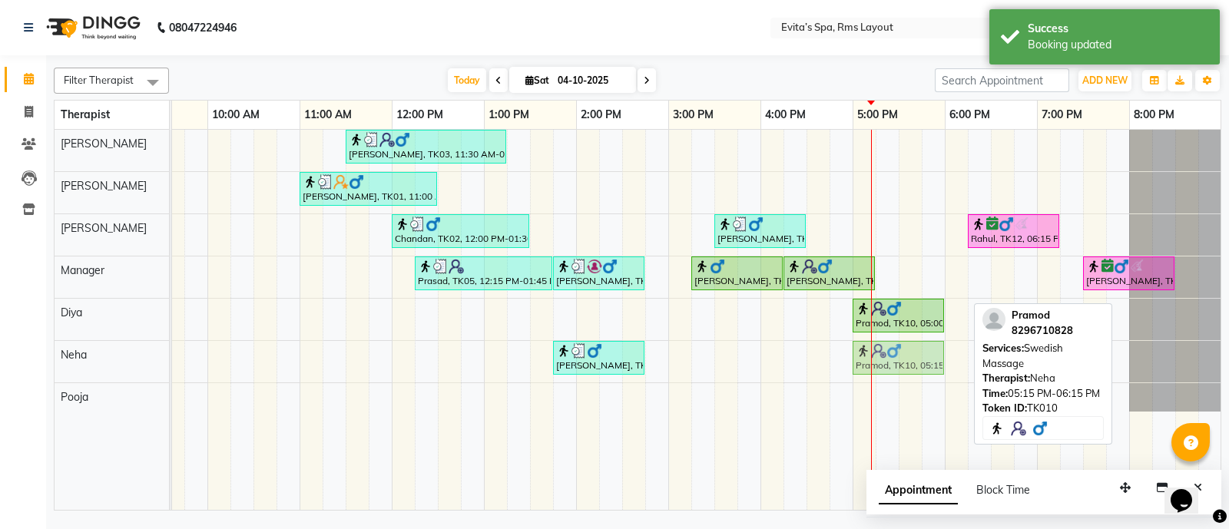
drag, startPoint x: 899, startPoint y: 359, endPoint x: 876, endPoint y: 359, distance: 22.3
click at [23, 359] on div "[PERSON_NAME], TK07, 01:45 PM-02:45 PM, Swedish Massage Pramod, TK10, 05:15 PM-…" at bounding box center [23, 361] width 0 height 41
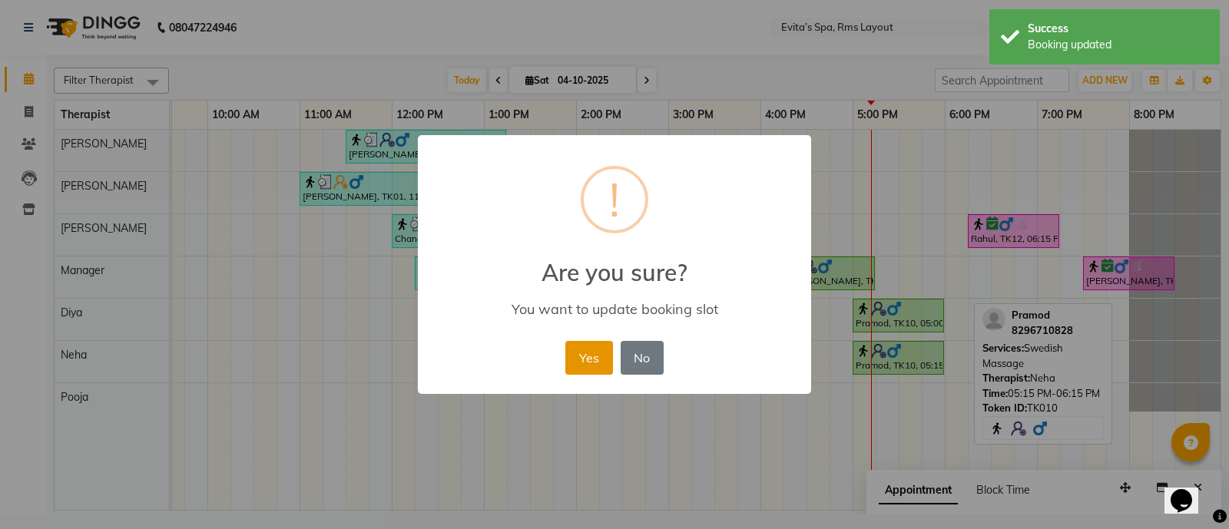
click at [594, 366] on button "Yes" at bounding box center [588, 358] width 47 height 34
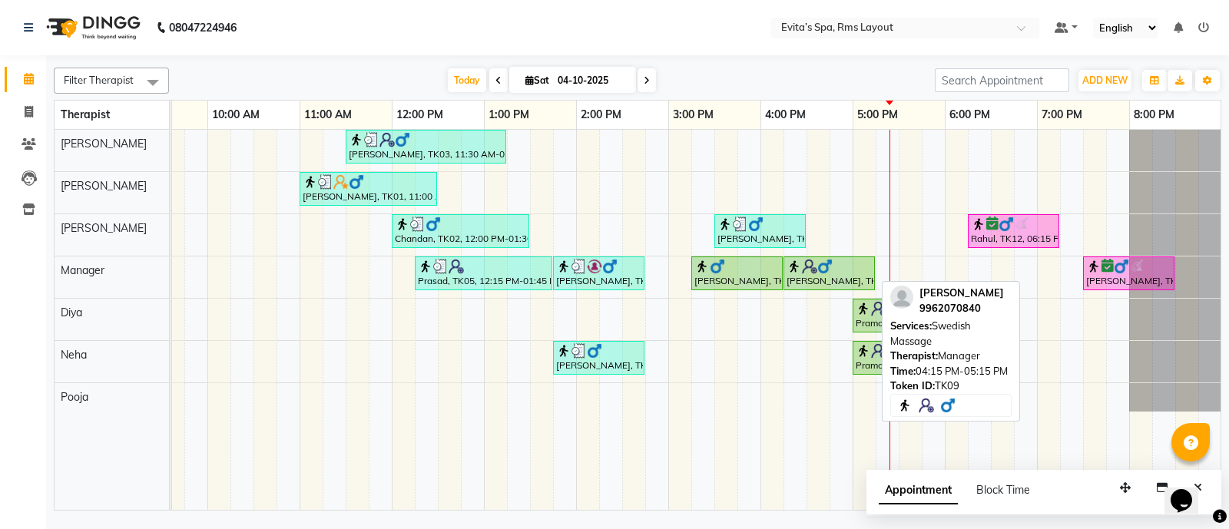
click at [837, 273] on div "[PERSON_NAME], TK09, 04:15 PM-05:15 PM, Swedish Massage" at bounding box center [829, 273] width 88 height 29
click at [809, 280] on div "[PERSON_NAME], TK09, 04:15 PM-05:15 PM, Swedish Massage" at bounding box center [829, 273] width 88 height 29
select select "1"
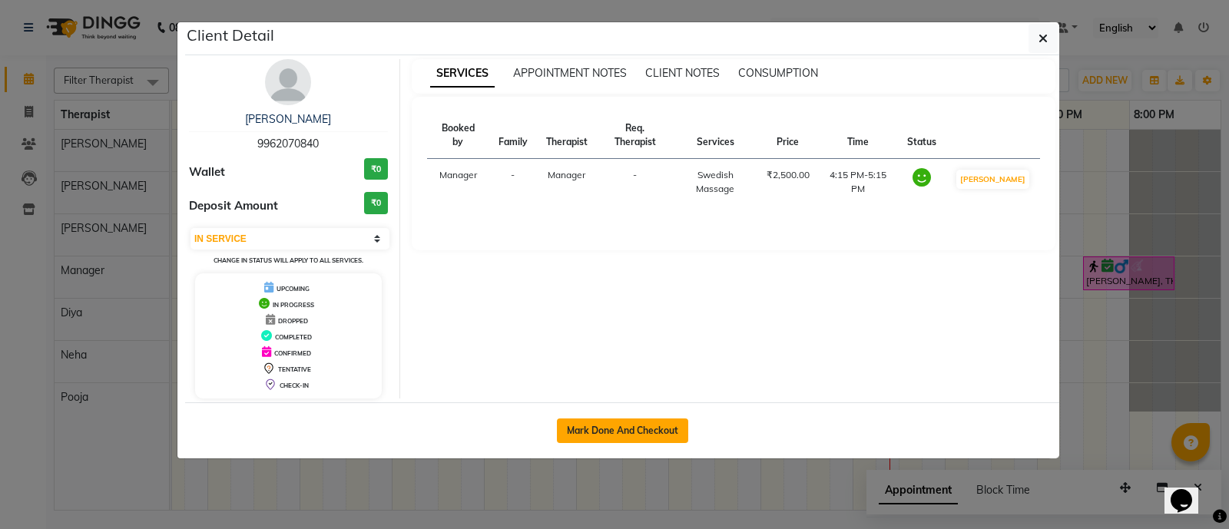
click at [629, 431] on button "Mark Done And Checkout" at bounding box center [622, 431] width 131 height 25
select select "service"
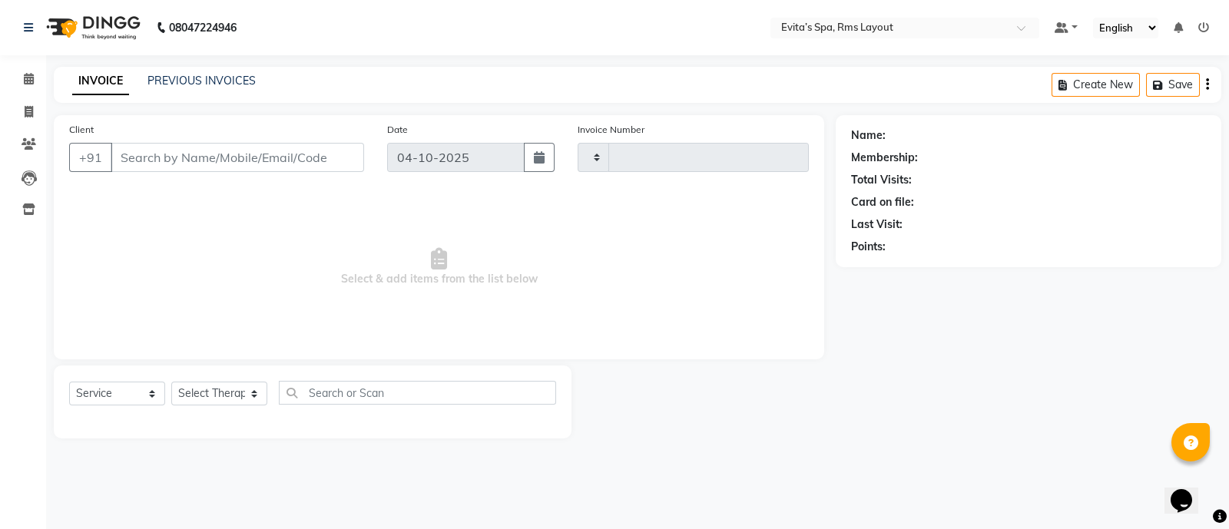
type input "1967"
select select "7850"
type input "99******40"
select select "71560"
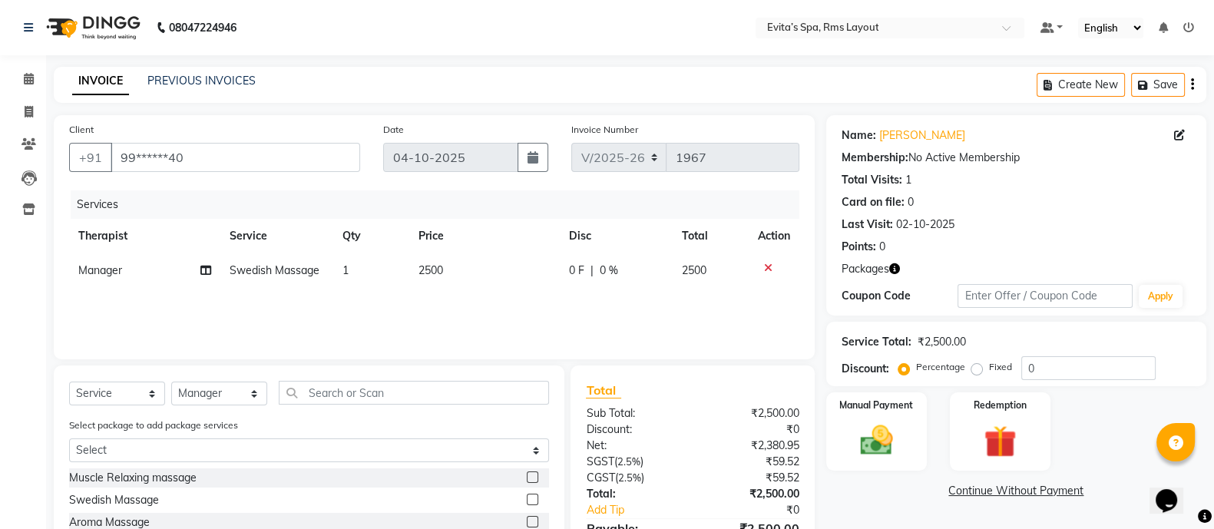
click at [349, 267] on span "1" at bounding box center [346, 270] width 6 height 14
select select "71560"
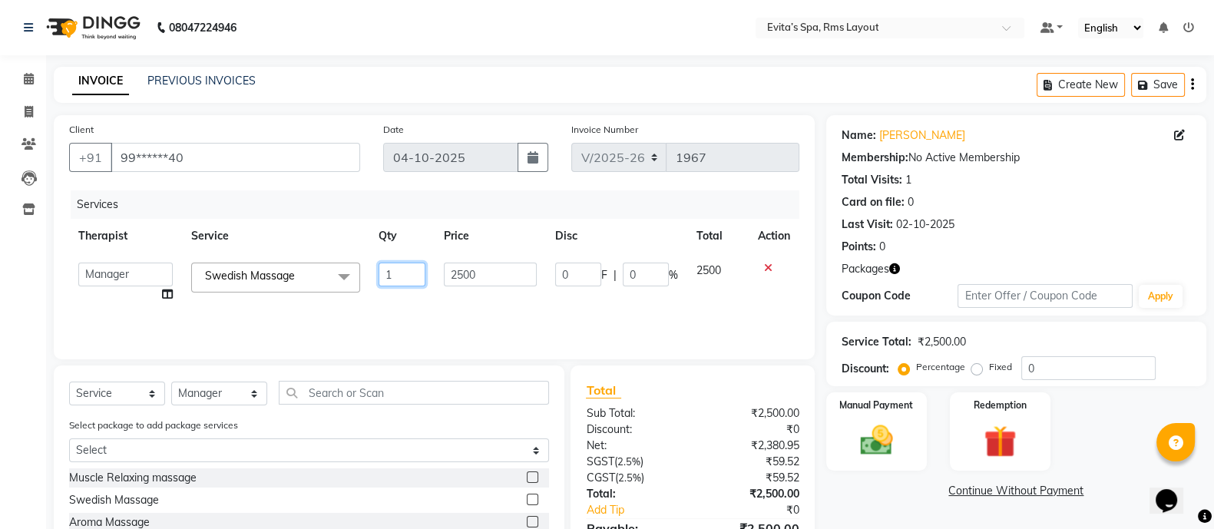
drag, startPoint x: 403, startPoint y: 274, endPoint x: 357, endPoint y: 272, distance: 46.1
click at [357, 272] on tr "[PERSON_NAME] Manager [PERSON_NAME] [PERSON_NAME] Swedish Massage x Muscle Rela…" at bounding box center [434, 282] width 730 height 58
type input "2"
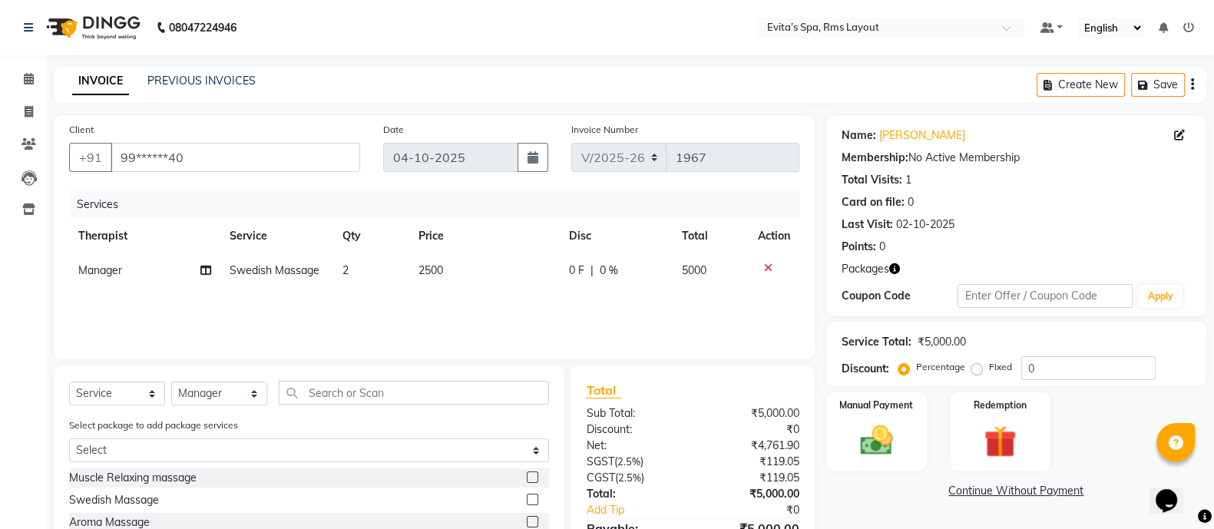
click at [377, 306] on div "Services Therapist Service Qty Price Disc Total Action Manager Swedish Massage …" at bounding box center [434, 267] width 730 height 154
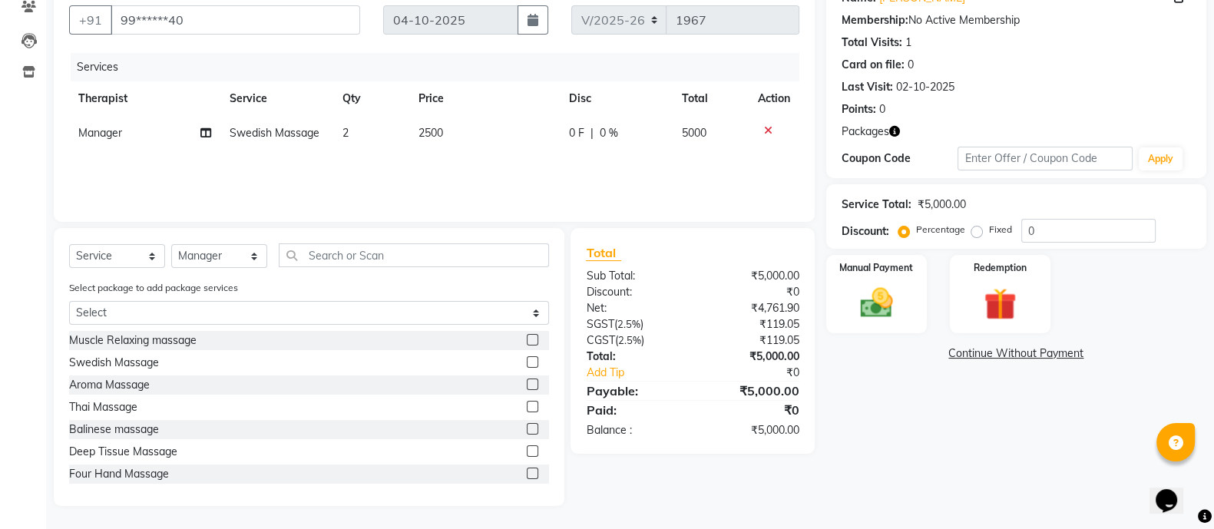
scroll to position [138, 0]
click at [1012, 312] on img at bounding box center [1000, 303] width 55 height 41
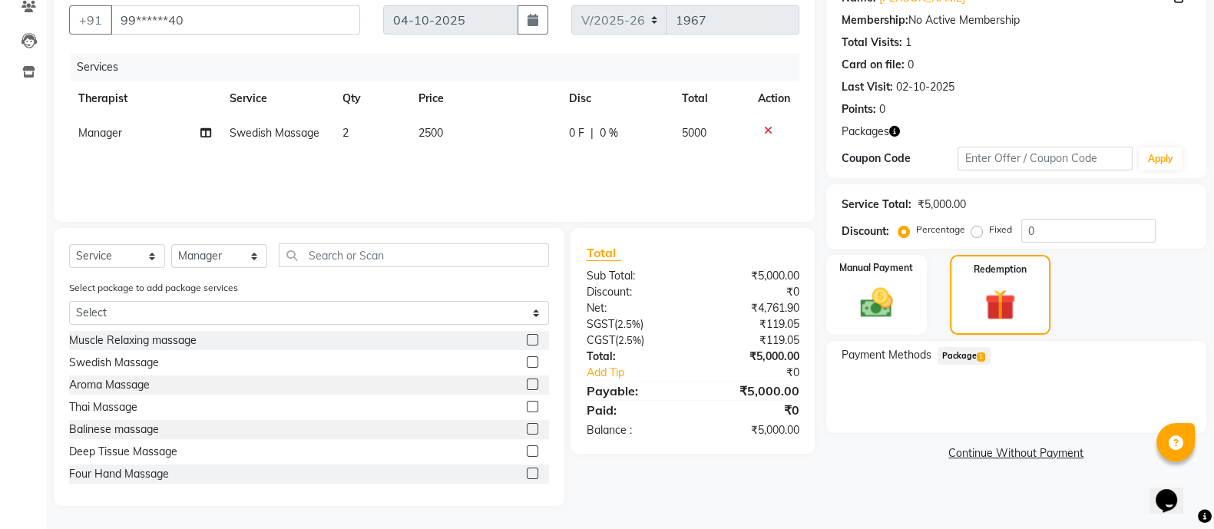
click at [968, 360] on span "Package 1" at bounding box center [964, 356] width 53 height 18
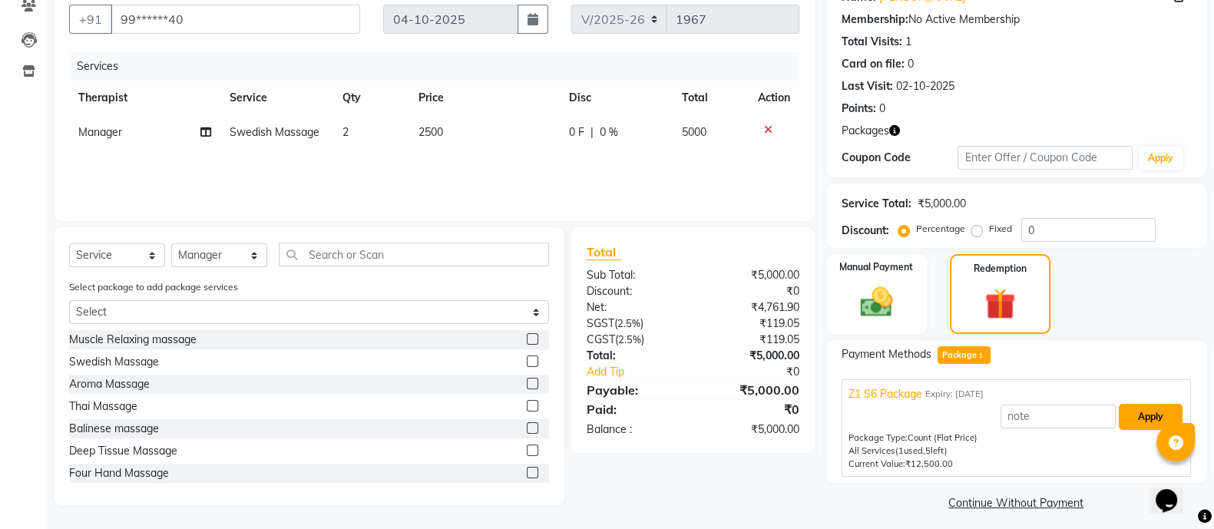
click at [1149, 420] on button "Apply" at bounding box center [1151, 417] width 64 height 26
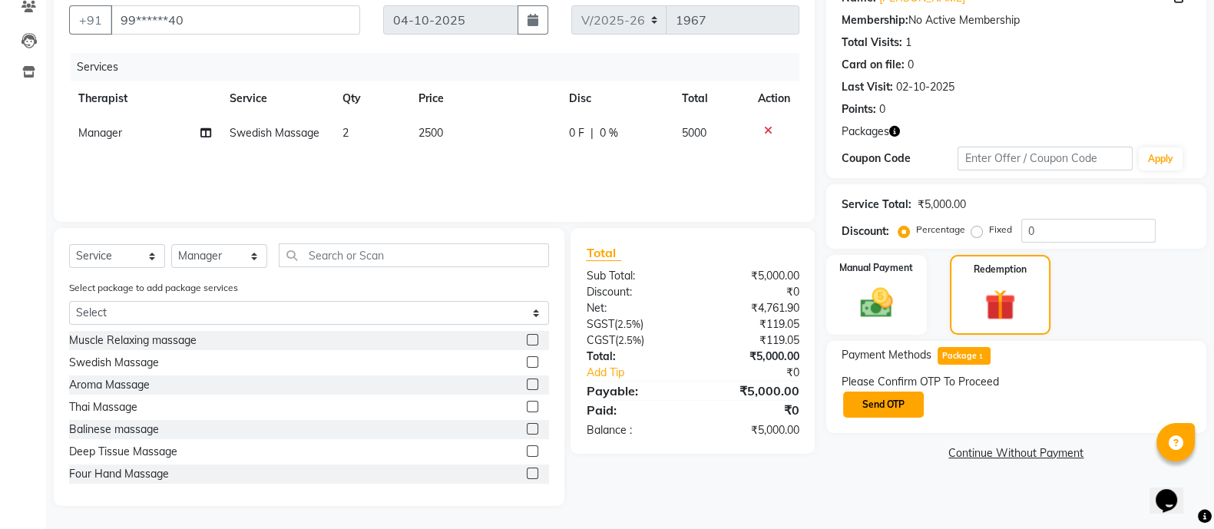
click at [895, 403] on button "Send OTP" at bounding box center [883, 405] width 81 height 26
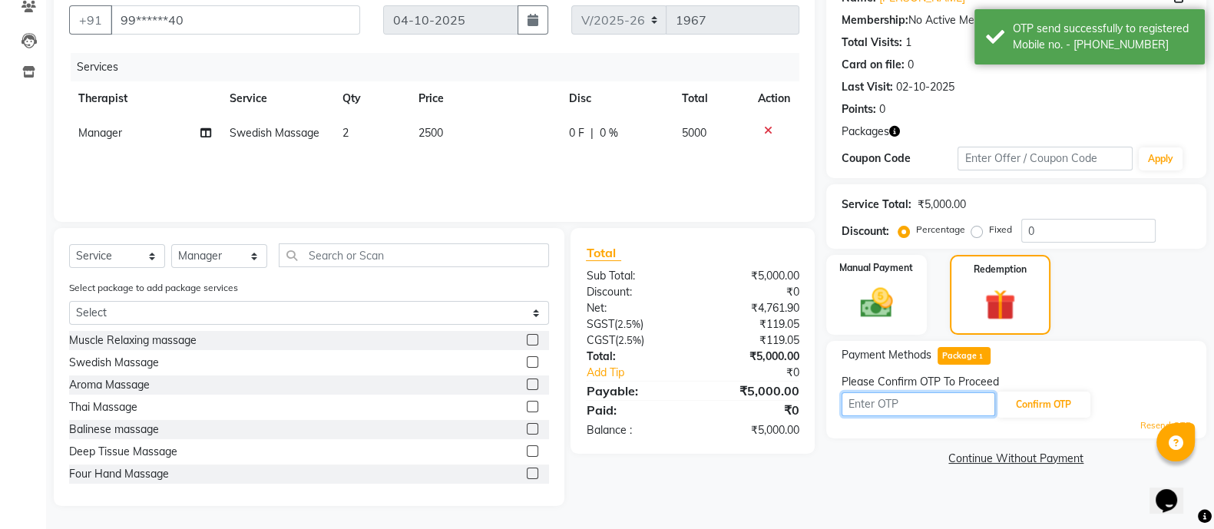
click at [910, 408] on input "text" at bounding box center [919, 404] width 154 height 24
type input "7204"
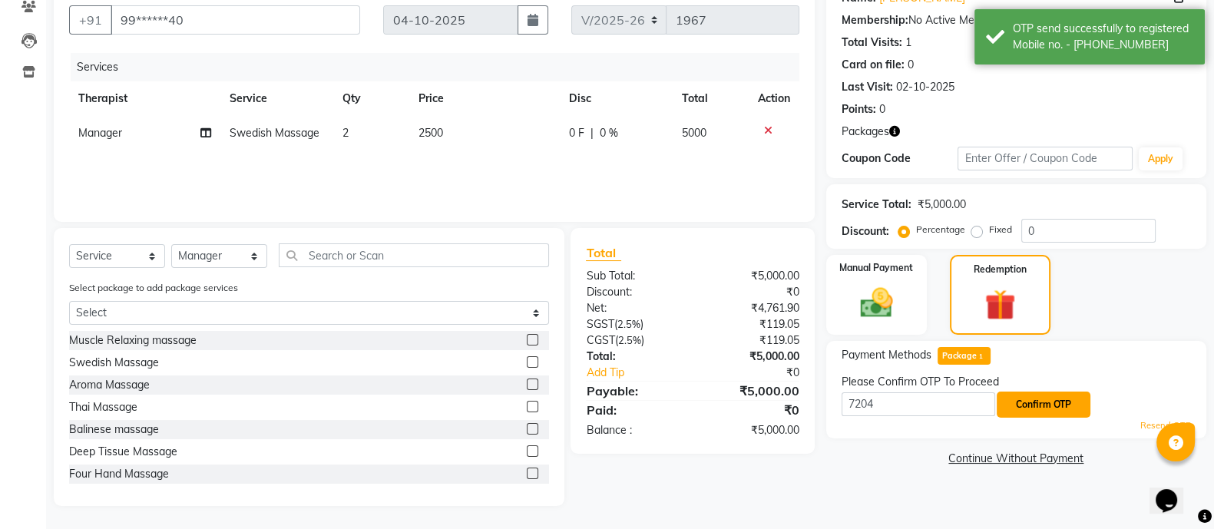
click at [1061, 398] on button "Confirm OTP" at bounding box center [1044, 405] width 94 height 26
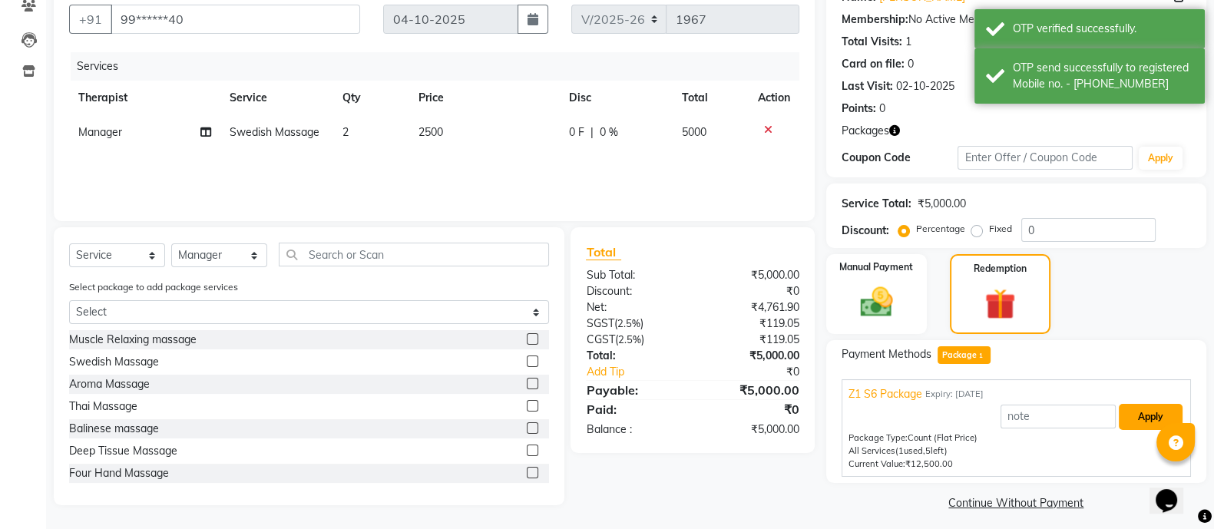
click at [1140, 414] on button "Apply" at bounding box center [1151, 417] width 64 height 26
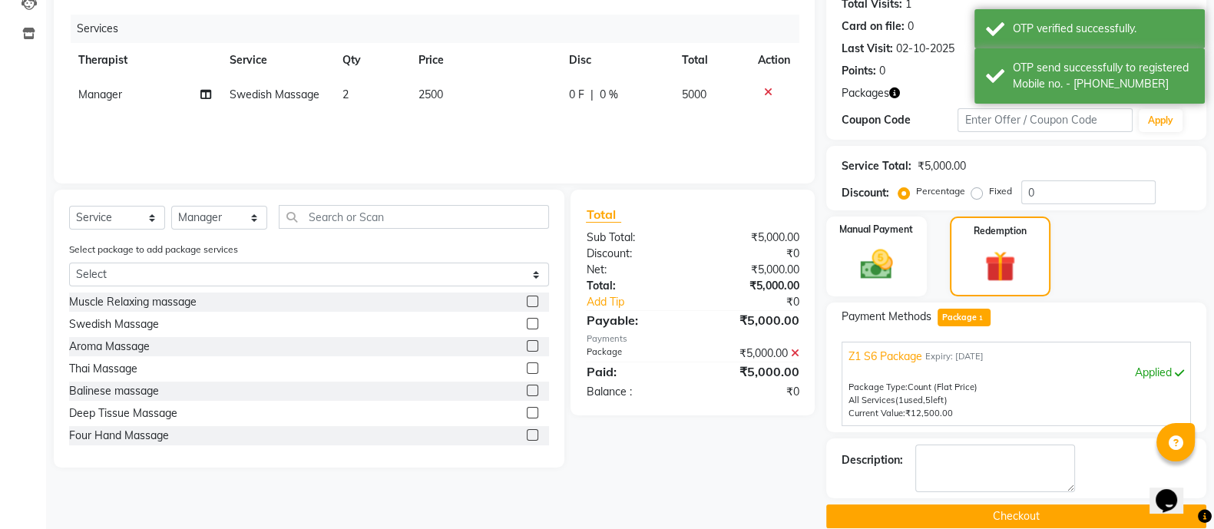
scroll to position [197, 0]
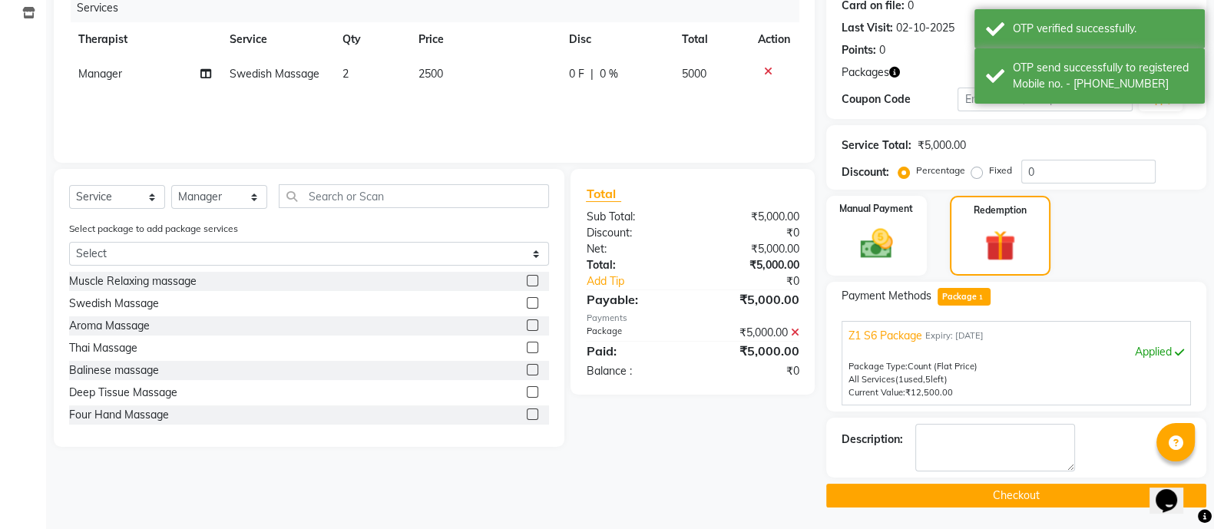
click at [991, 488] on button "Checkout" at bounding box center [1016, 496] width 380 height 24
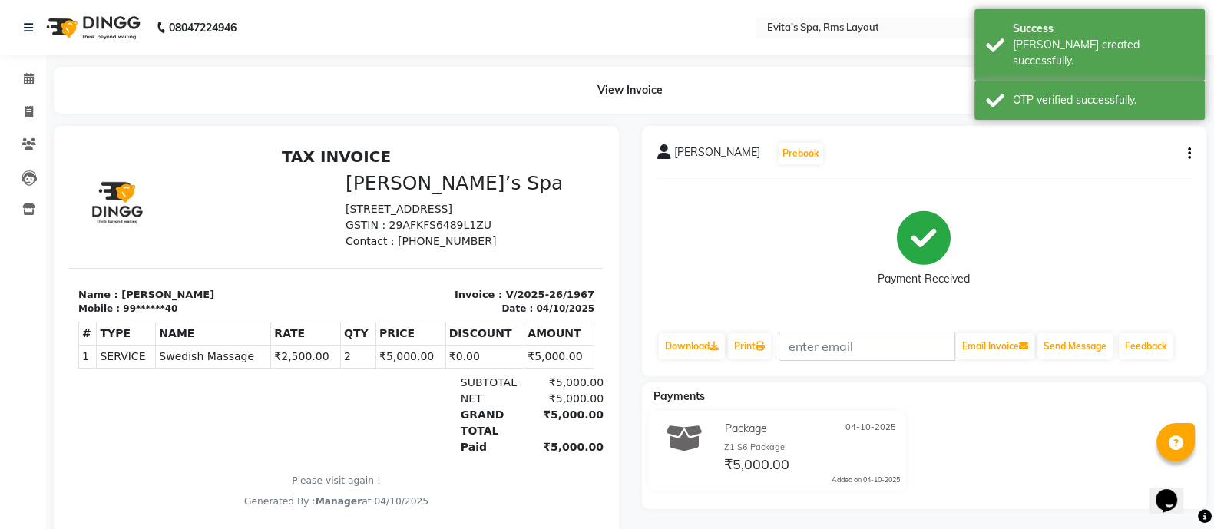
click at [108, 19] on img at bounding box center [91, 27] width 105 height 43
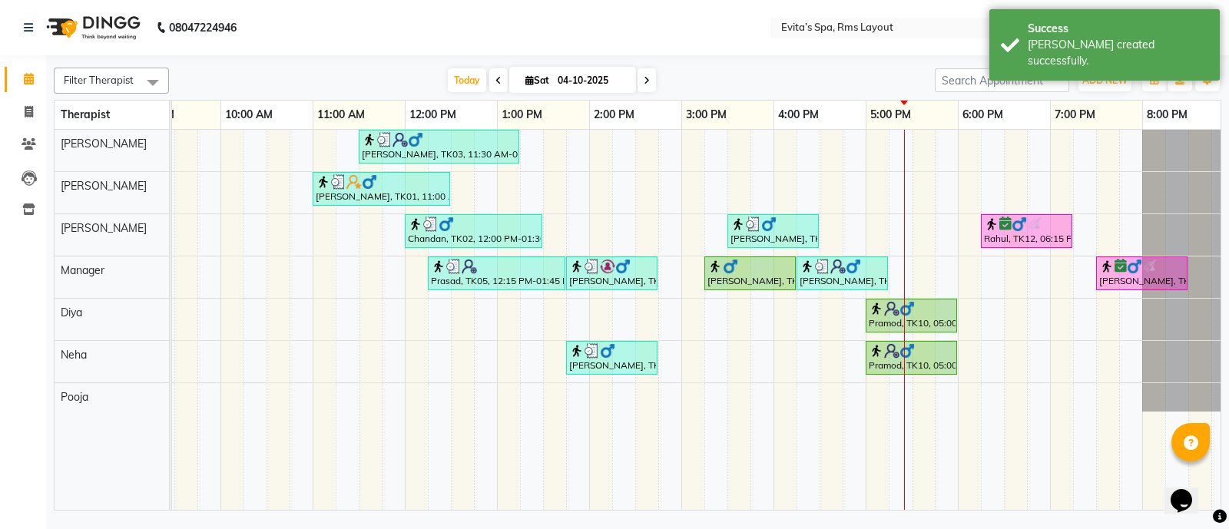
scroll to position [0, 149]
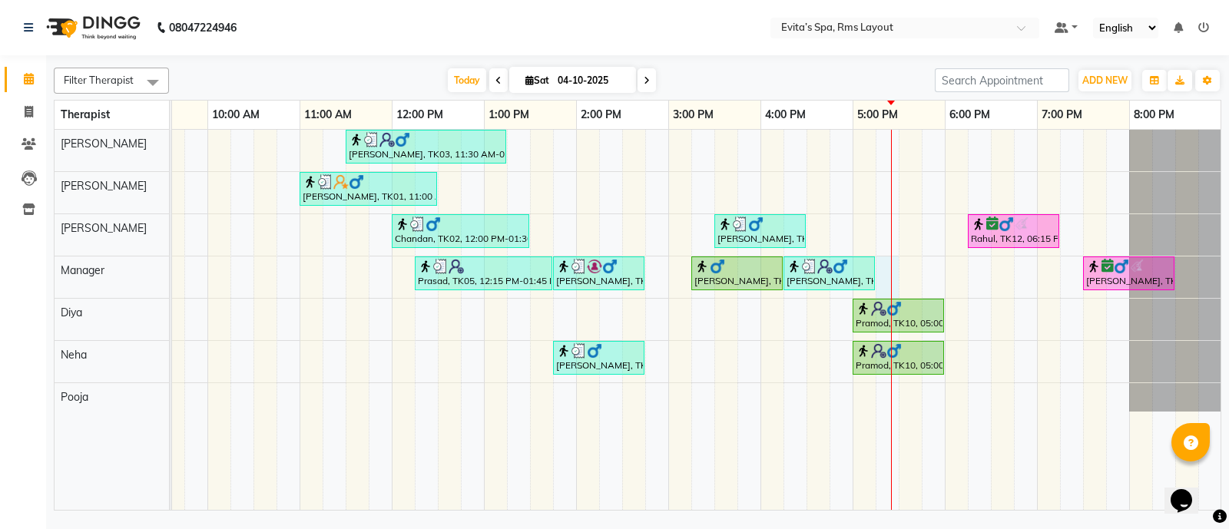
click at [887, 273] on div "[PERSON_NAME], TK03, 11:30 AM-01:15 PM, Deep Tissue Massage,Head Massage [PERSO…" at bounding box center [622, 320] width 1198 height 381
select select "71560"
select select "tentative"
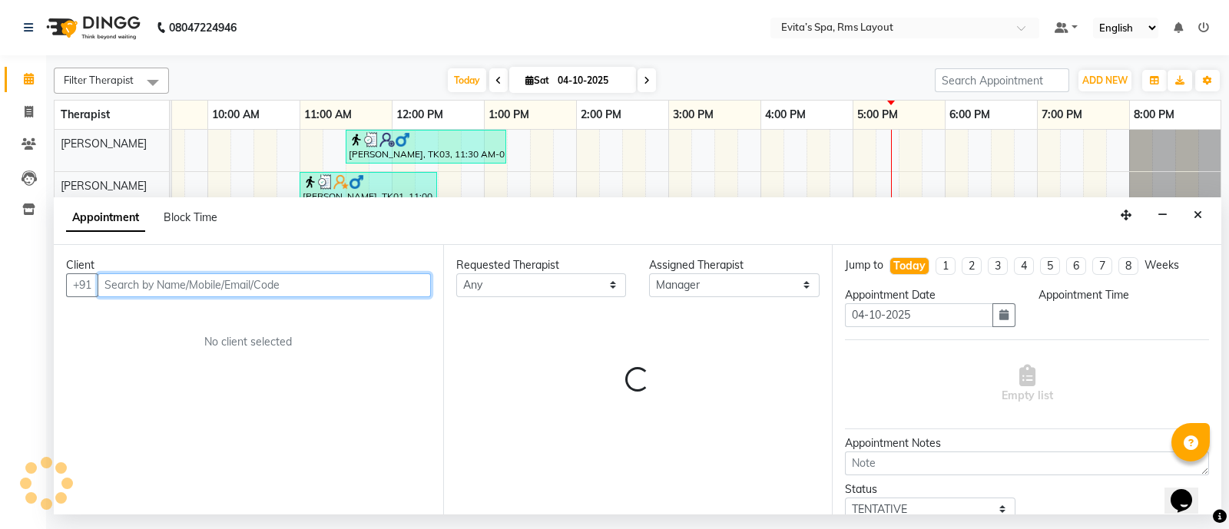
select select "1035"
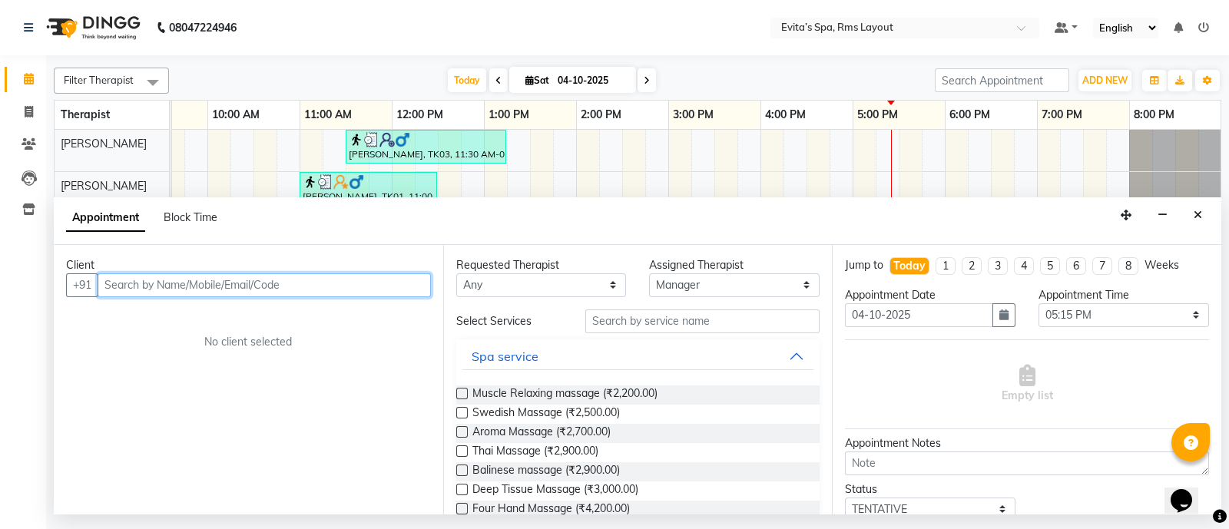
click at [338, 290] on input "text" at bounding box center [264, 285] width 333 height 24
type input "9448772187"
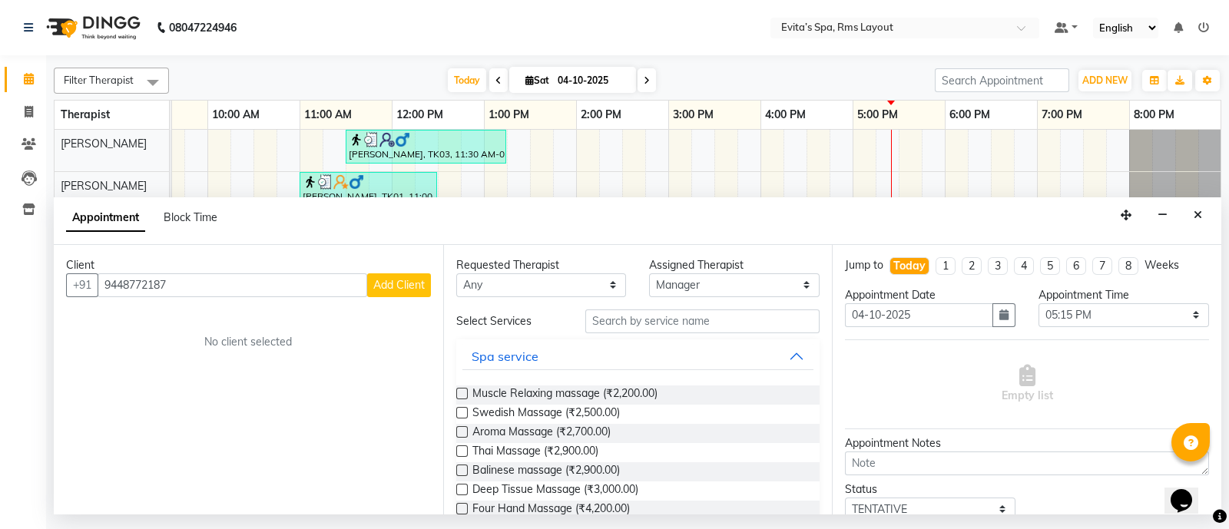
click at [413, 286] on span "Add Client" at bounding box center [398, 285] width 51 height 14
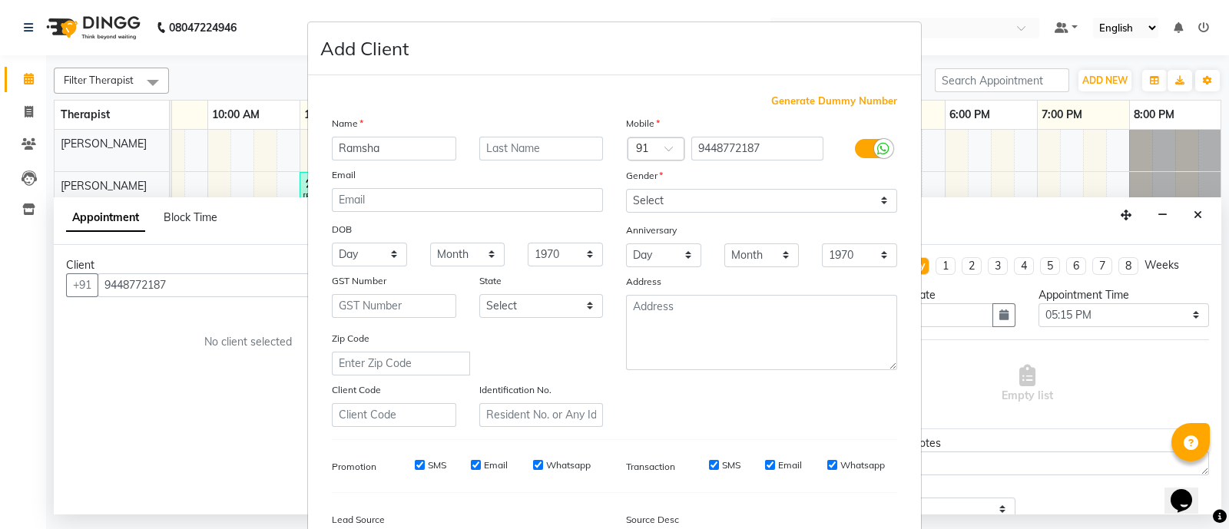
type input "Ramsha"
click at [630, 188] on div "Gender" at bounding box center [638, 178] width 49 height 22
click at [655, 200] on select "Select [DEMOGRAPHIC_DATA] [DEMOGRAPHIC_DATA] Other Prefer Not To Say" at bounding box center [761, 201] width 271 height 24
select select "[DEMOGRAPHIC_DATA]"
click at [626, 190] on select "Select [DEMOGRAPHIC_DATA] [DEMOGRAPHIC_DATA] Other Prefer Not To Say" at bounding box center [761, 201] width 271 height 24
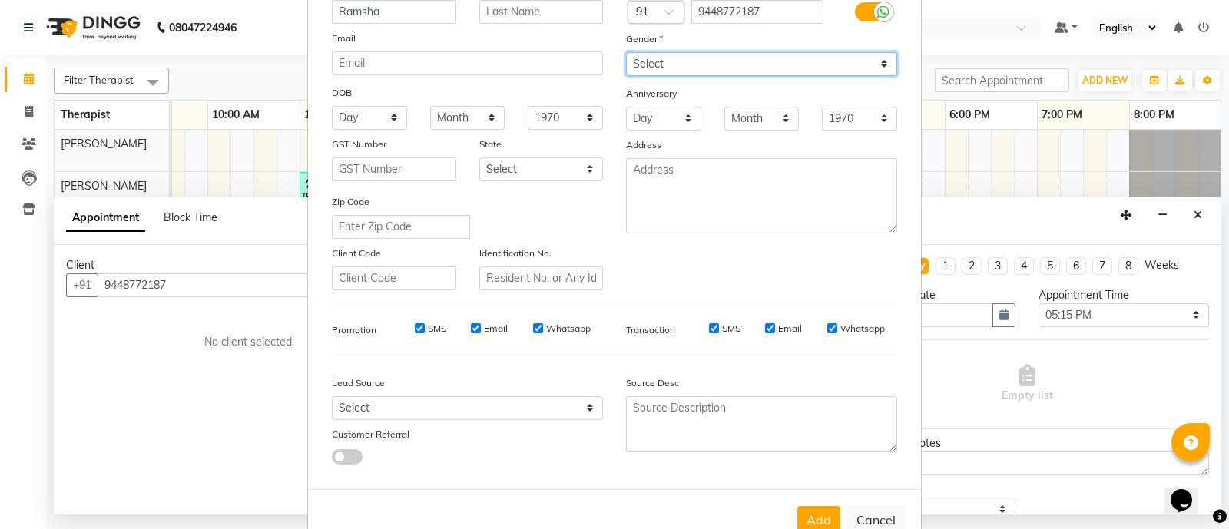
scroll to position [187, 0]
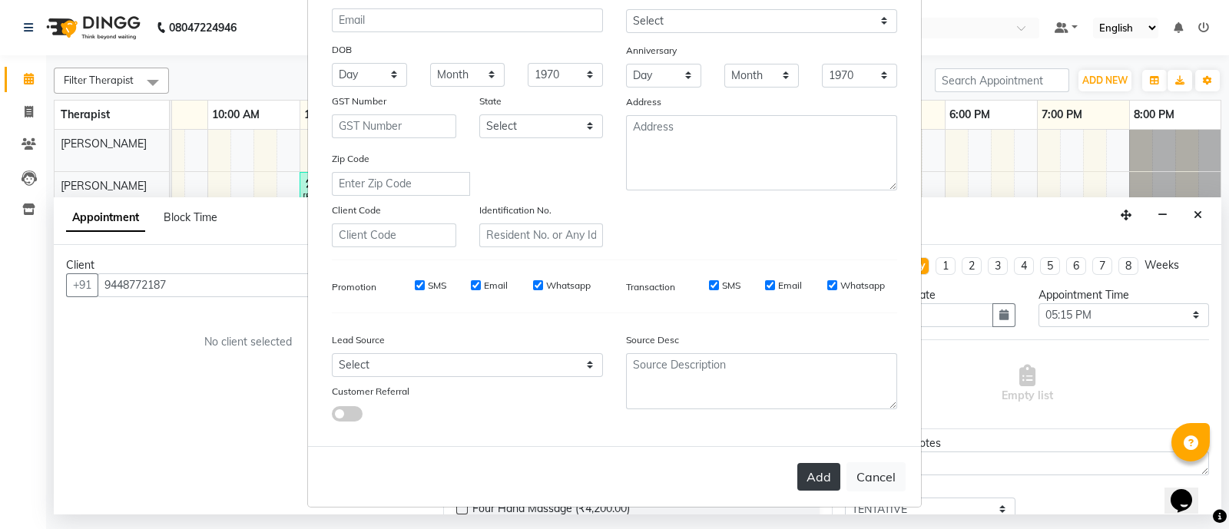
click at [797, 472] on button "Add" at bounding box center [818, 477] width 43 height 28
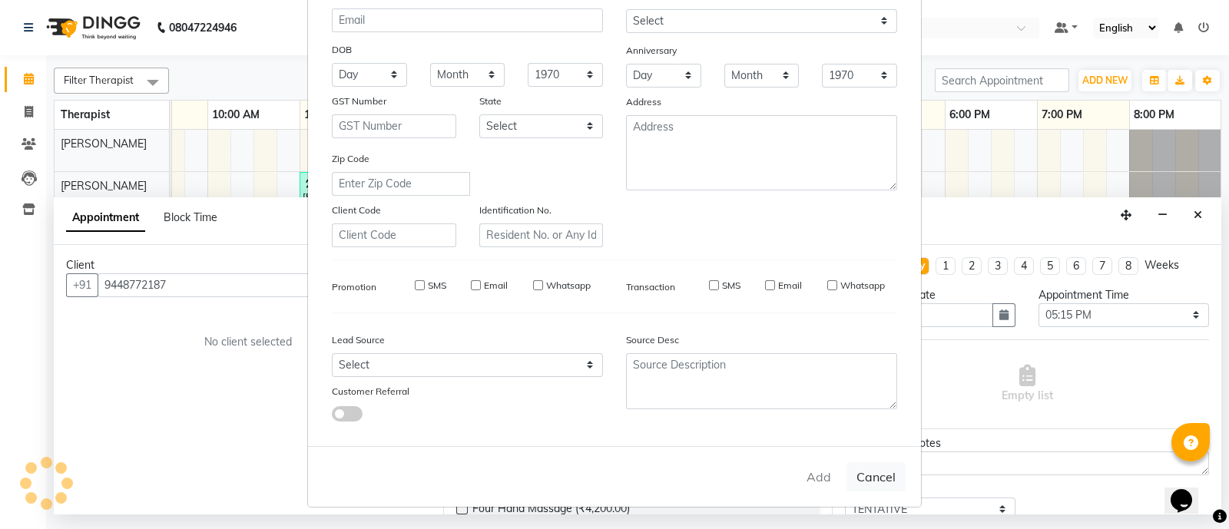
type input "94******87"
select select
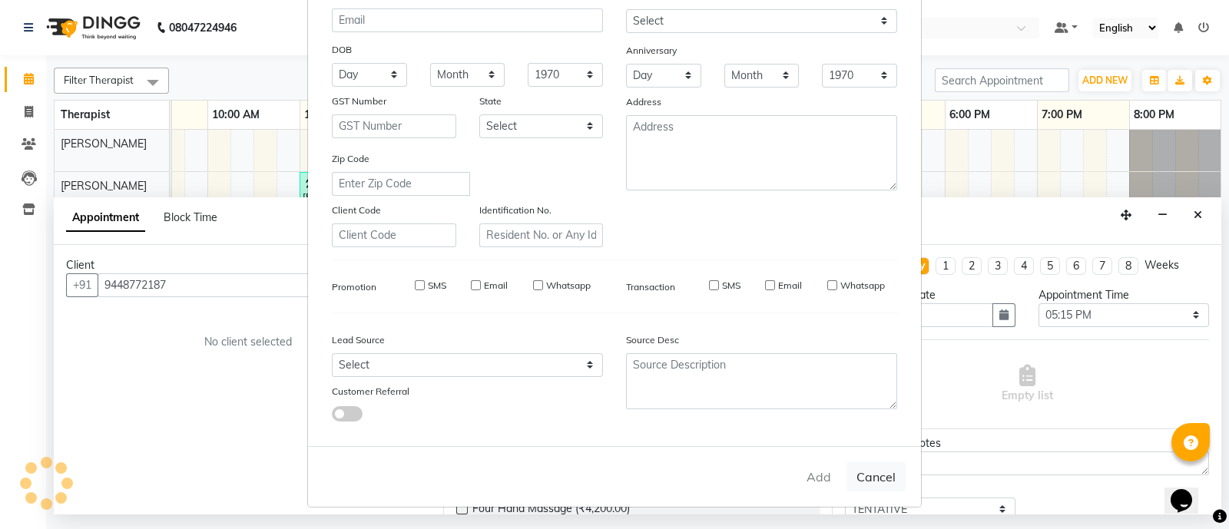
select select
checkbox input "false"
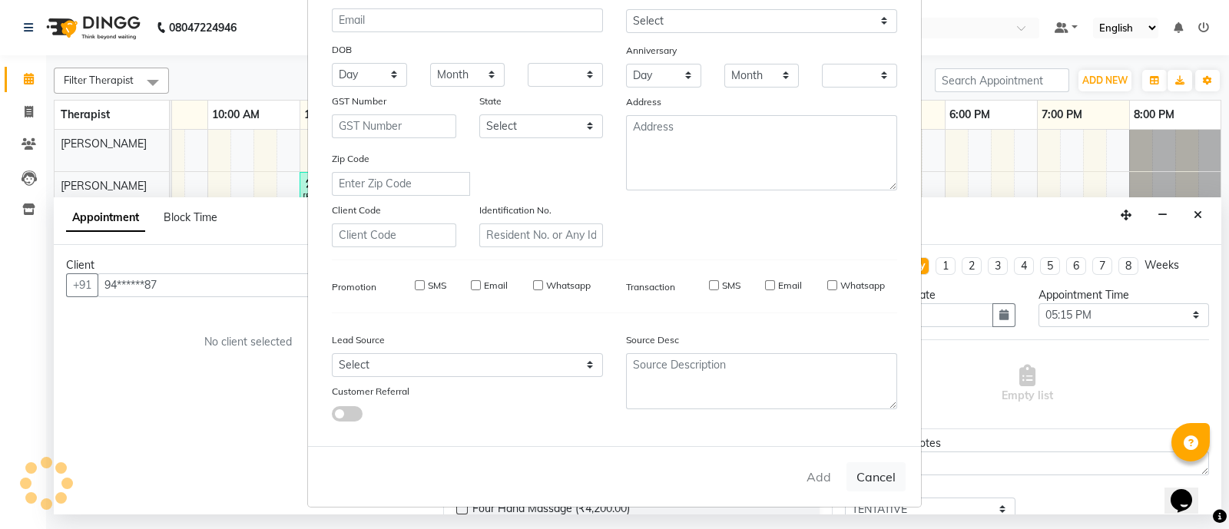
checkbox input "false"
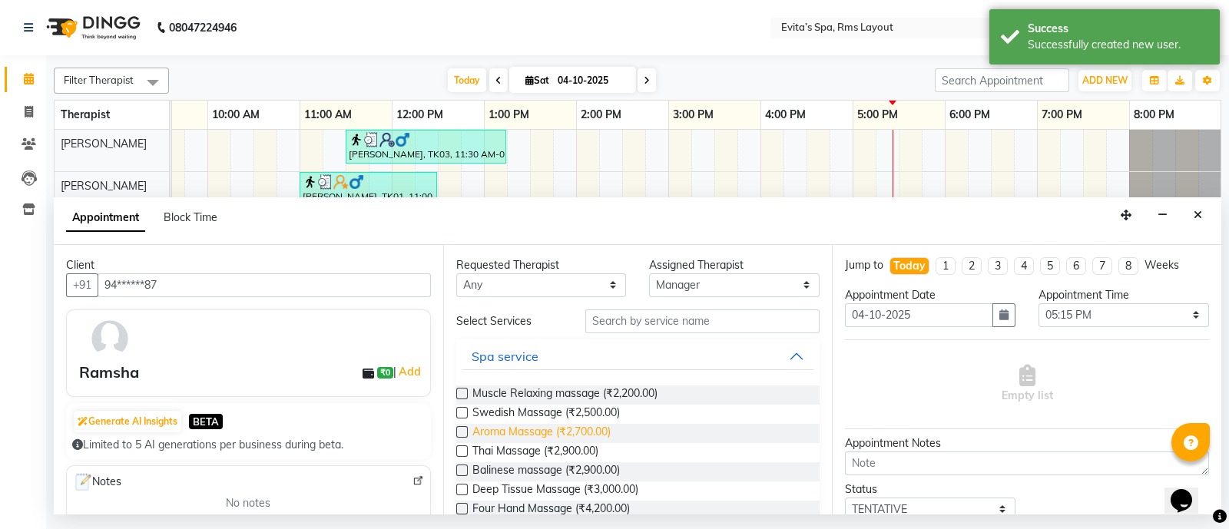
click at [574, 429] on span "Aroma Massage (₹2,700.00)" at bounding box center [541, 433] width 138 height 19
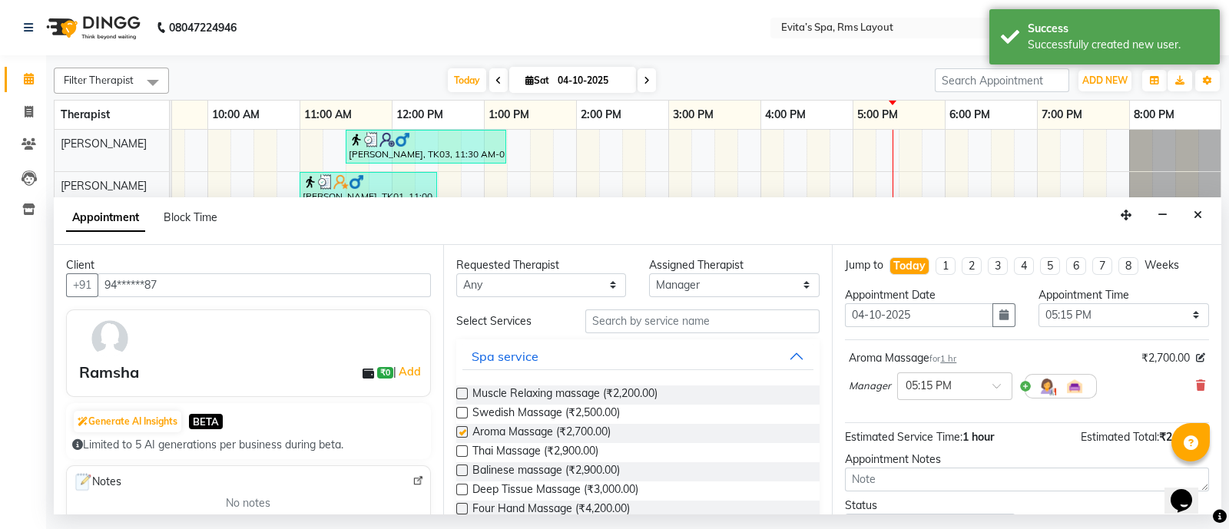
checkbox input "false"
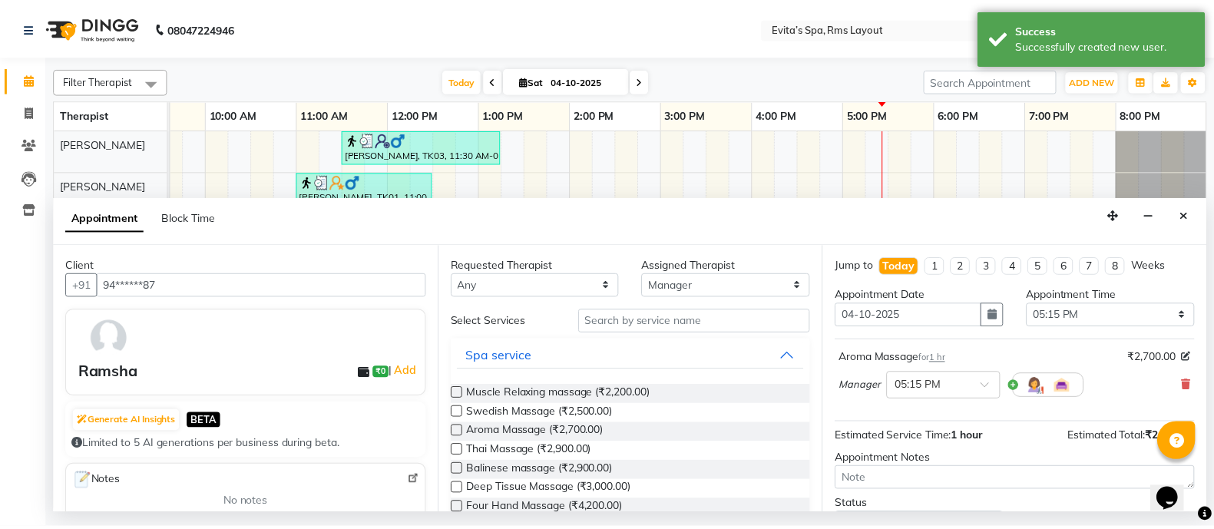
scroll to position [93, 0]
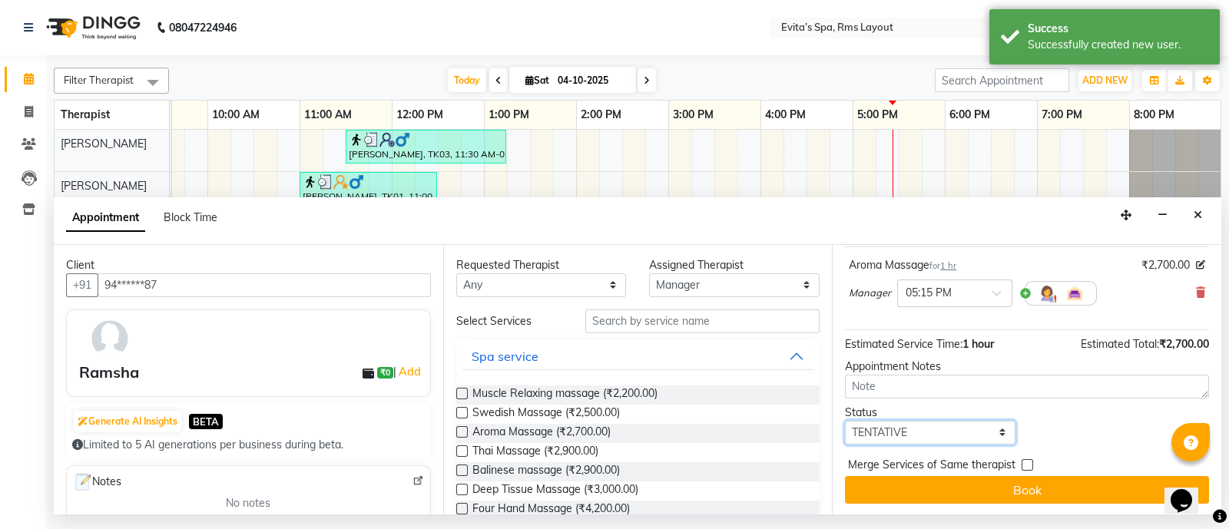
click at [906, 432] on select "Select TENTATIVE CONFIRM CHECK-IN UPCOMING" at bounding box center [930, 433] width 170 height 24
click at [845, 421] on select "Select TENTATIVE CONFIRM CHECK-IN UPCOMING" at bounding box center [930, 433] width 170 height 24
click at [931, 371] on div "Appointment Notes" at bounding box center [1027, 367] width 364 height 16
click at [929, 434] on select "Select TENTATIVE CONFIRM CHECK-IN UPCOMING" at bounding box center [930, 433] width 170 height 24
select select "confirm booking"
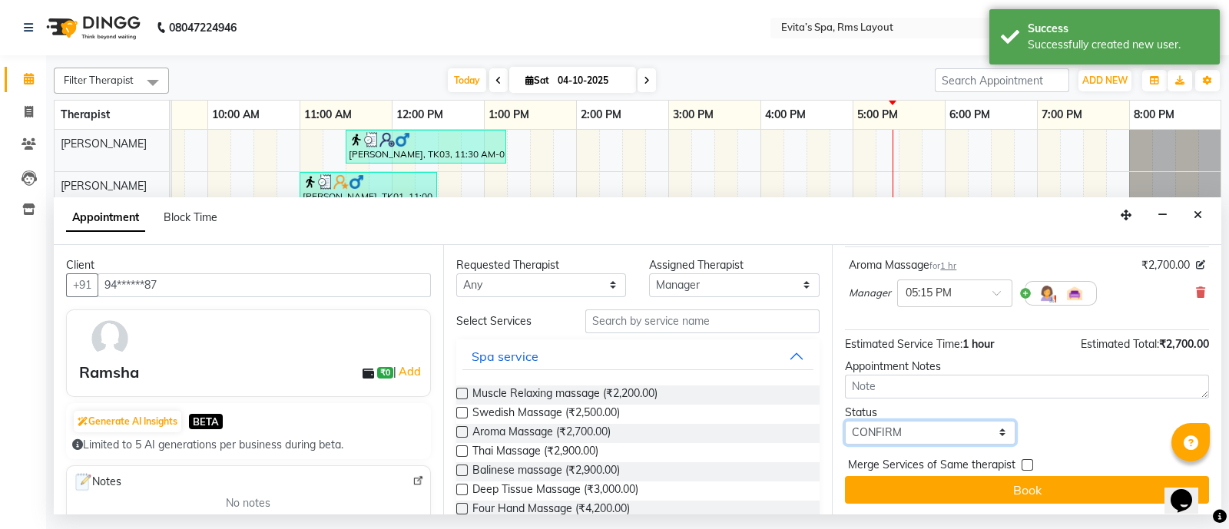
click at [845, 421] on select "Select TENTATIVE CONFIRM CHECK-IN UPCOMING" at bounding box center [930, 433] width 170 height 24
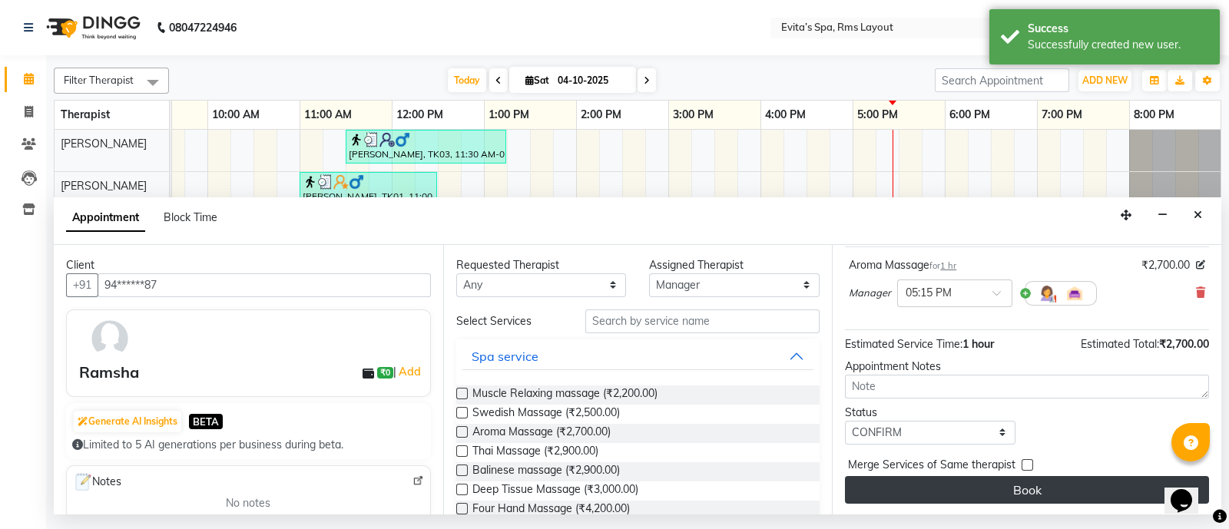
click at [995, 485] on button "Book" at bounding box center [1027, 490] width 364 height 28
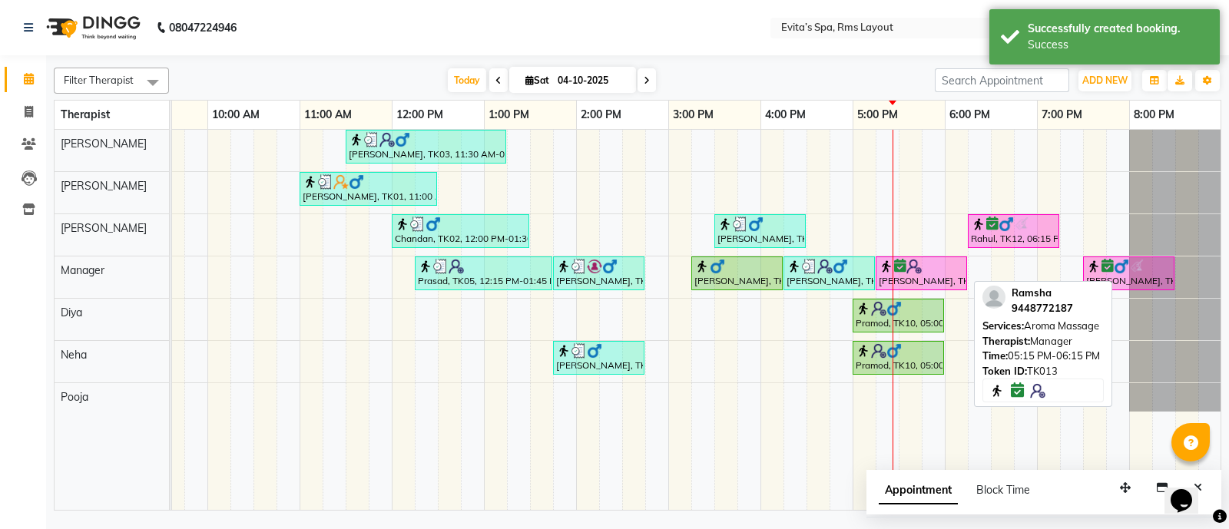
click at [914, 276] on div "[PERSON_NAME], TK13, 05:15 PM-06:15 PM, Aroma Massage" at bounding box center [921, 273] width 88 height 29
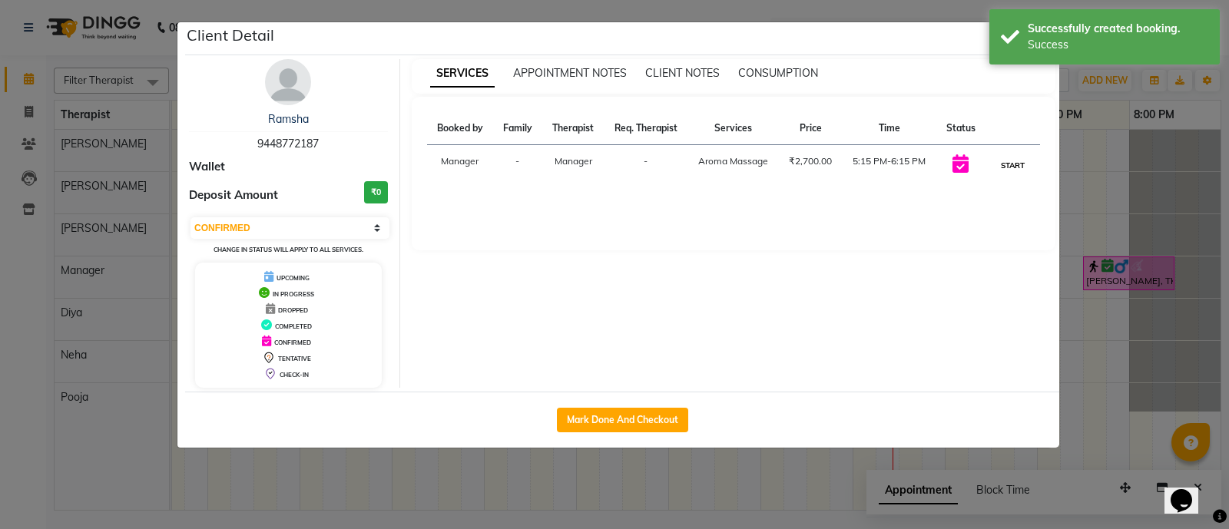
click at [1007, 167] on button "START" at bounding box center [1012, 165] width 31 height 19
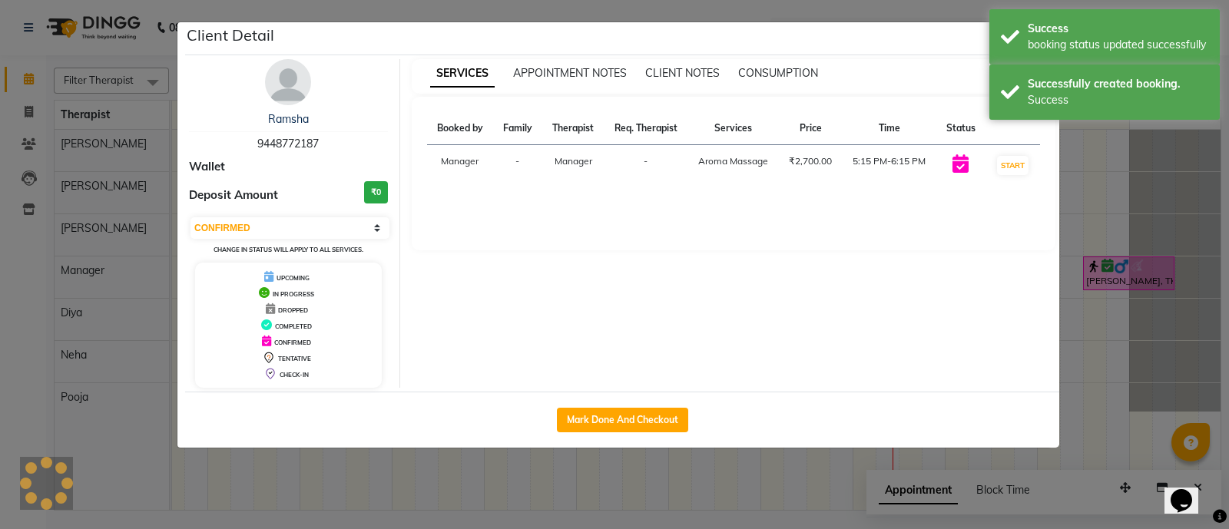
select select "1"
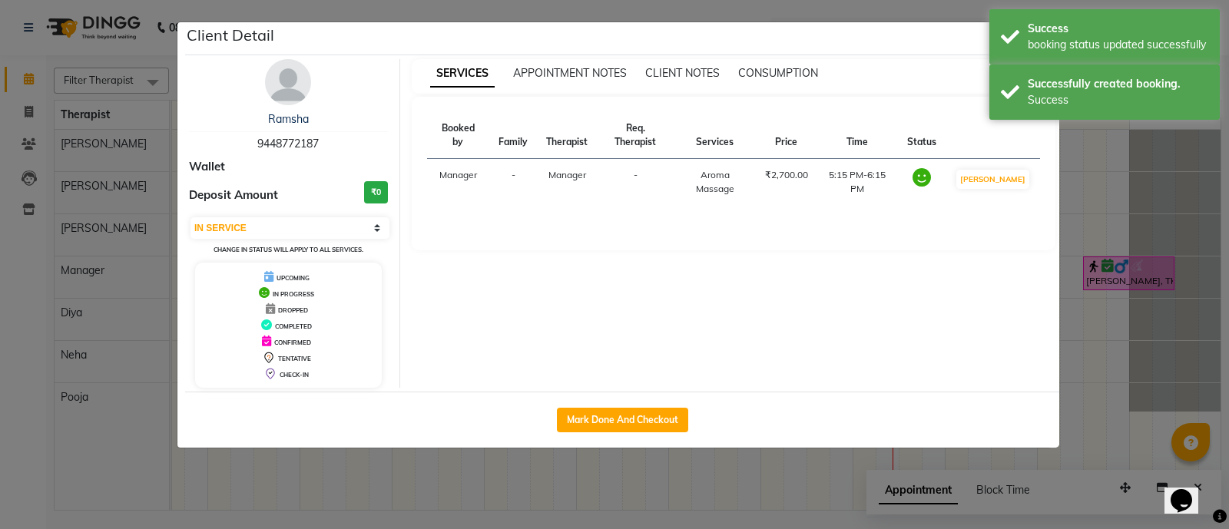
click at [940, 52] on div "Client Detail" at bounding box center [622, 38] width 874 height 33
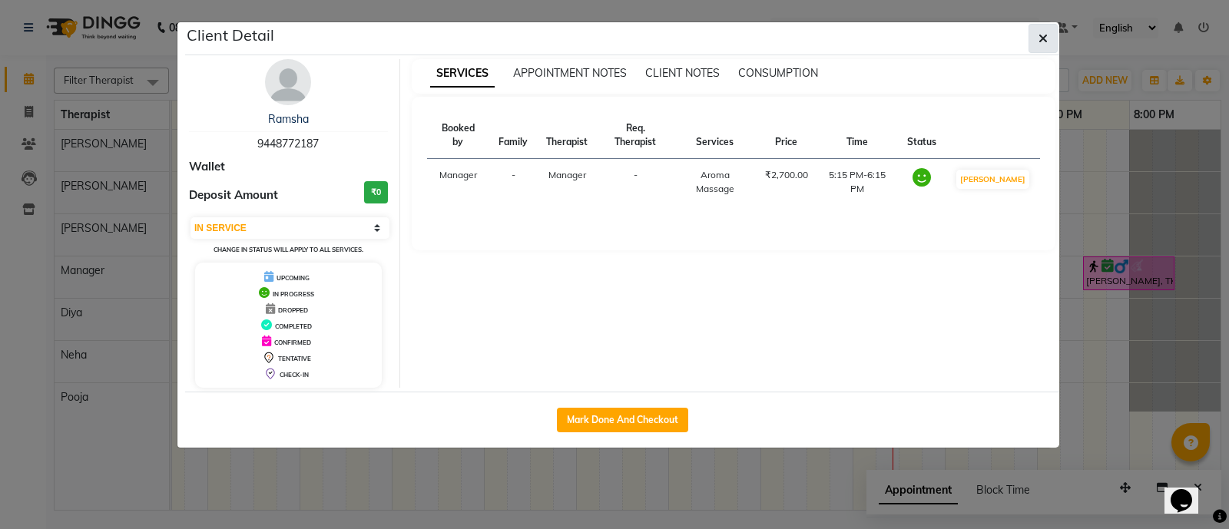
click at [1036, 38] on button "button" at bounding box center [1042, 38] width 29 height 29
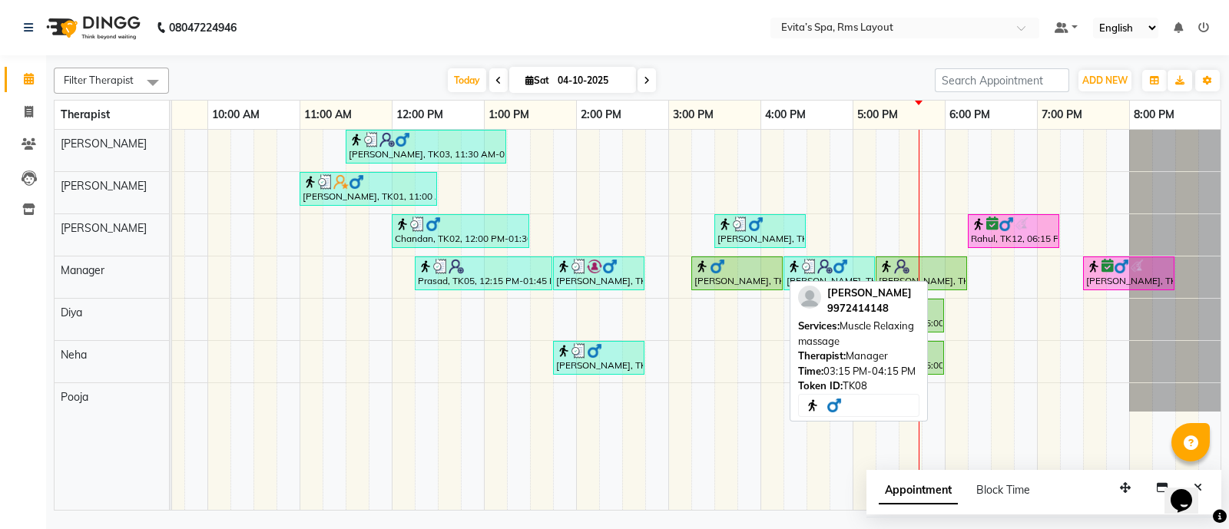
click at [737, 282] on div "[PERSON_NAME], TK08, 03:15 PM-04:15 PM, Muscle Relaxing massage" at bounding box center [737, 273] width 88 height 29
select select "1"
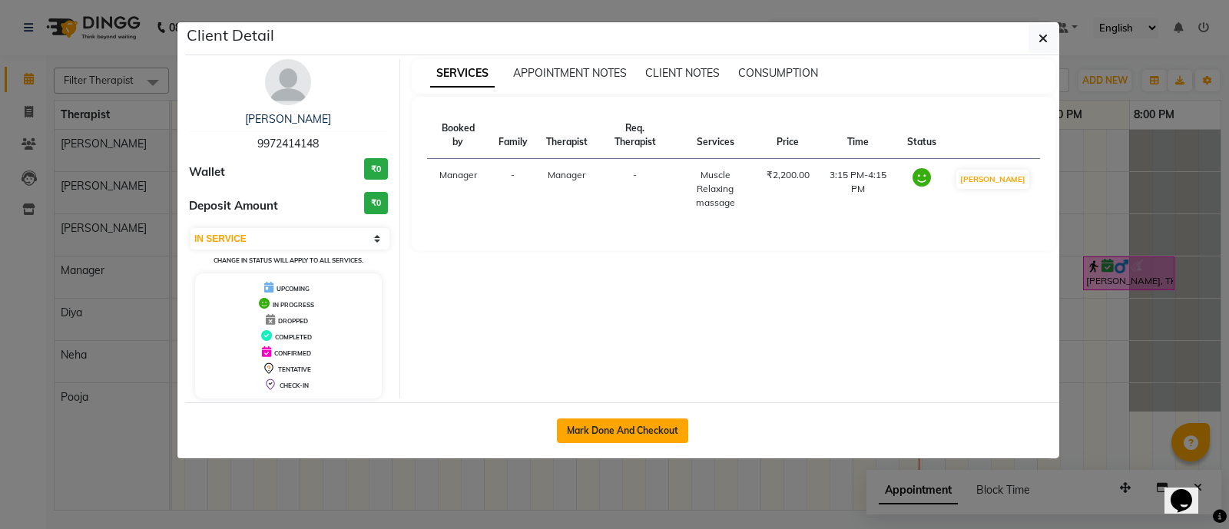
click at [653, 431] on button "Mark Done And Checkout" at bounding box center [622, 431] width 131 height 25
select select "service"
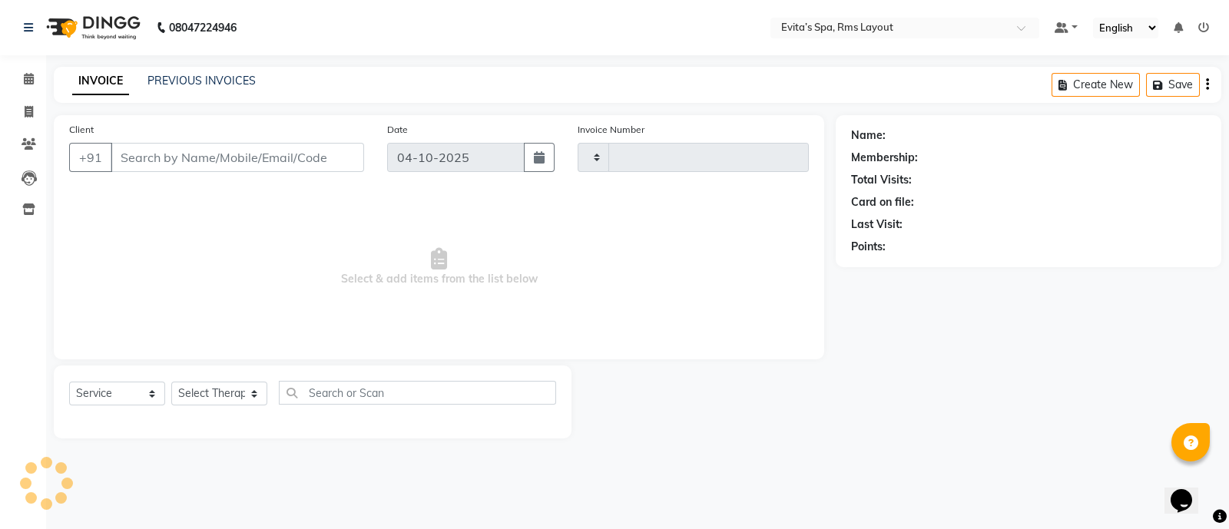
type input "1968"
select select "7850"
type input "99******48"
select select "71560"
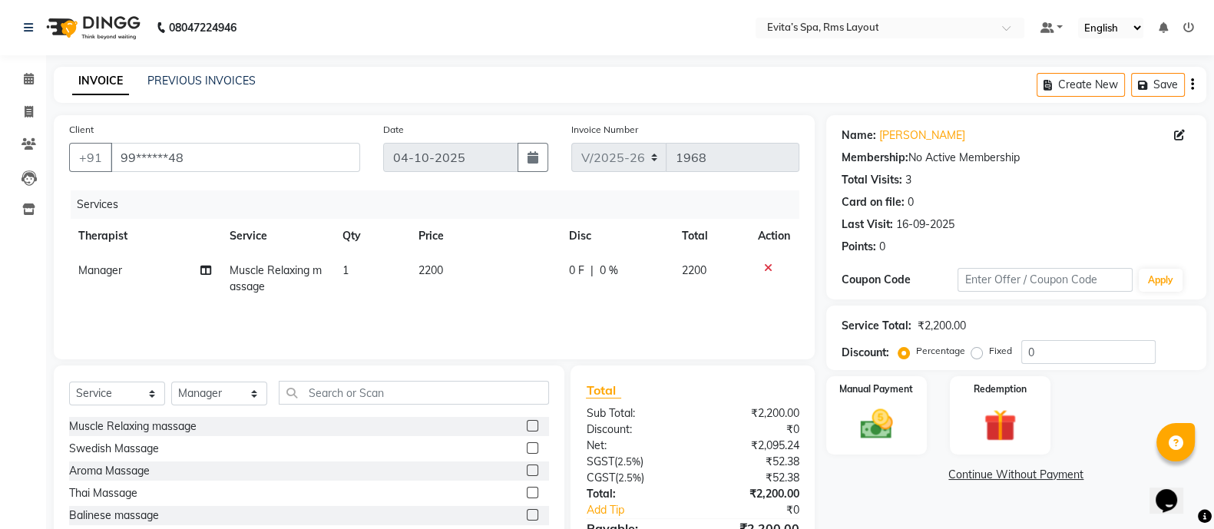
click at [292, 271] on span "Muscle Relaxing massage" at bounding box center [276, 278] width 92 height 30
select select "71560"
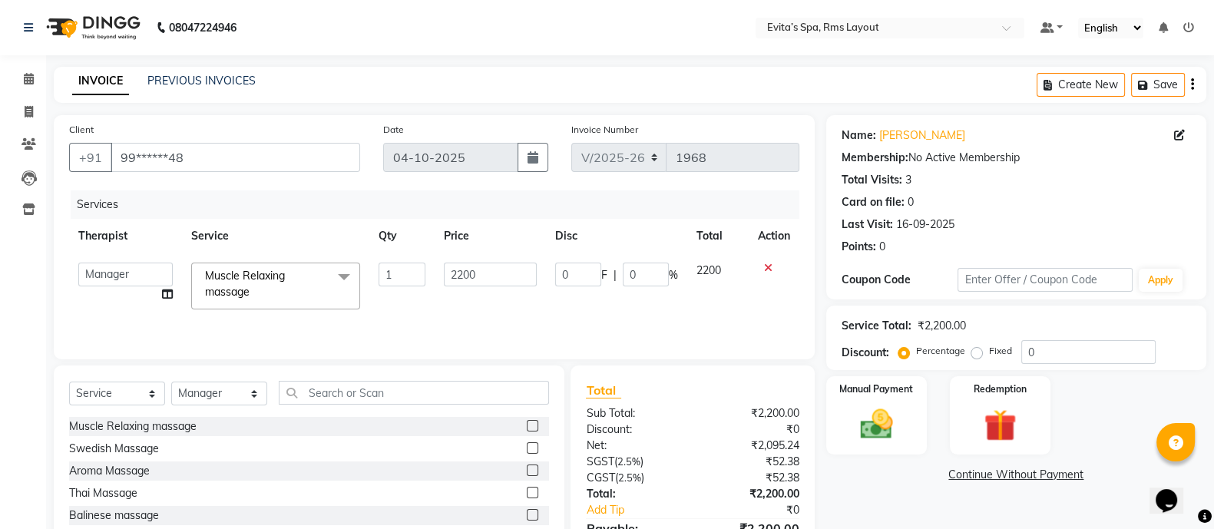
click at [292, 271] on span "Muscle Relaxing massage x" at bounding box center [268, 284] width 135 height 33
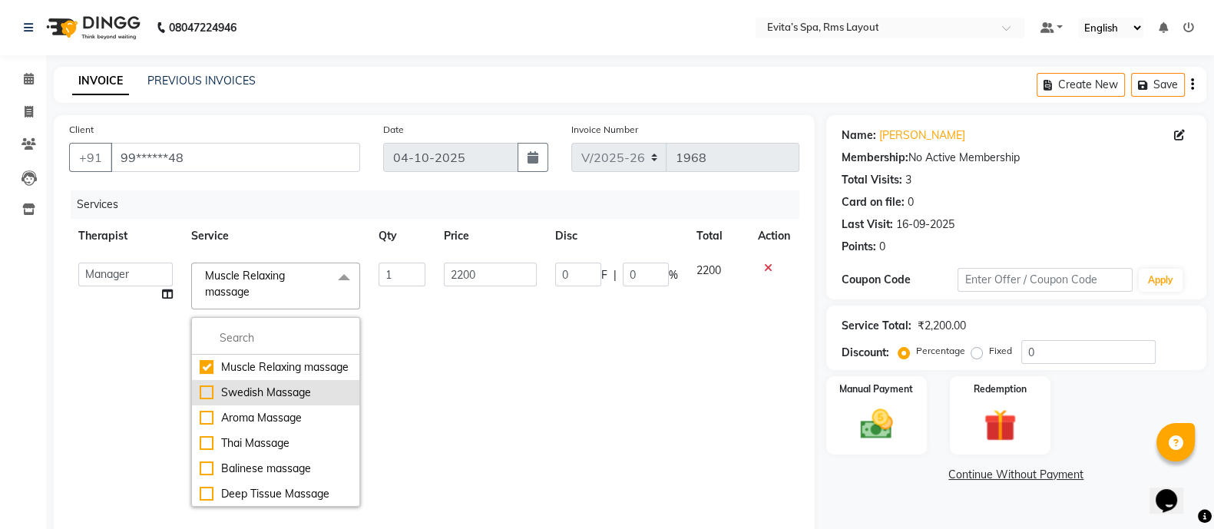
click at [250, 401] on div "Swedish Massage" at bounding box center [276, 393] width 152 height 16
checkbox input "false"
checkbox input "true"
type input "2500"
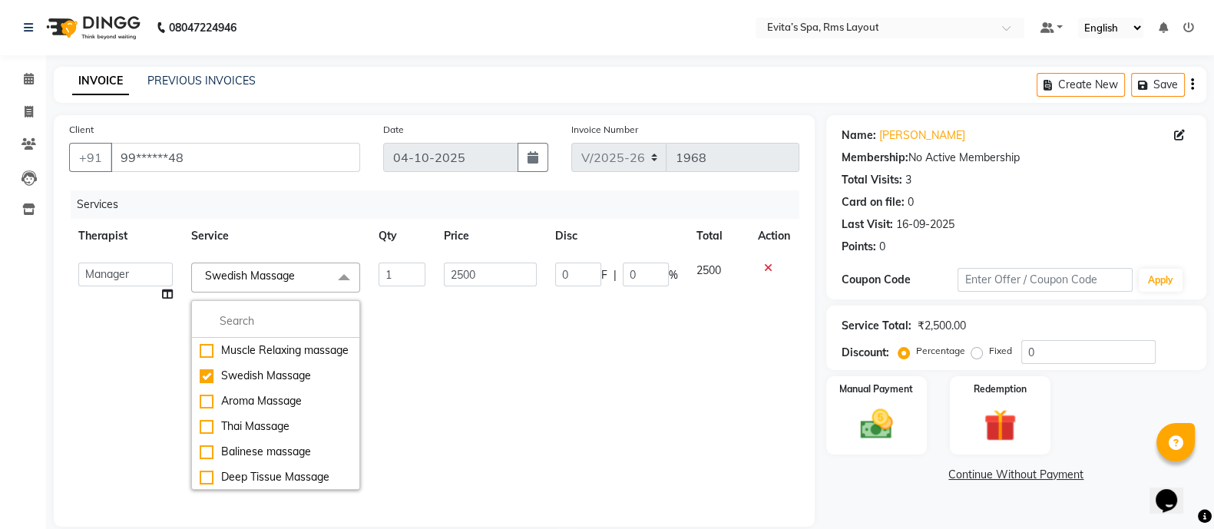
click at [469, 389] on td "2500" at bounding box center [490, 376] width 111 height 246
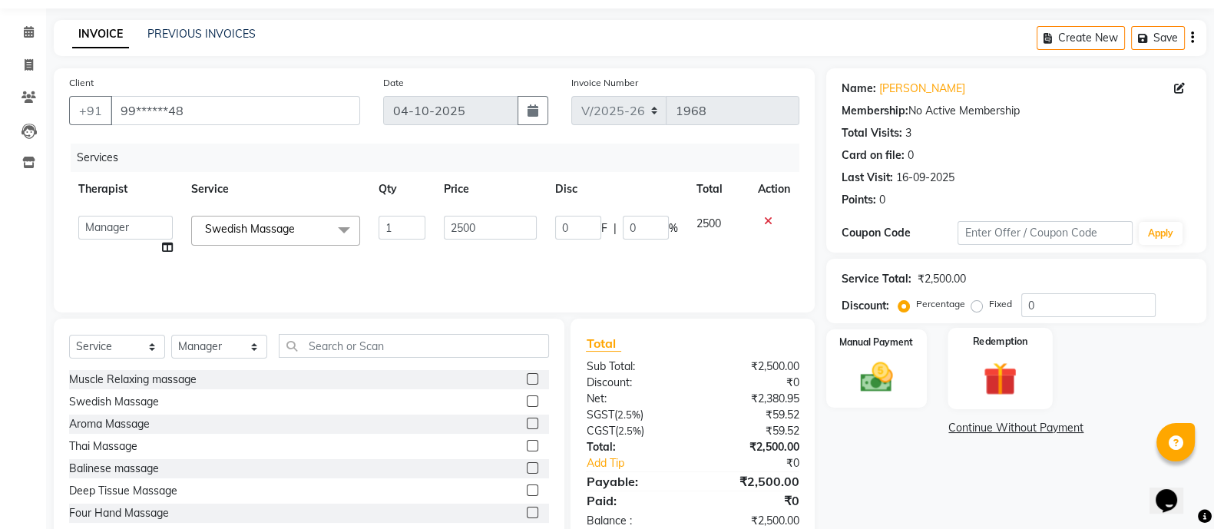
scroll to position [86, 0]
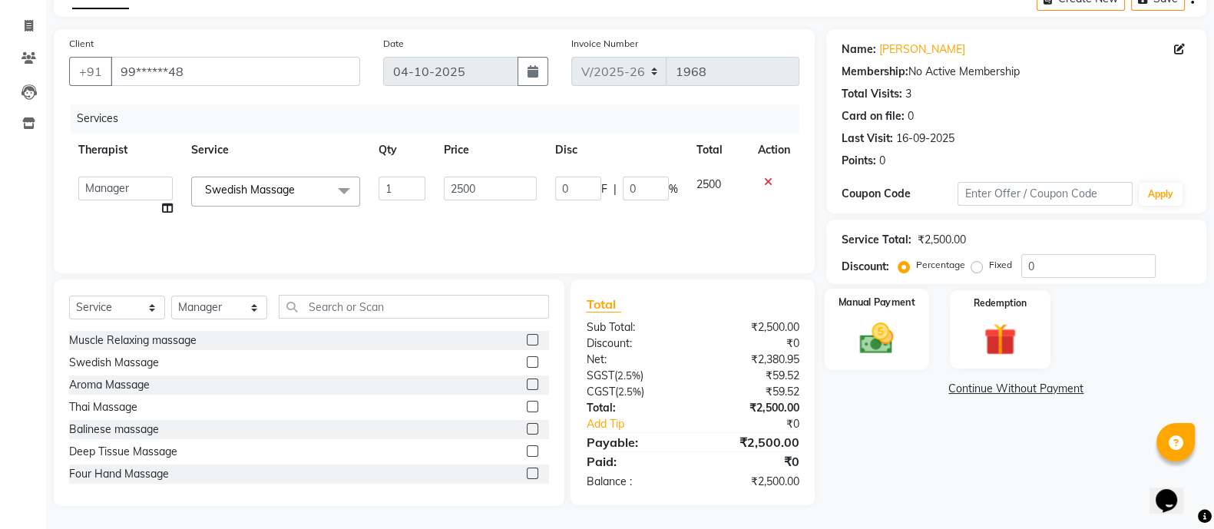
click at [912, 337] on div "Manual Payment" at bounding box center [876, 329] width 105 height 81
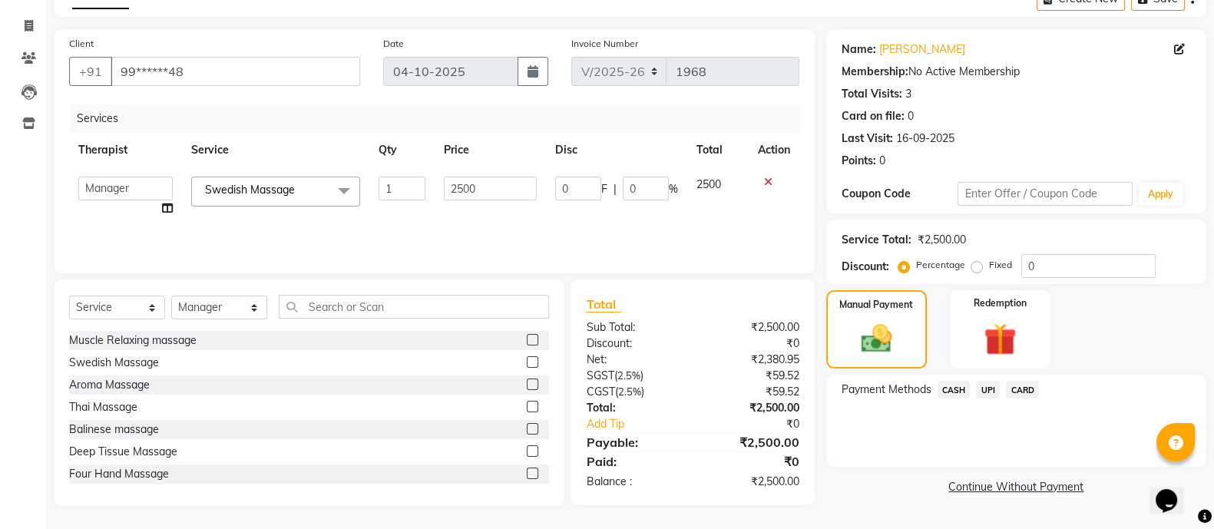
click at [985, 392] on span "UPI" at bounding box center [988, 390] width 24 height 18
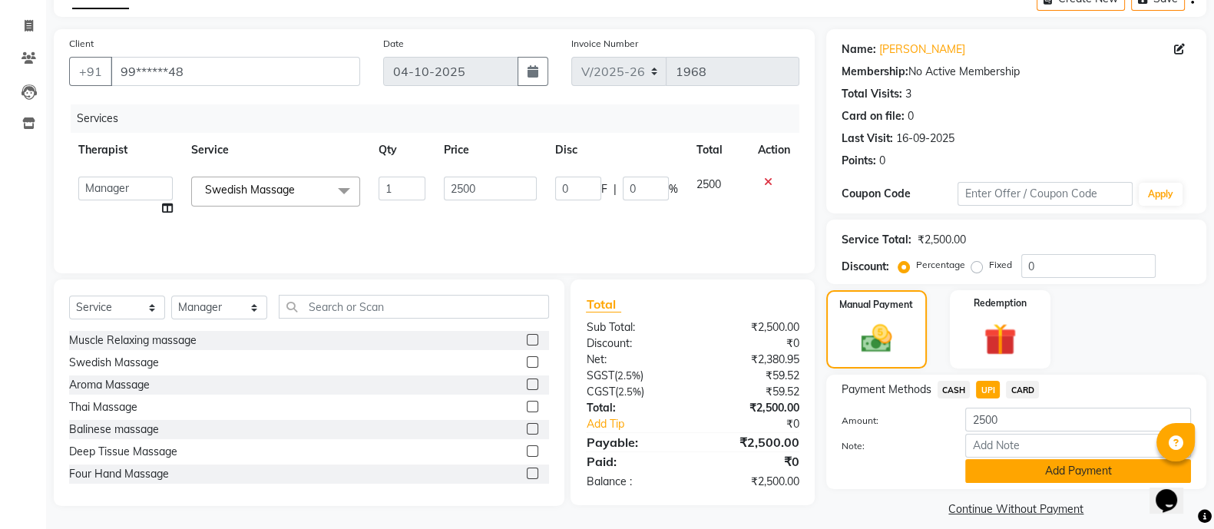
click at [1054, 478] on button "Add Payment" at bounding box center [1078, 471] width 226 height 24
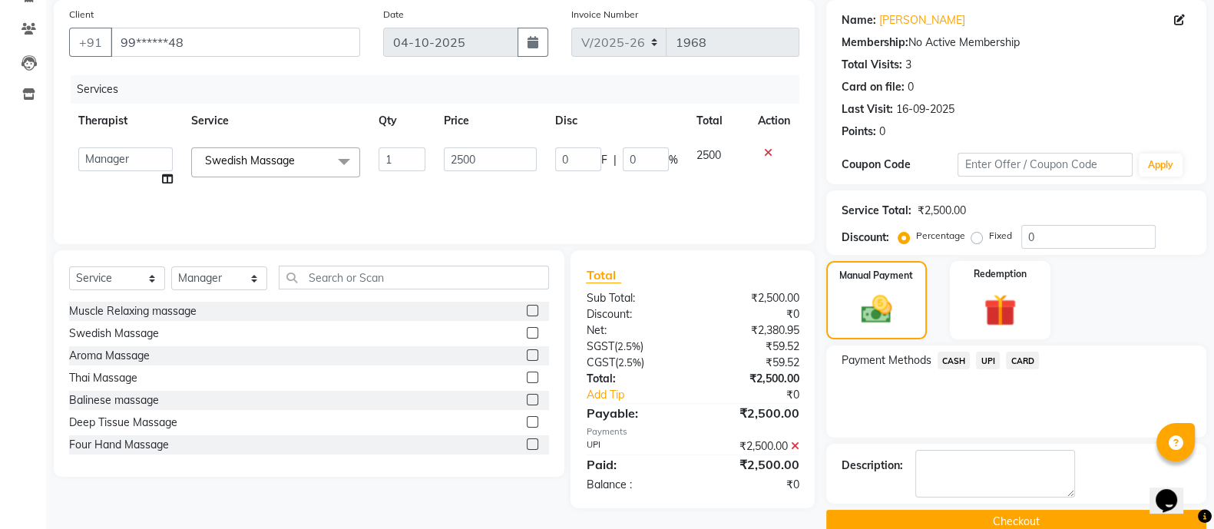
scroll to position [142, 0]
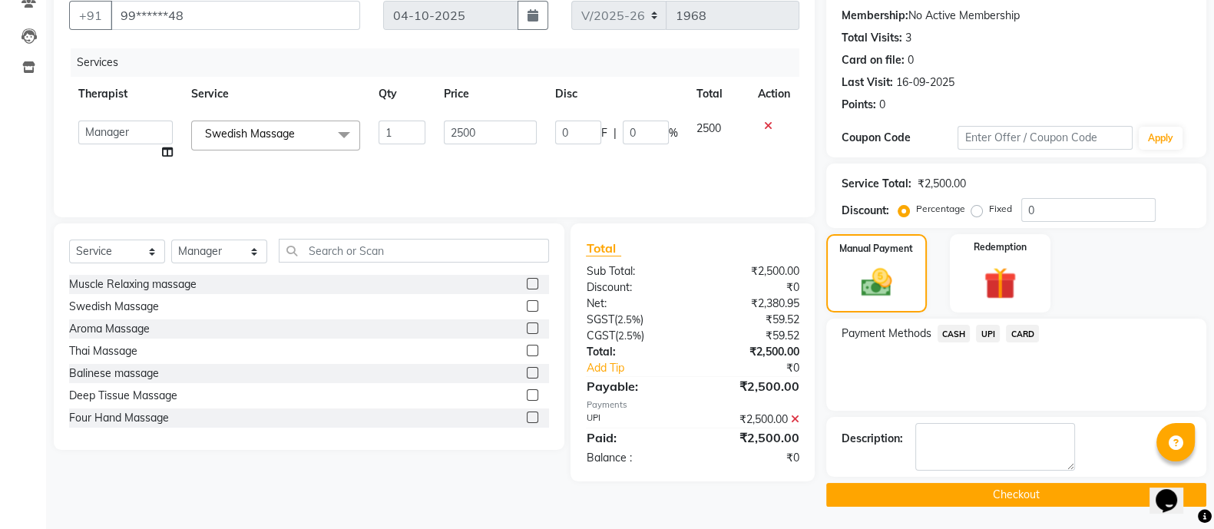
click at [994, 493] on button "Checkout" at bounding box center [1016, 495] width 380 height 24
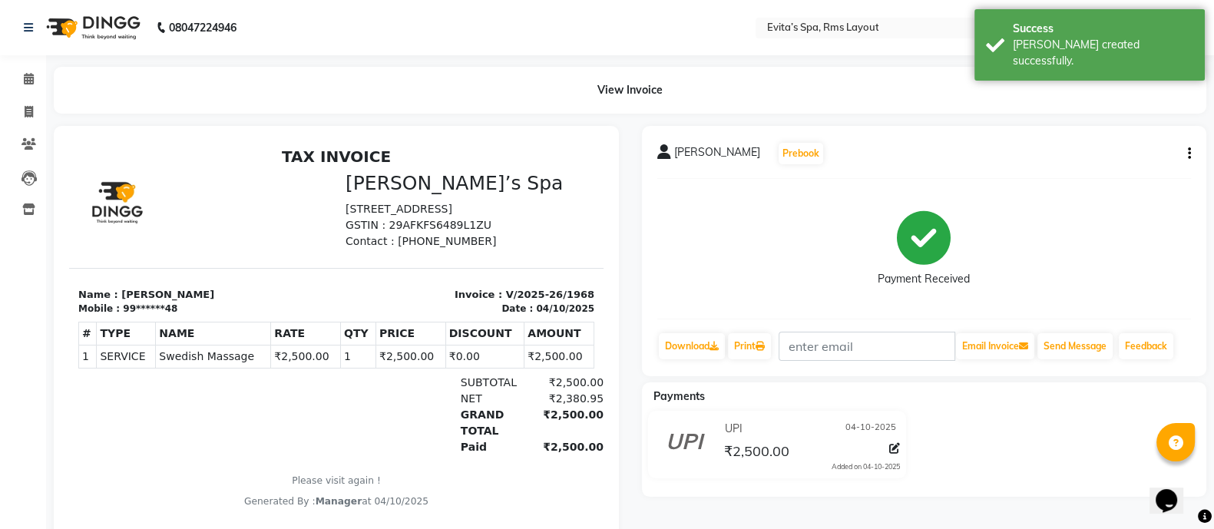
click at [88, 28] on img at bounding box center [91, 27] width 105 height 43
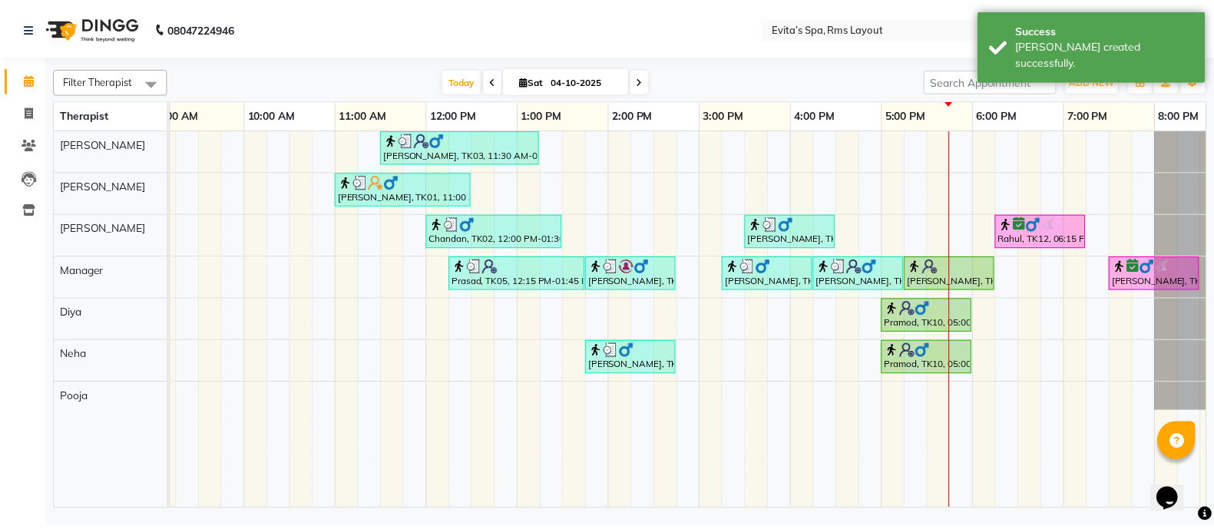
scroll to position [0, 149]
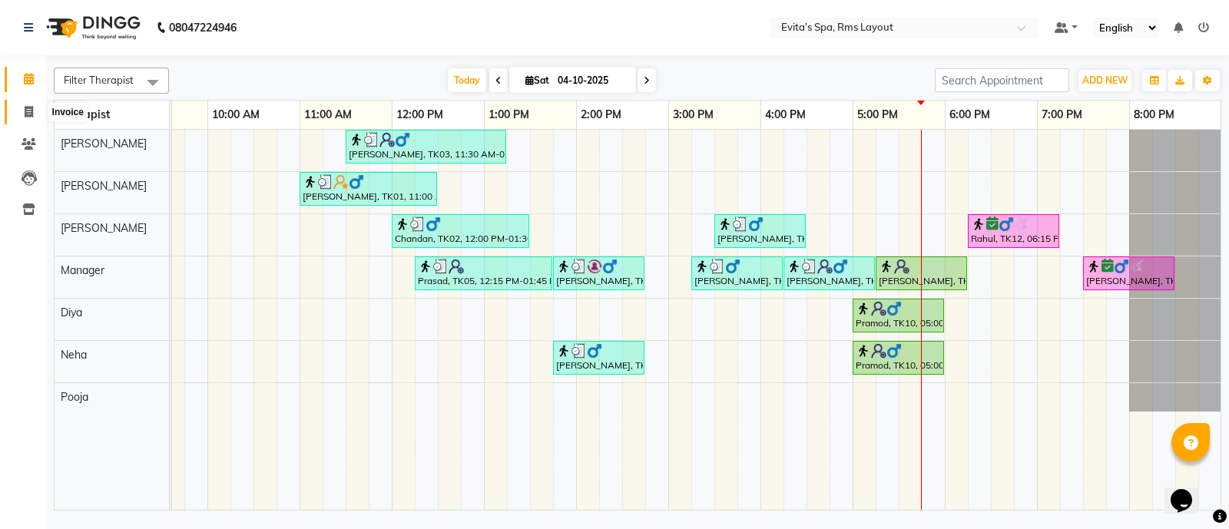
drag, startPoint x: 19, startPoint y: 108, endPoint x: 29, endPoint y: 105, distance: 10.4
click at [19, 108] on span at bounding box center [28, 113] width 27 height 18
select select "service"
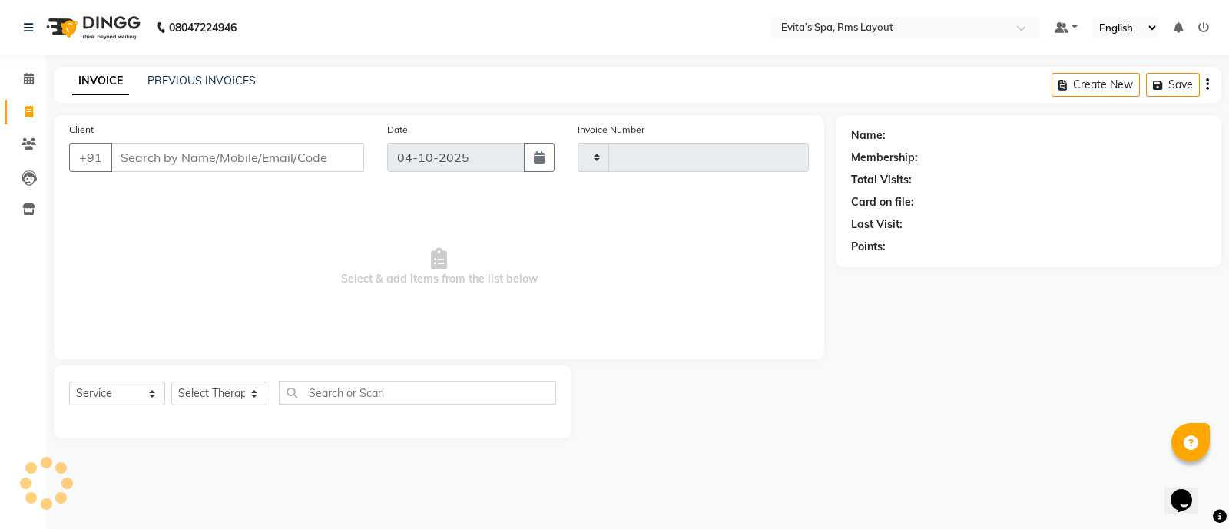
type input "1969"
select select "7850"
click at [188, 78] on link "PREVIOUS INVOICES" at bounding box center [201, 81] width 108 height 14
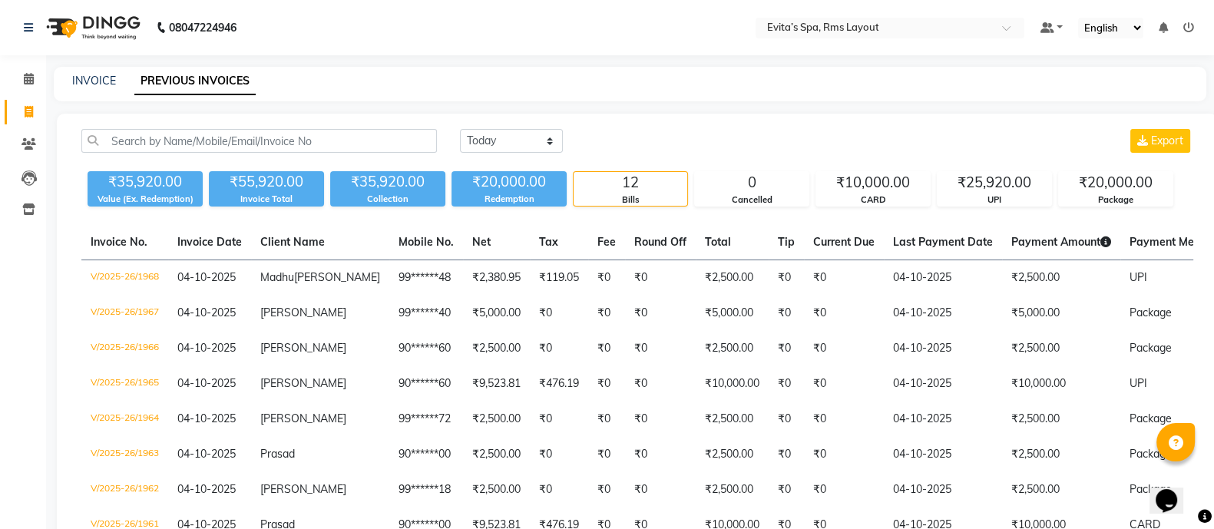
click at [112, 36] on img at bounding box center [91, 27] width 105 height 43
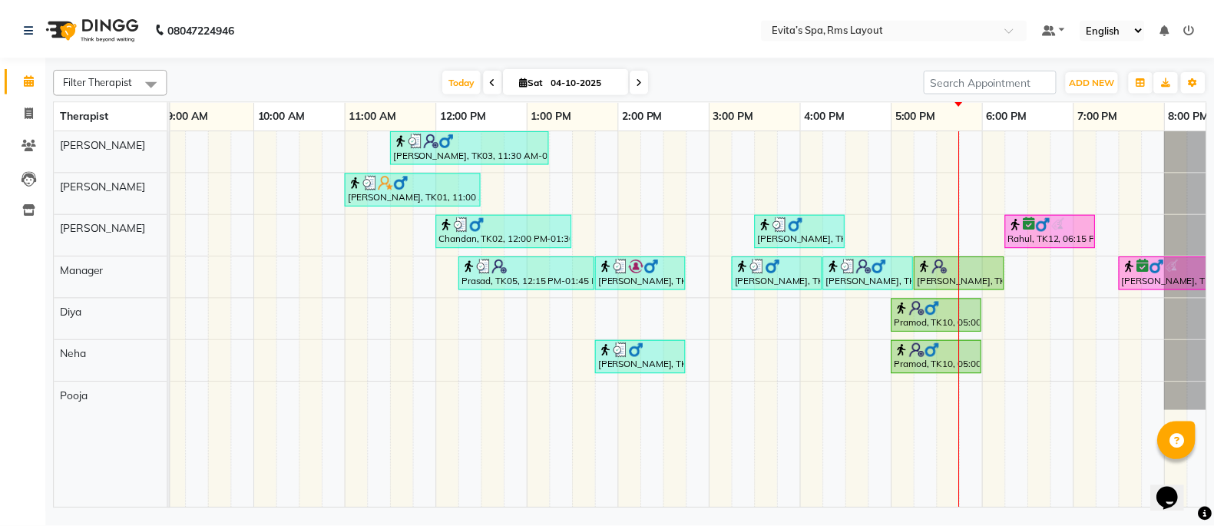
scroll to position [0, 149]
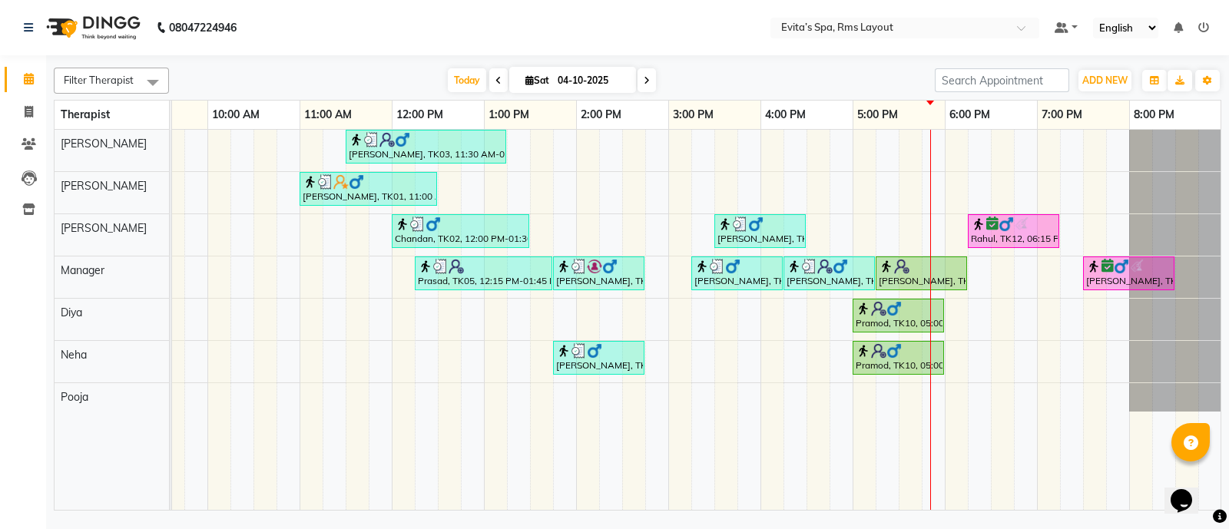
click at [669, 149] on div "[PERSON_NAME], TK03, 11:30 AM-01:15 PM, Deep Tissue Massage,Head Massage [PERSO…" at bounding box center [622, 320] width 1198 height 381
select select "70221"
select select "tentative"
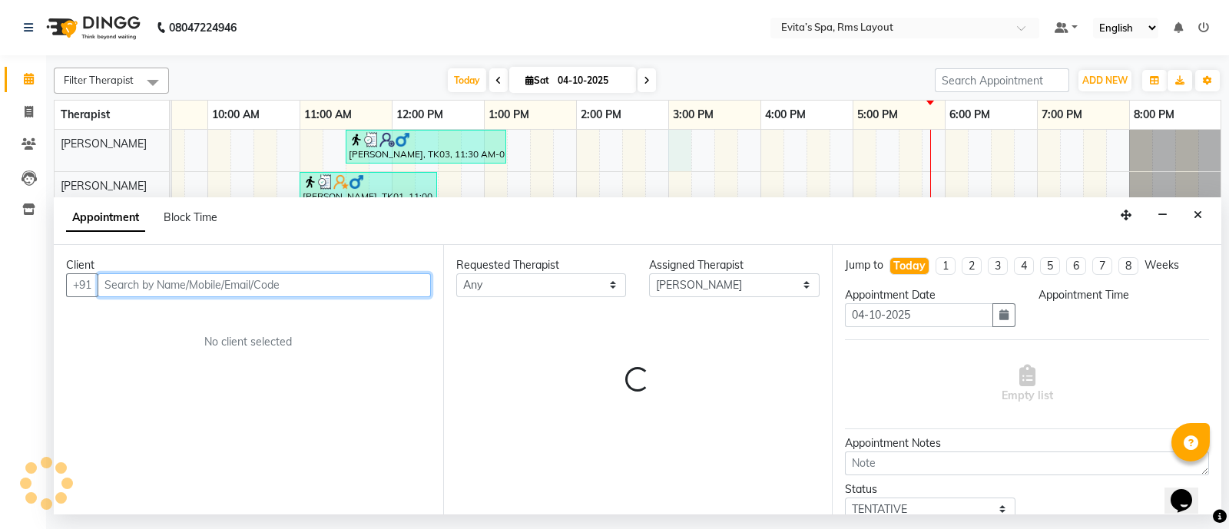
select select "900"
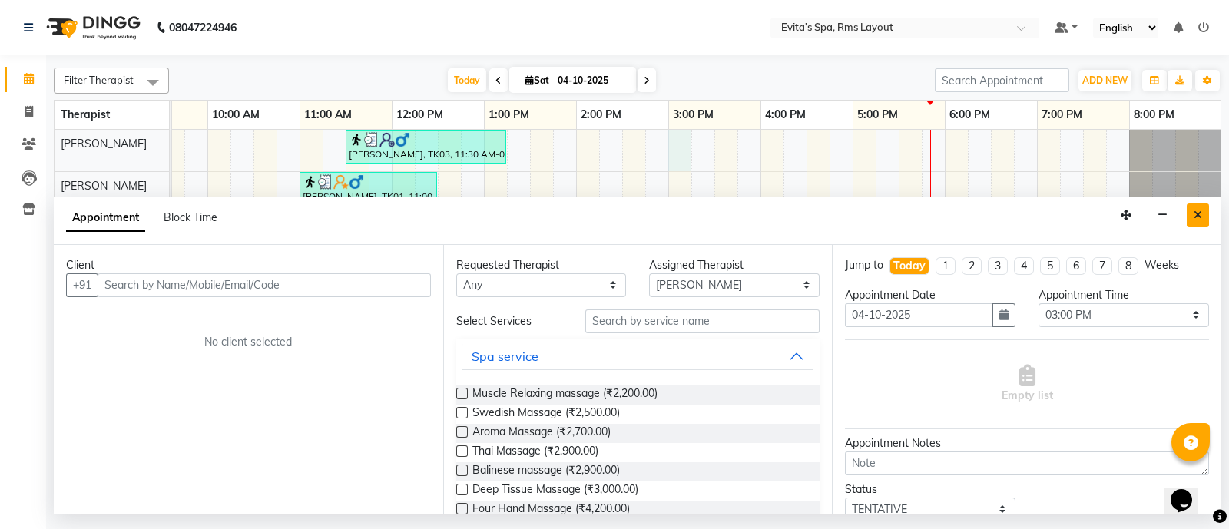
click at [1198, 214] on icon "Close" at bounding box center [1197, 215] width 8 height 11
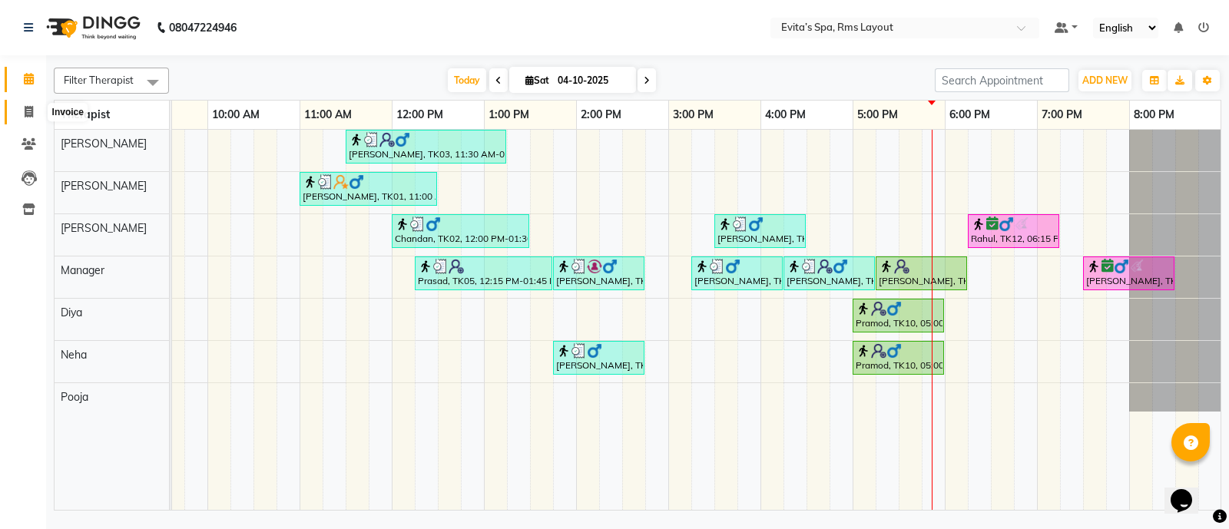
click at [25, 112] on icon at bounding box center [29, 112] width 8 height 12
select select "7850"
select select "service"
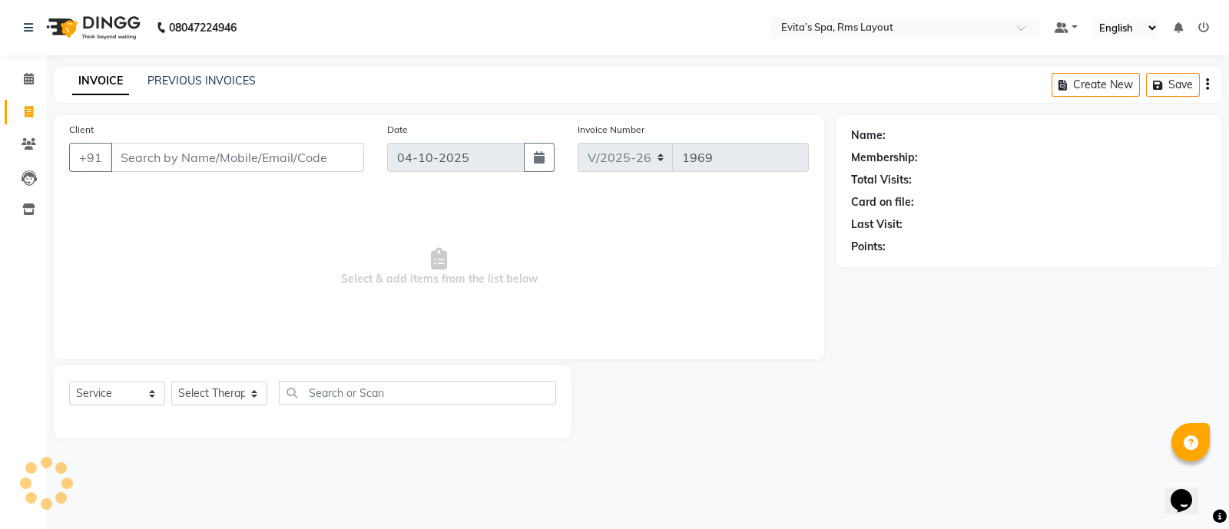
click at [231, 71] on div "INVOICE PREVIOUS INVOICES Create New Save" at bounding box center [637, 85] width 1167 height 36
click at [230, 77] on link "PREVIOUS INVOICES" at bounding box center [201, 81] width 108 height 14
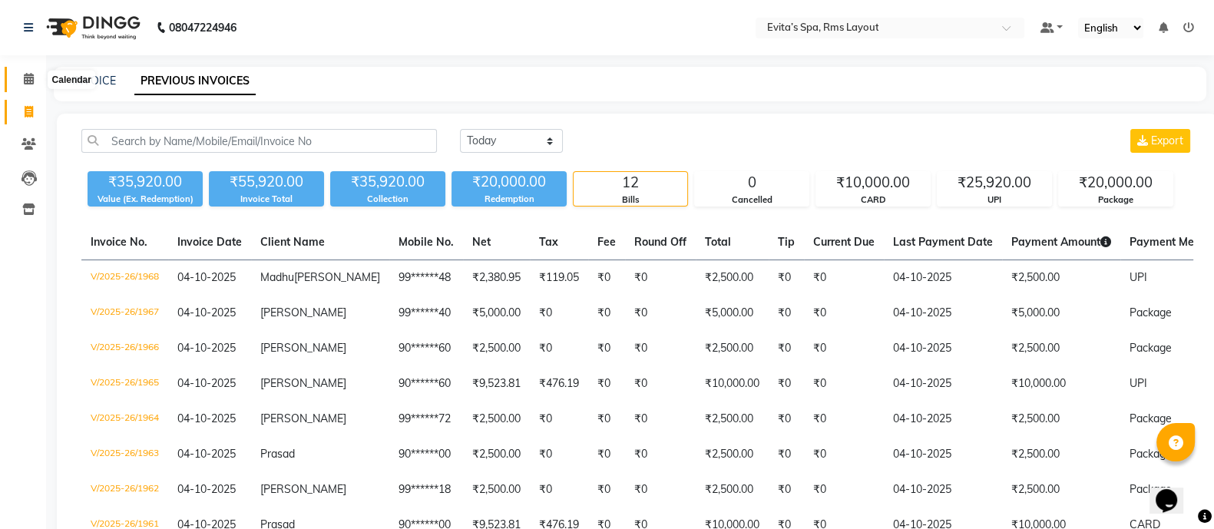
click at [20, 71] on span at bounding box center [28, 80] width 27 height 18
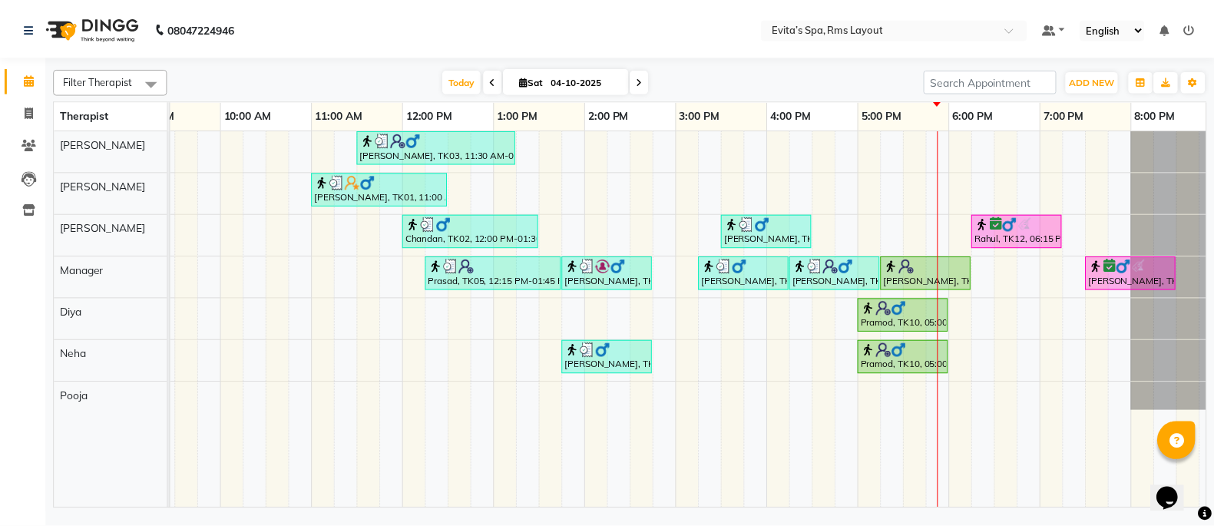
scroll to position [0, 149]
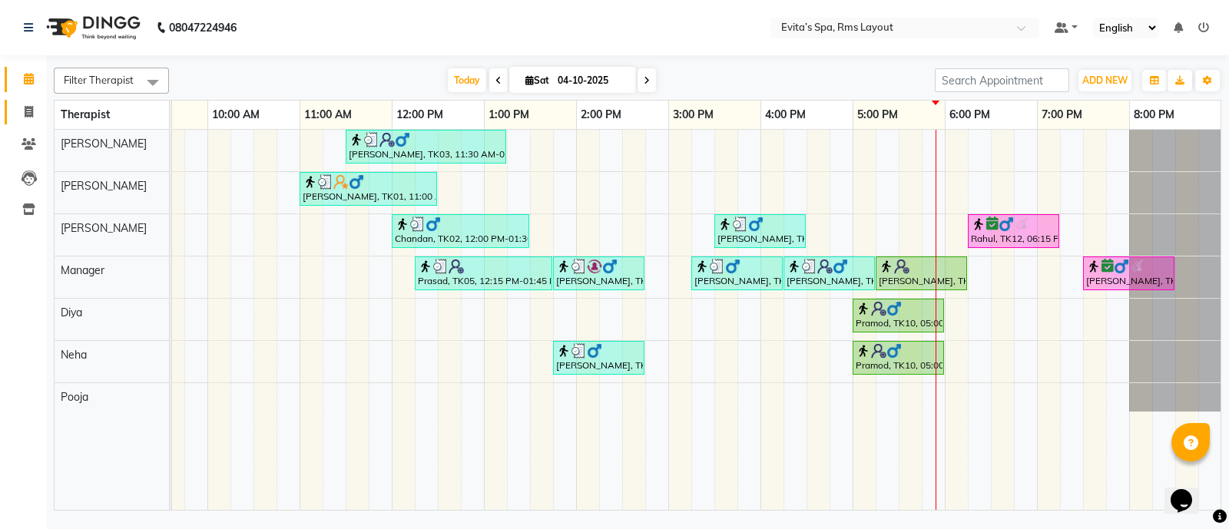
click at [32, 109] on icon at bounding box center [29, 112] width 8 height 12
select select "7850"
select select "service"
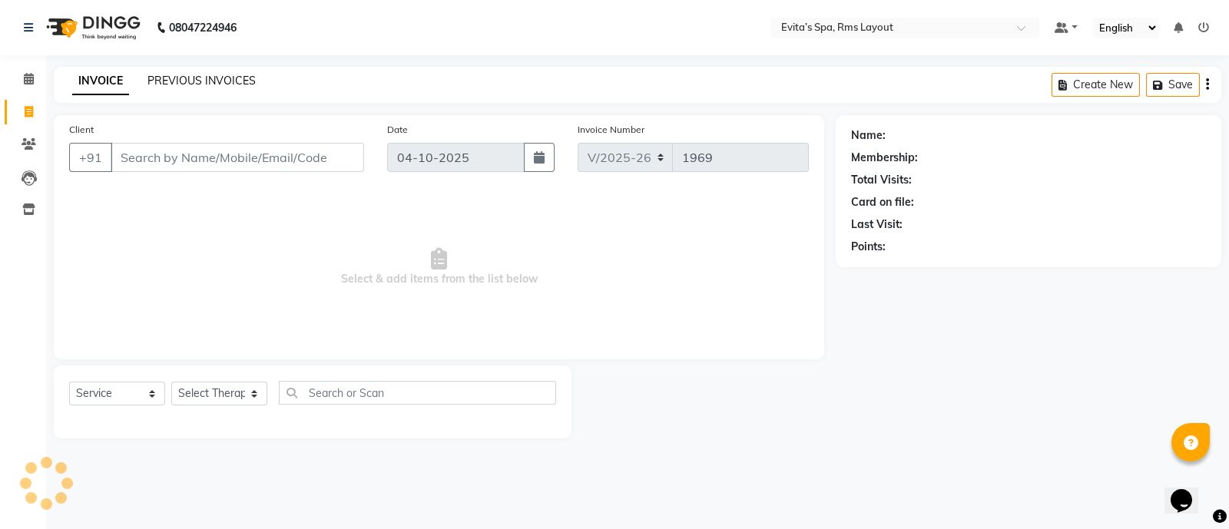
click at [182, 77] on link "PREVIOUS INVOICES" at bounding box center [201, 81] width 108 height 14
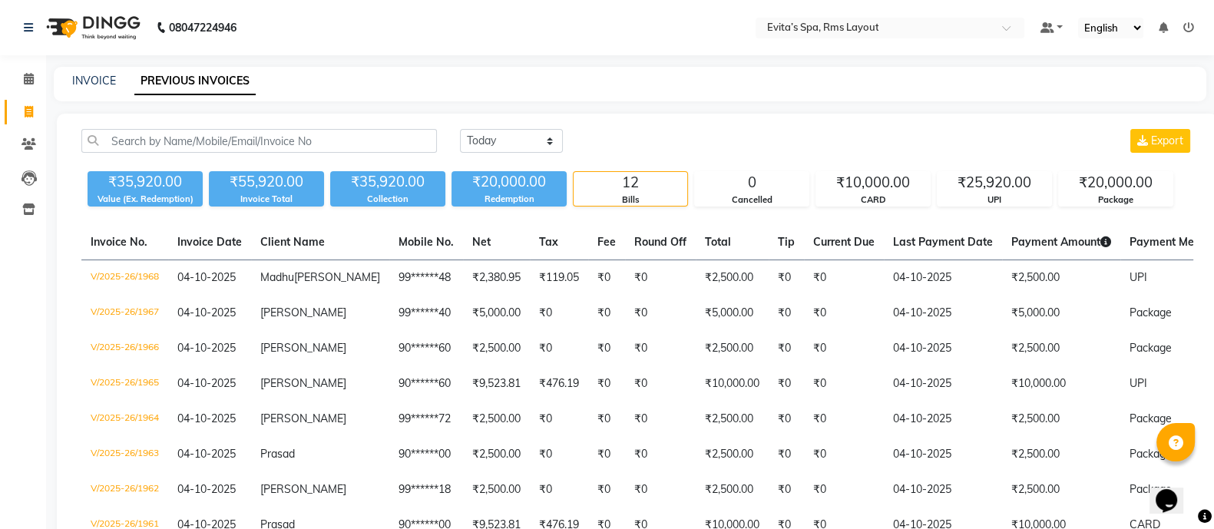
click at [127, 15] on img at bounding box center [91, 27] width 105 height 43
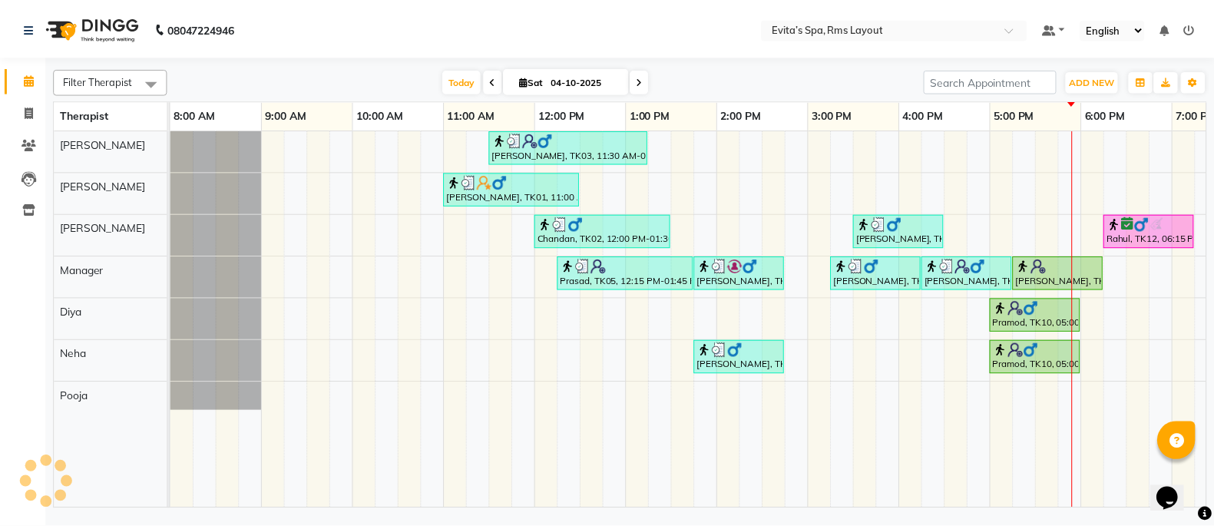
scroll to position [0, 149]
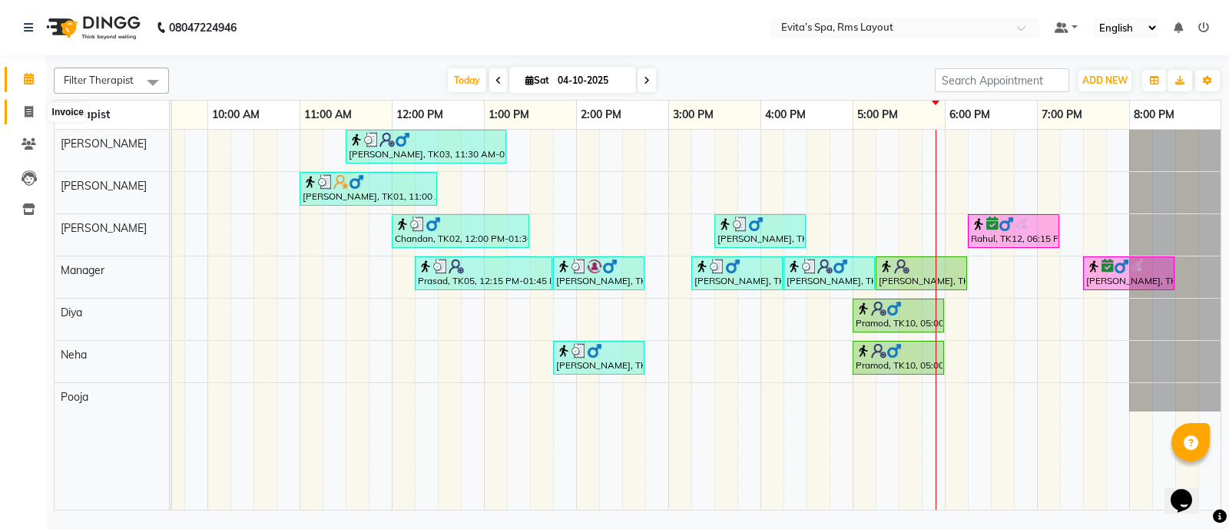
click at [35, 113] on span at bounding box center [28, 113] width 27 height 18
select select "7850"
select select "service"
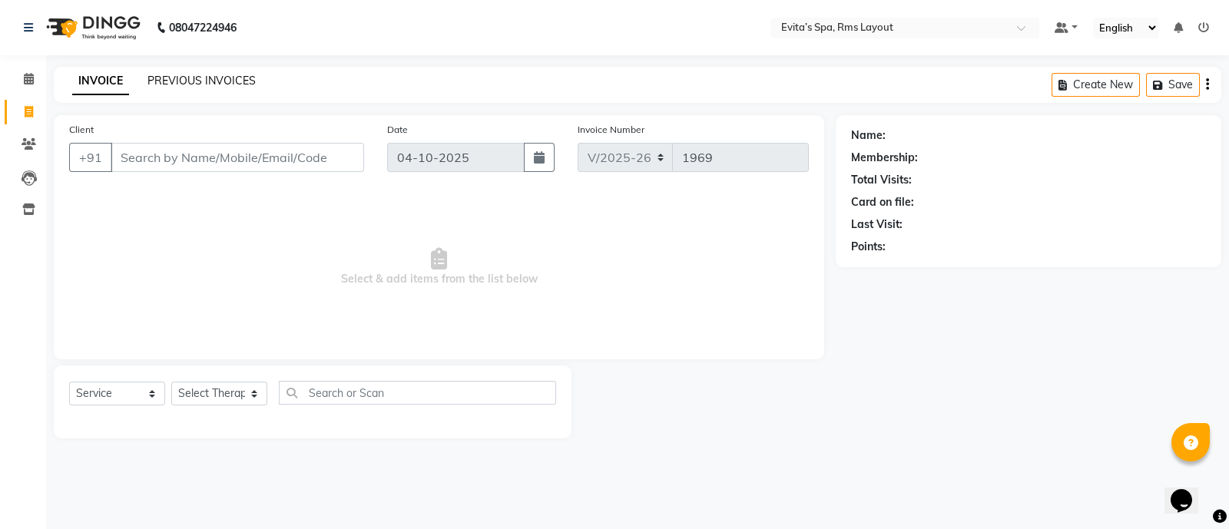
click at [200, 84] on link "PREVIOUS INVOICES" at bounding box center [201, 81] width 108 height 14
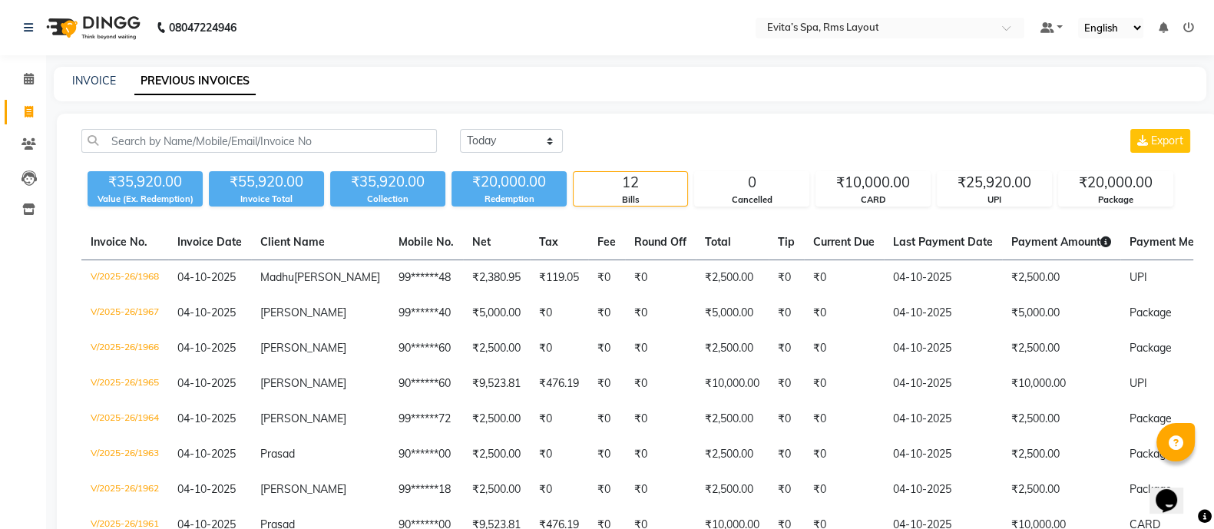
click at [109, 31] on img at bounding box center [91, 27] width 105 height 43
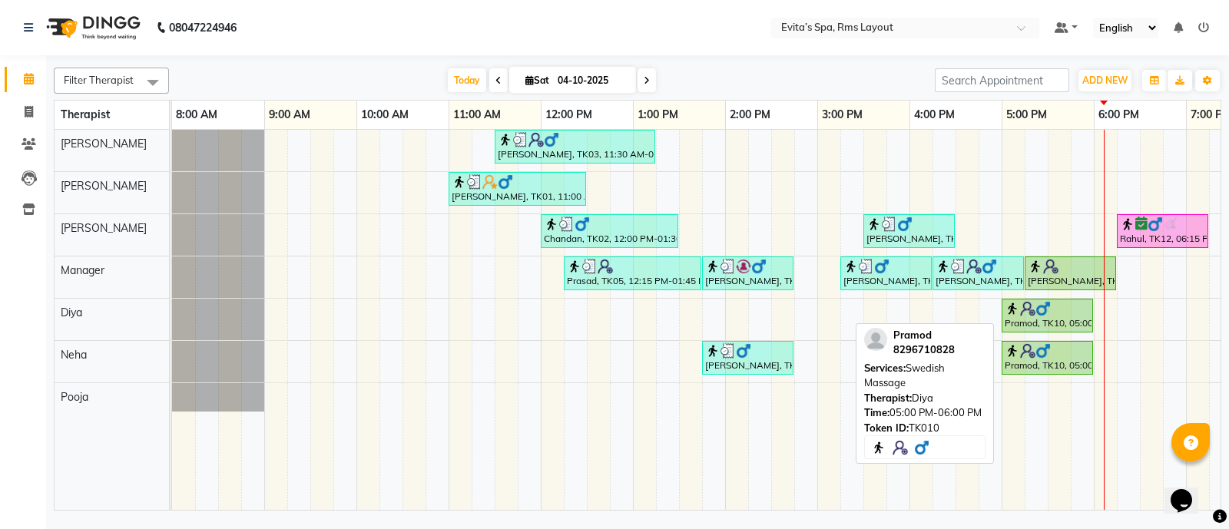
click at [1038, 321] on div "Pramod, TK10, 05:00 PM-06:00 PM, Swedish Massage" at bounding box center [1047, 315] width 88 height 29
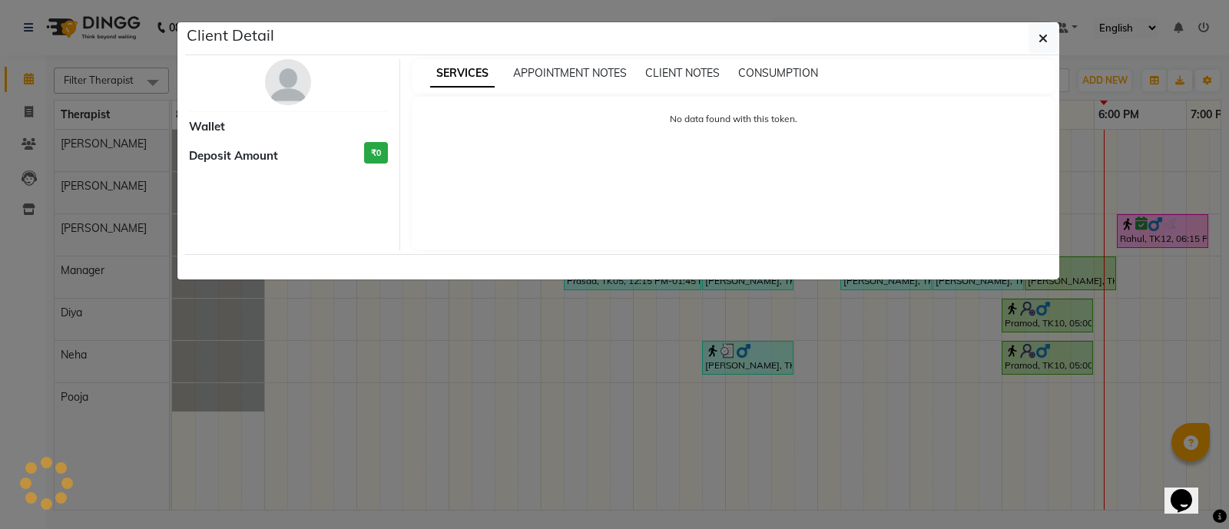
select select "1"
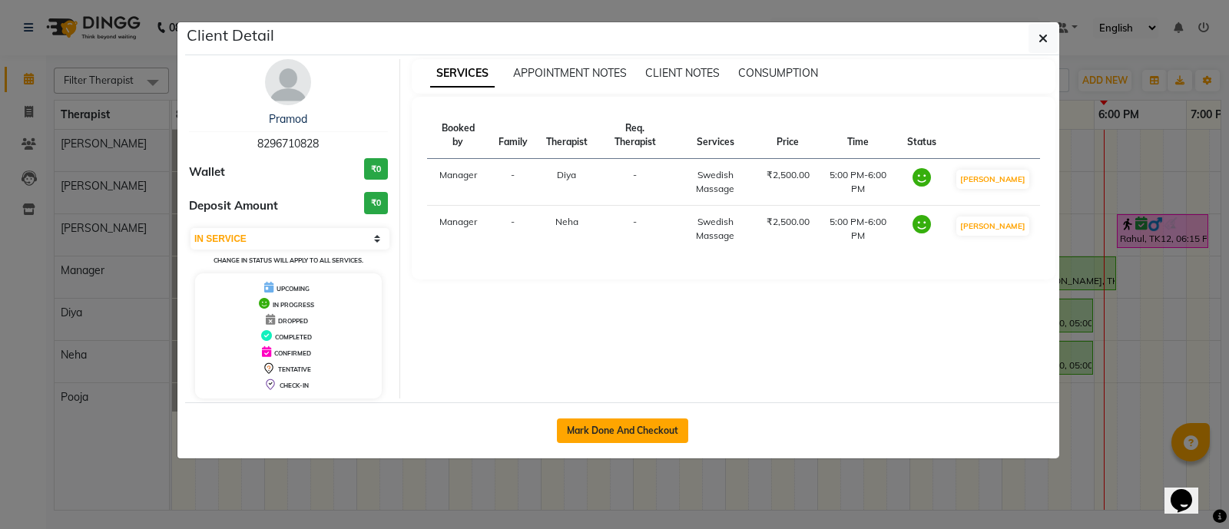
click at [660, 425] on button "Mark Done And Checkout" at bounding box center [622, 431] width 131 height 25
select select "service"
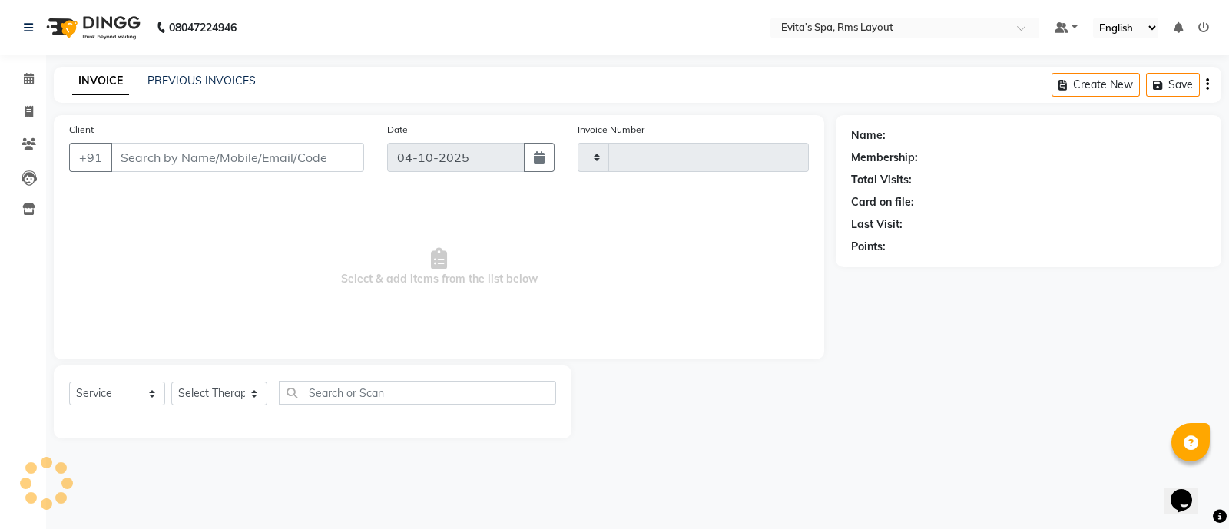
type input "1969"
select select "7850"
type input "82******28"
select select "81022"
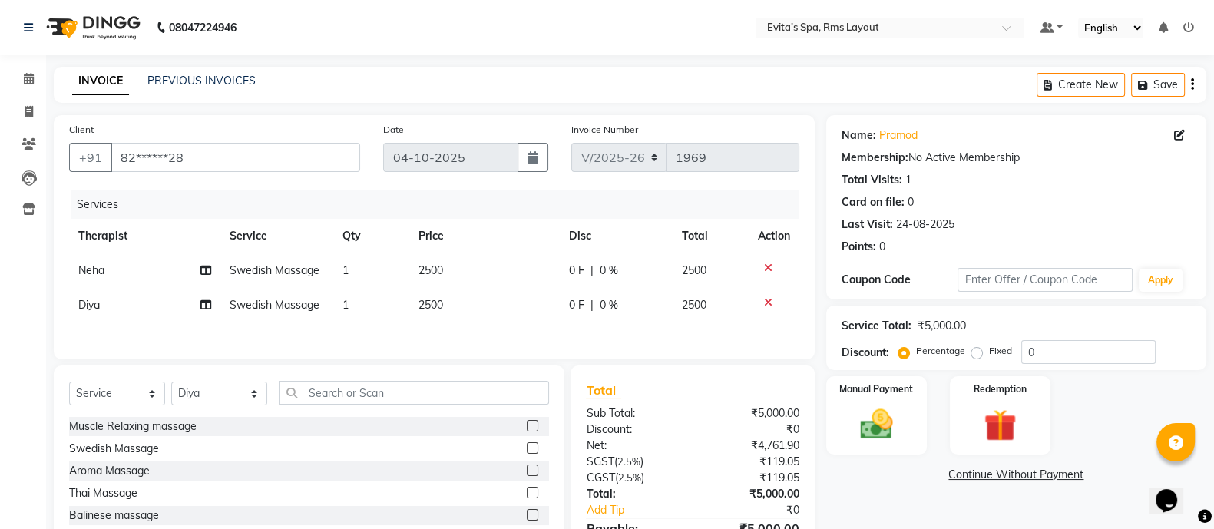
click at [989, 352] on label "Fixed" at bounding box center [1000, 351] width 23 height 14
click at [976, 352] on input "Fixed" at bounding box center [980, 351] width 11 height 11
radio input "true"
click at [1035, 356] on input "0" at bounding box center [1088, 352] width 134 height 24
type input "750"
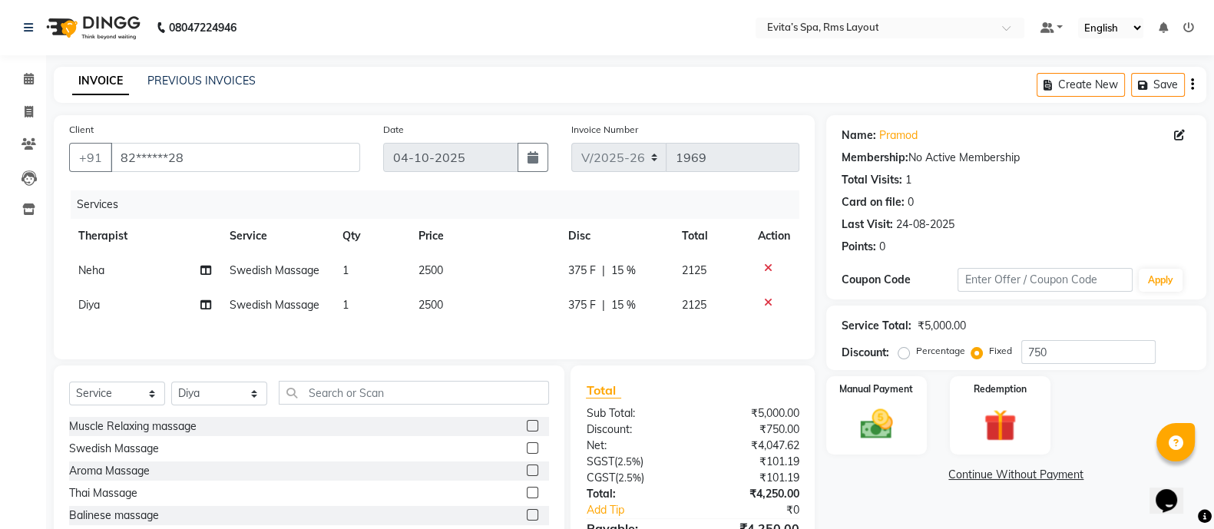
click at [943, 506] on div "Name: Pramod Membership: No Active Membership Total Visits: 1 Card on file: 0 L…" at bounding box center [1022, 353] width 392 height 477
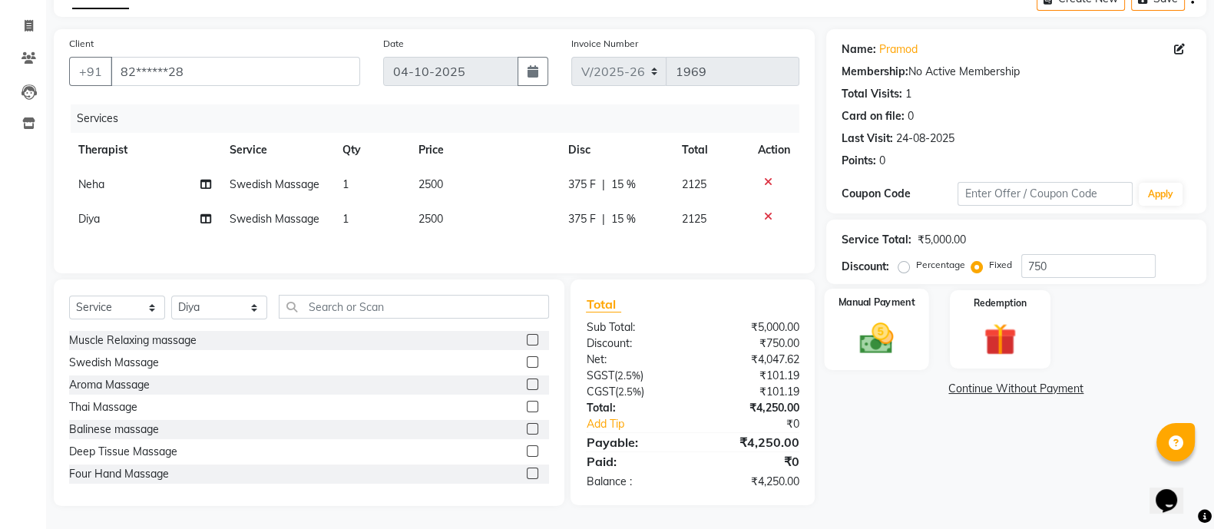
click at [888, 345] on img at bounding box center [876, 338] width 55 height 38
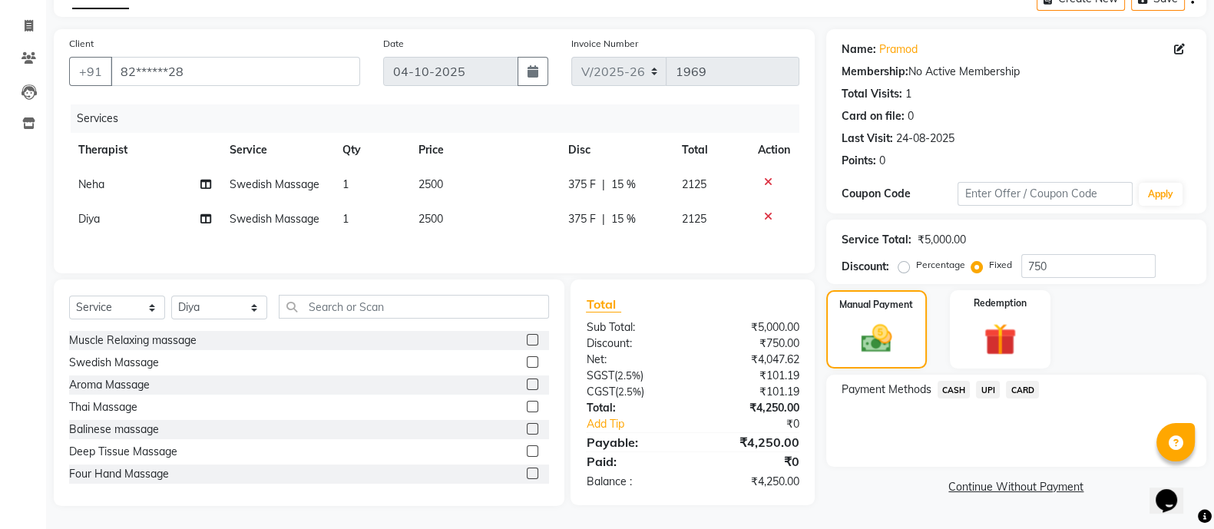
click at [979, 386] on span "UPI" at bounding box center [988, 390] width 24 height 18
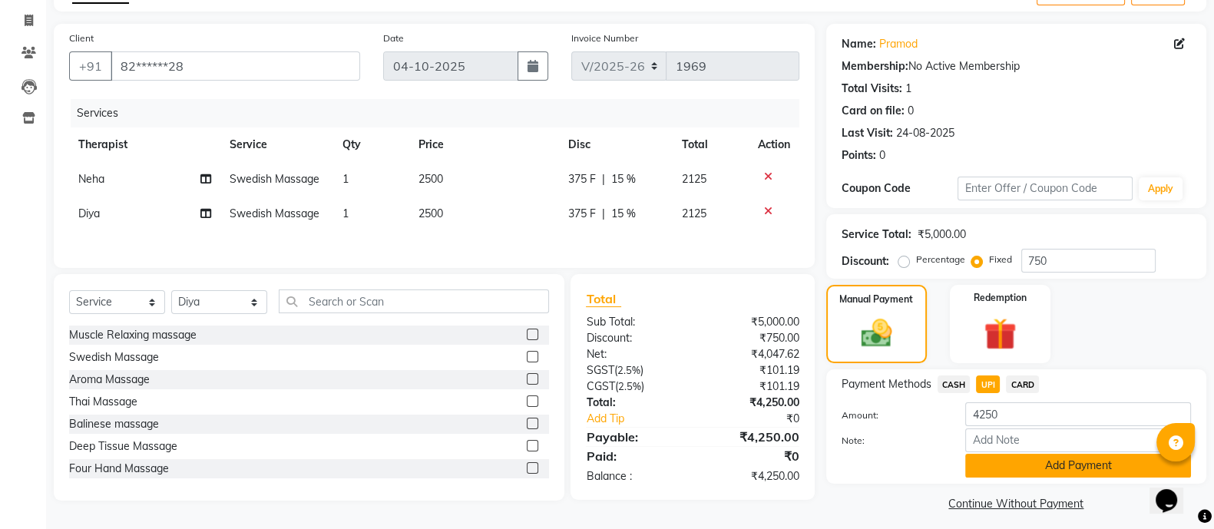
click at [1001, 468] on button "Add Payment" at bounding box center [1078, 466] width 226 height 24
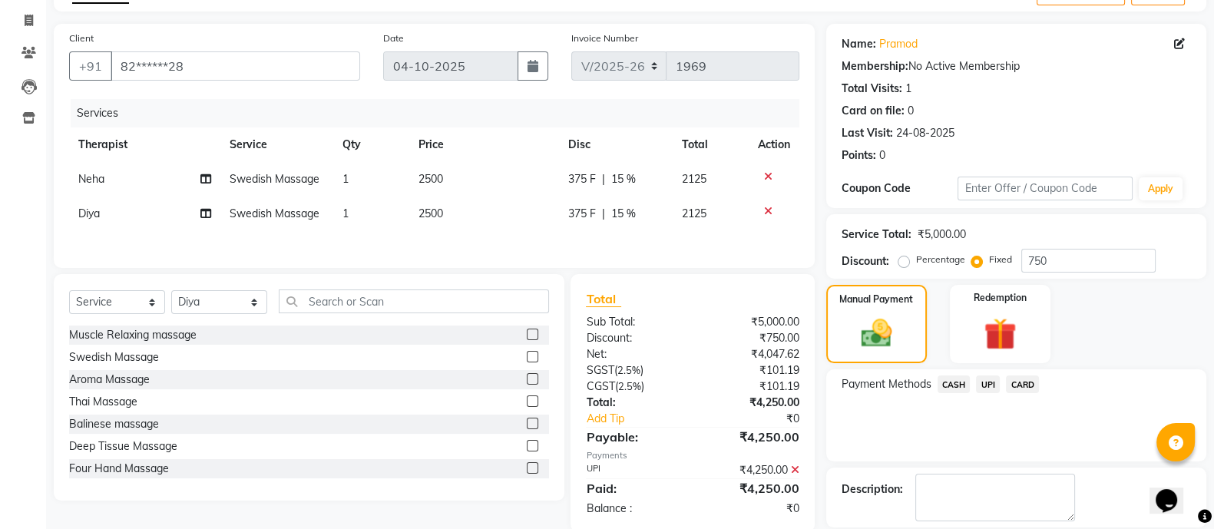
scroll to position [142, 0]
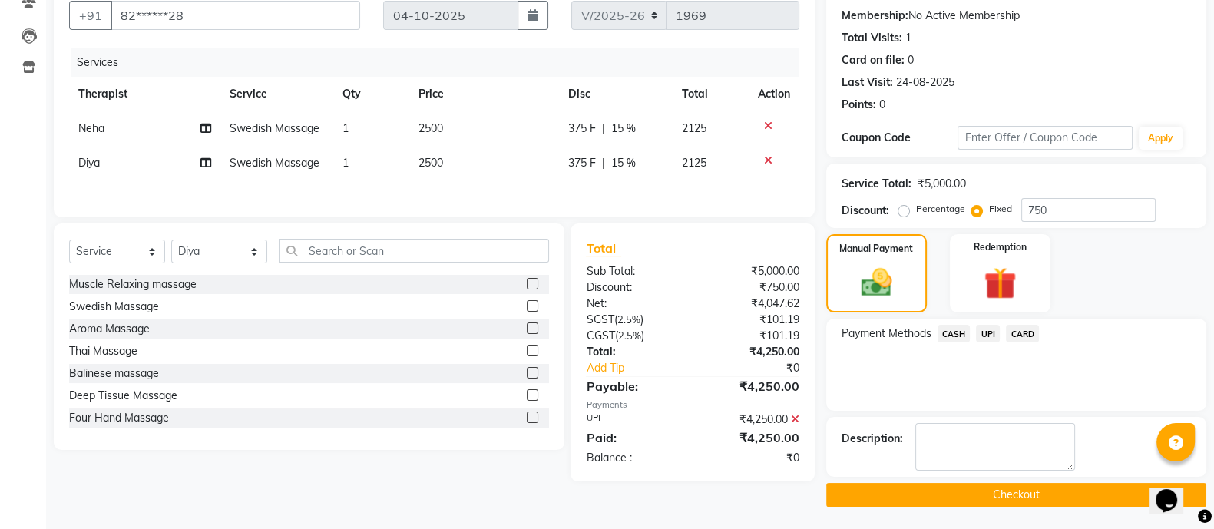
click at [999, 496] on button "Checkout" at bounding box center [1016, 495] width 380 height 24
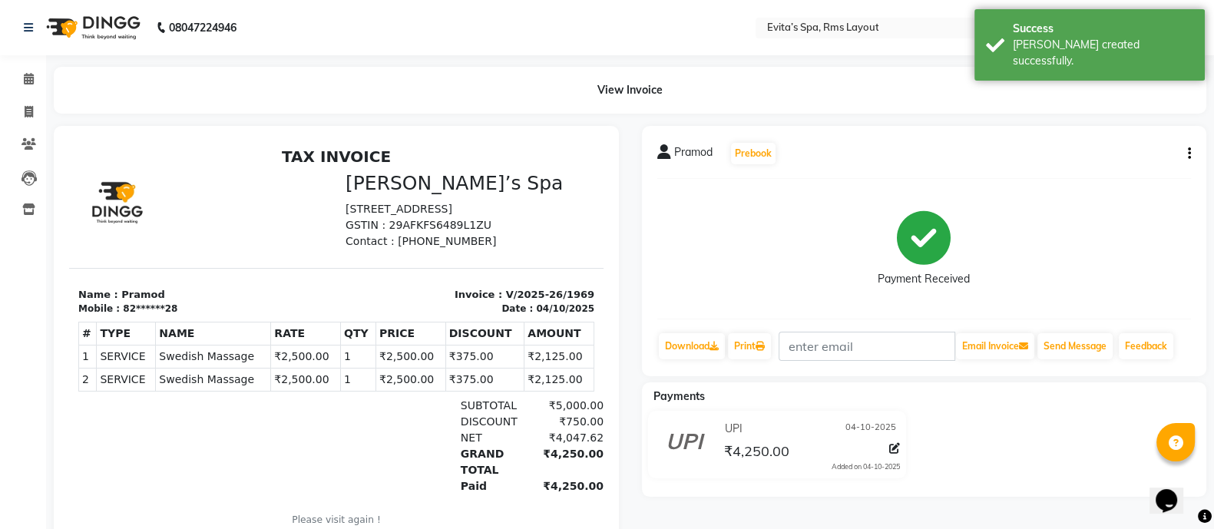
click at [117, 32] on img at bounding box center [91, 27] width 105 height 43
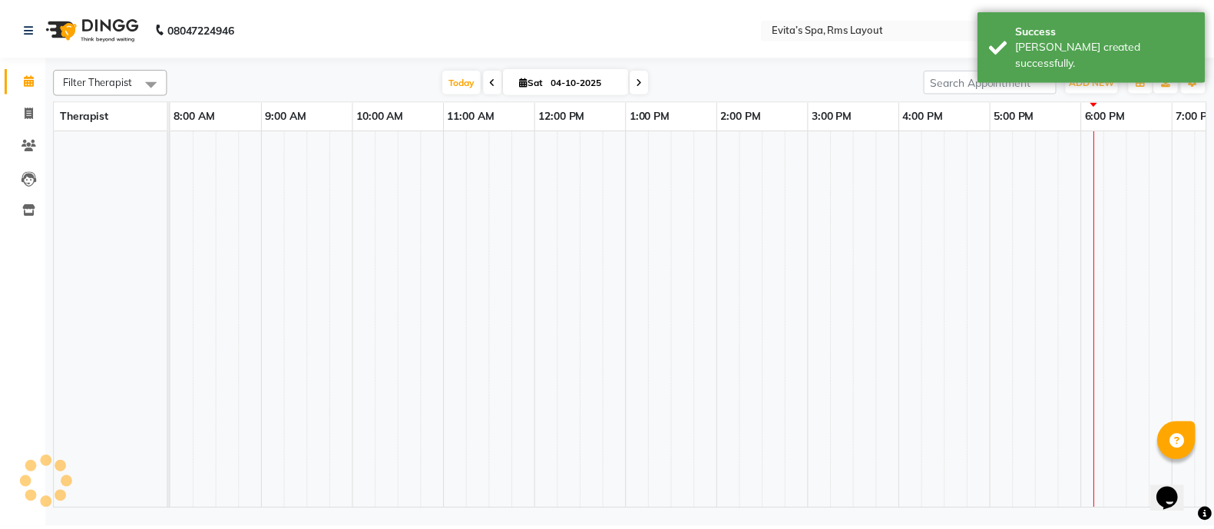
scroll to position [0, 149]
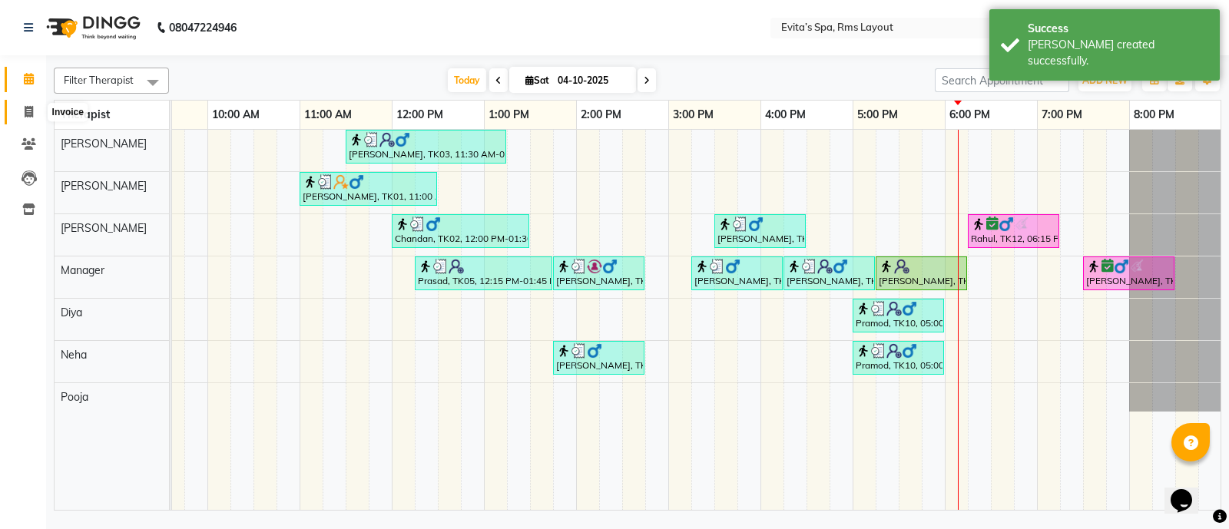
click at [26, 115] on icon at bounding box center [29, 112] width 8 height 12
select select "7850"
select select "service"
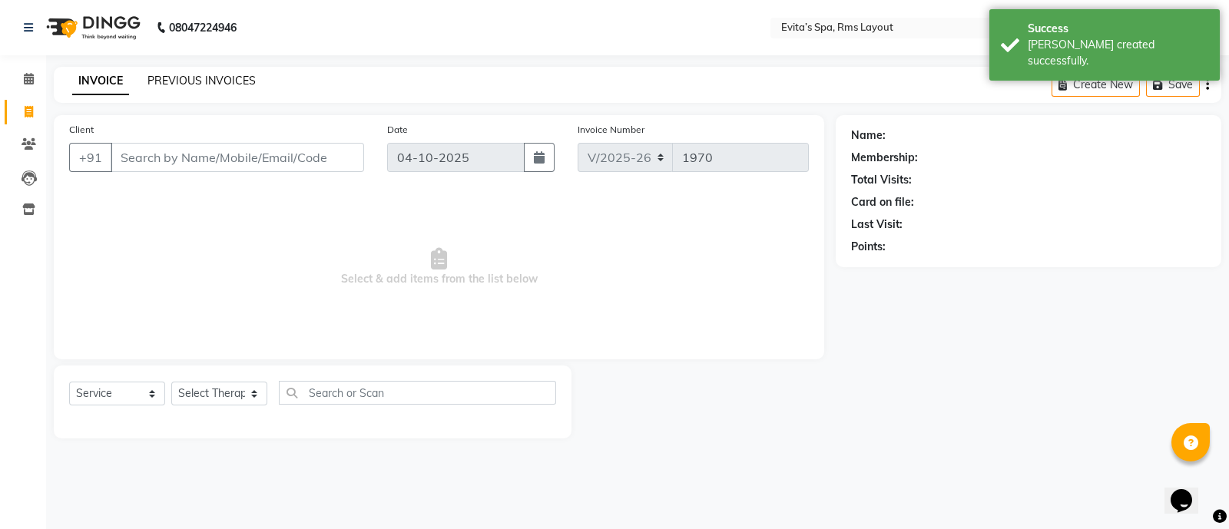
click at [198, 87] on link "PREVIOUS INVOICES" at bounding box center [201, 81] width 108 height 14
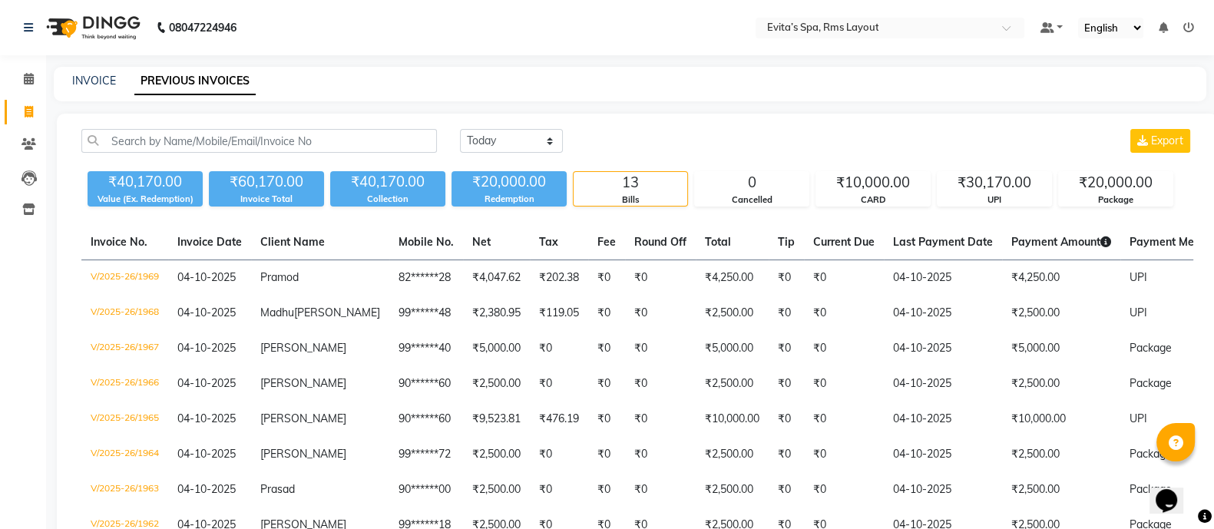
click at [94, 28] on img at bounding box center [91, 27] width 105 height 43
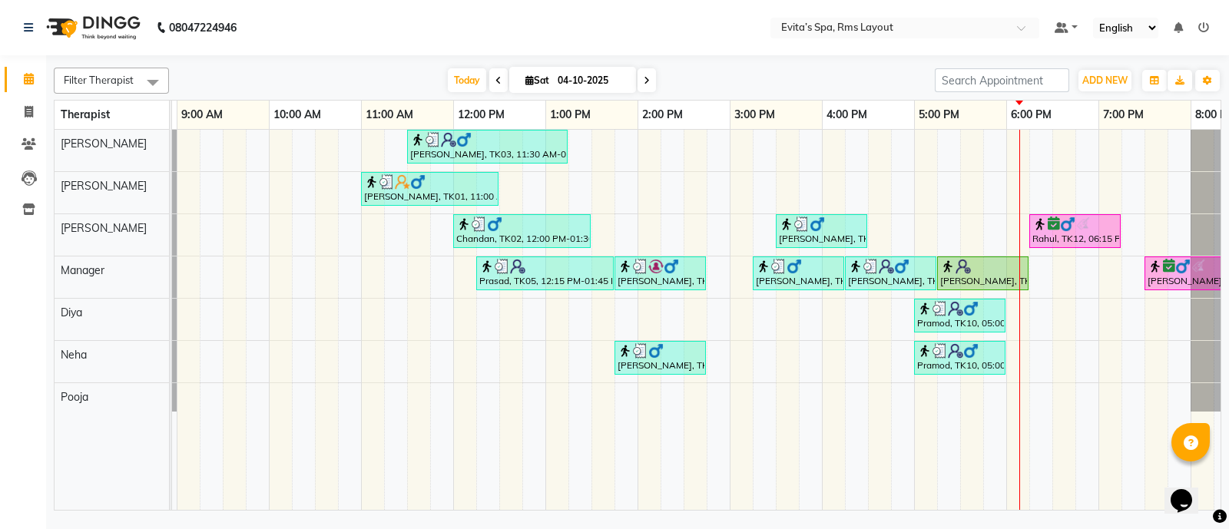
scroll to position [0, 89]
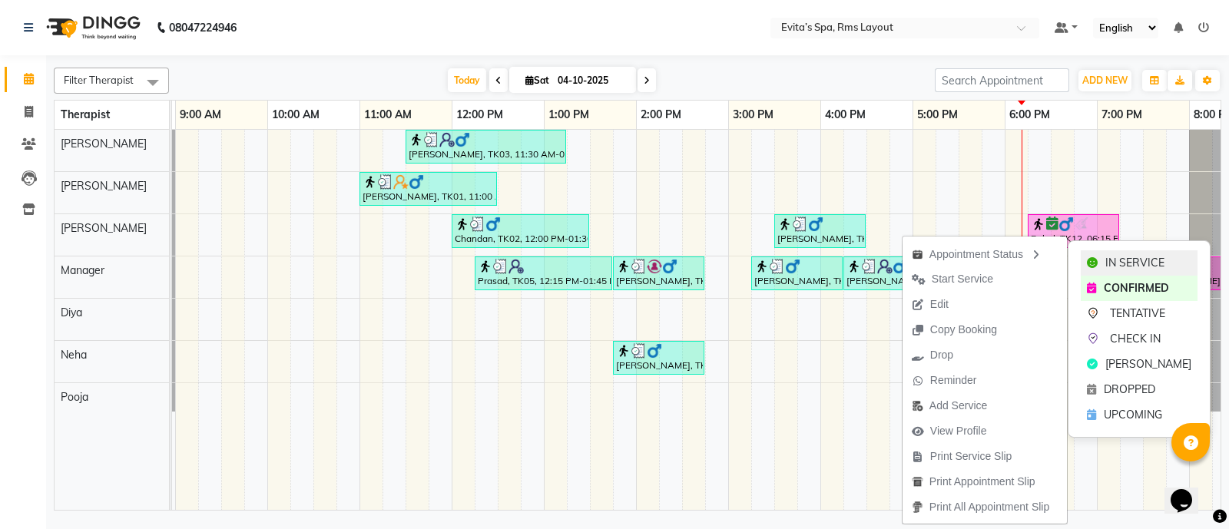
click at [1093, 257] on icon at bounding box center [1092, 262] width 11 height 11
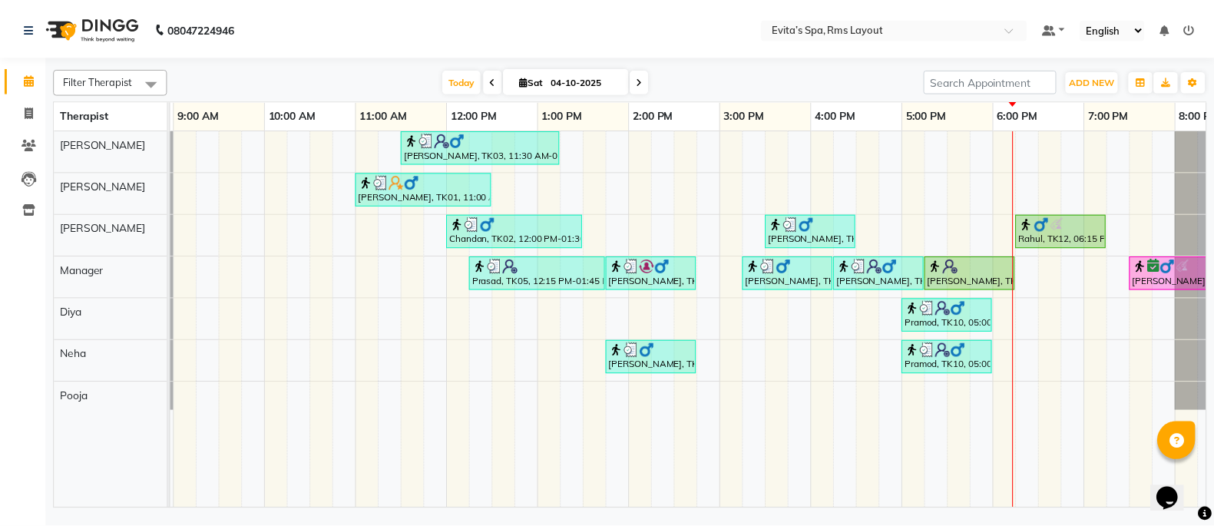
scroll to position [0, 149]
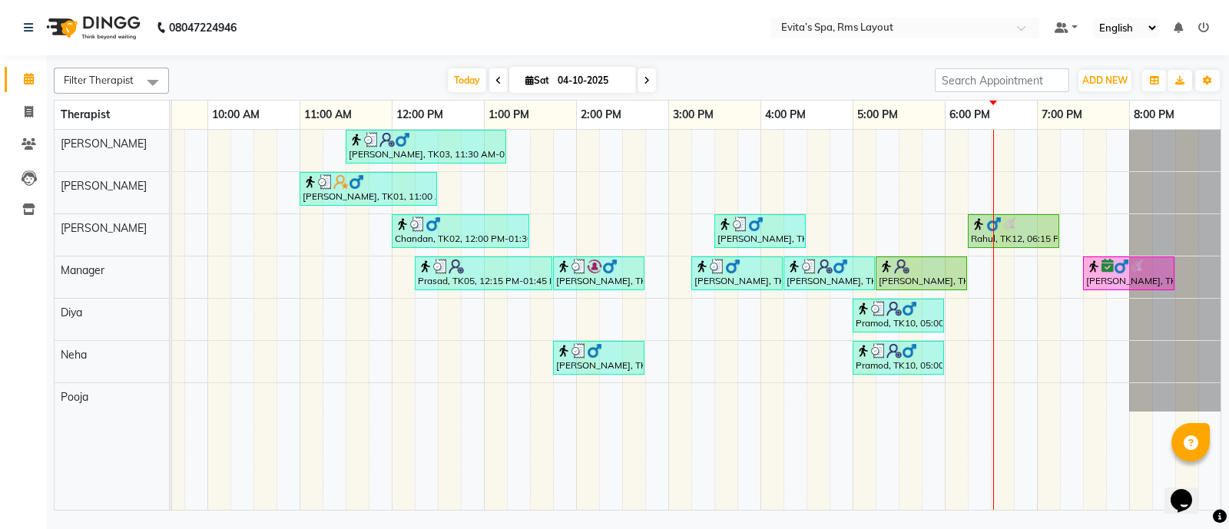
drag, startPoint x: 243, startPoint y: 414, endPoint x: 230, endPoint y: 449, distance: 37.7
drag, startPoint x: 230, startPoint y: 449, endPoint x: 215, endPoint y: 482, distance: 36.1
drag, startPoint x: 215, startPoint y: 482, endPoint x: 211, endPoint y: 491, distance: 10.0
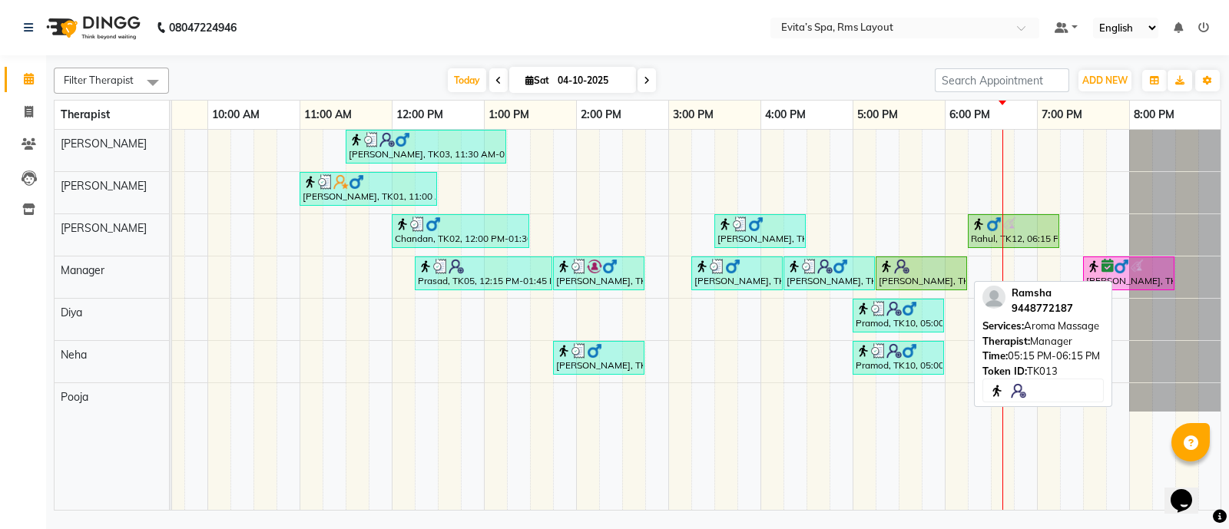
drag, startPoint x: 211, startPoint y: 491, endPoint x: 908, endPoint y: 267, distance: 731.7
click at [908, 267] on img at bounding box center [901, 266] width 15 height 15
select select "1"
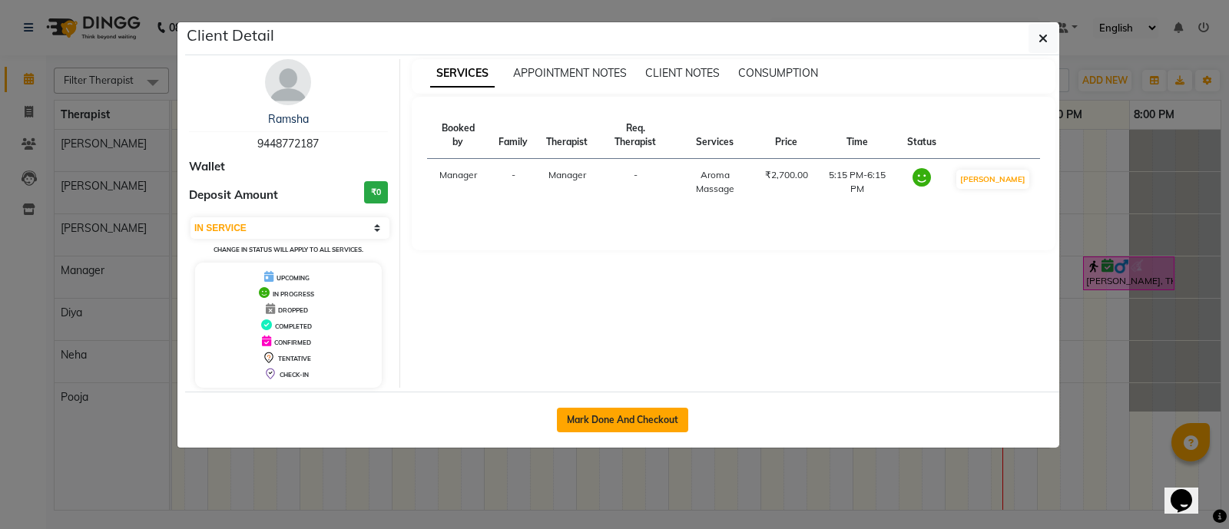
click at [624, 411] on button "Mark Done And Checkout" at bounding box center [622, 420] width 131 height 25
select select "service"
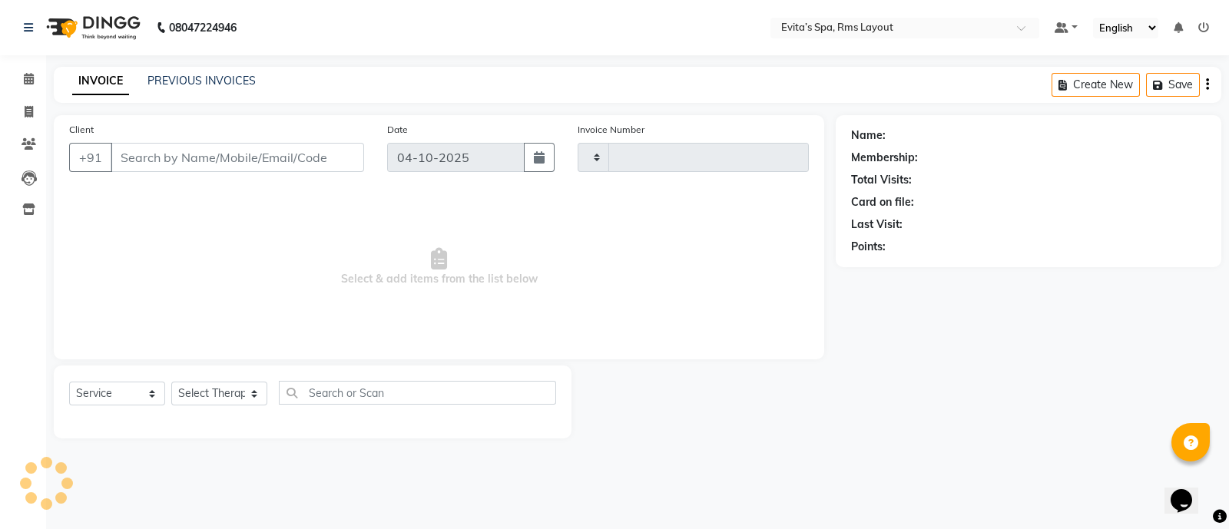
type input "1970"
select select "7850"
type input "94******87"
select select "71560"
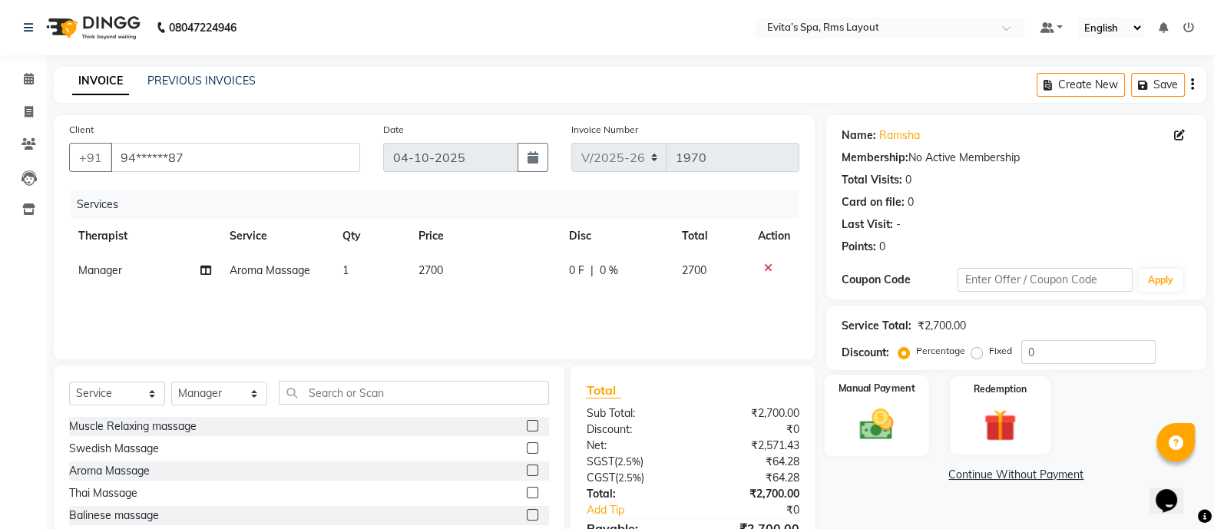
click at [893, 409] on img at bounding box center [876, 424] width 55 height 38
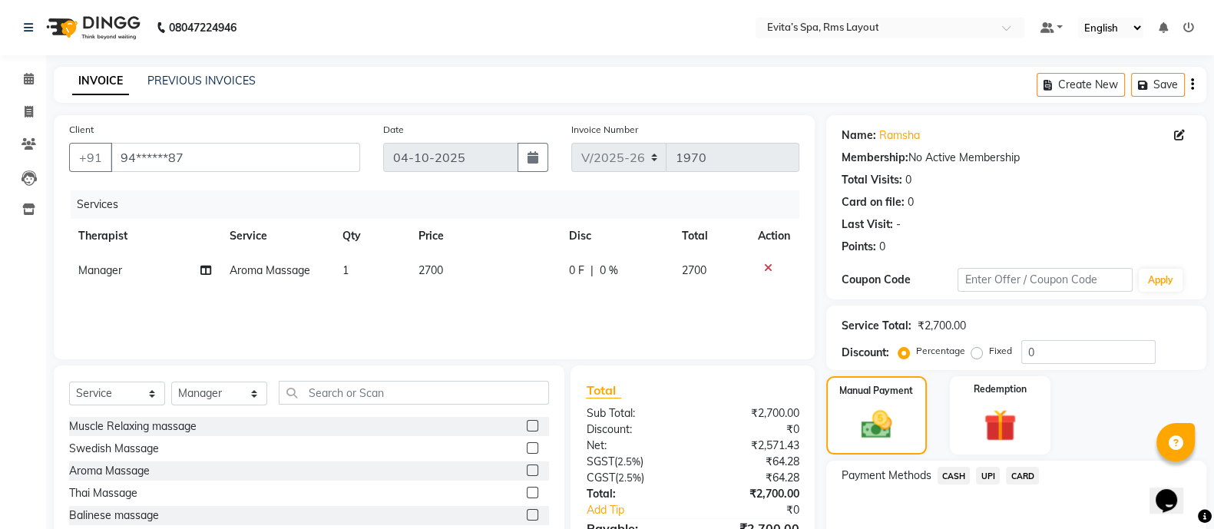
click at [995, 469] on span "UPI" at bounding box center [988, 476] width 24 height 18
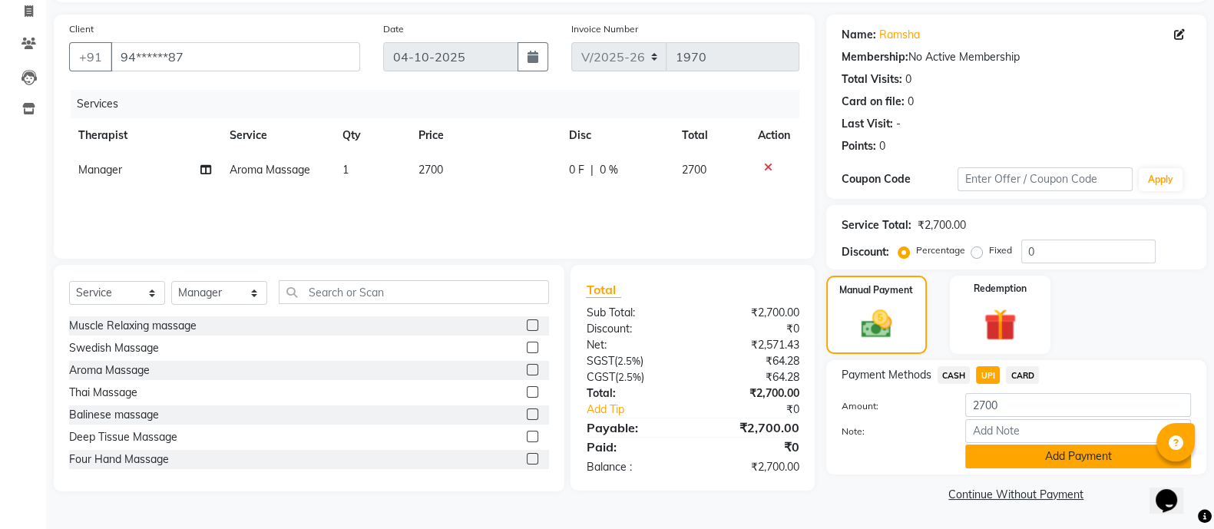
click at [1041, 457] on button "Add Payment" at bounding box center [1078, 457] width 226 height 24
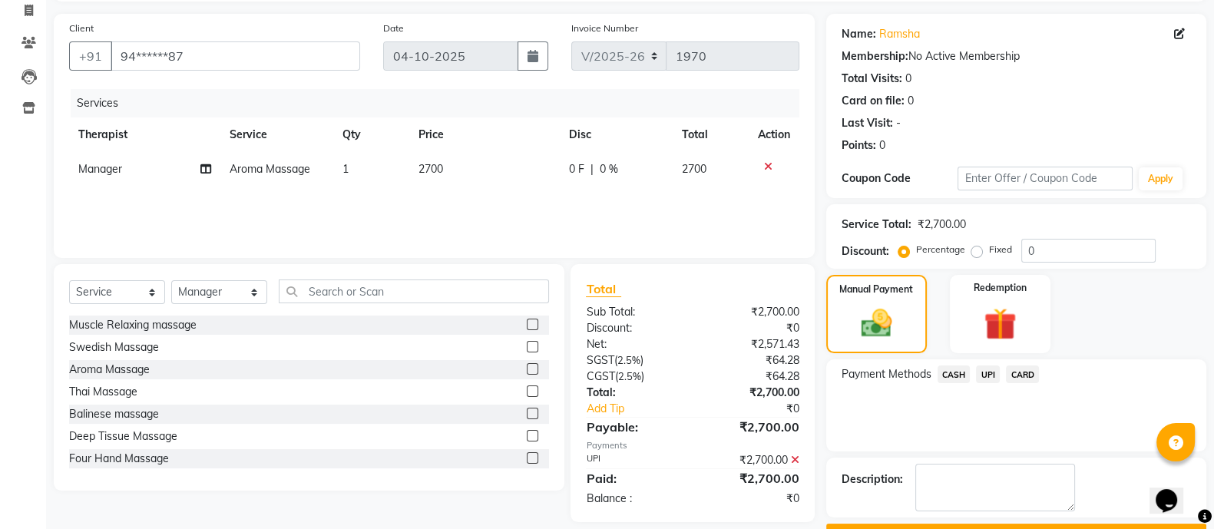
scroll to position [142, 0]
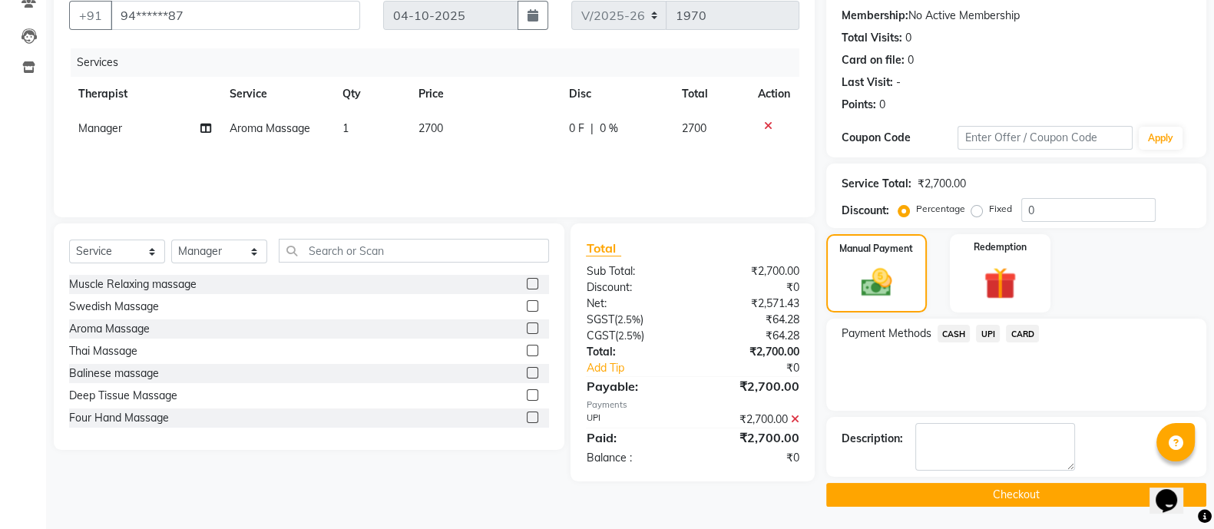
click at [1009, 485] on button "Checkout" at bounding box center [1016, 495] width 380 height 24
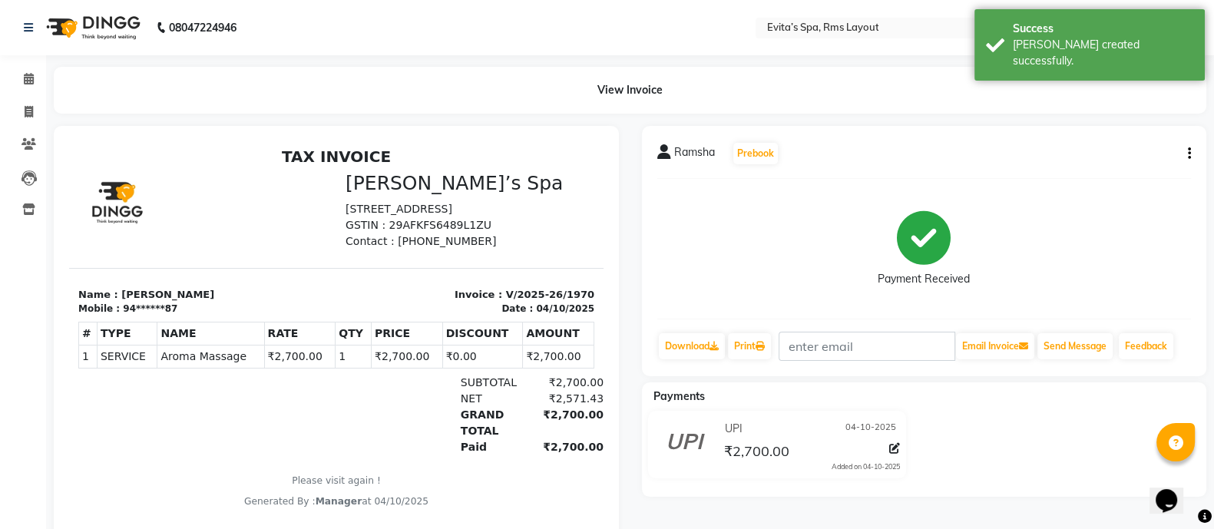
click at [101, 27] on img at bounding box center [91, 27] width 105 height 43
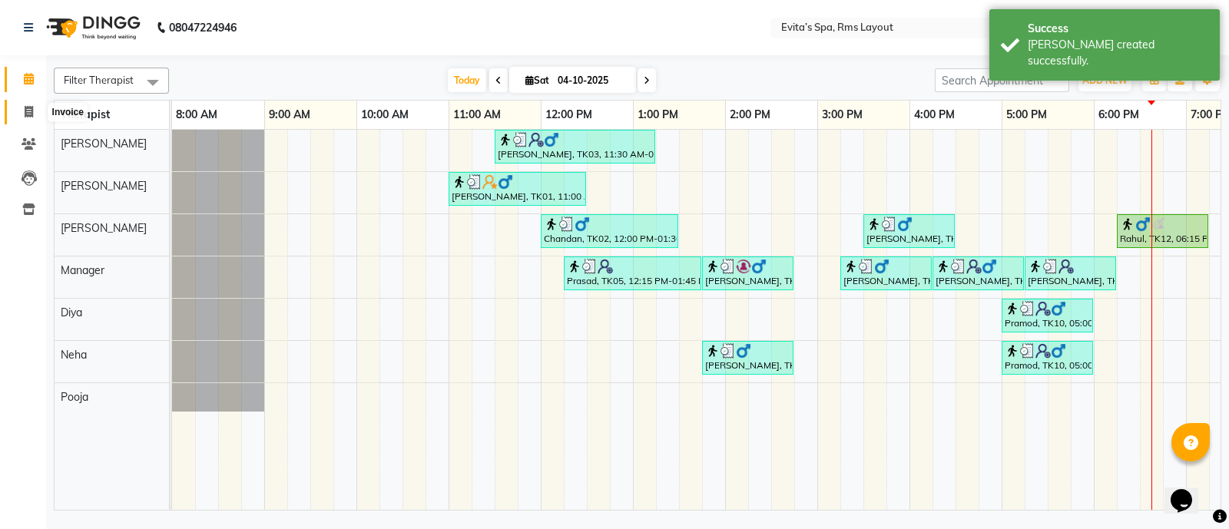
click at [32, 112] on icon at bounding box center [29, 112] width 8 height 12
select select "service"
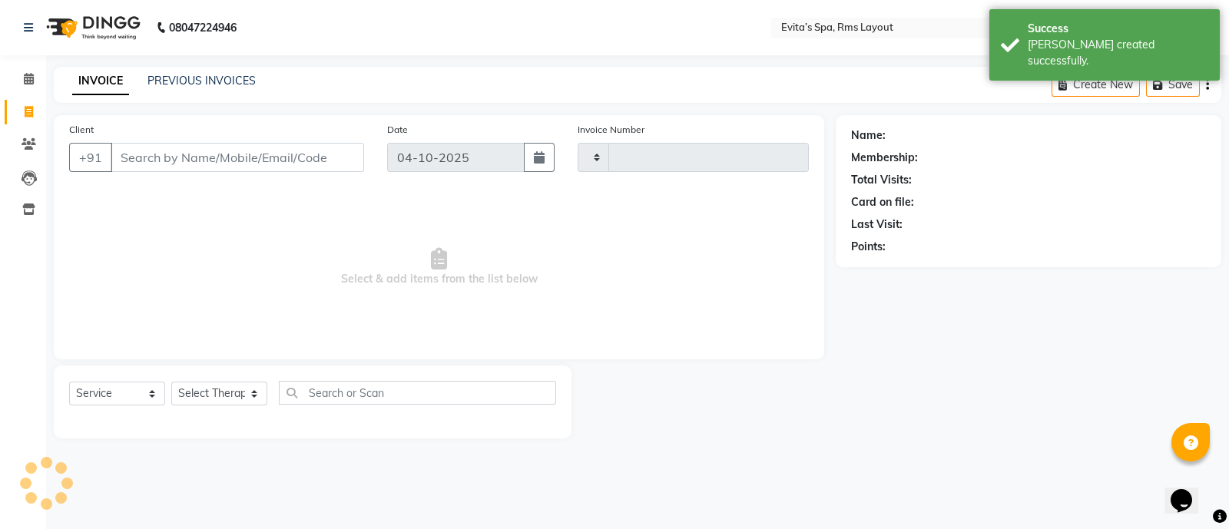
type input "1971"
select select "7850"
click at [207, 78] on link "PREVIOUS INVOICES" at bounding box center [201, 81] width 108 height 14
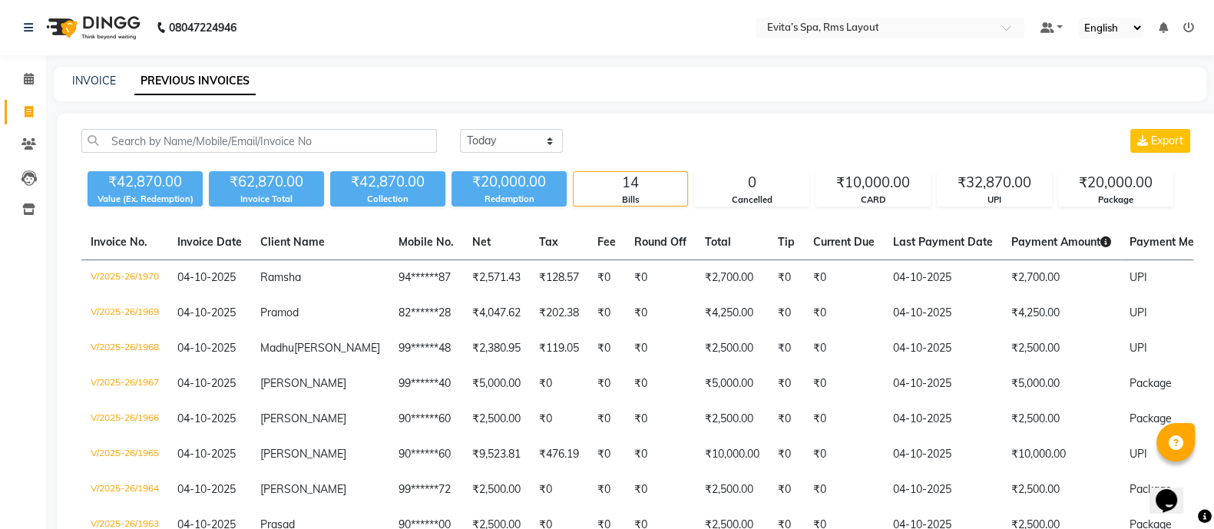
click at [104, 14] on img at bounding box center [91, 27] width 105 height 43
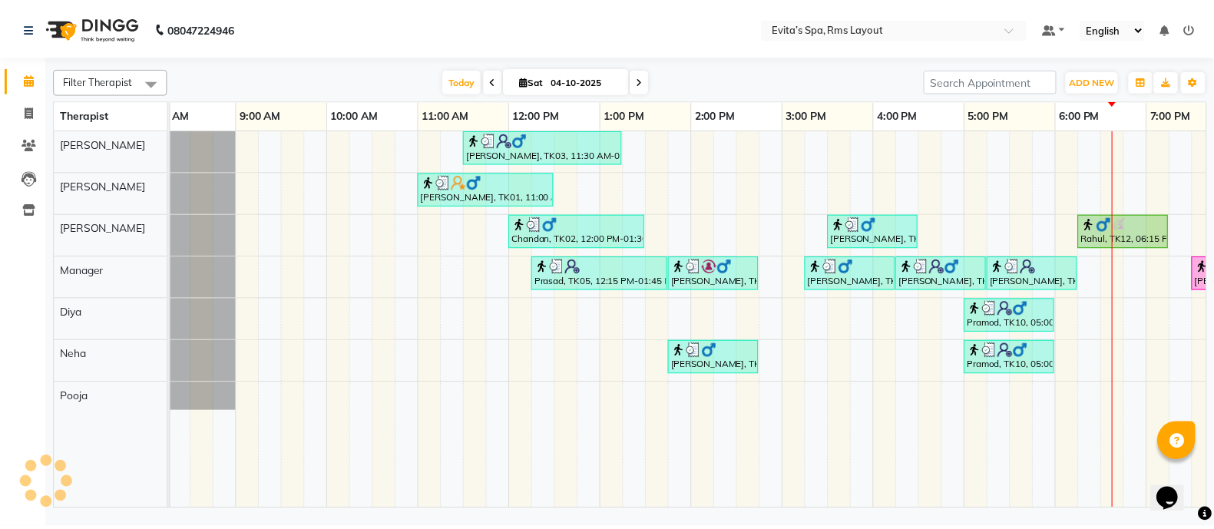
scroll to position [0, 149]
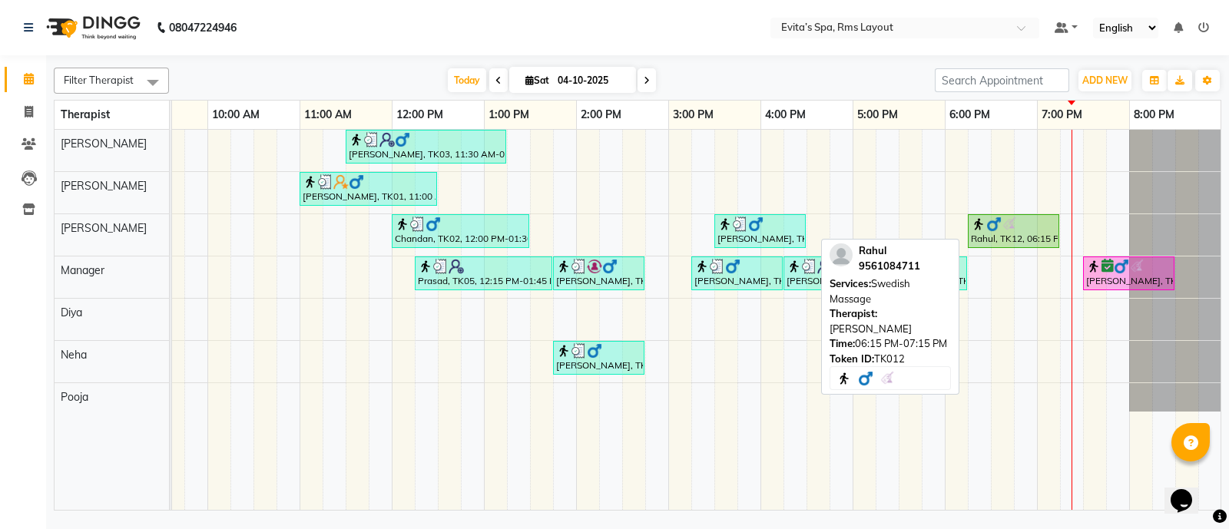
click at [1025, 232] on div "Rahul, TK12, 06:15 PM-07:15 PM, Swedish Massage" at bounding box center [1013, 231] width 88 height 29
select select "1"
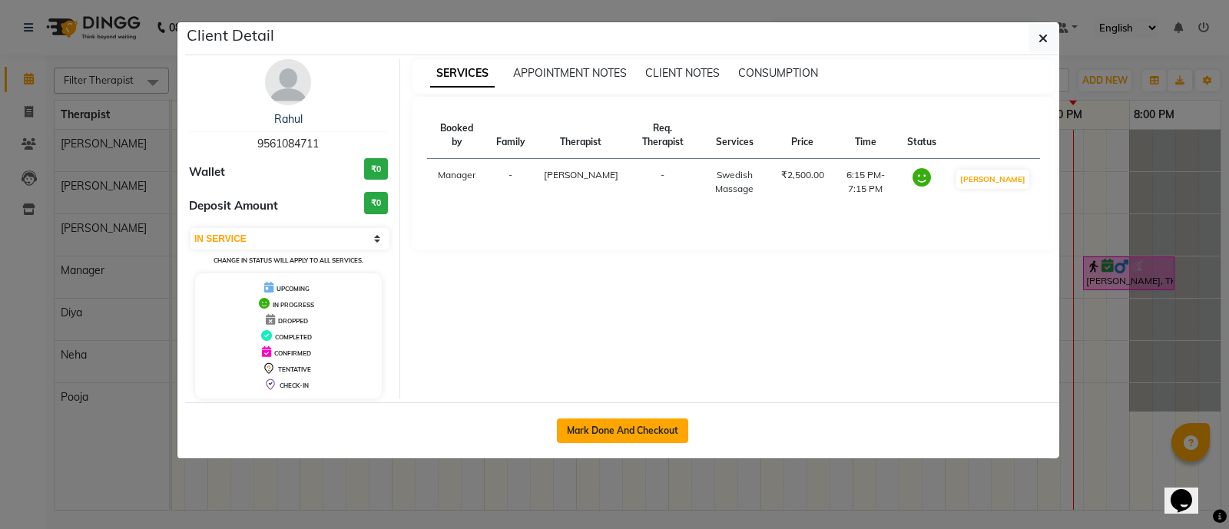
click at [668, 419] on button "Mark Done And Checkout" at bounding box center [622, 431] width 131 height 25
select select "service"
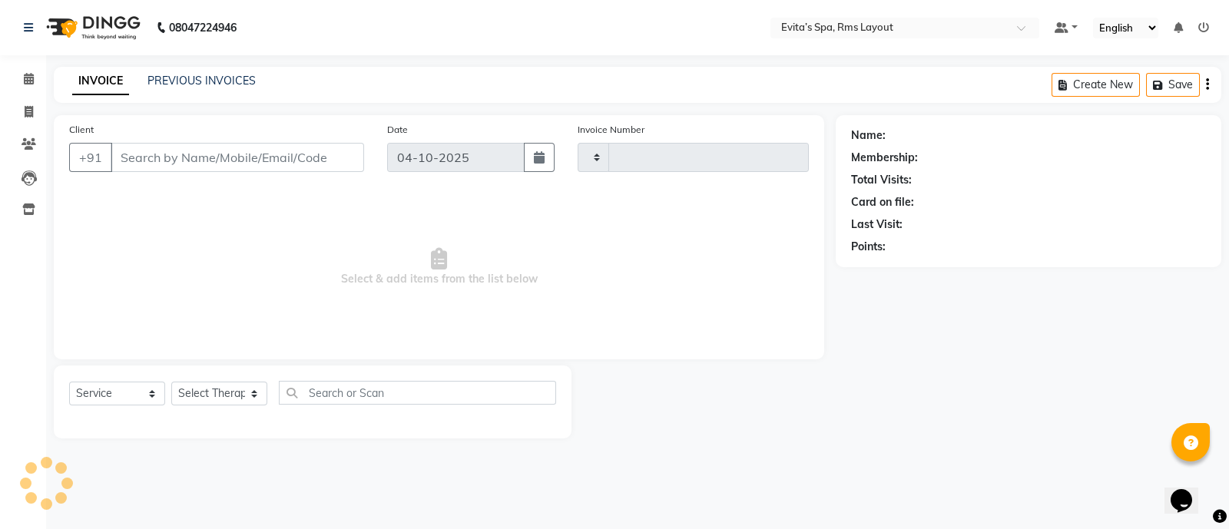
type input "1971"
select select "7850"
type input "95******11"
select select "70223"
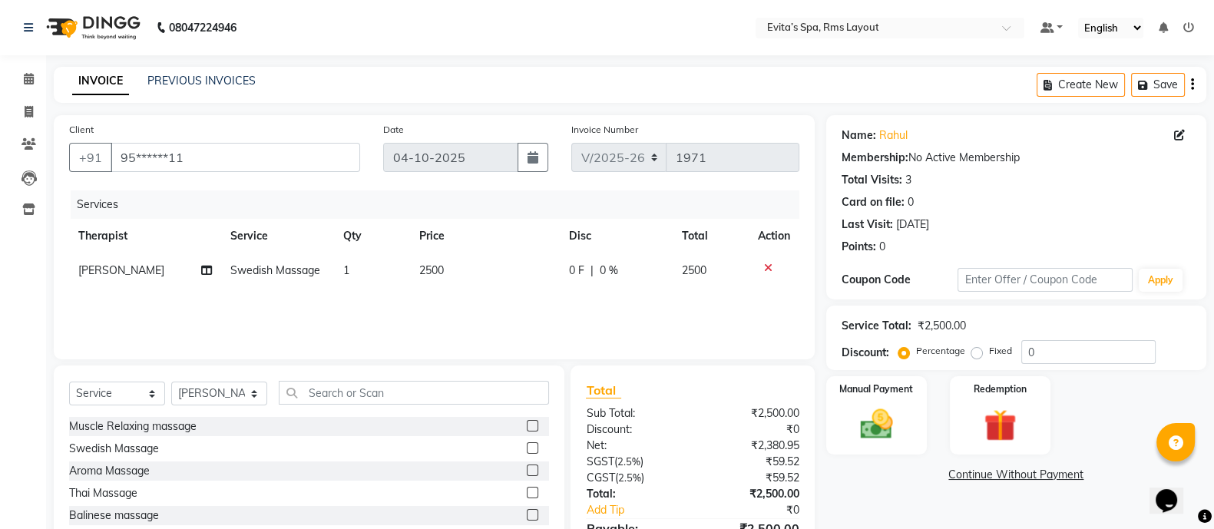
scroll to position [86, 0]
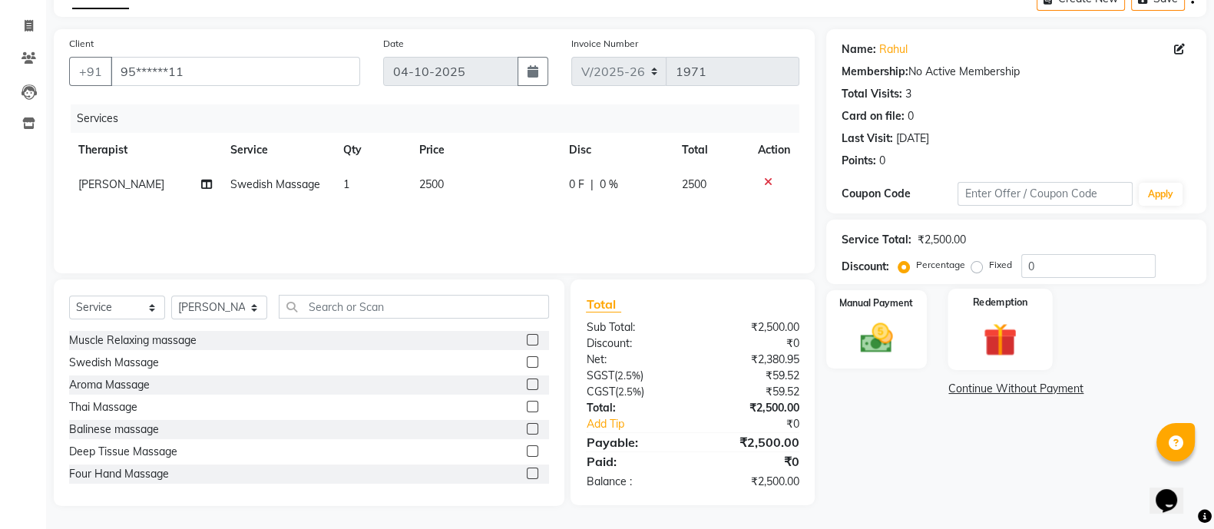
click at [1011, 343] on img at bounding box center [1000, 339] width 55 height 41
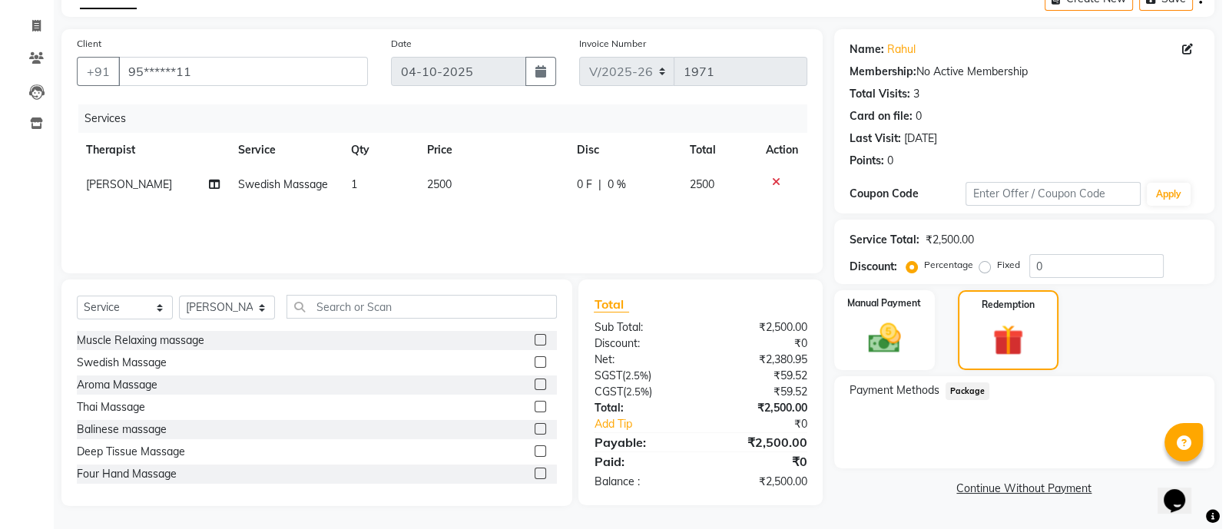
scroll to position [0, 0]
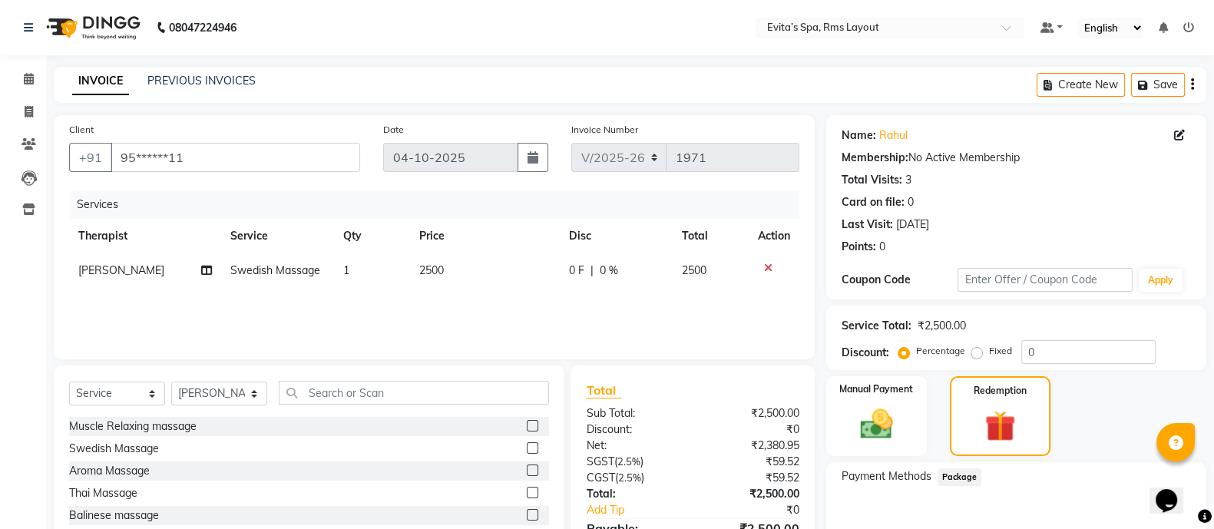
click at [110, 22] on img at bounding box center [91, 27] width 105 height 43
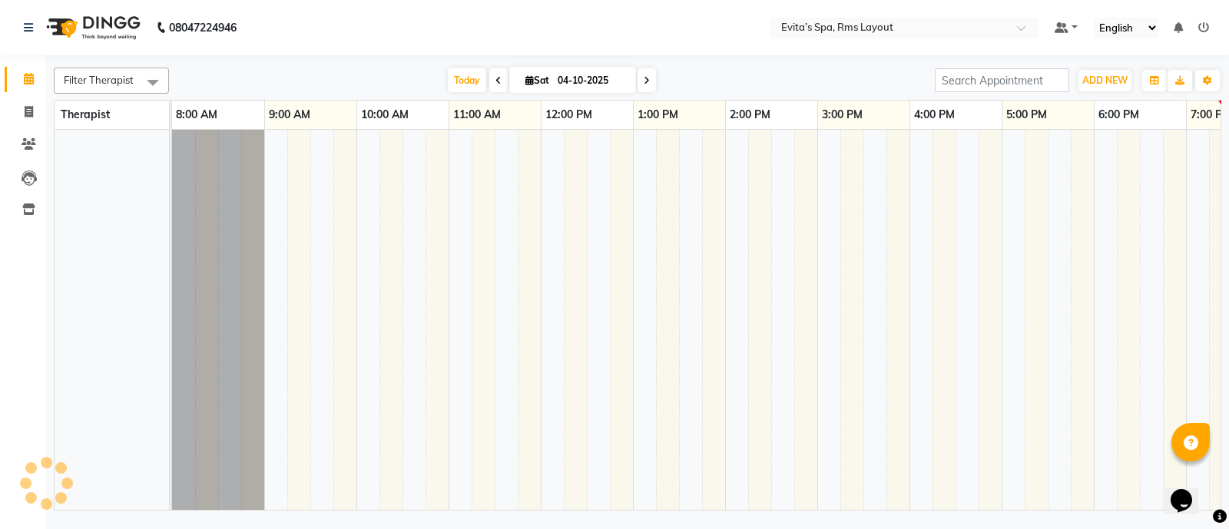
scroll to position [0, 149]
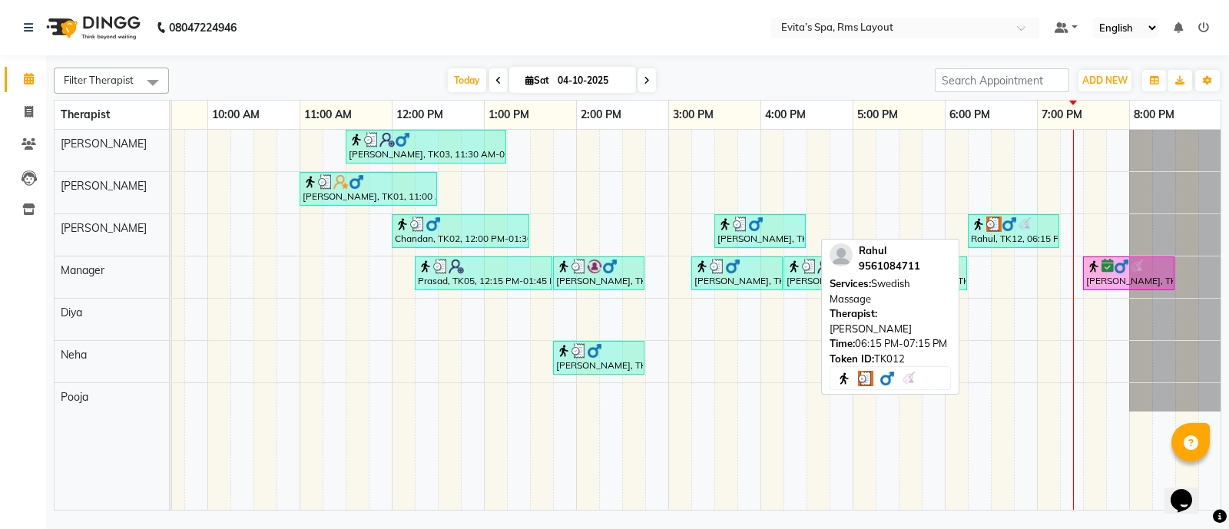
click at [987, 236] on div "Rahul, TK12, 06:15 PM-07:15 PM, Swedish Massage" at bounding box center [1013, 231] width 88 height 29
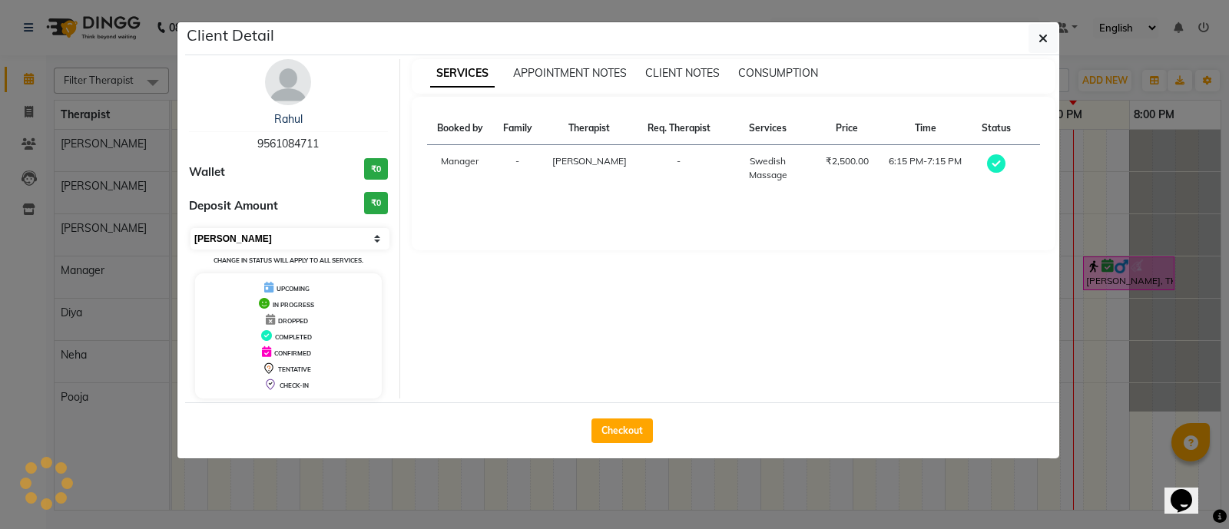
click at [296, 238] on select "Select MARK DONE UPCOMING" at bounding box center [289, 239] width 199 height 22
select select "5"
click at [190, 228] on select "Select MARK DONE UPCOMING" at bounding box center [289, 239] width 199 height 22
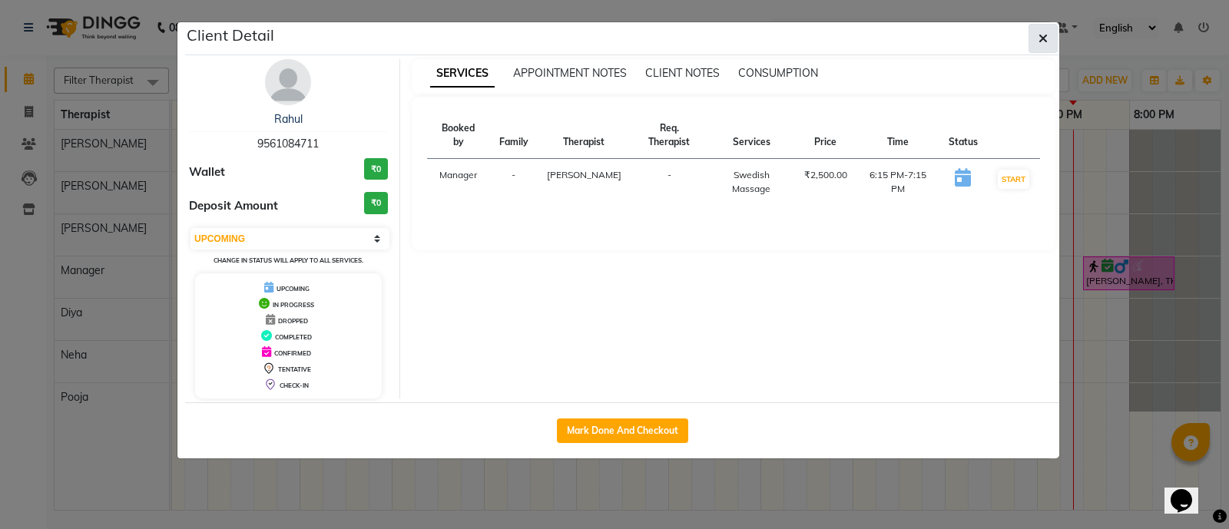
click at [1049, 42] on button "button" at bounding box center [1042, 38] width 29 height 29
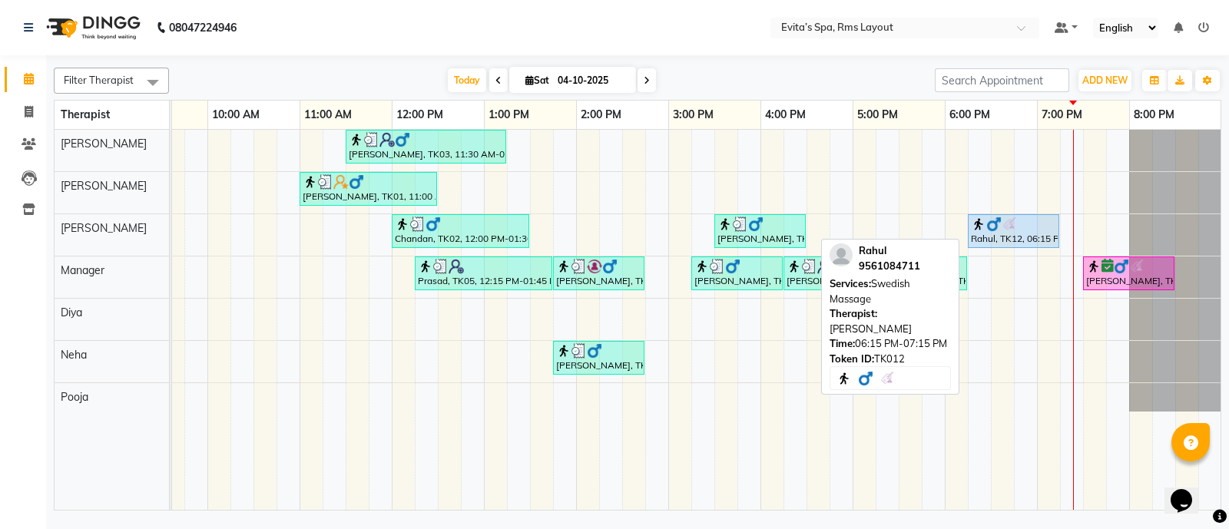
click at [998, 242] on div "Rahul, TK12, 06:15 PM-07:15 PM, Swedish Massage" at bounding box center [1013, 231] width 88 height 29
select select "5"
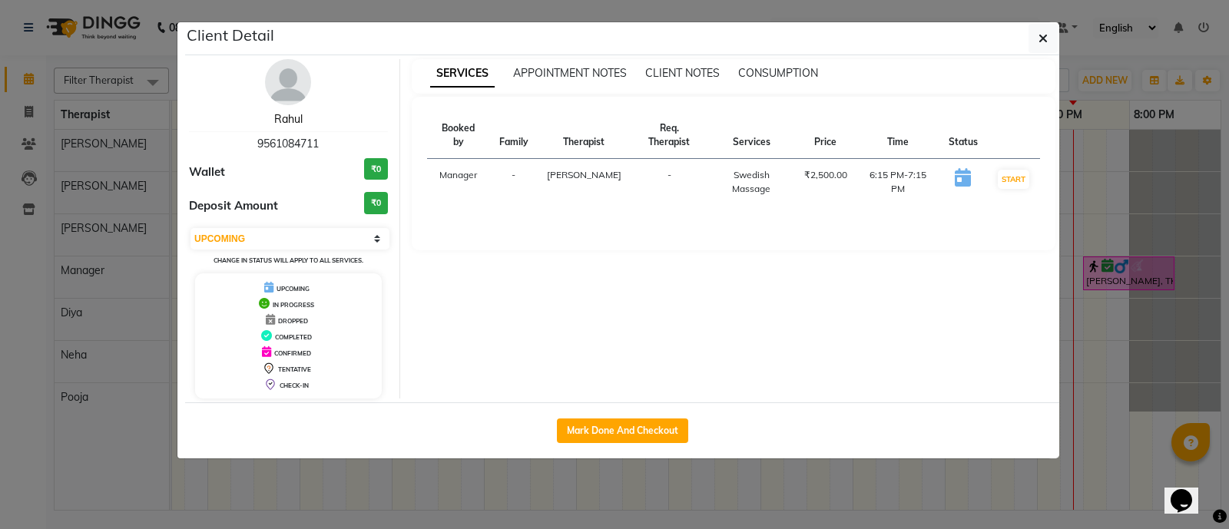
click at [281, 121] on link "Rahul" at bounding box center [288, 119] width 28 height 14
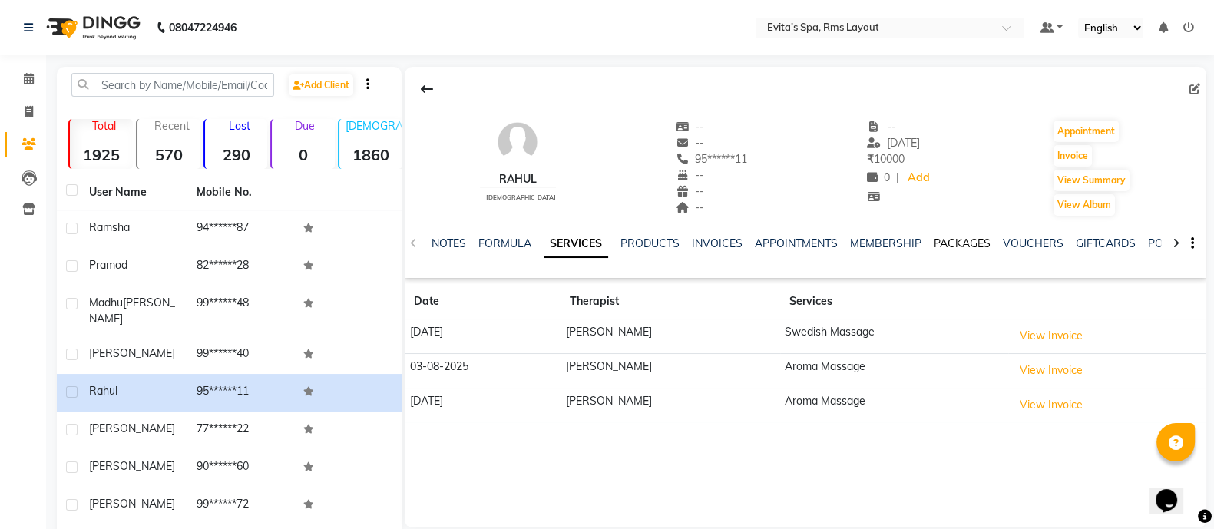
click at [946, 243] on link "PACKAGES" at bounding box center [962, 244] width 57 height 14
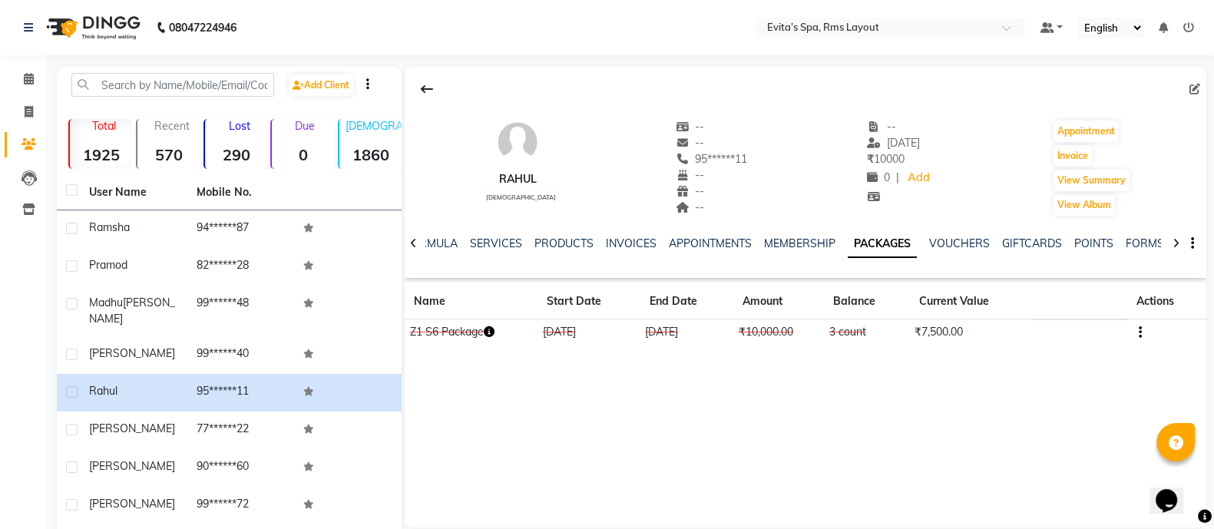
click at [1140, 333] on icon "button" at bounding box center [1139, 333] width 3 height 1
click at [1075, 334] on div "Edit" at bounding box center [1065, 332] width 101 height 19
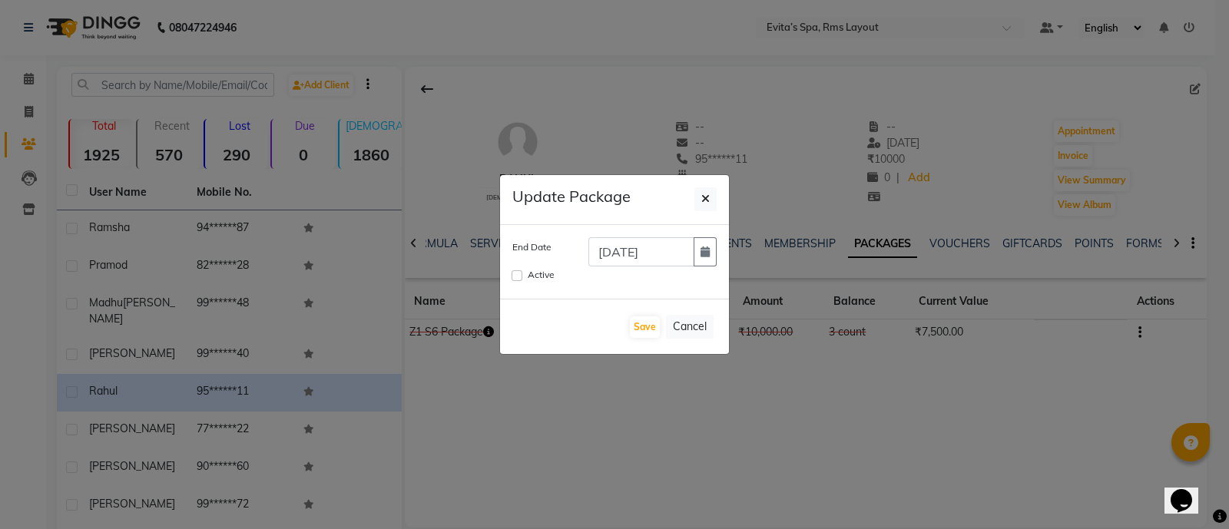
click at [508, 278] on div "Active" at bounding box center [614, 276] width 227 height 20
click at [522, 277] on div "Active" at bounding box center [614, 275] width 204 height 18
click at [518, 274] on input "Active" at bounding box center [516, 275] width 11 height 11
checkbox input "true"
click at [705, 258] on button "button" at bounding box center [704, 251] width 23 height 29
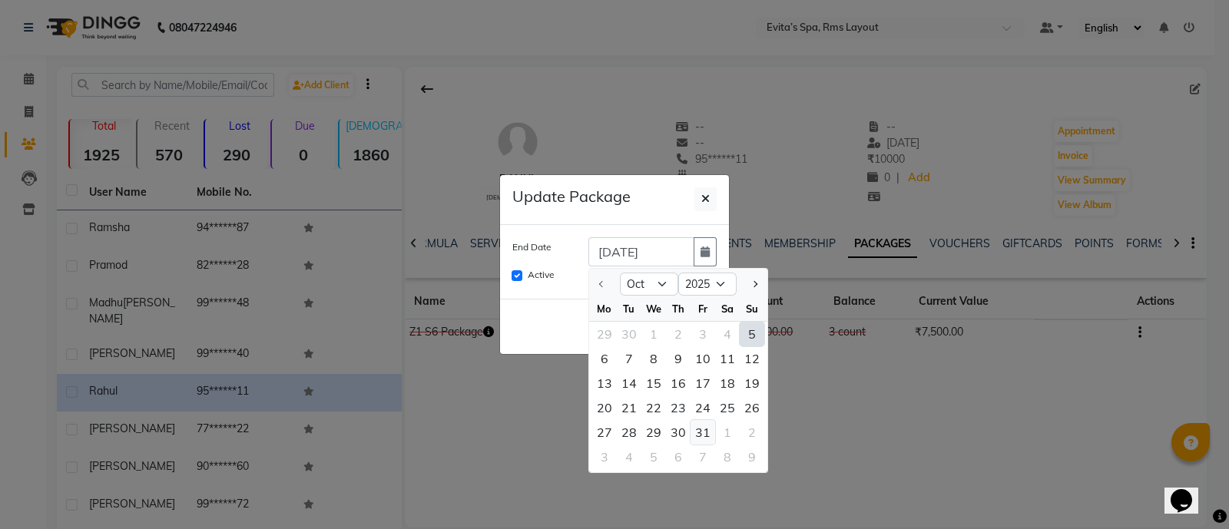
click at [695, 424] on div "31" at bounding box center [702, 432] width 25 height 25
type input "[DATE]"
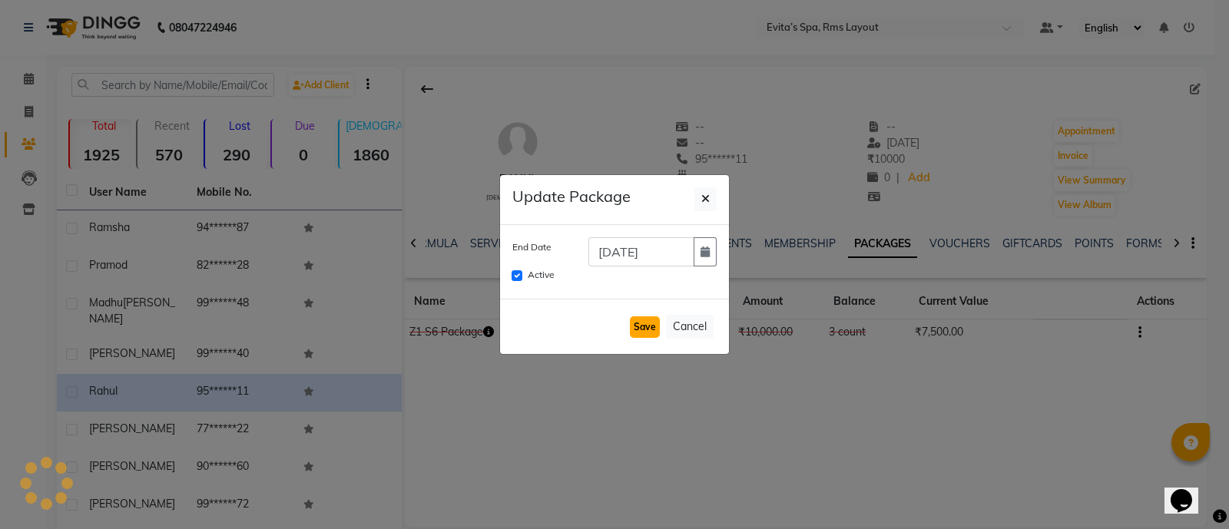
click at [642, 332] on button "Save" at bounding box center [645, 327] width 30 height 22
checkbox input "false"
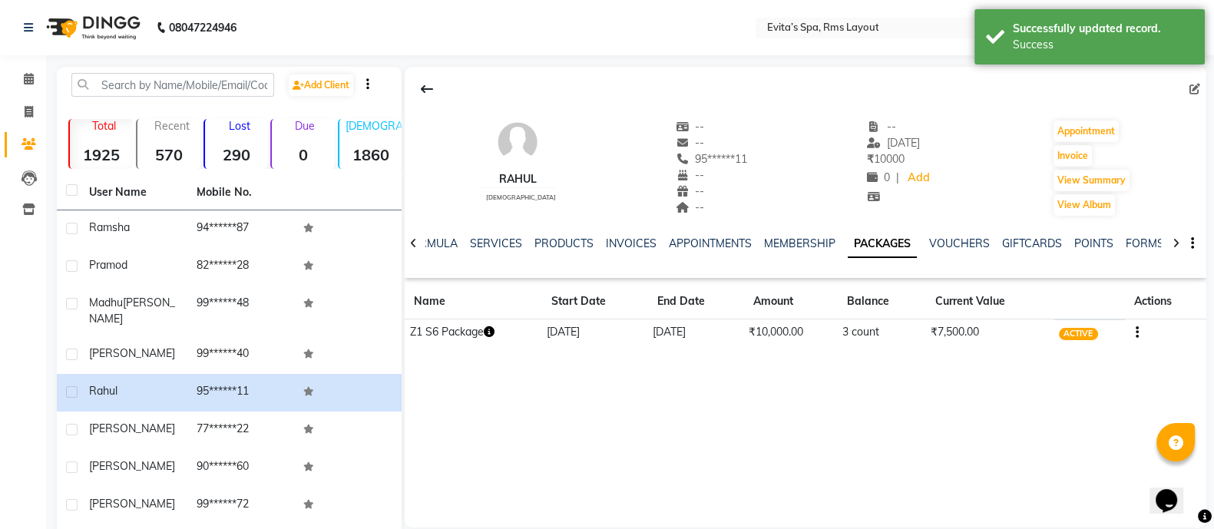
click at [116, 28] on img at bounding box center [91, 27] width 105 height 43
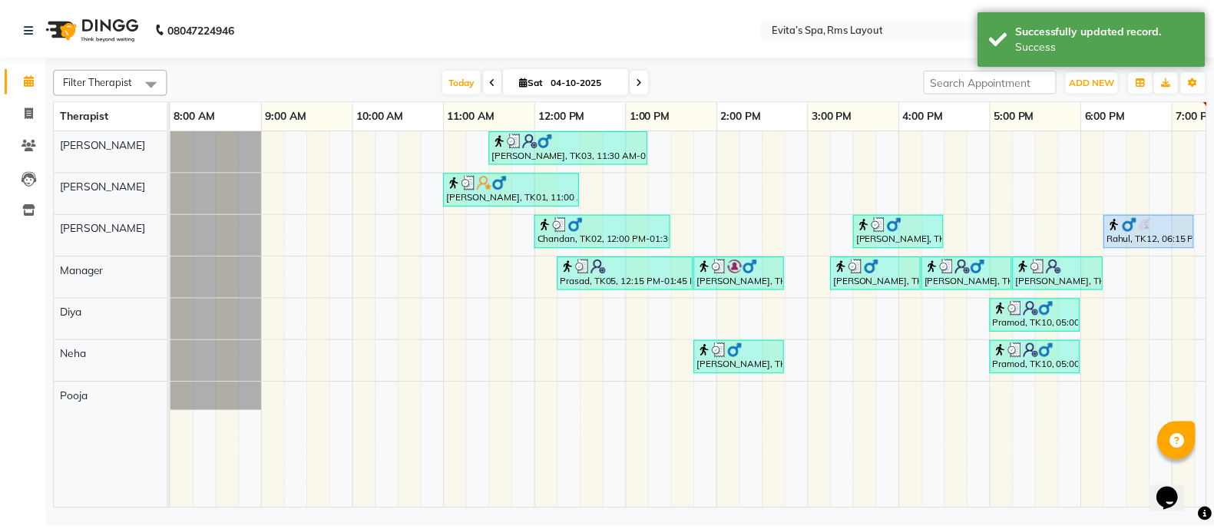
scroll to position [0, 149]
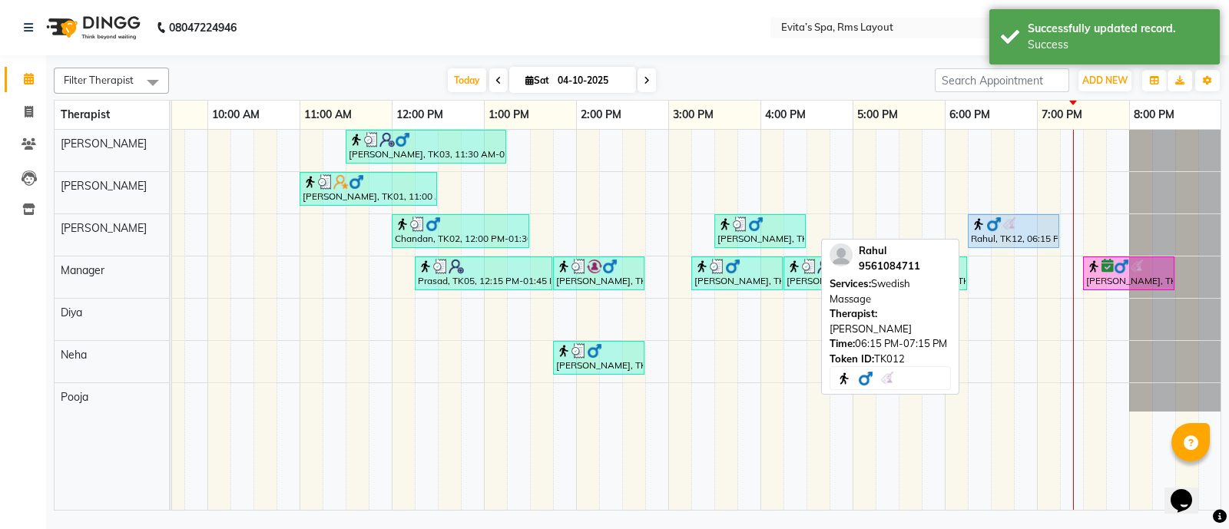
click at [1029, 235] on div "Rahul, TK12, 06:15 PM-07:15 PM, Swedish Massage" at bounding box center [1013, 231] width 88 height 29
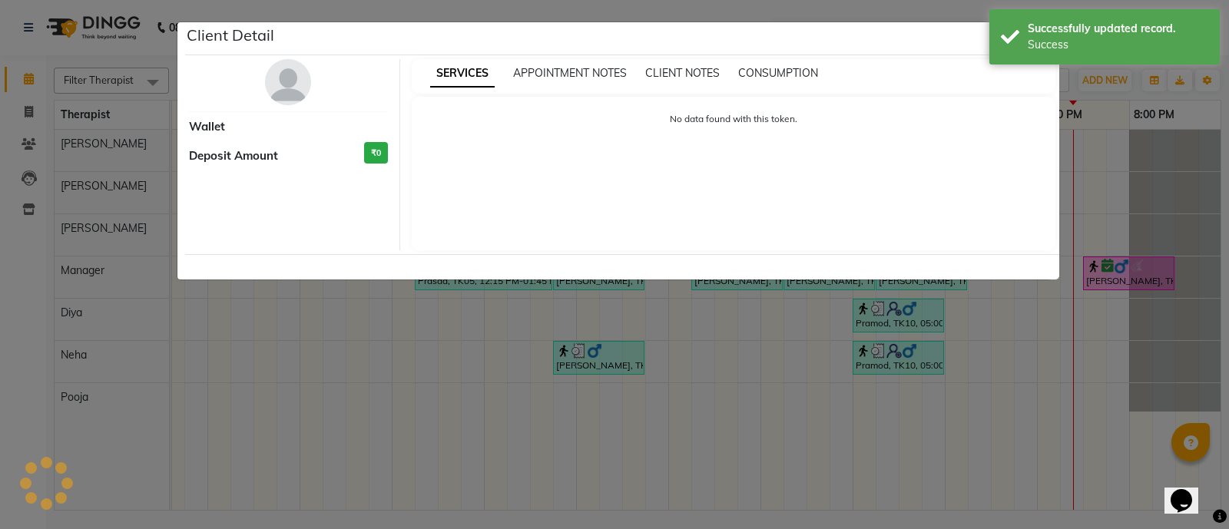
select select "5"
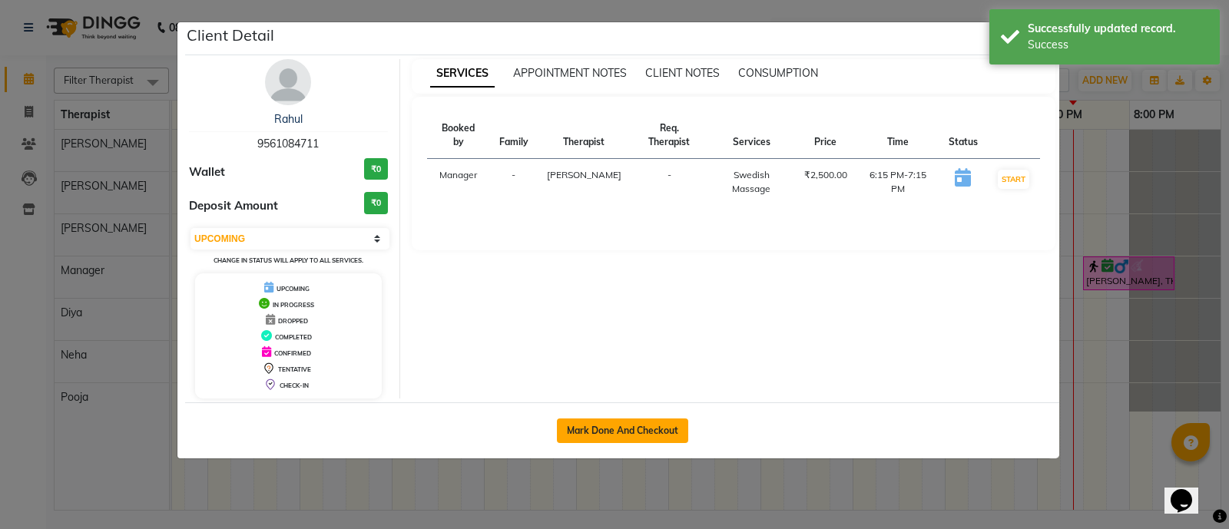
click at [637, 423] on button "Mark Done And Checkout" at bounding box center [622, 431] width 131 height 25
select select "service"
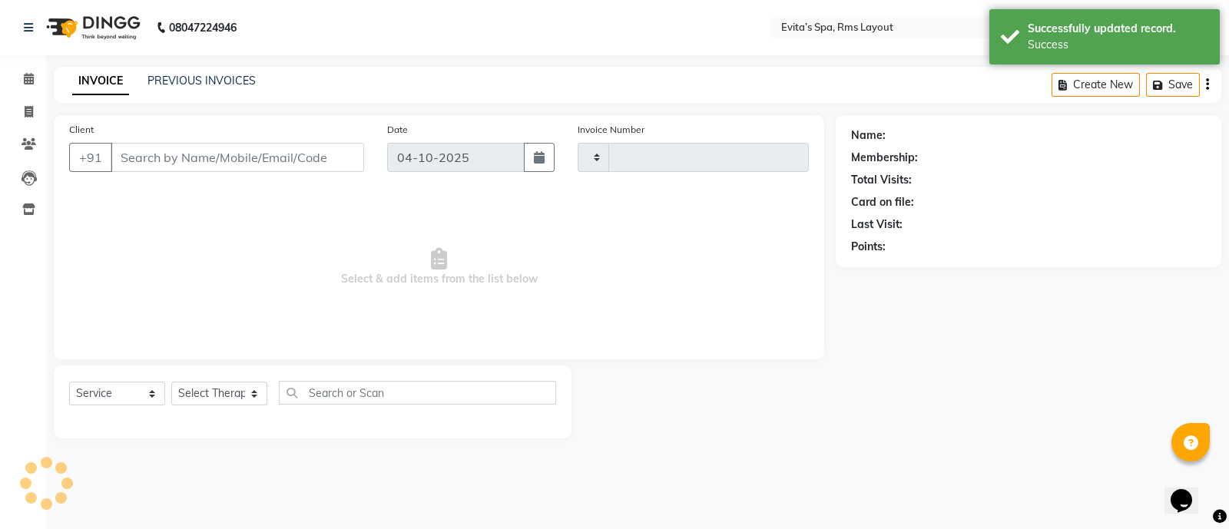
type input "1971"
select select "7850"
type input "95******11"
select select "70223"
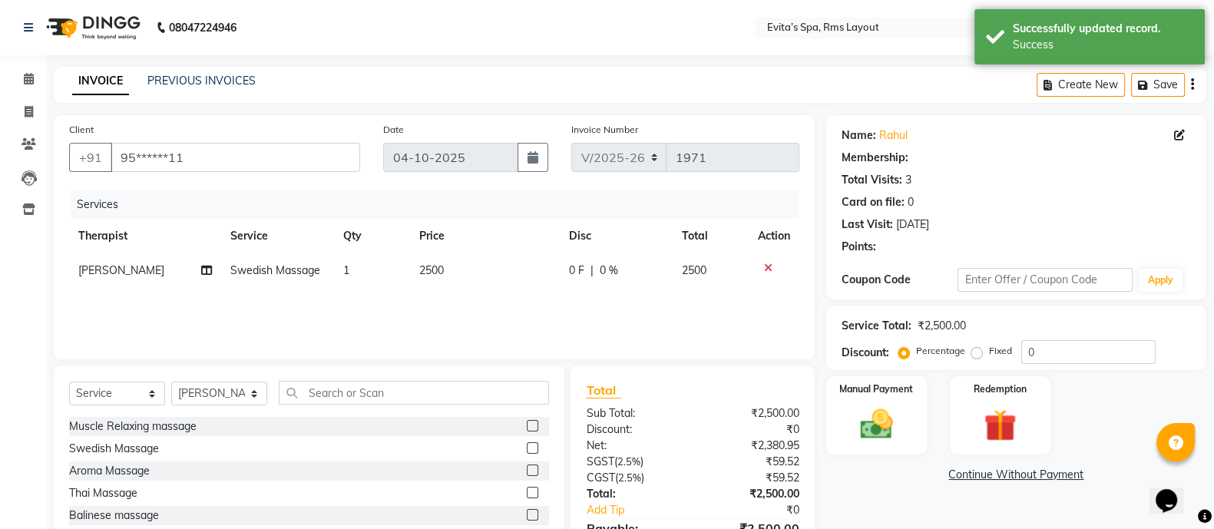
scroll to position [86, 0]
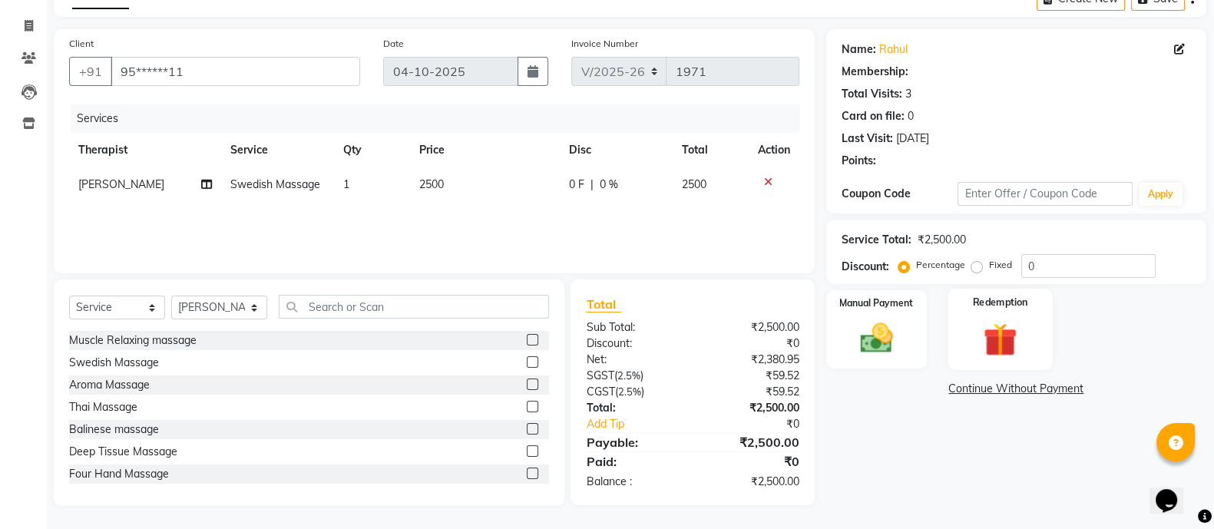
click at [1011, 322] on img at bounding box center [1000, 339] width 55 height 41
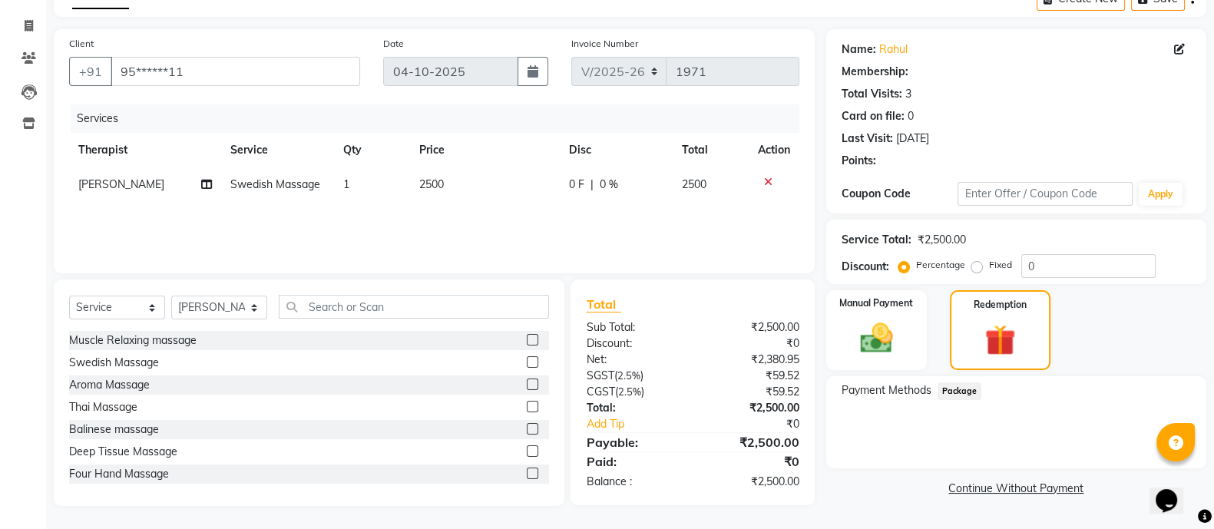
click at [964, 389] on span "Package" at bounding box center [960, 391] width 45 height 18
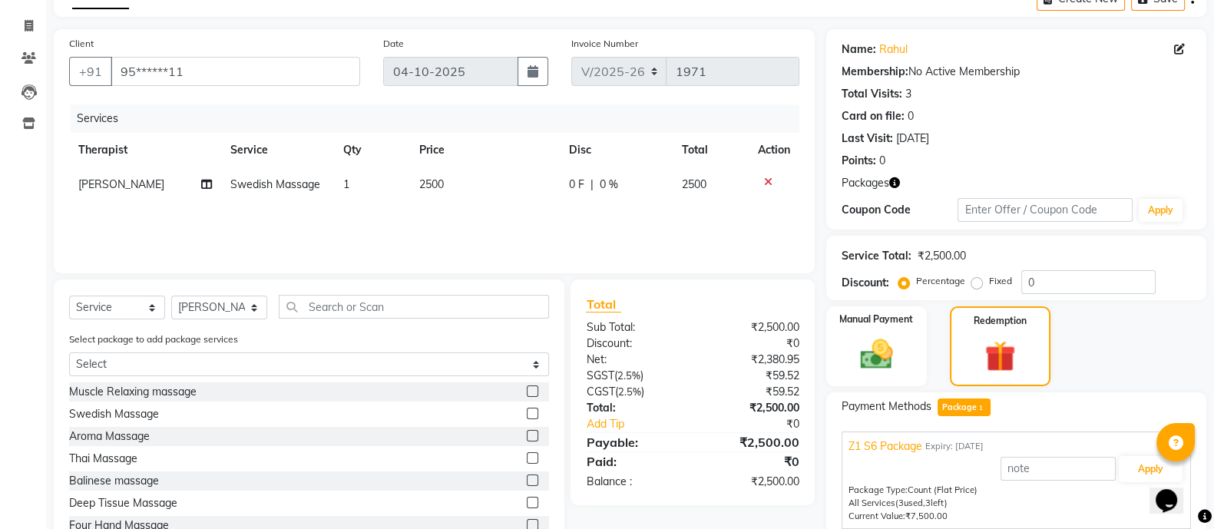
scroll to position [146, 0]
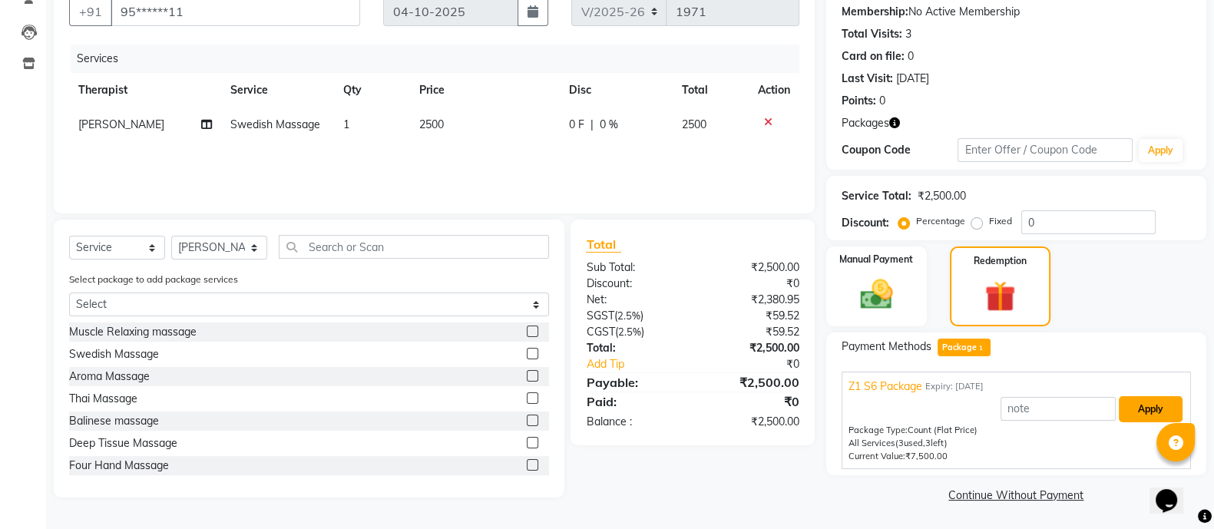
click at [1126, 412] on button "Apply" at bounding box center [1151, 409] width 64 height 26
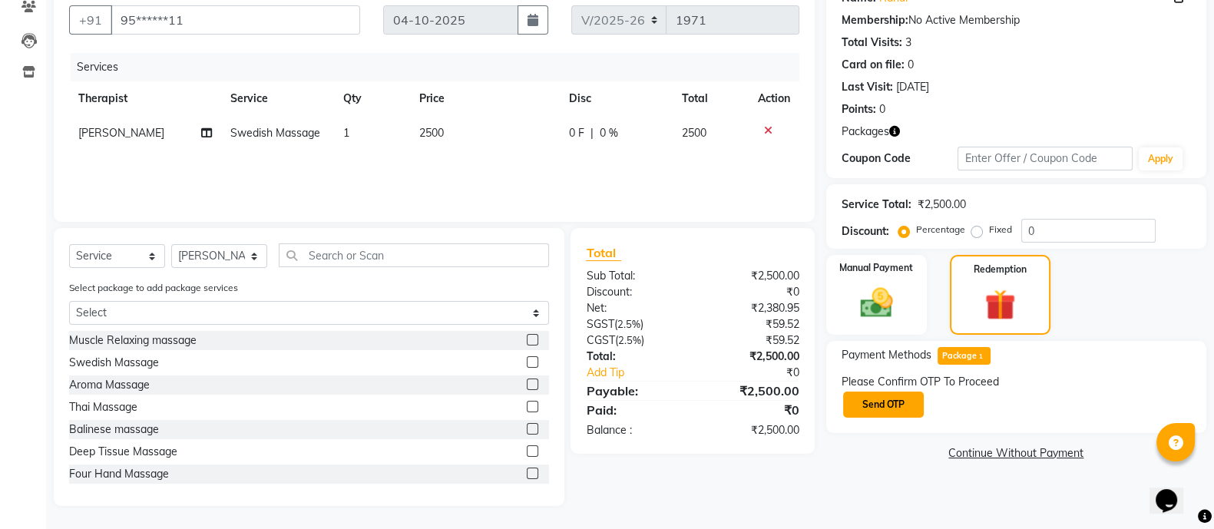
click at [906, 401] on button "Send OTP" at bounding box center [883, 405] width 81 height 26
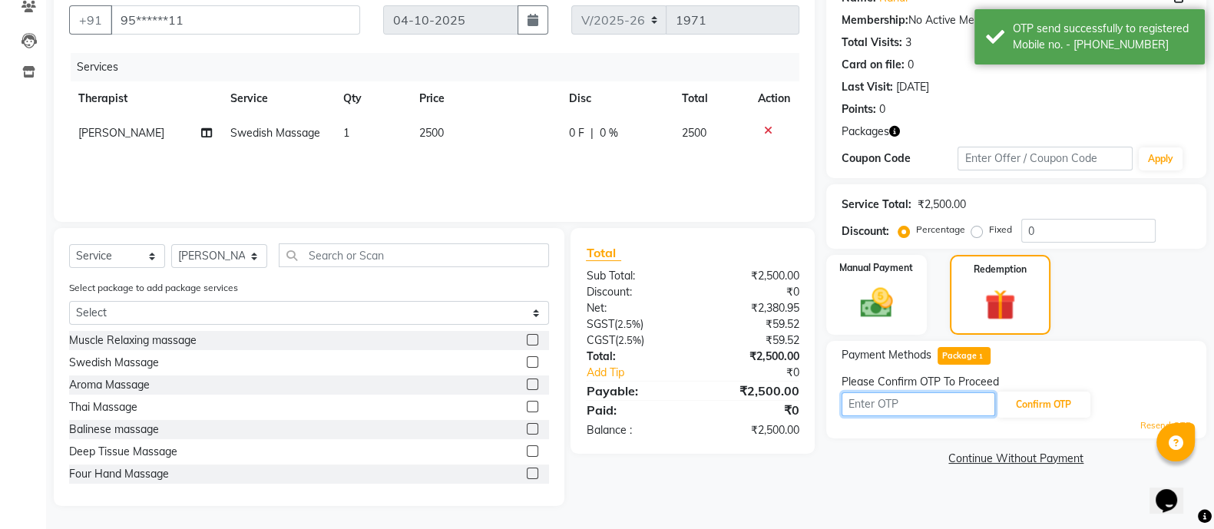
click at [909, 401] on input "text" at bounding box center [919, 404] width 154 height 24
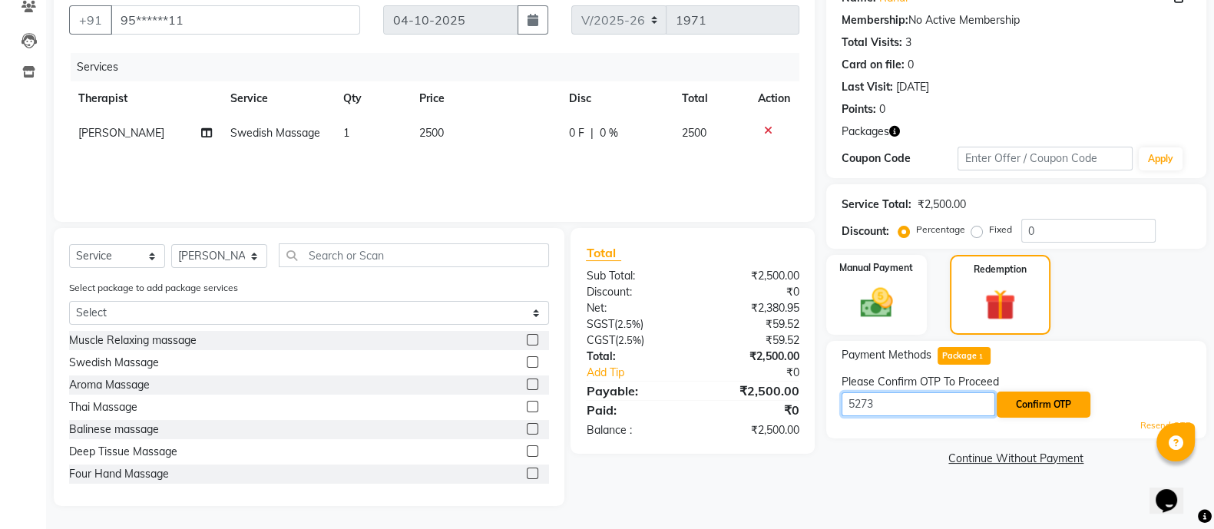
type input "5273"
click at [1059, 411] on button "Confirm OTP" at bounding box center [1044, 405] width 94 height 26
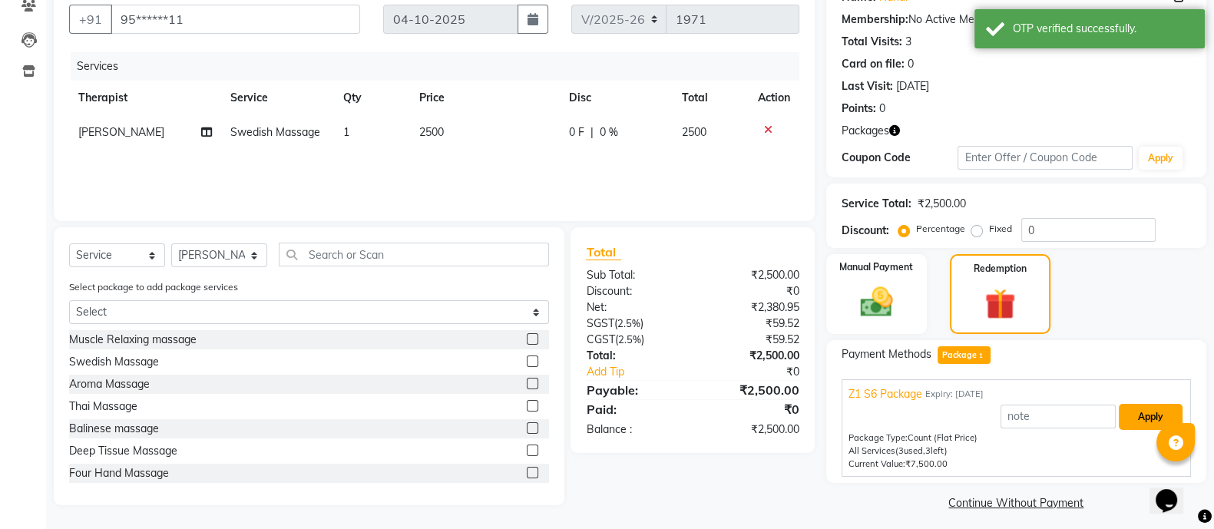
click at [1134, 415] on button "Apply" at bounding box center [1151, 417] width 64 height 26
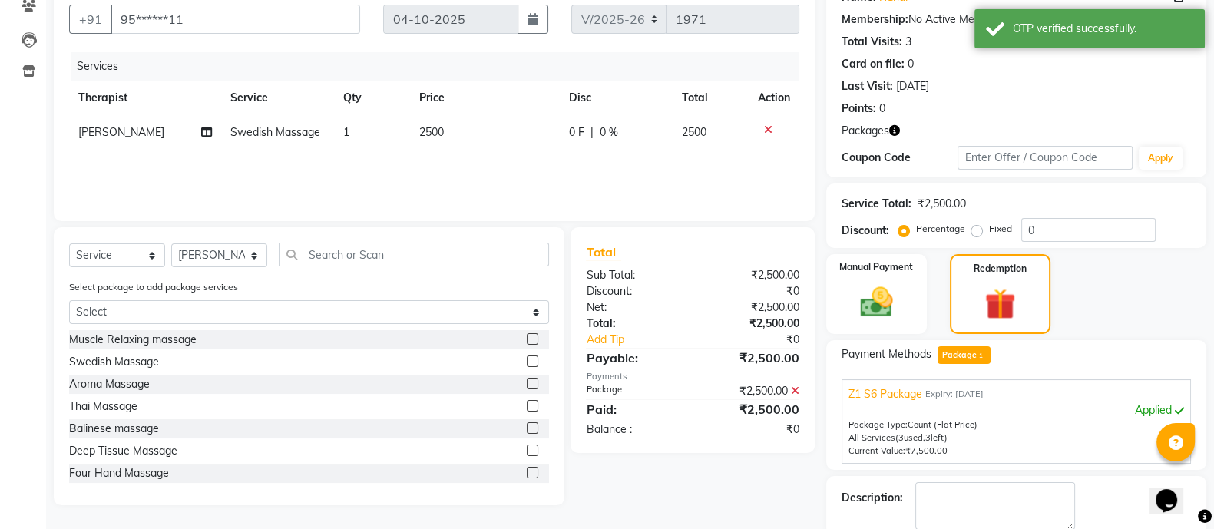
scroll to position [197, 0]
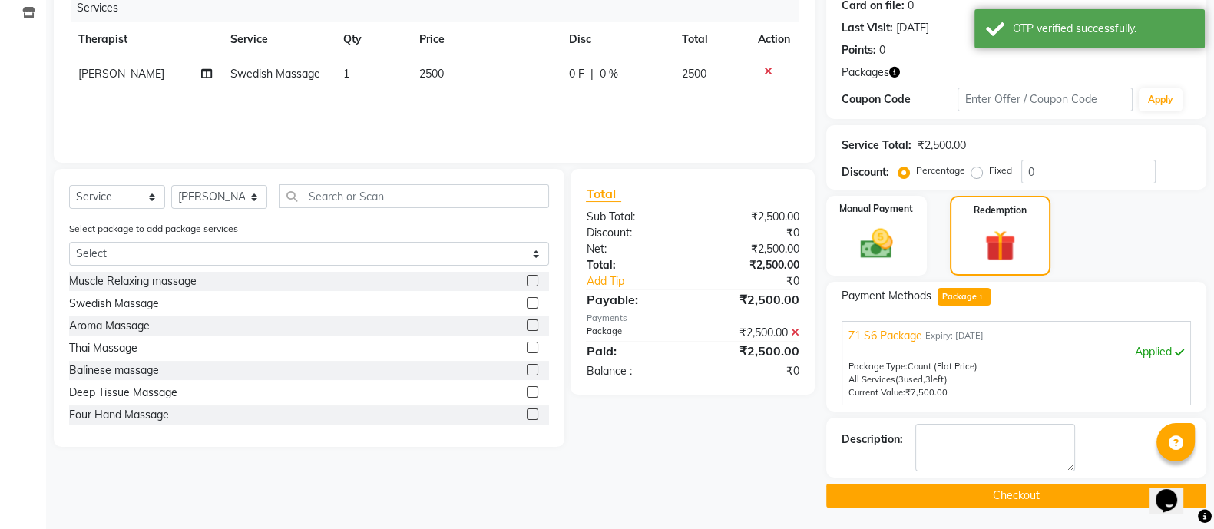
click at [1048, 491] on button "Checkout" at bounding box center [1016, 496] width 380 height 24
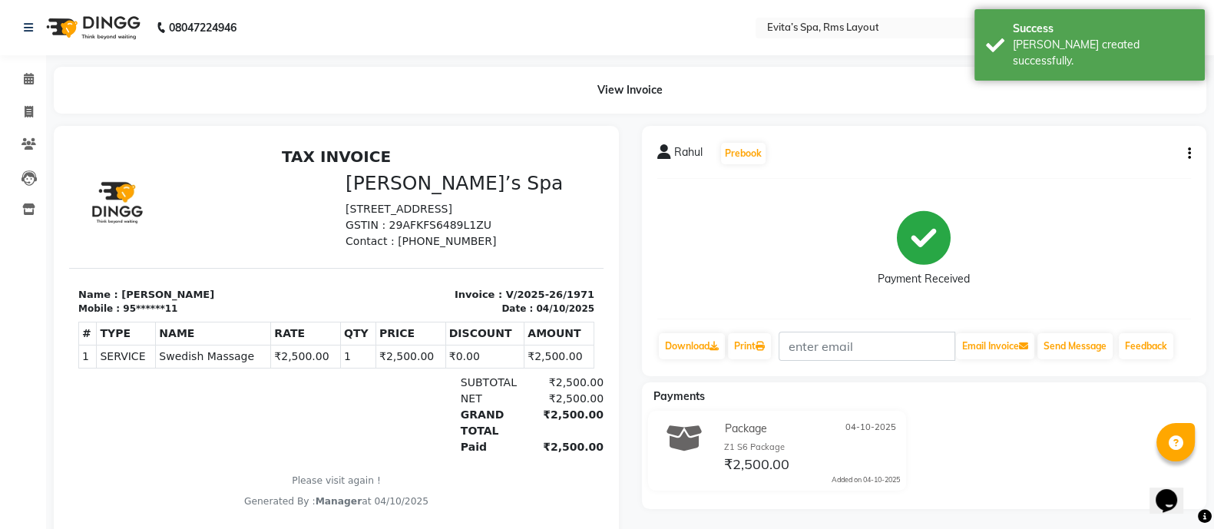
click at [739, 299] on div "Payment Received" at bounding box center [924, 248] width 535 height 115
click at [86, 40] on img at bounding box center [91, 27] width 105 height 43
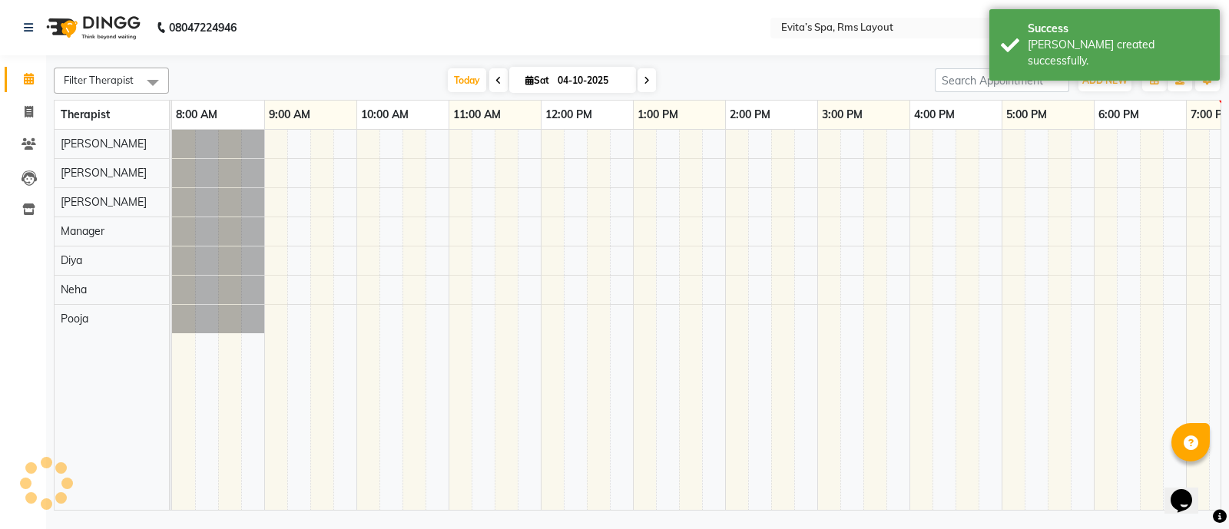
scroll to position [0, 149]
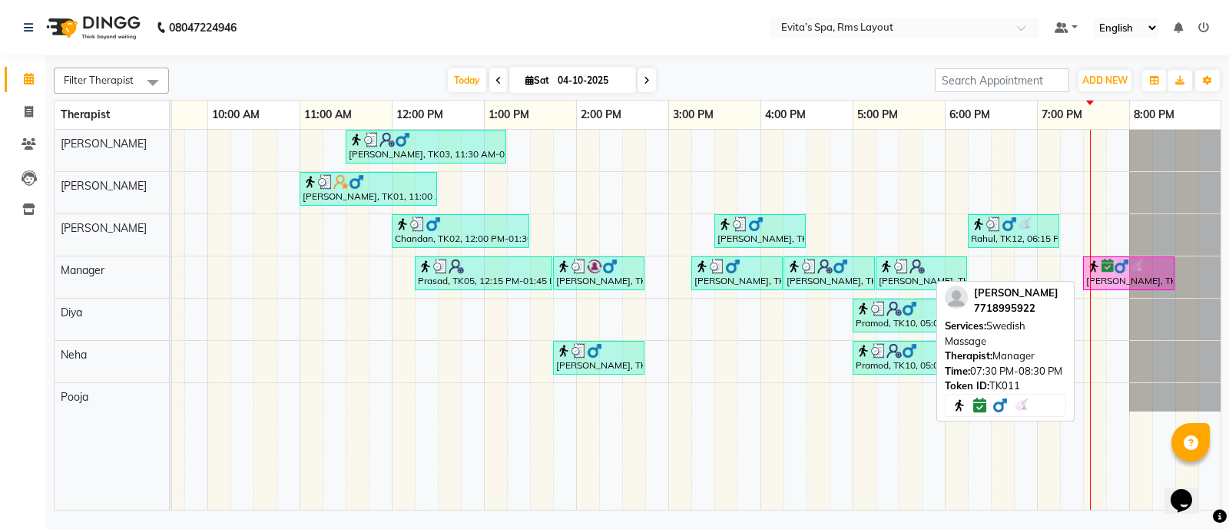
click at [1130, 267] on img at bounding box center [1136, 266] width 15 height 15
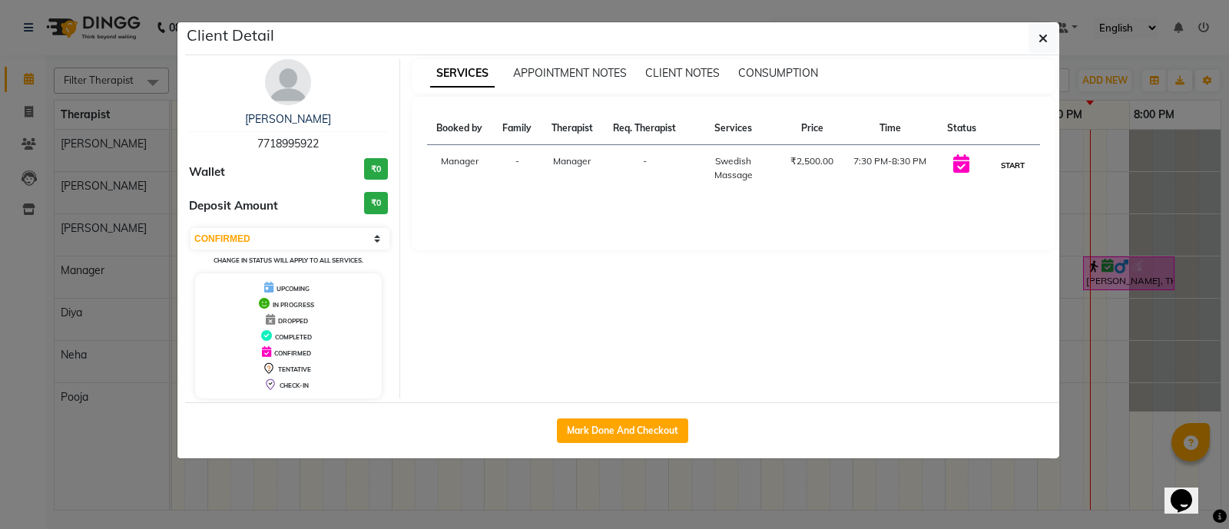
click at [1015, 163] on button "START" at bounding box center [1012, 165] width 31 height 19
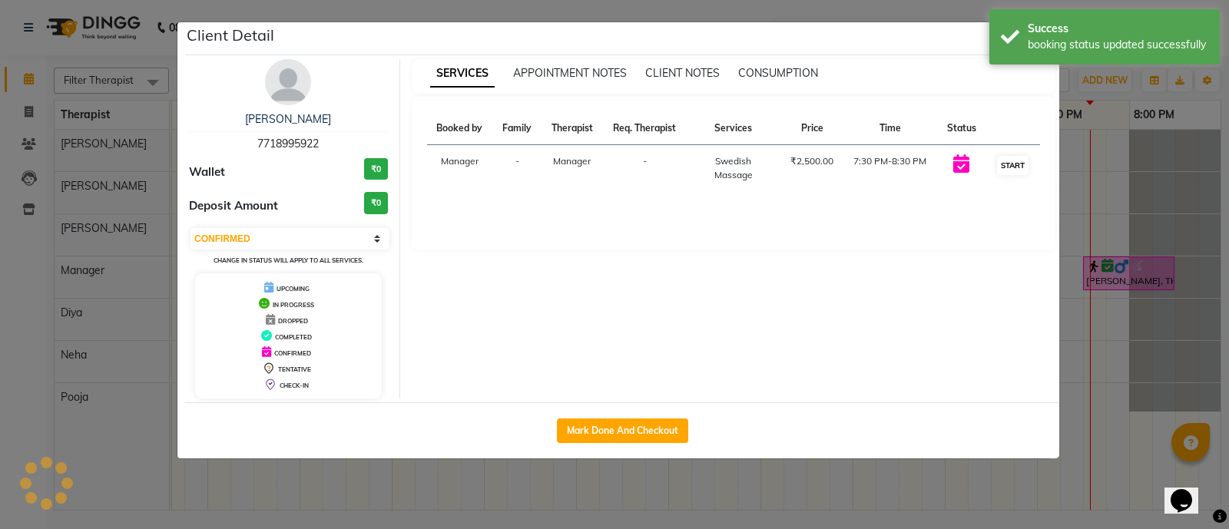
select select "1"
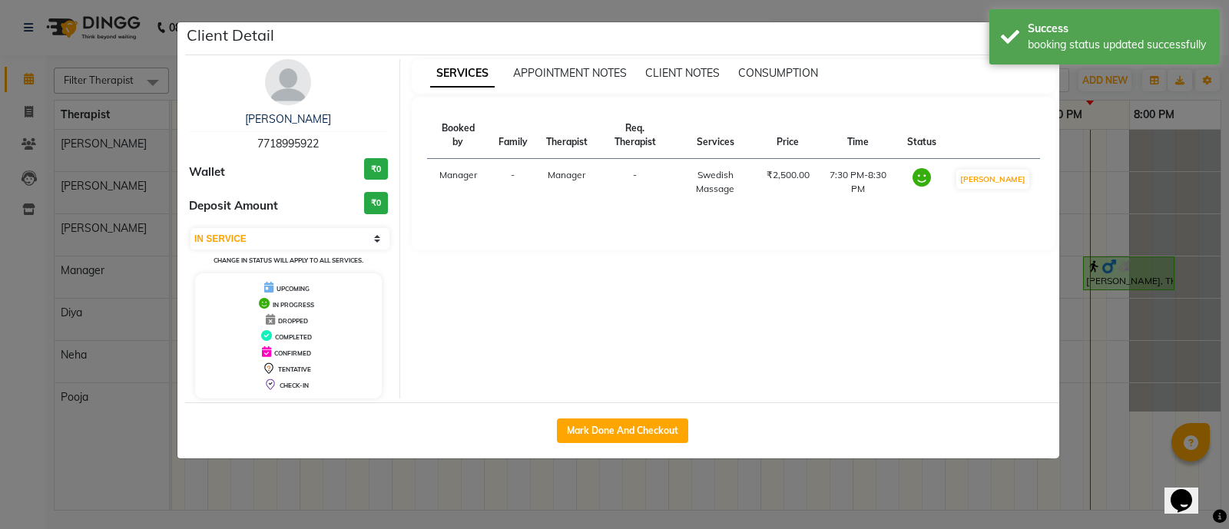
click at [965, 48] on div "Client Detail" at bounding box center [622, 38] width 874 height 33
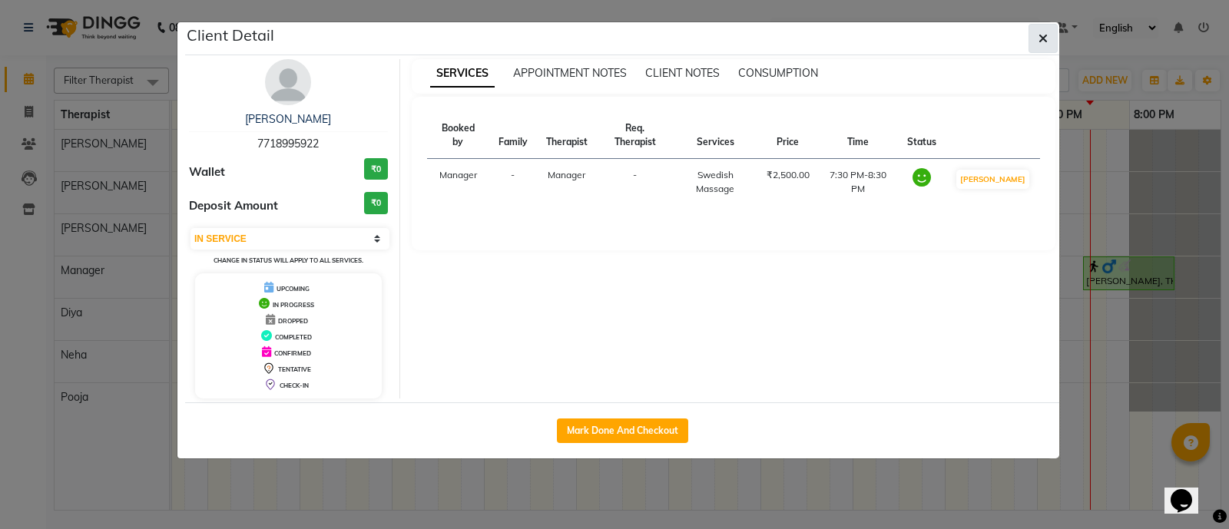
click at [1045, 36] on icon "button" at bounding box center [1042, 38] width 9 height 12
